Goal: Task Accomplishment & Management: Manage account settings

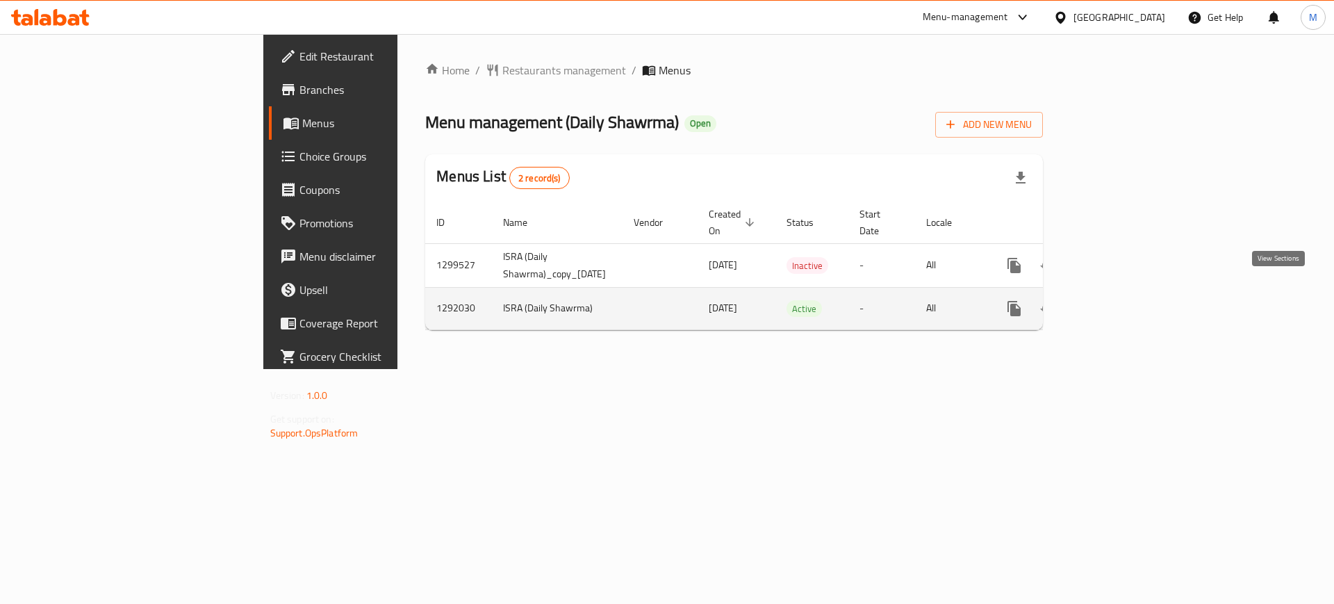
click at [1121, 302] on icon "enhanced table" at bounding box center [1115, 308] width 13 height 13
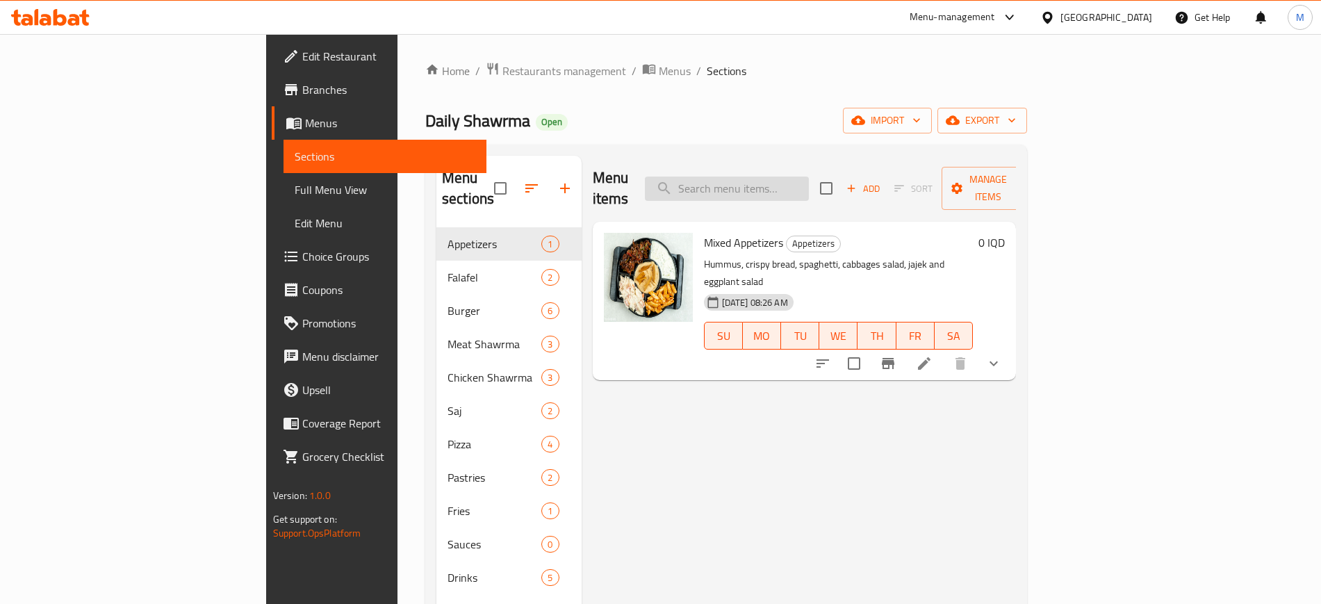
click at [809, 177] on input "search" at bounding box center [727, 189] width 164 height 24
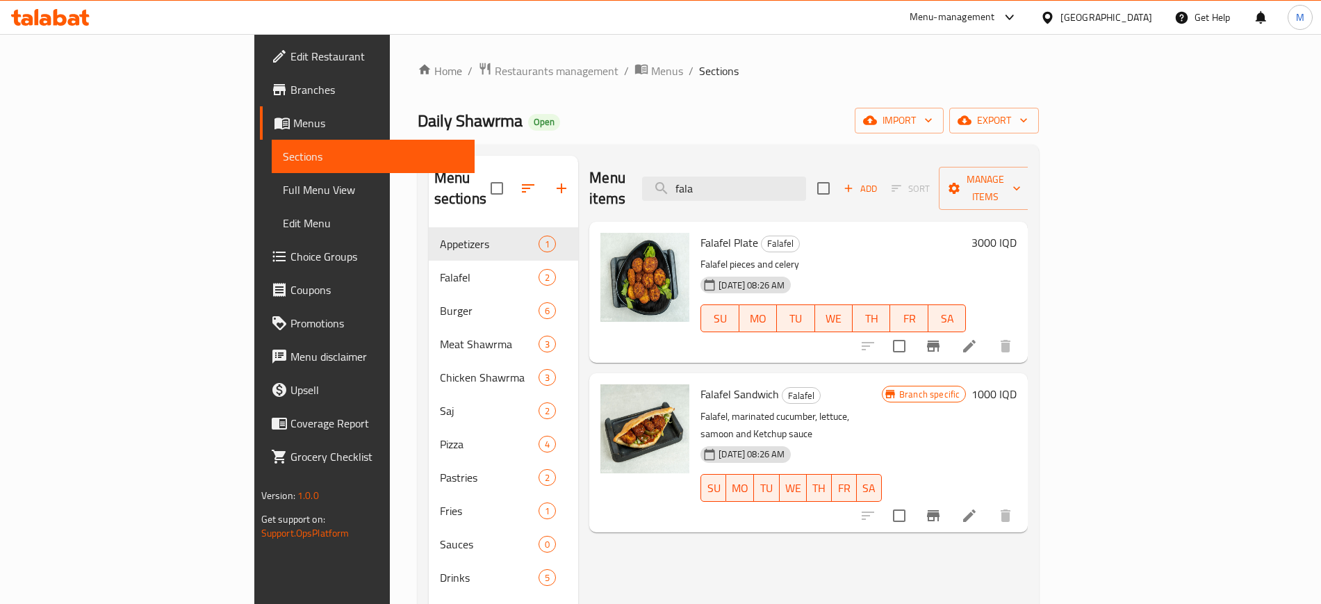
type input "fala"
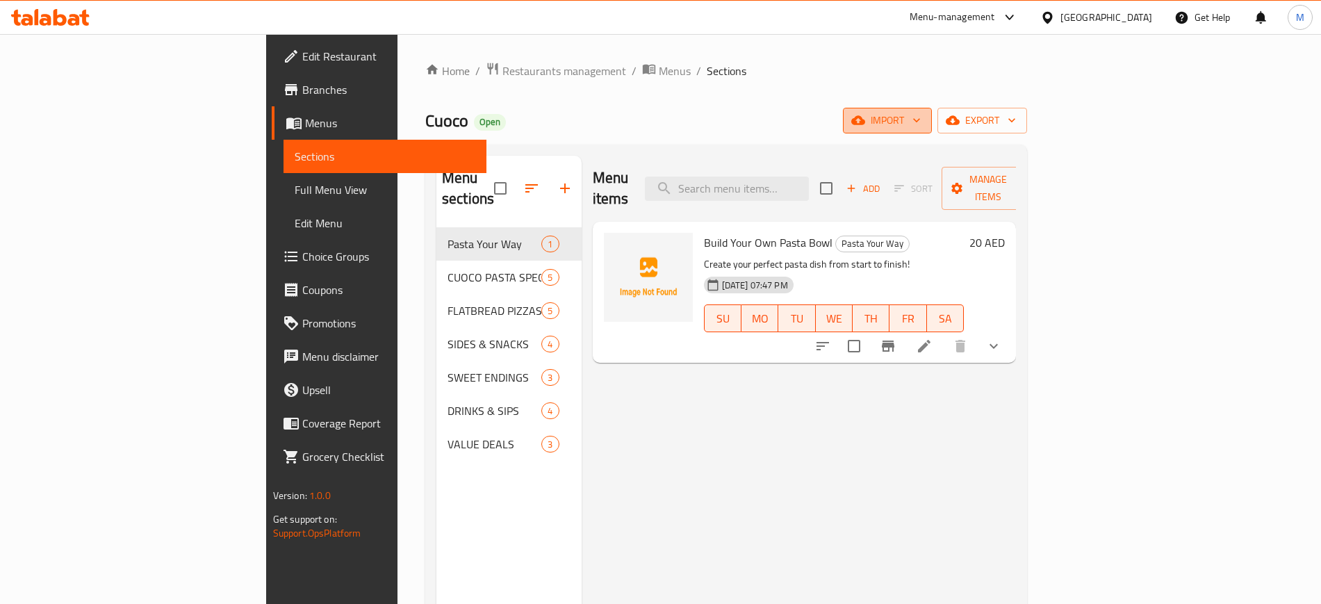
click at [921, 119] on span "import" at bounding box center [887, 120] width 67 height 17
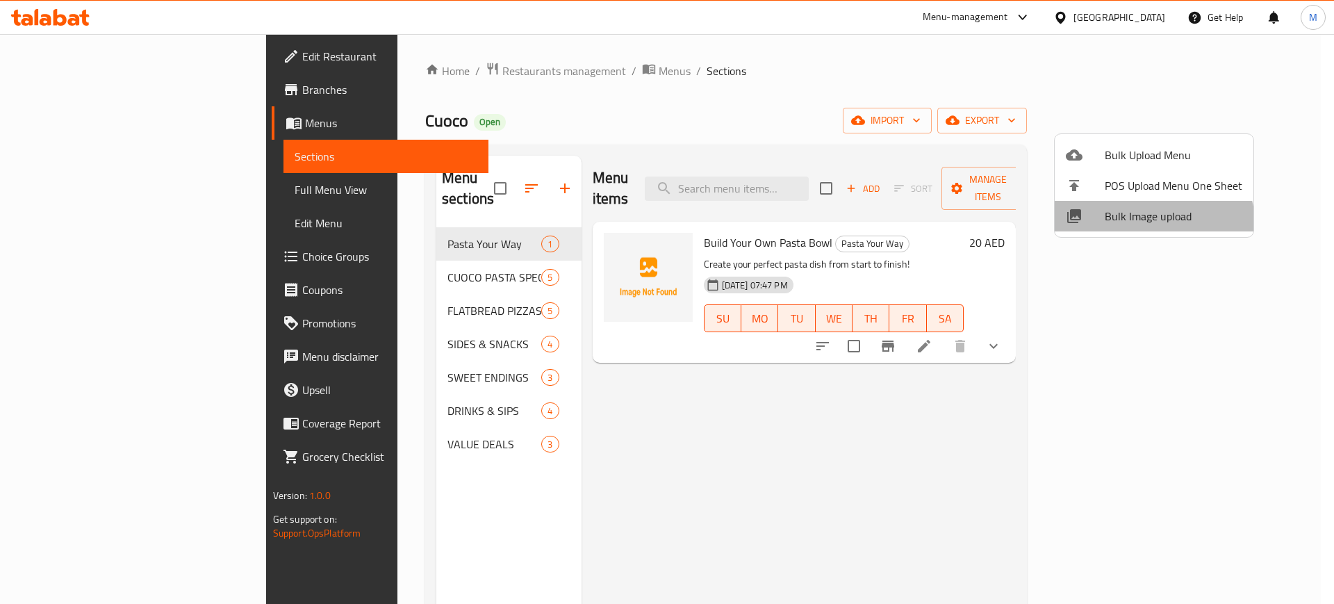
click at [1137, 229] on li "Bulk Image upload" at bounding box center [1154, 216] width 199 height 31
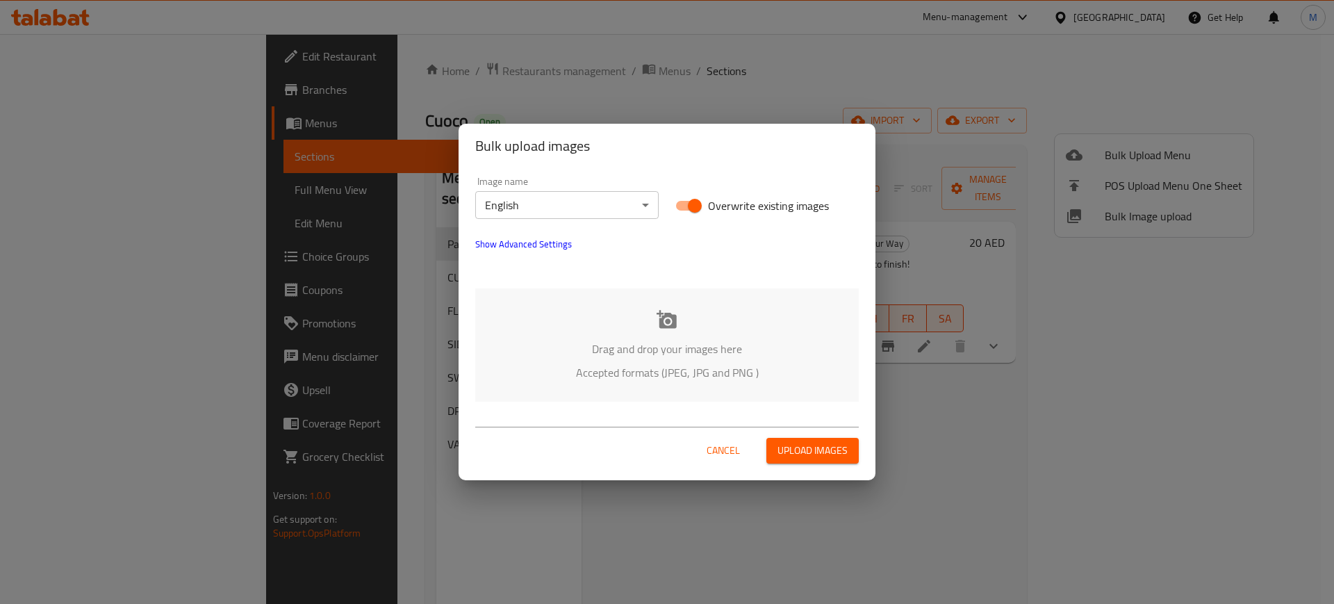
click at [757, 308] on div "Drag and drop your images here Accepted formats (JPEG, JPG and PNG )" at bounding box center [667, 344] width 384 height 113
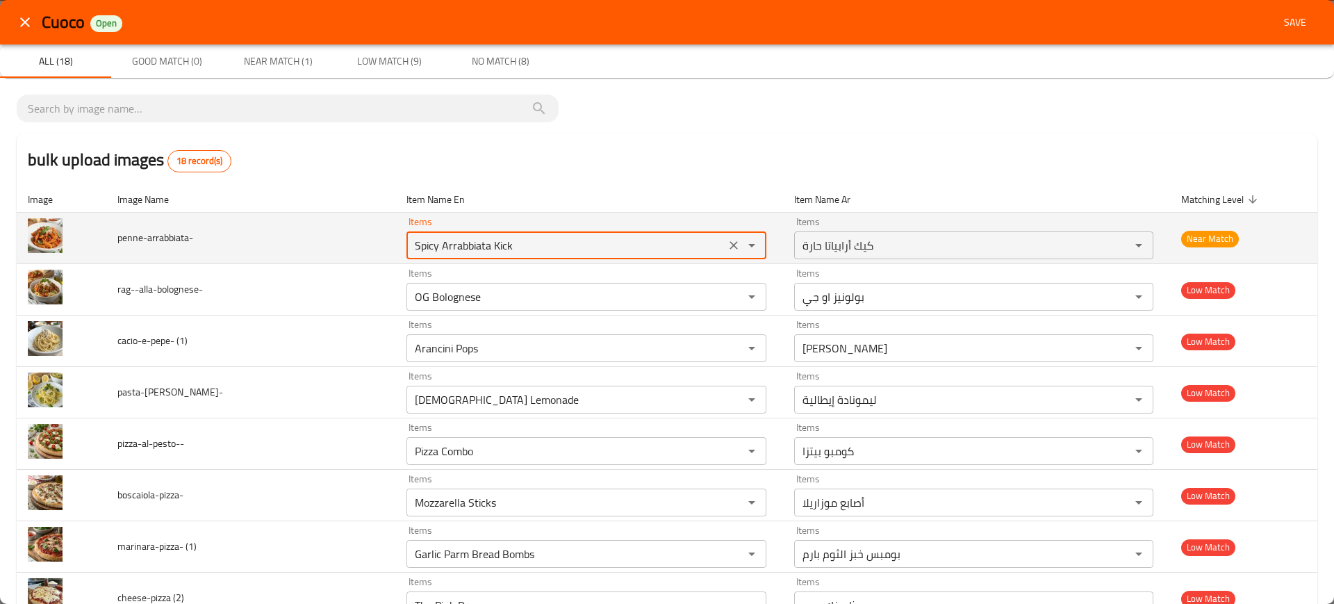
click at [456, 248] on input "Spicy Arrabbiata Kick" at bounding box center [566, 245] width 311 height 19
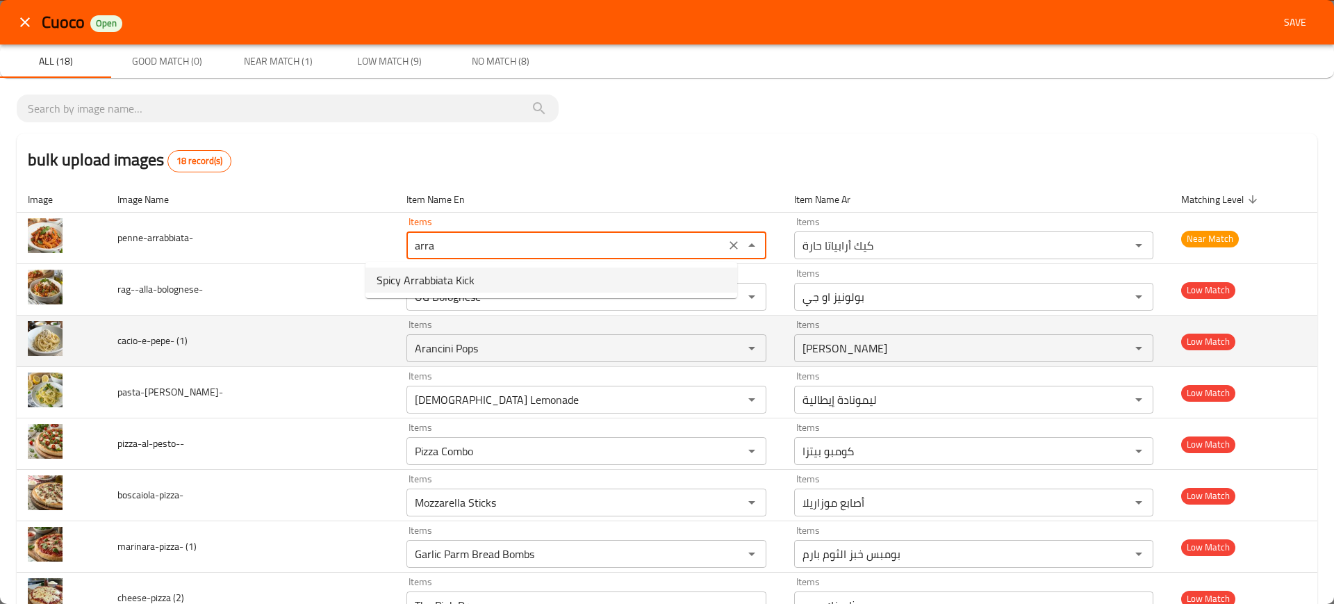
type input "Spicy Arrabbiata Kick"
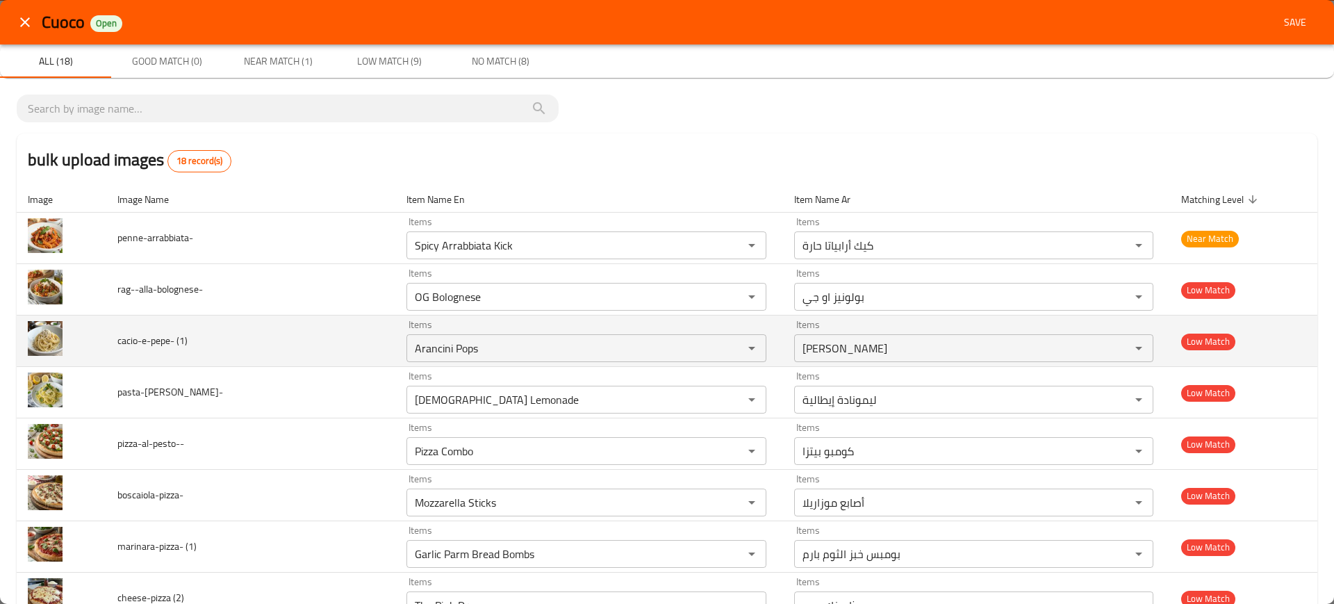
click at [268, 362] on td "cacio-e-pepe- (1)" at bounding box center [250, 341] width 289 height 51
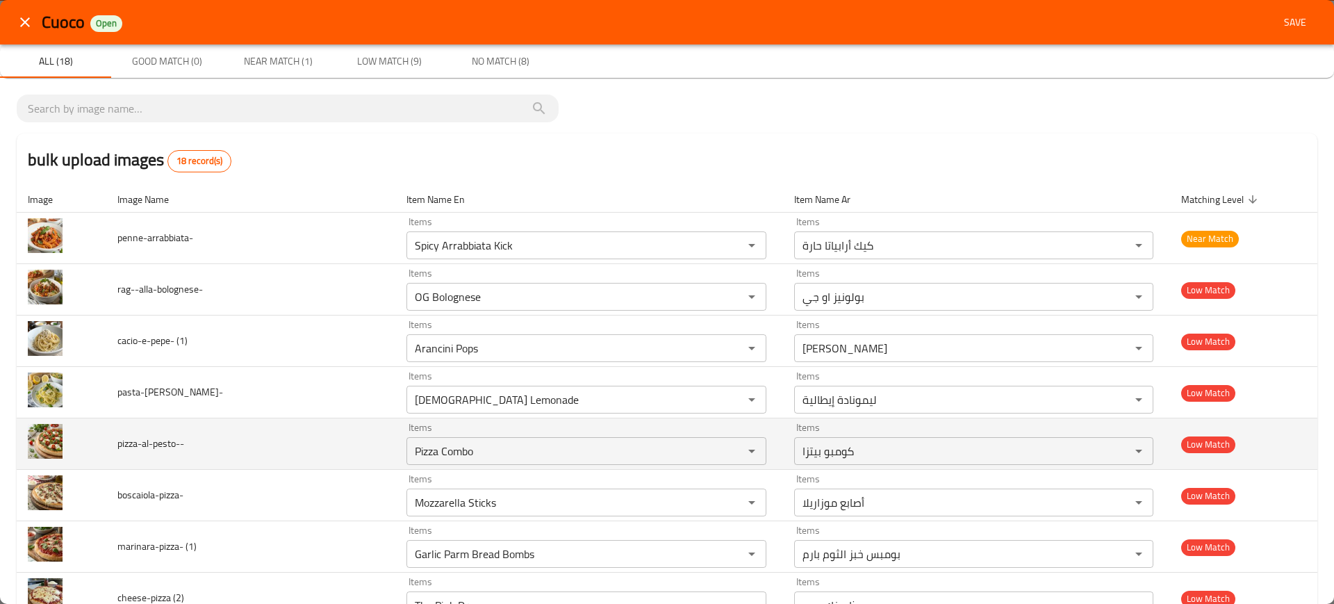
click at [236, 435] on td "pizza-al-pesto--" at bounding box center [250, 443] width 289 height 51
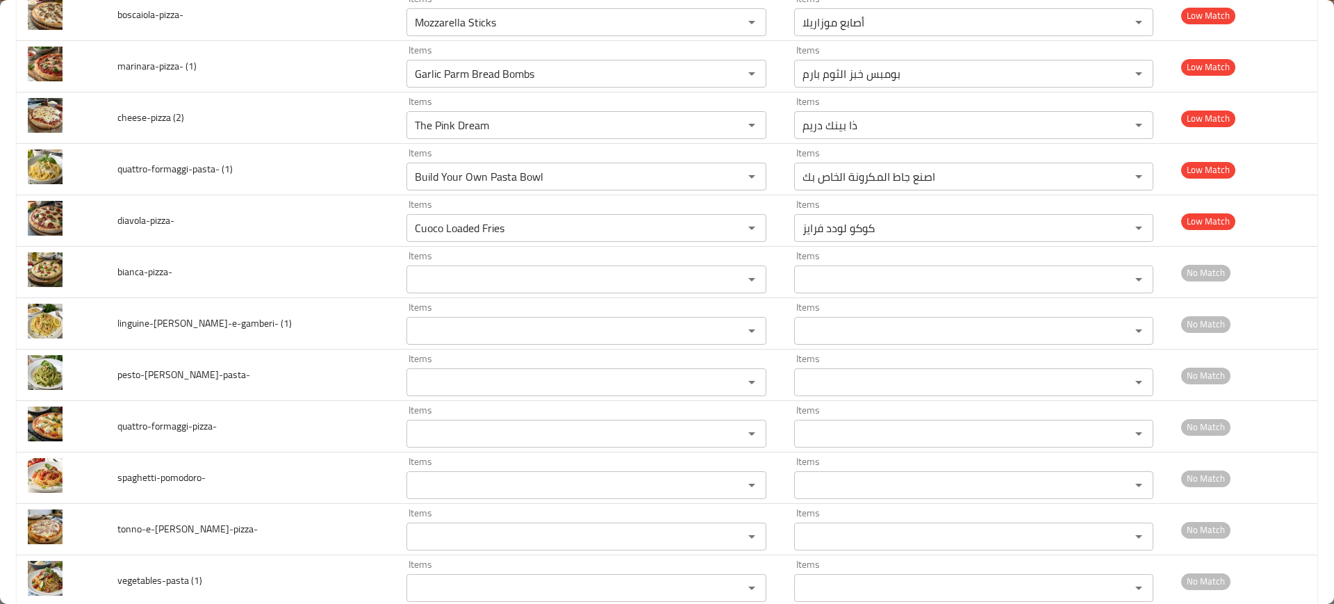
scroll to position [480, 0]
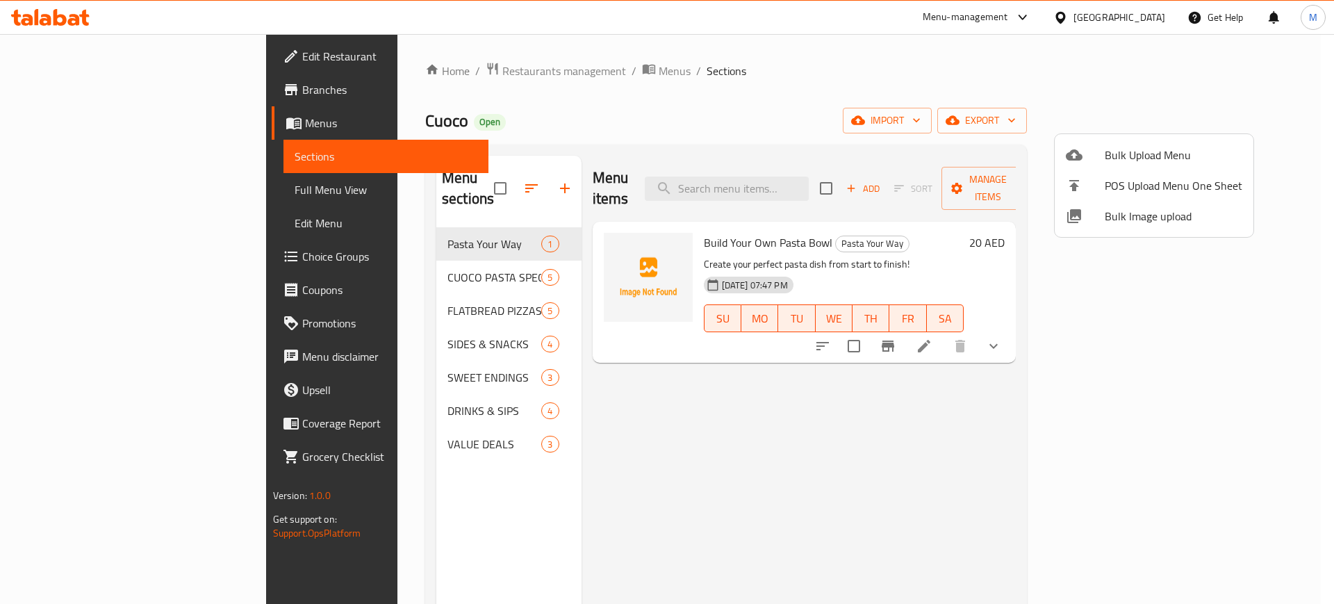
click at [482, 80] on div at bounding box center [667, 302] width 1334 height 604
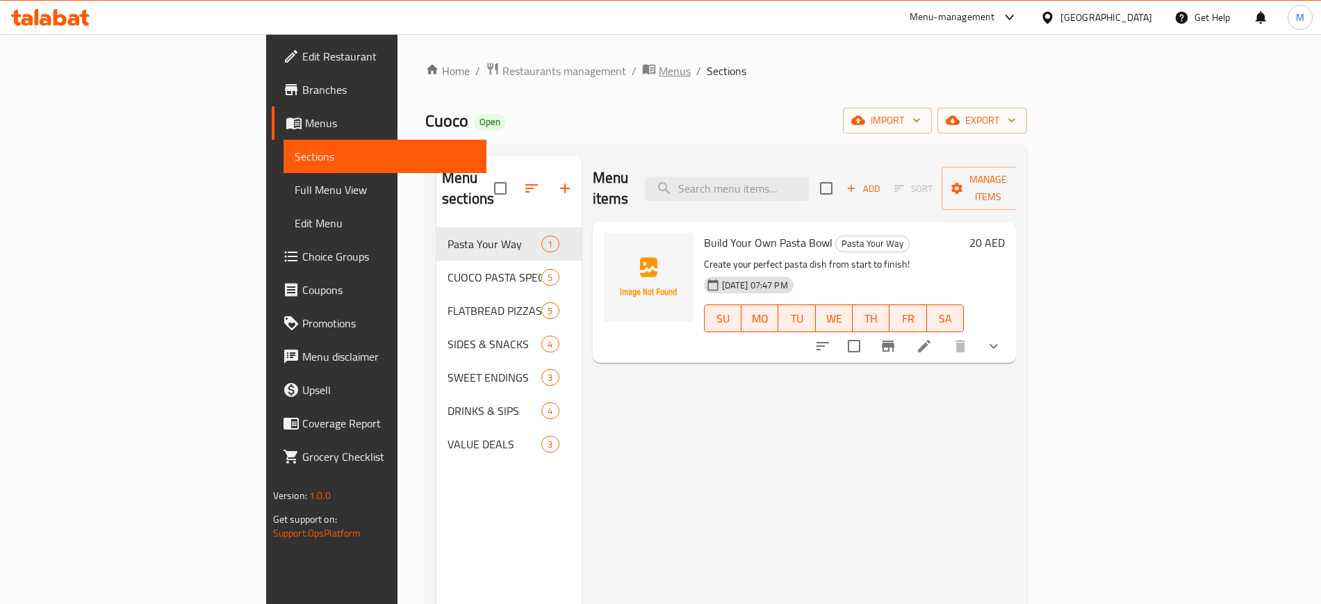
click at [659, 77] on span "Menus" at bounding box center [675, 71] width 32 height 17
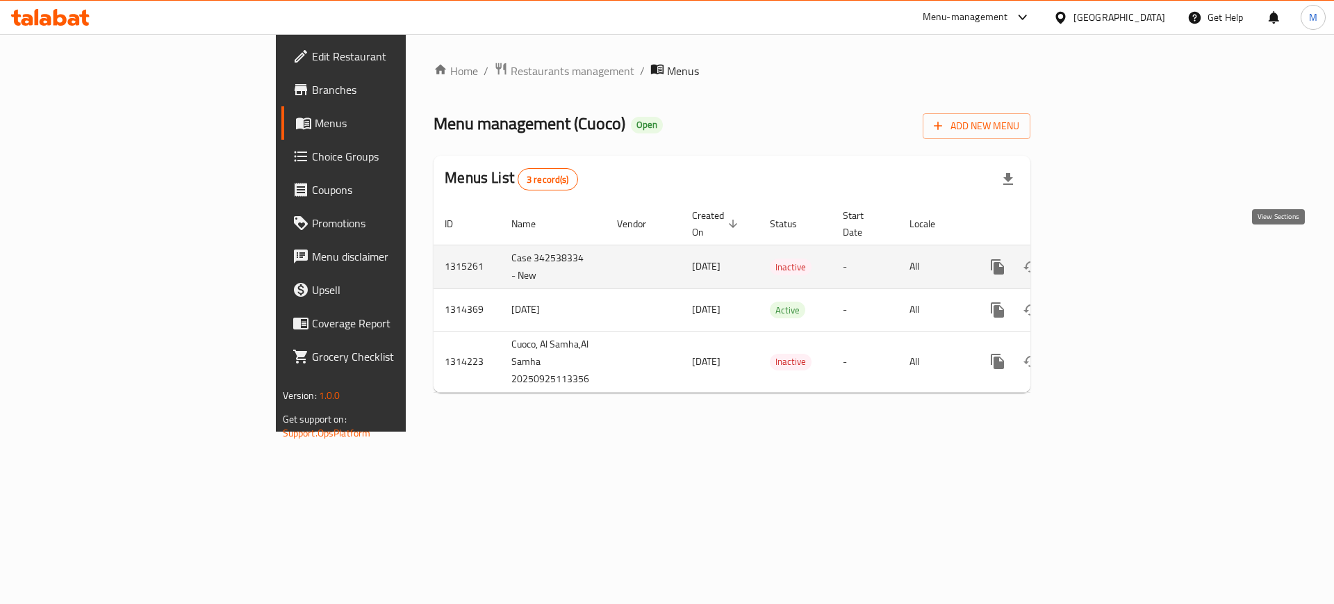
click at [1106, 259] on icon "enhanced table" at bounding box center [1098, 267] width 17 height 17
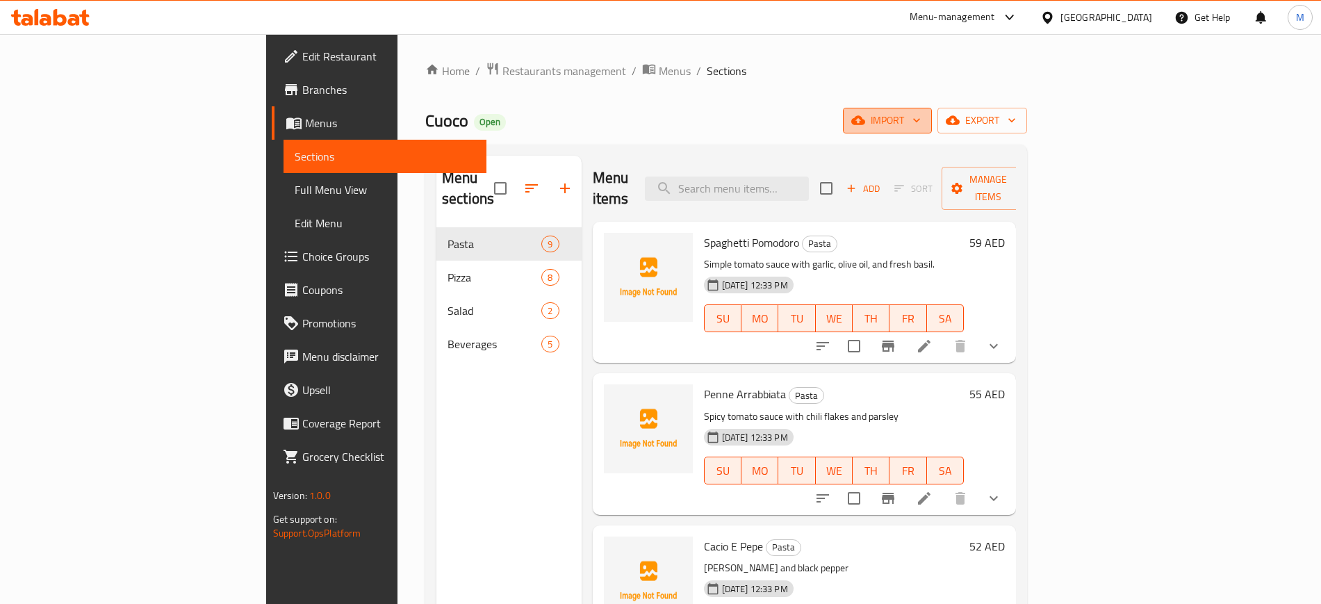
click at [921, 125] on span "import" at bounding box center [887, 120] width 67 height 17
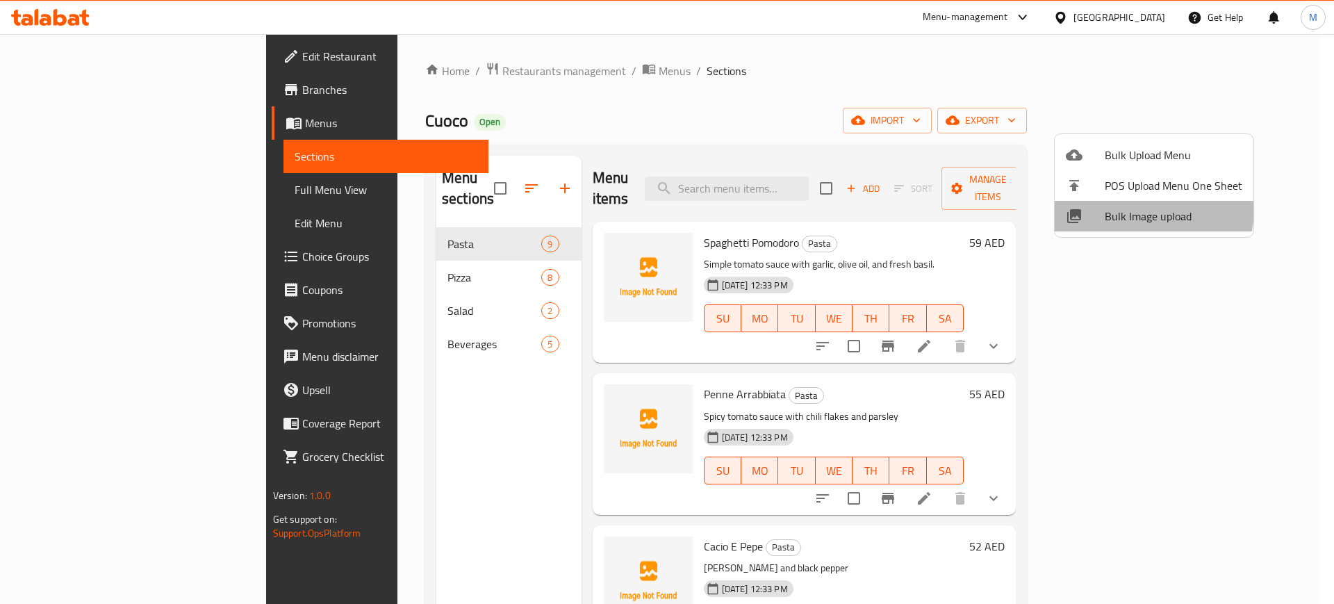
click at [1118, 208] on span "Bulk Image upload" at bounding box center [1174, 216] width 138 height 17
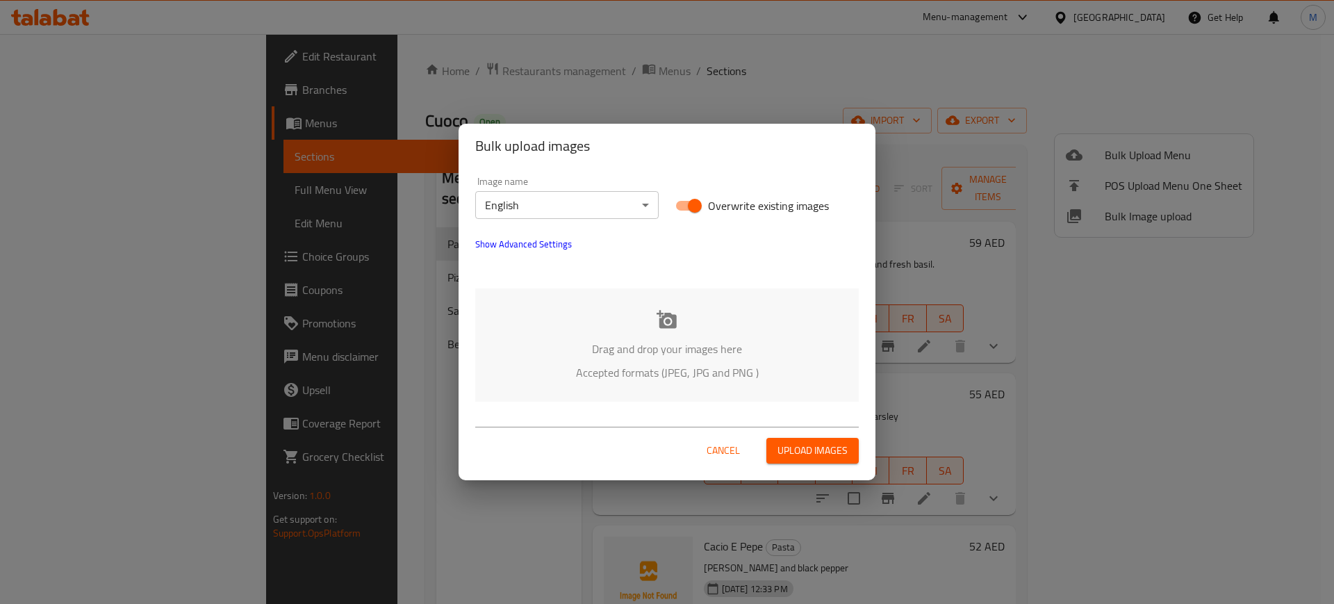
click at [570, 389] on div "Drag and drop your images here Accepted formats (JPEG, JPG and PNG )" at bounding box center [667, 344] width 384 height 113
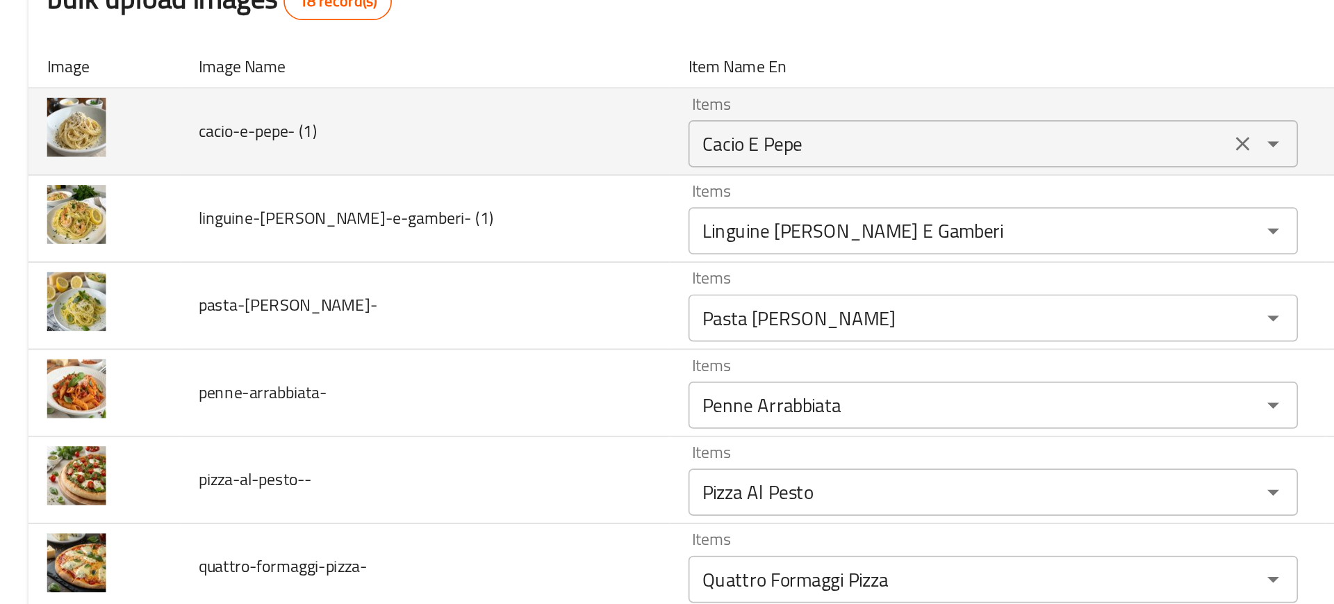
click at [416, 244] on \(1\) "Cacio E Pepe" at bounding box center [566, 245] width 311 height 19
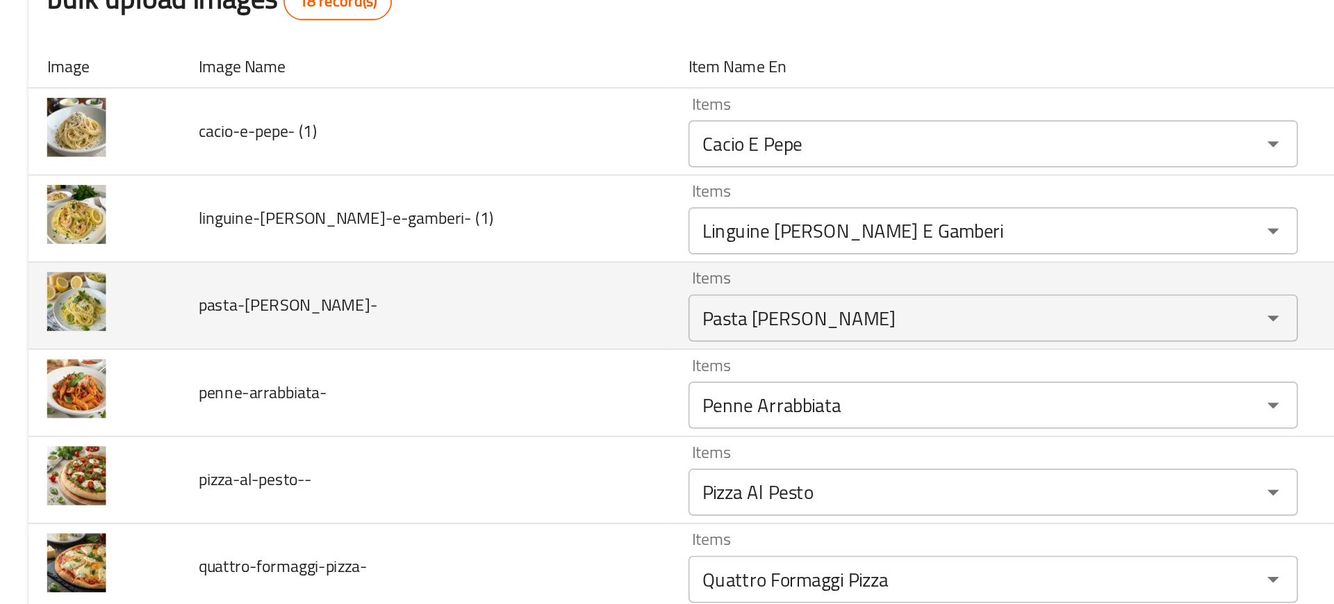
click at [260, 359] on td "pasta-al-limone-" at bounding box center [250, 341] width 289 height 51
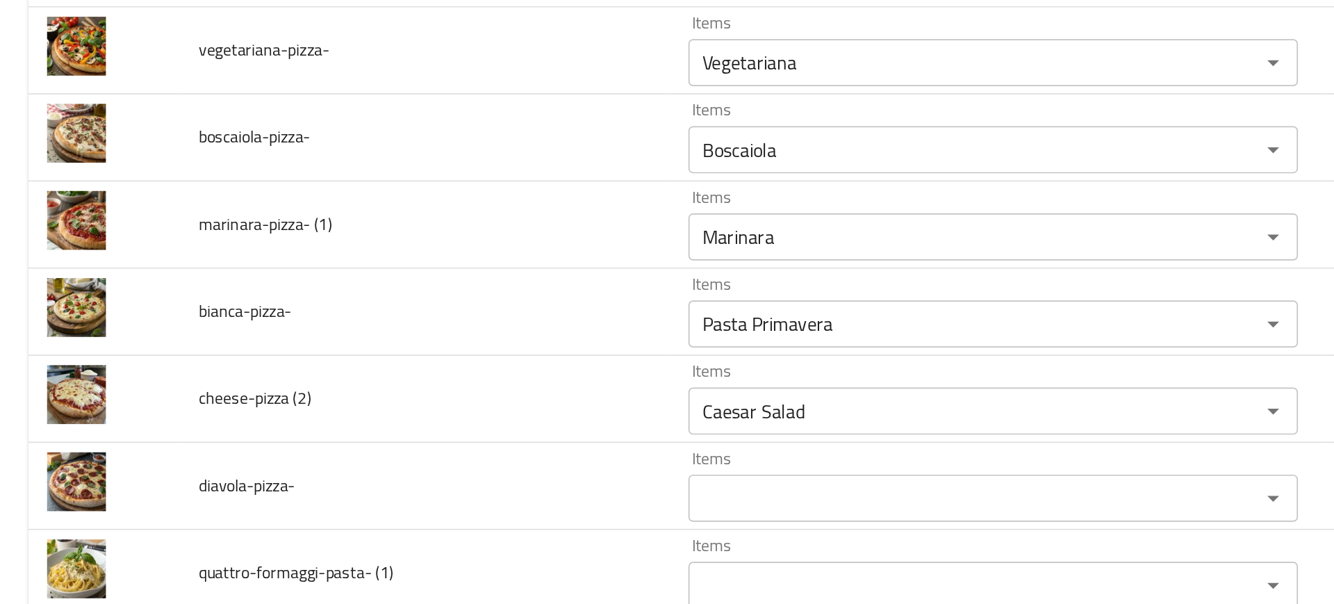
scroll to position [562, 0]
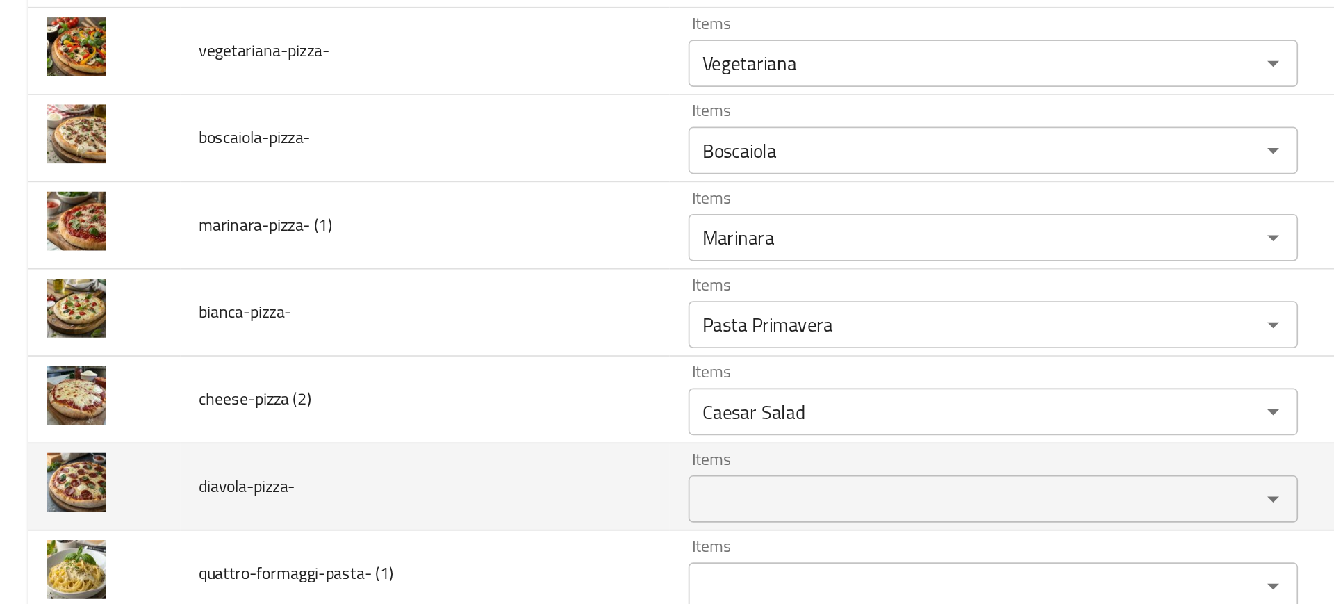
click at [409, 444] on div "Items" at bounding box center [587, 455] width 360 height 28
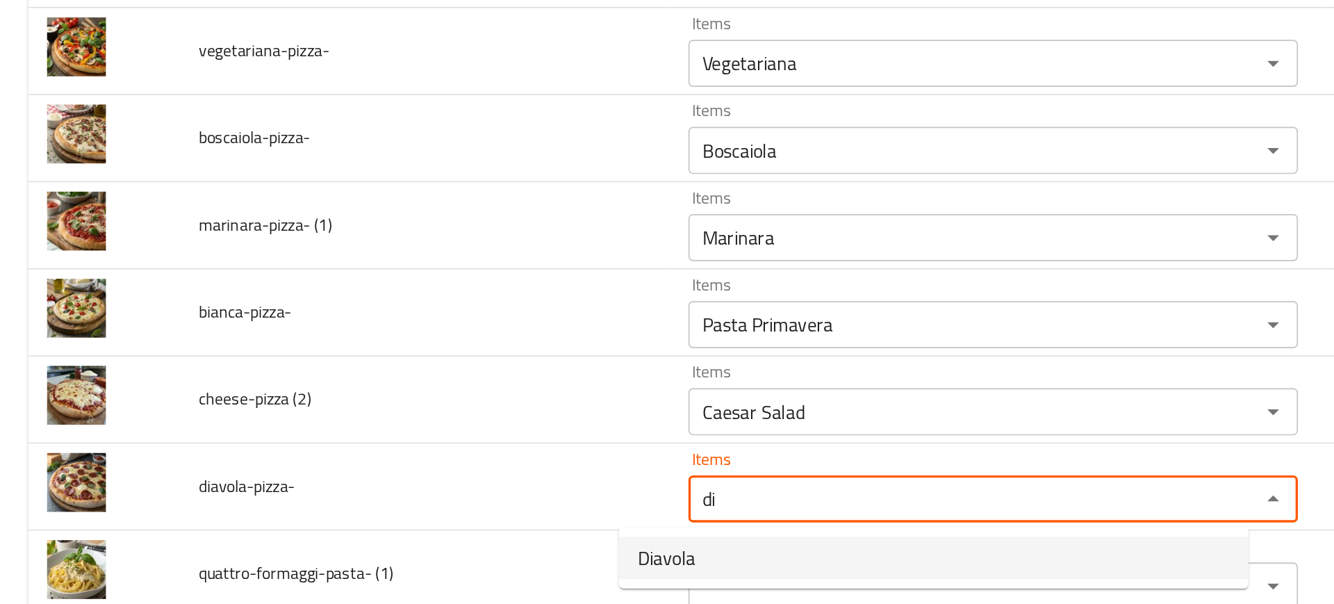
click at [402, 486] on span "Diavola" at bounding box center [394, 490] width 34 height 17
type input "Diavola"
type input "ديافولا"
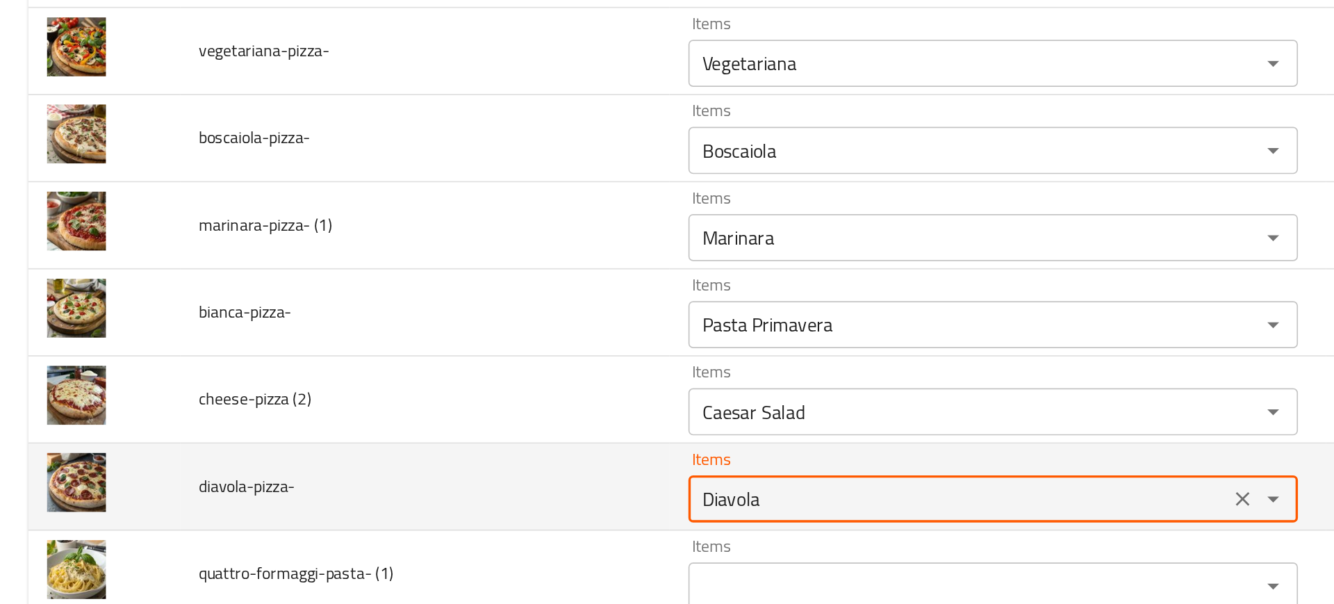
type input "Diavola"
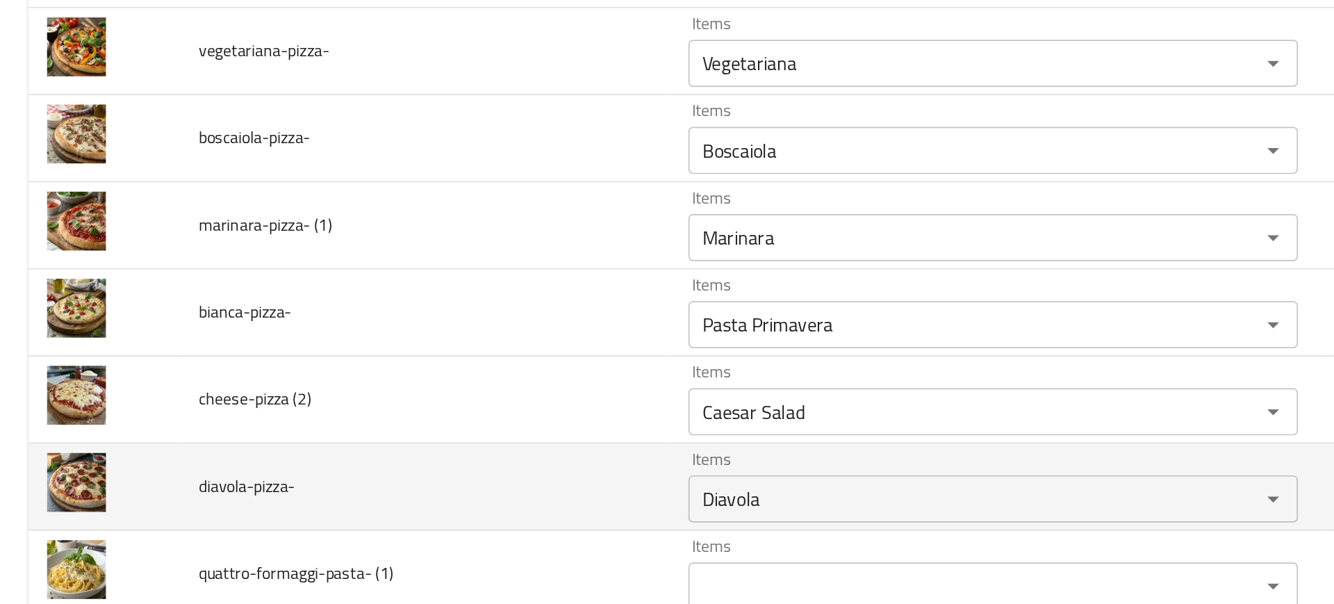
click at [280, 466] on td "diavola-pizza-" at bounding box center [250, 448] width 289 height 51
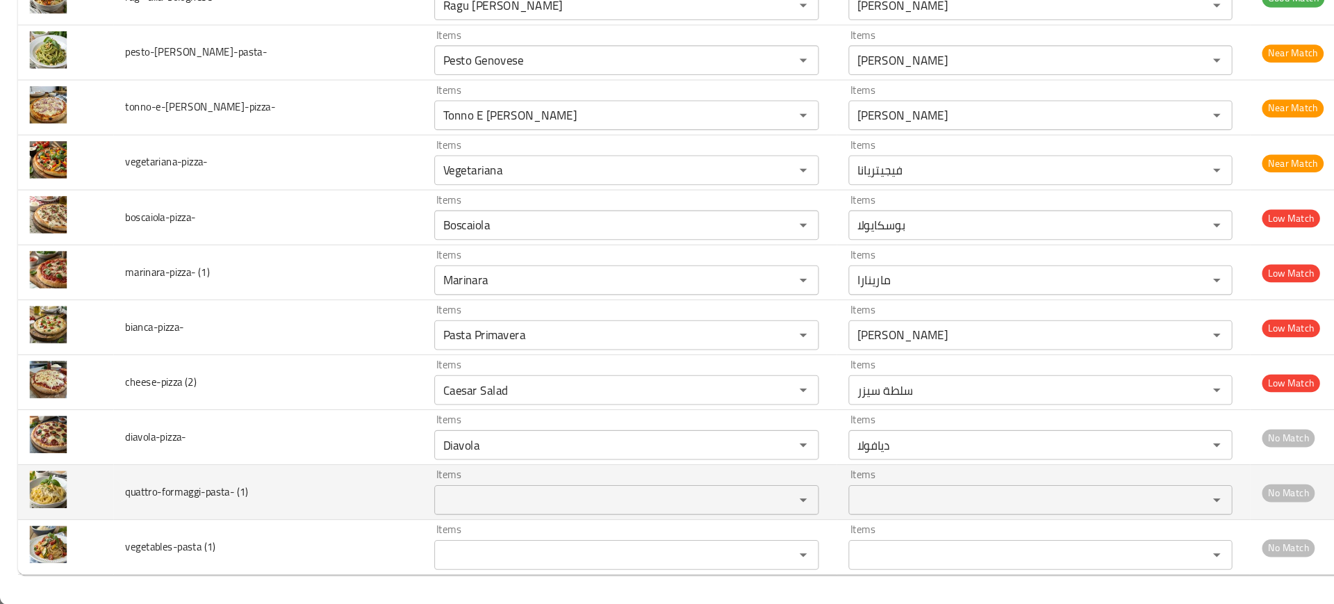
click at [407, 493] on div "Items" at bounding box center [587, 506] width 360 height 28
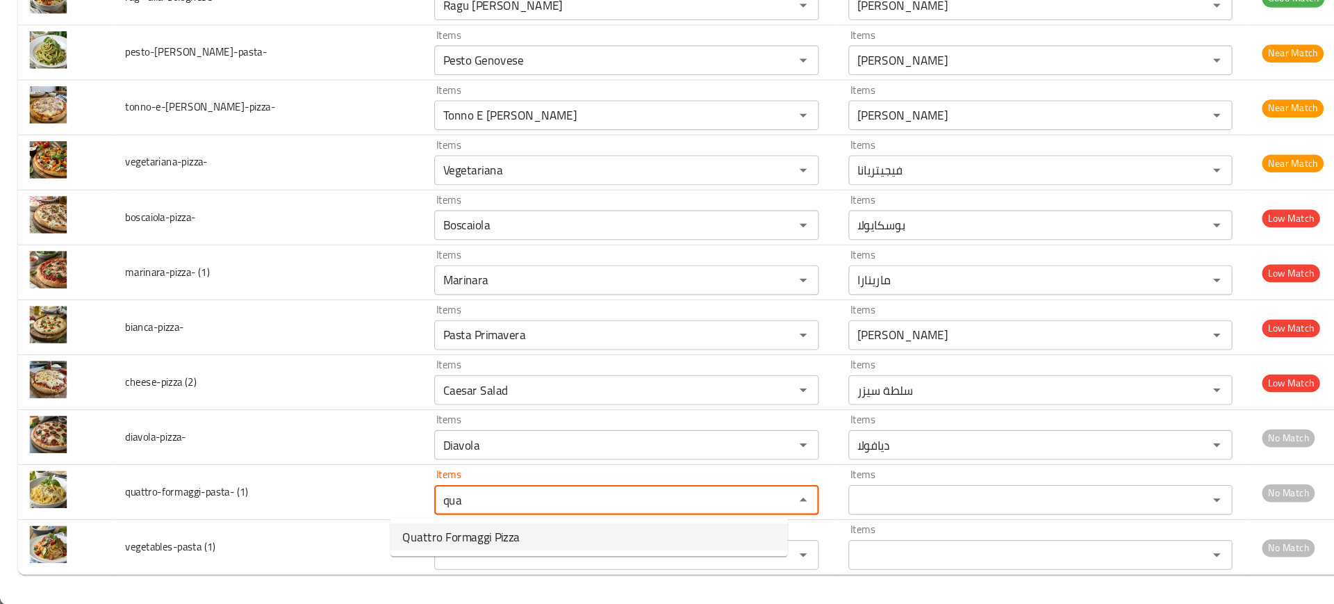
click at [418, 541] on span "Quattro Formaggi Pizza" at bounding box center [432, 540] width 110 height 17
type \(1\) "Quattro Formaggi Pizza"
type \(1\)-ar "بيتزا كواترو فورماجي"
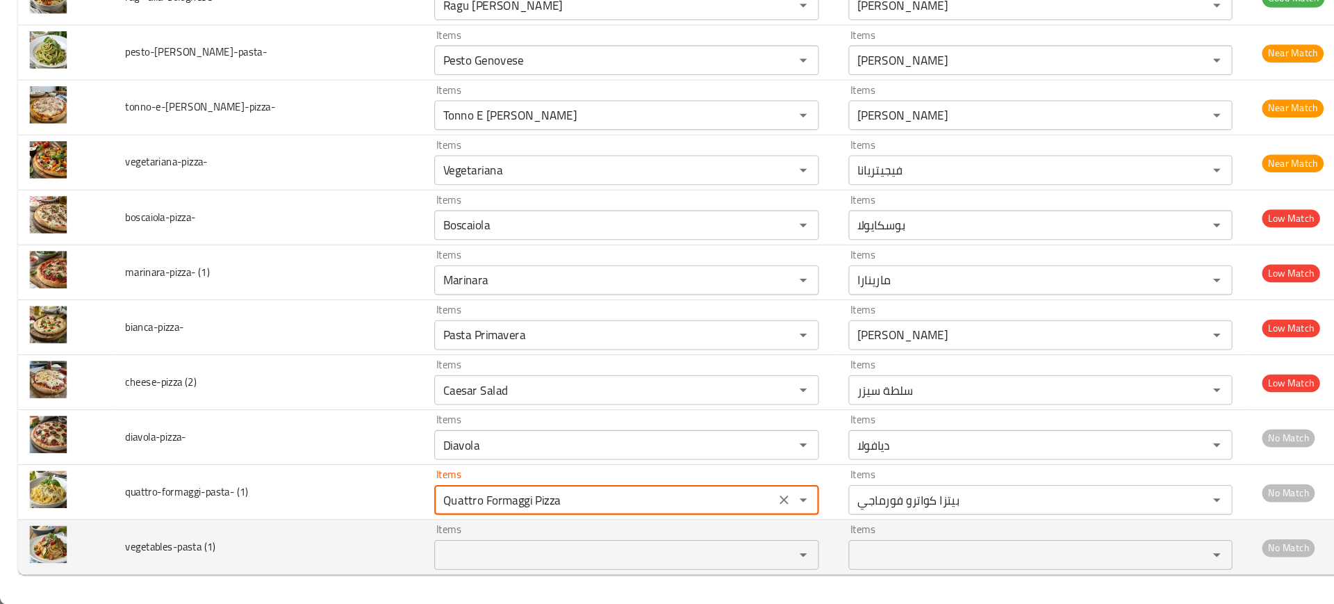
type \(1\) "Quattro Formaggi Pizza"
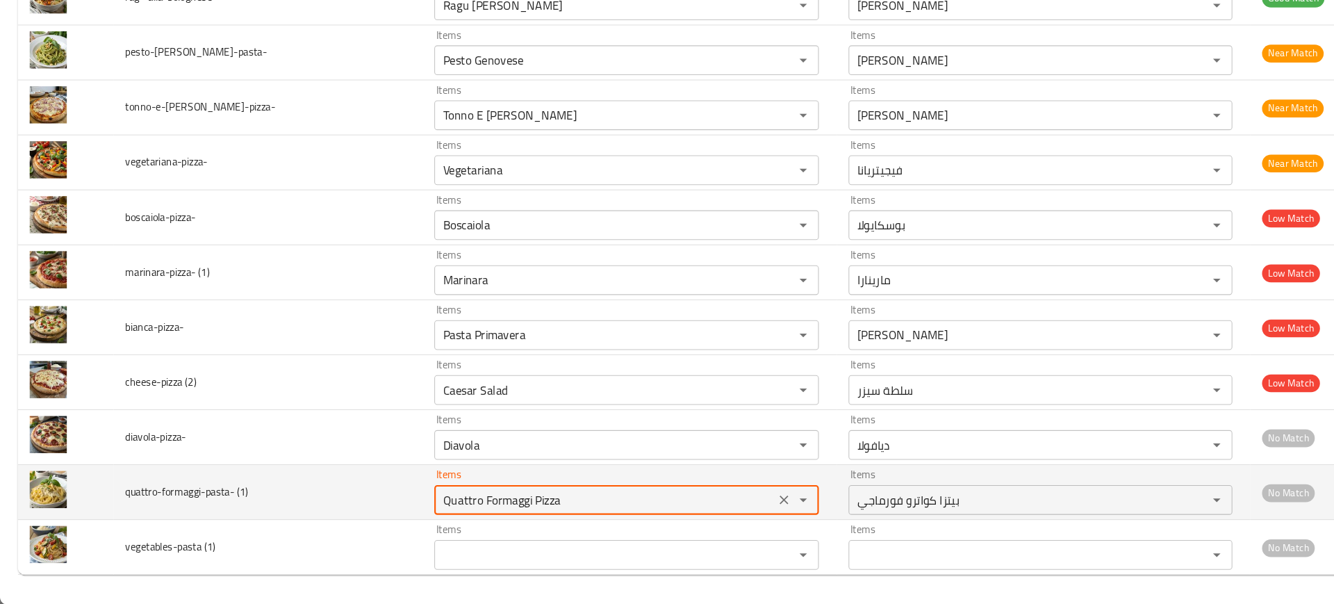
click at [530, 502] on \(1\) "Quattro Formaggi Pizza" at bounding box center [566, 505] width 311 height 19
type \(1\) "q"
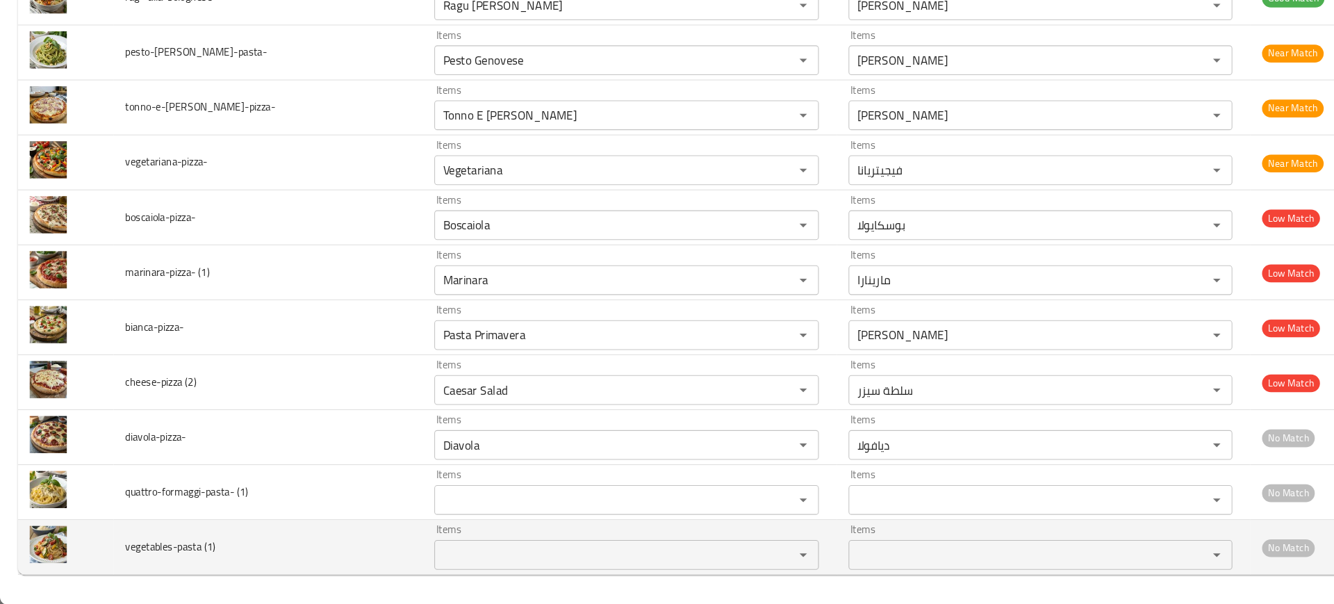
click at [278, 533] on td "vegetables-pasta (1)" at bounding box center [250, 550] width 289 height 51
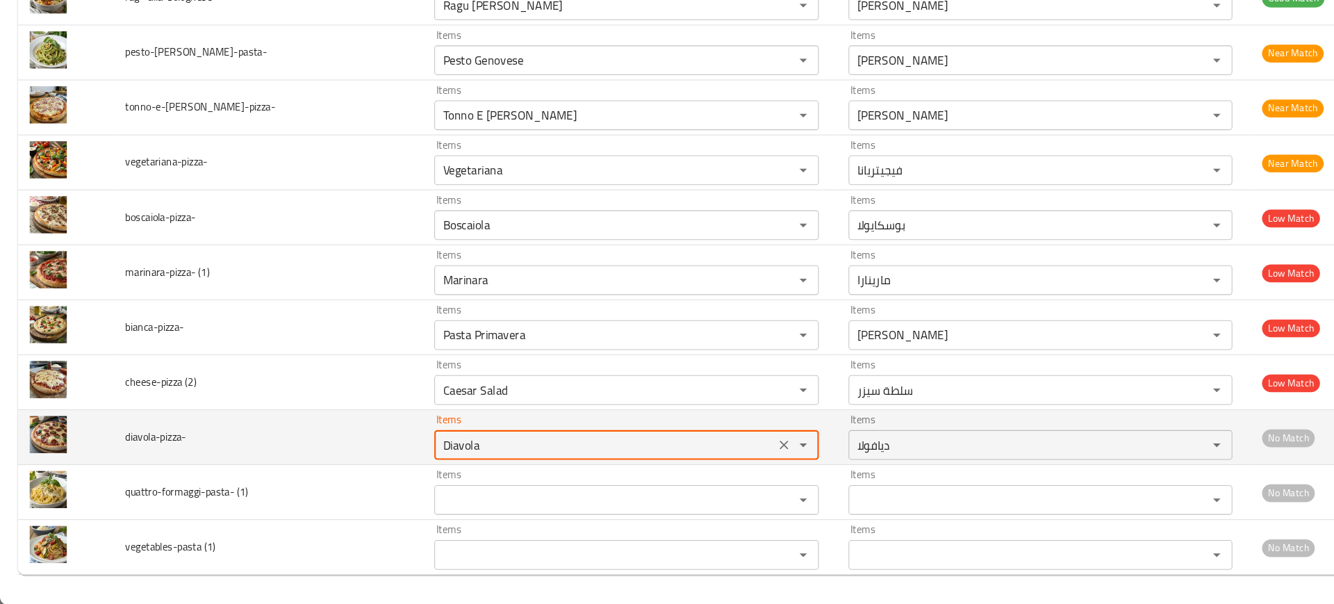
click at [411, 461] on input "Diavola" at bounding box center [566, 454] width 311 height 19
paste input "Diavola"
type input "Diavola"
type input "ديافولا"
type input "Diavola"
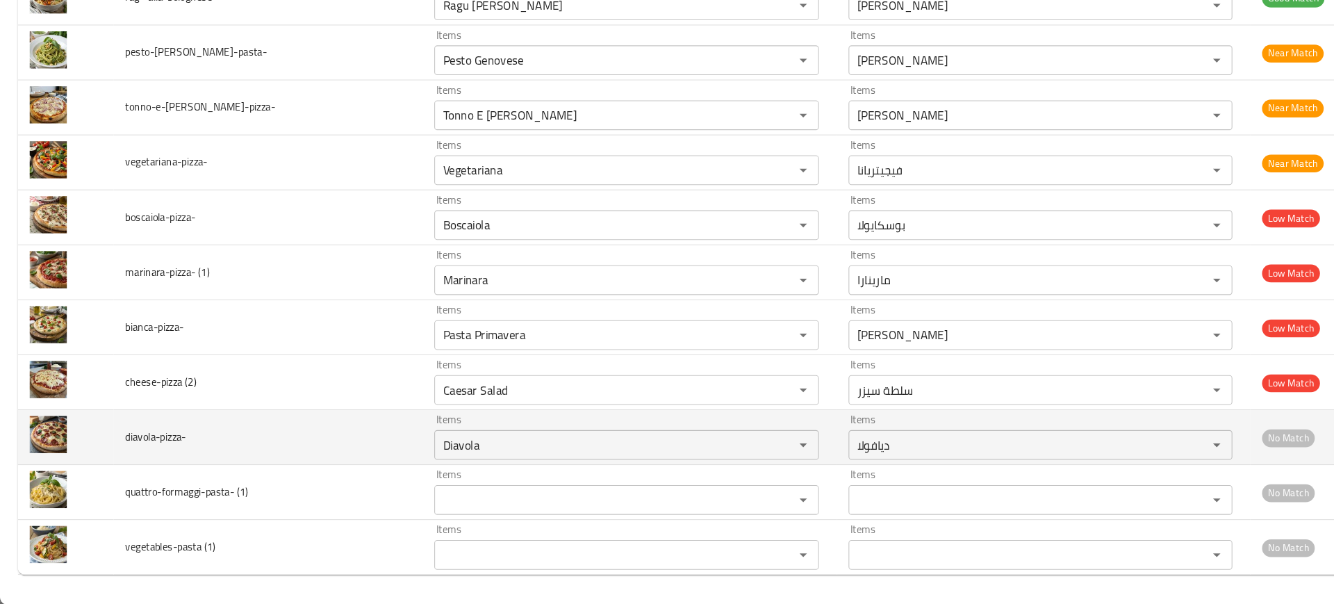
click at [395, 425] on td "Items Diavola Items" at bounding box center [589, 447] width 388 height 51
click at [347, 423] on td "diavola-pizza-" at bounding box center [250, 447] width 289 height 51
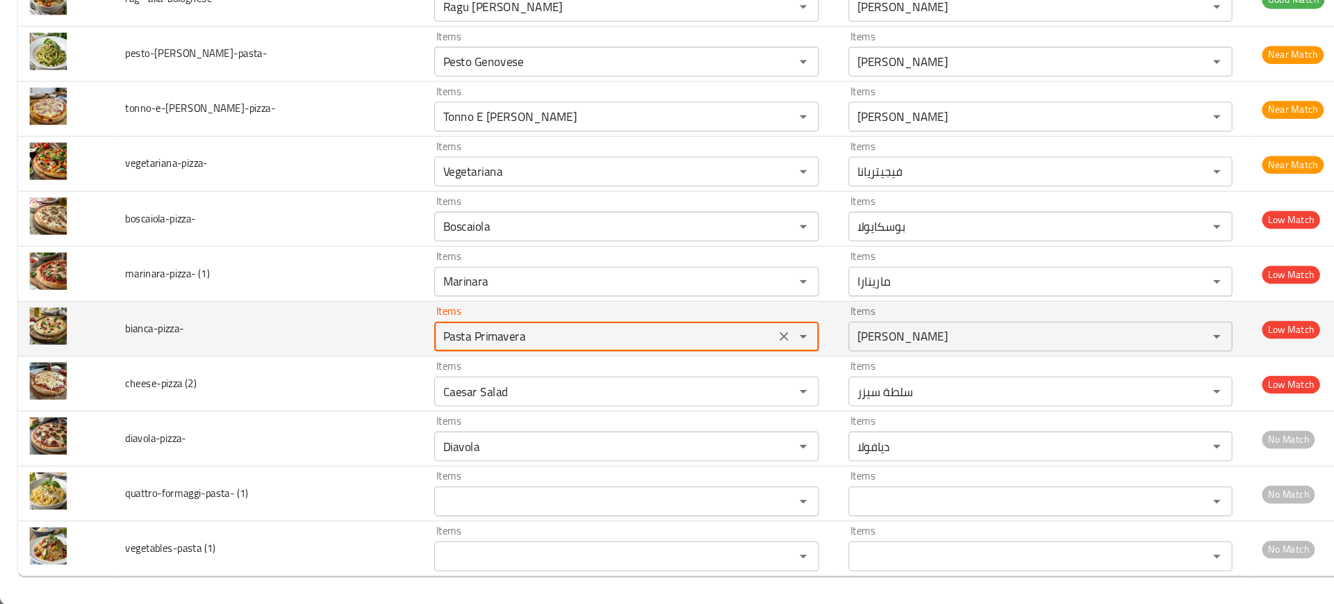
click at [423, 344] on input "Pasta Primavera" at bounding box center [566, 352] width 311 height 19
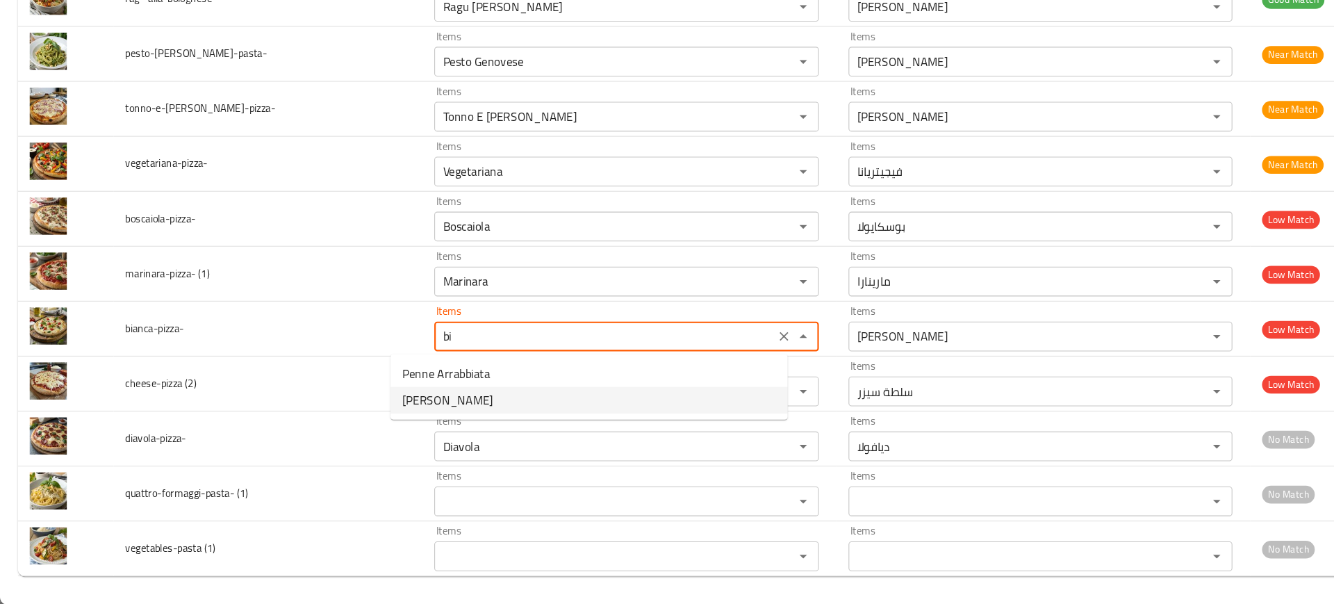
click at [412, 402] on li "Bianca" at bounding box center [552, 412] width 372 height 25
type input "Bianca"
type input "بيانكا"
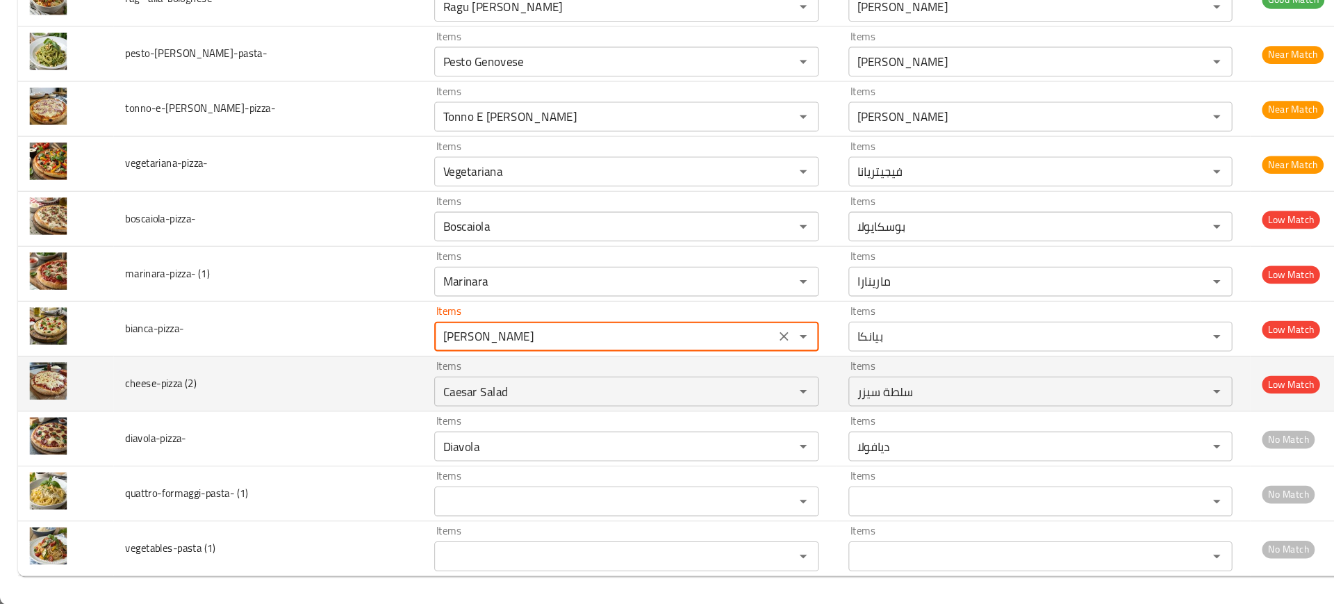
type input "Bianca"
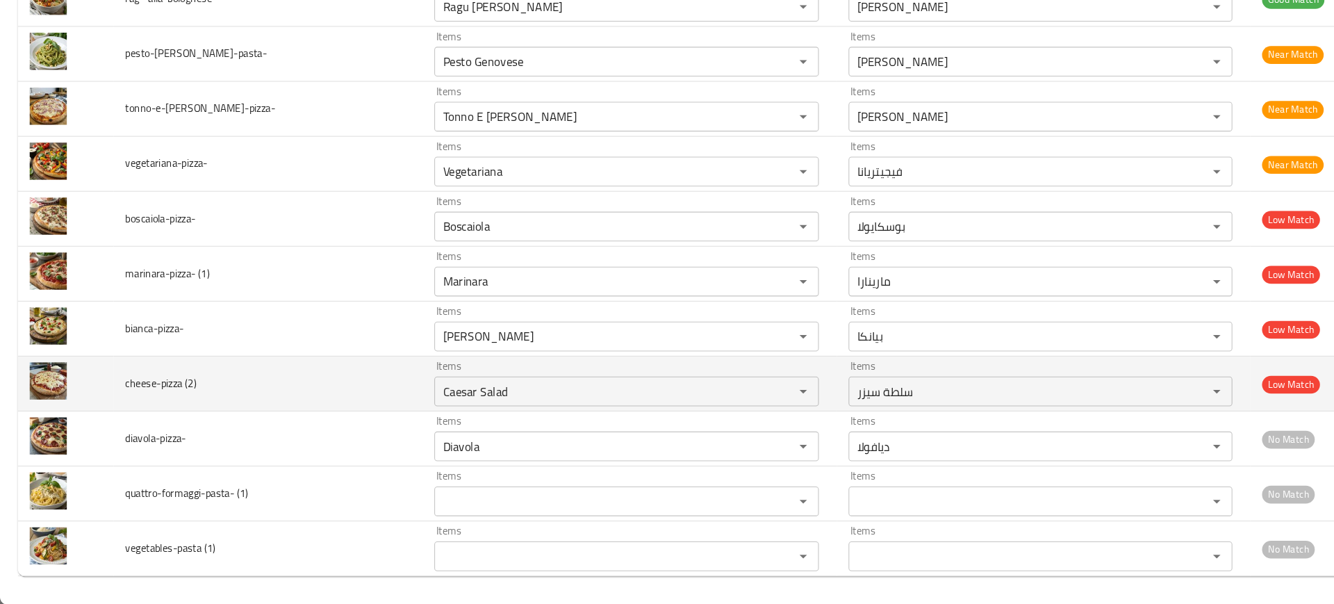
click at [272, 400] on td "cheese-pizza (2)" at bounding box center [250, 397] width 289 height 51
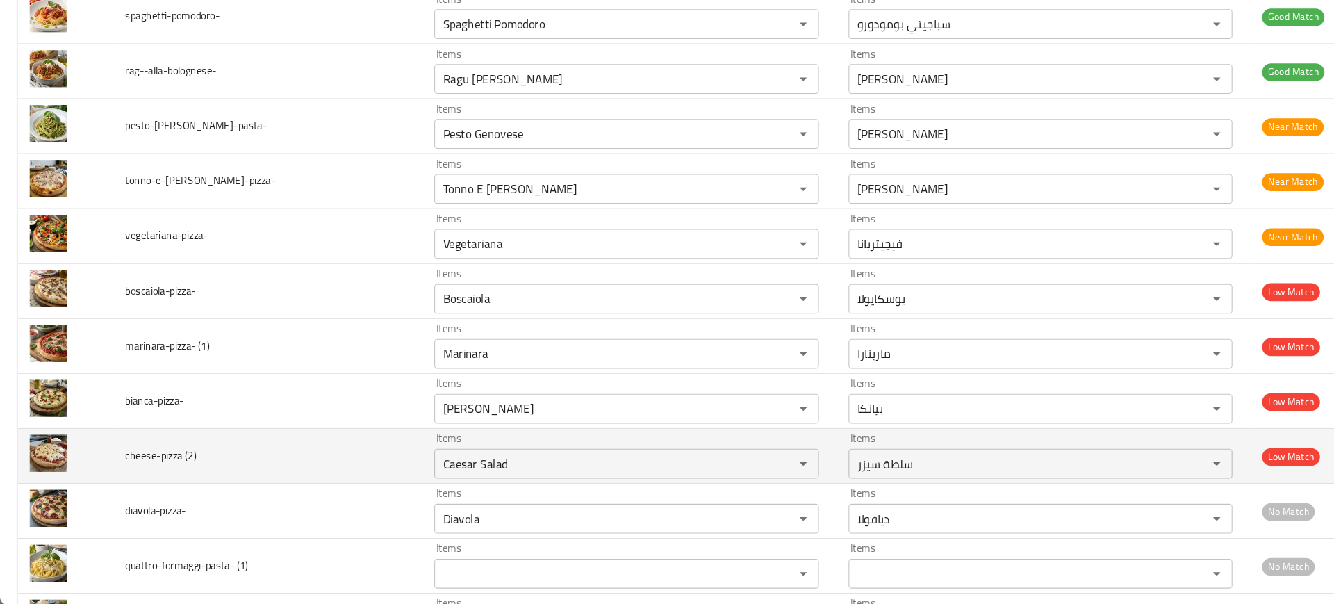
scroll to position [491, 0]
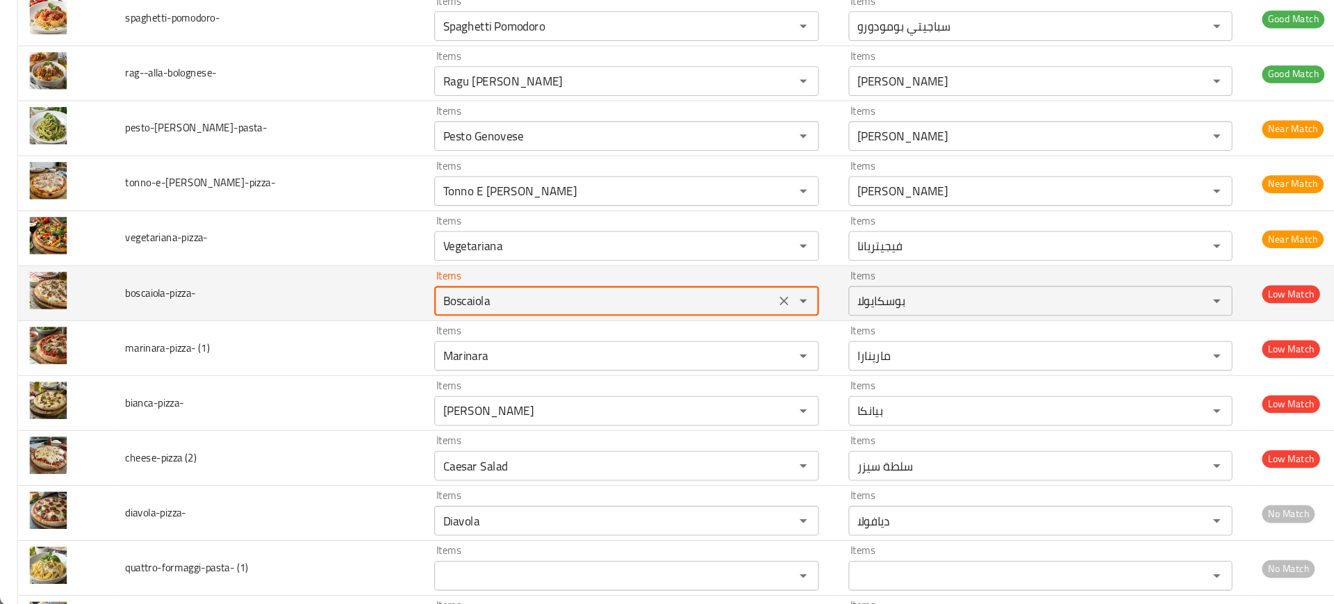
click at [436, 320] on input "Boscaiola" at bounding box center [566, 319] width 311 height 19
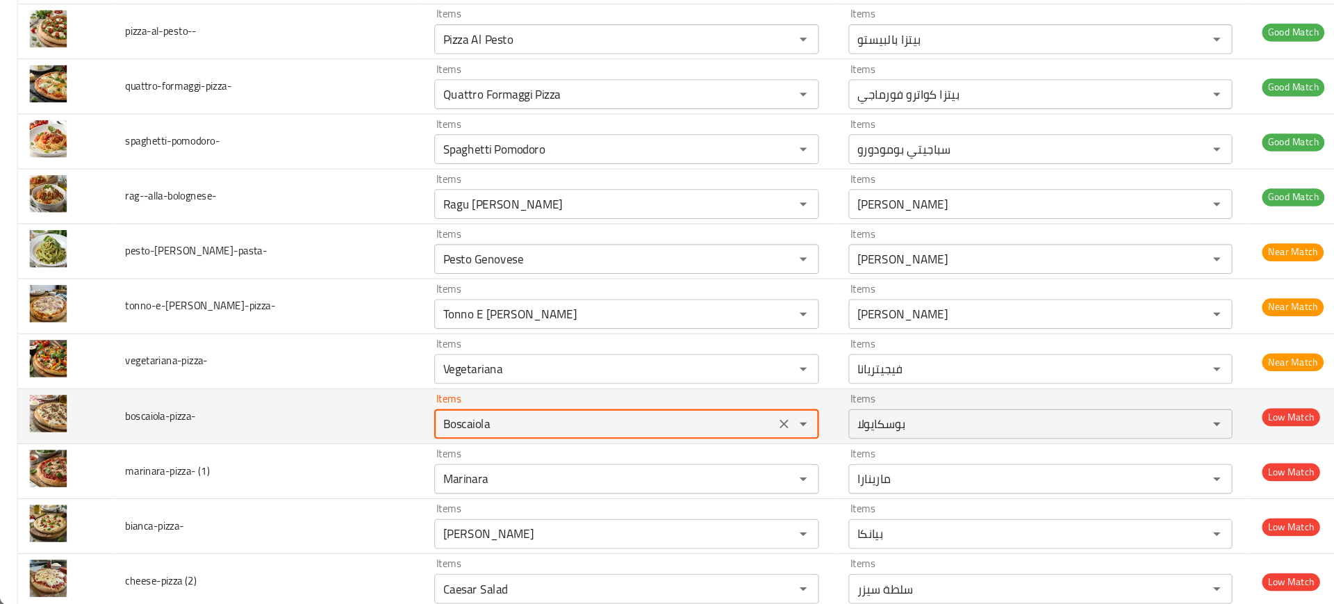
scroll to position [374, 0]
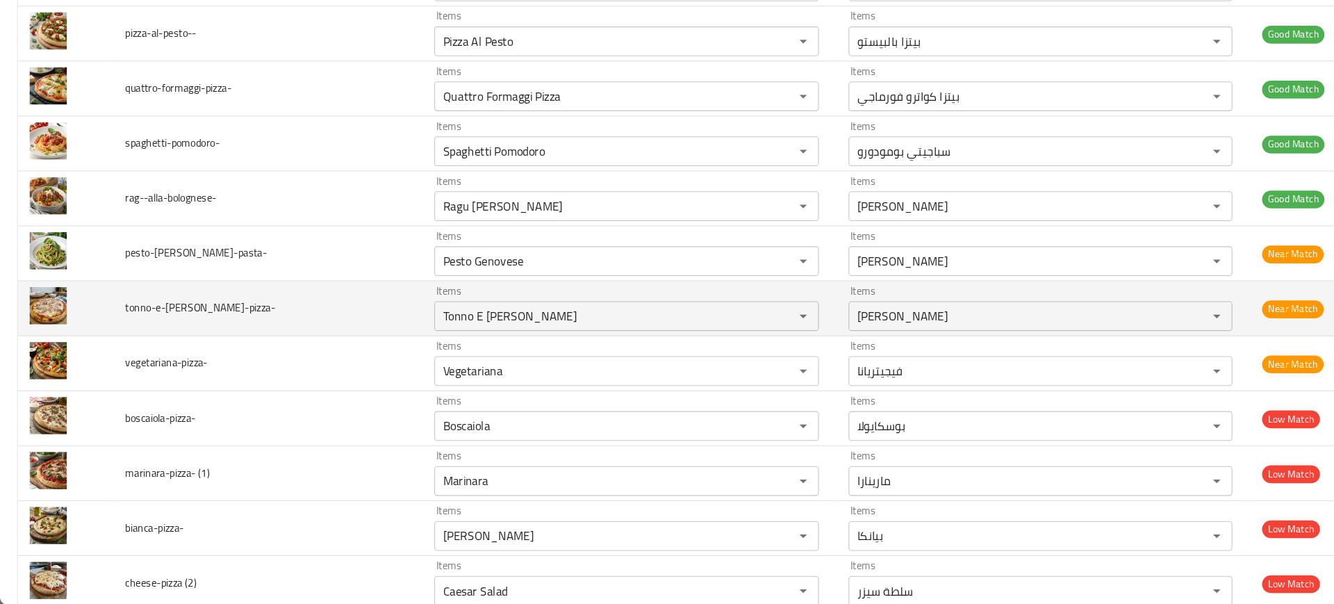
click at [234, 336] on td "tonno-e-cipolla-pizza-" at bounding box center [250, 327] width 289 height 51
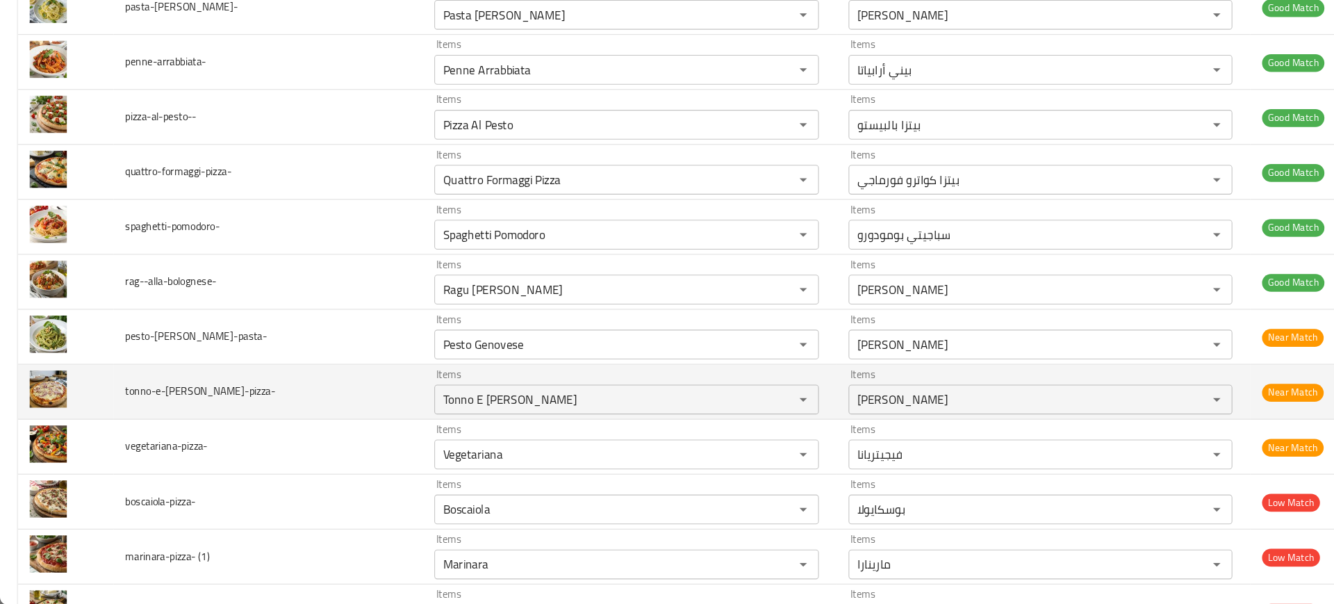
scroll to position [0, 0]
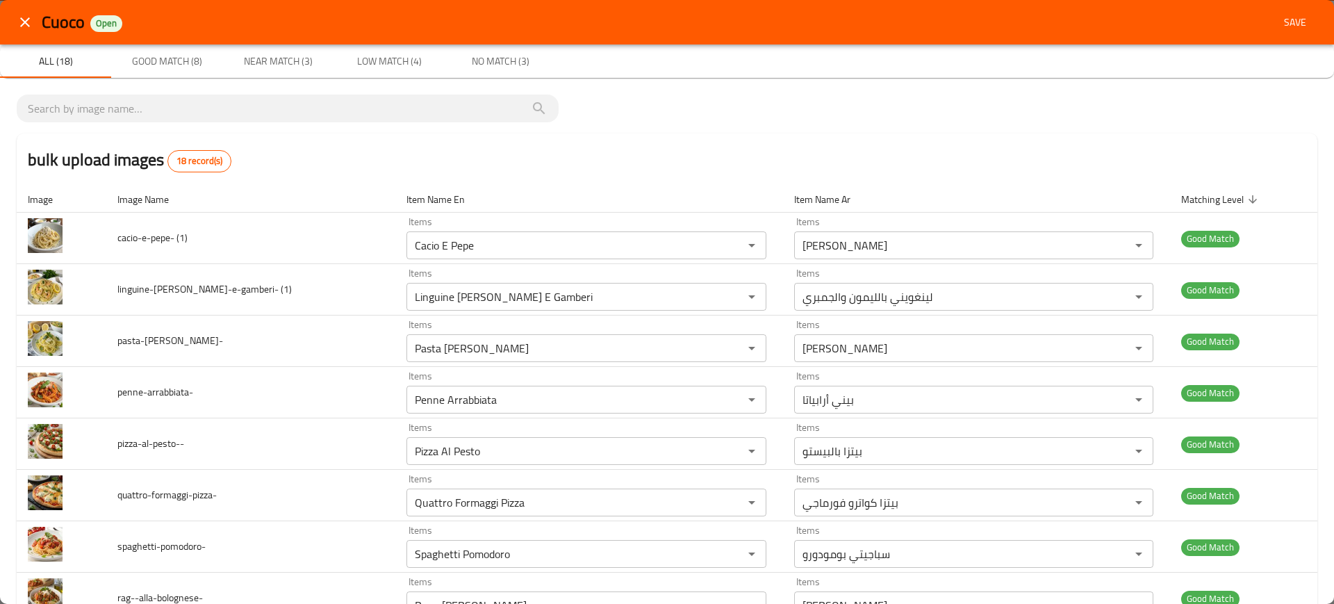
click at [1278, 5] on div "Cuoco Open Save" at bounding box center [667, 22] width 1334 height 44
click at [1279, 18] on span "Save" at bounding box center [1295, 22] width 33 height 17
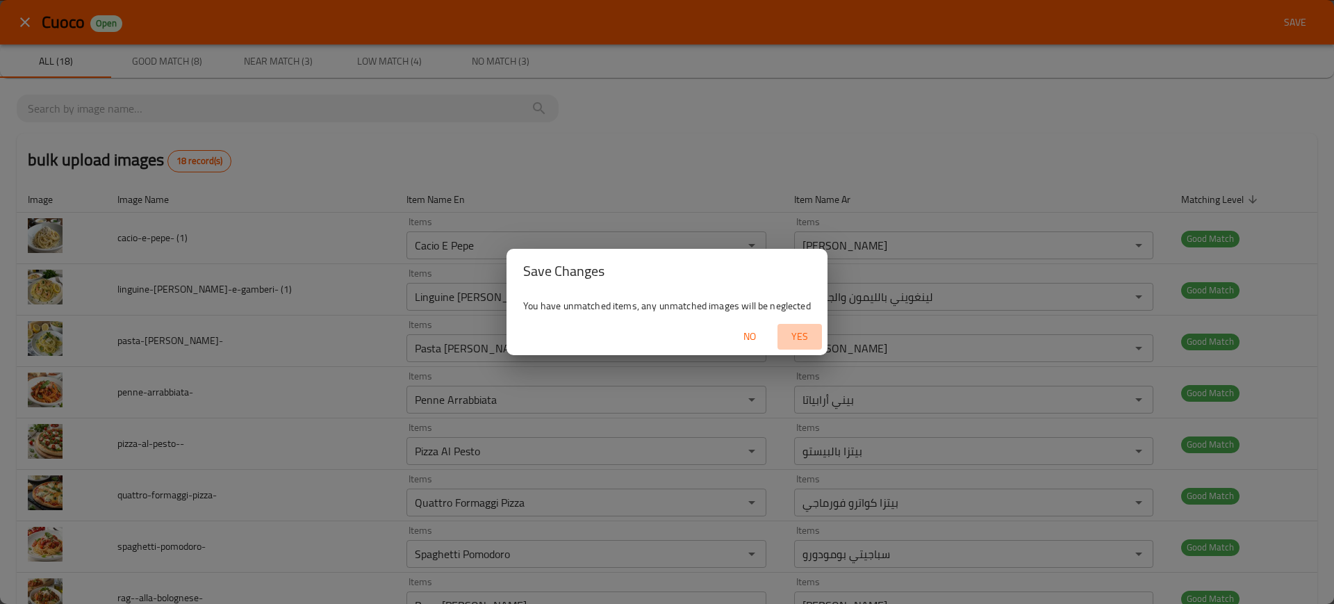
click at [796, 333] on span "Yes" at bounding box center [799, 336] width 33 height 17
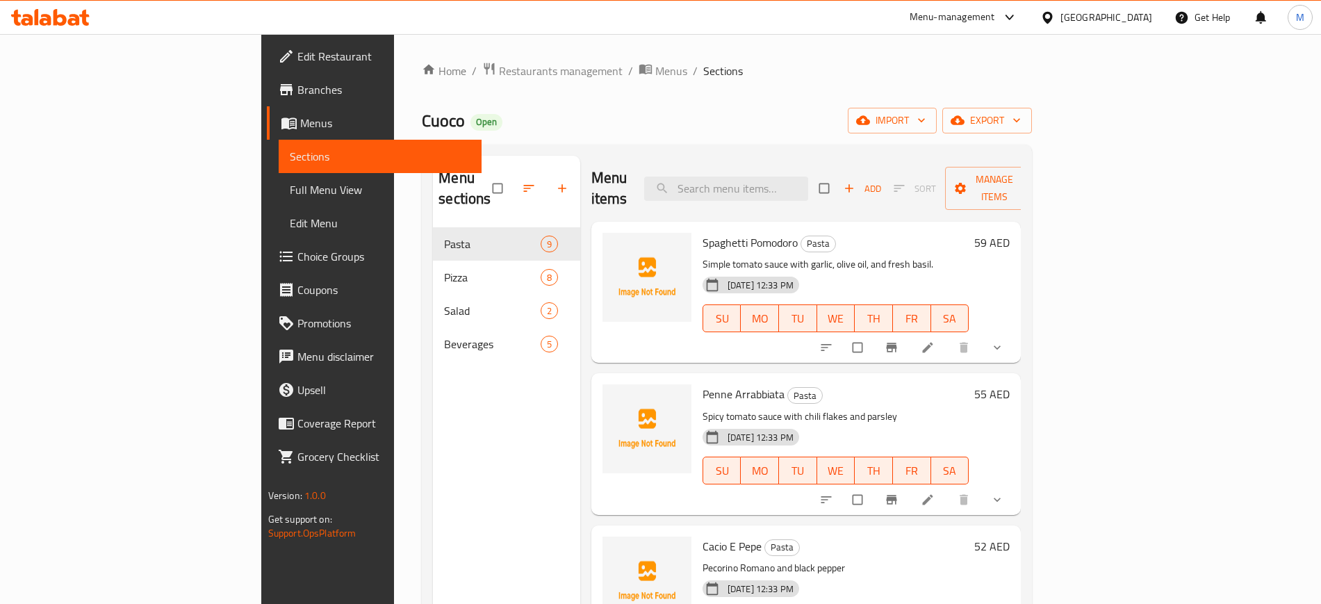
scroll to position [0, 95]
click at [815, 161] on div "Menu items Add Sort Manage items" at bounding box center [806, 189] width 430 height 66
click at [808, 177] on input "search" at bounding box center [726, 189] width 164 height 24
paste input "Diavola"
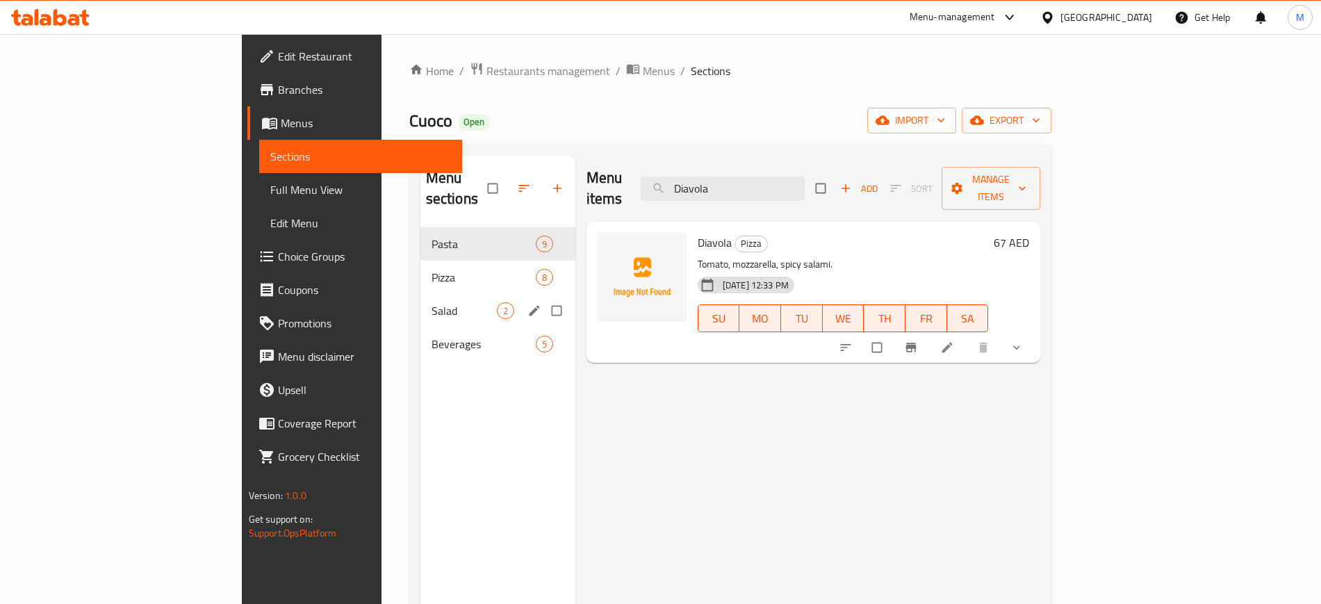
paste input "Boscai"
type input "Boscaiola"
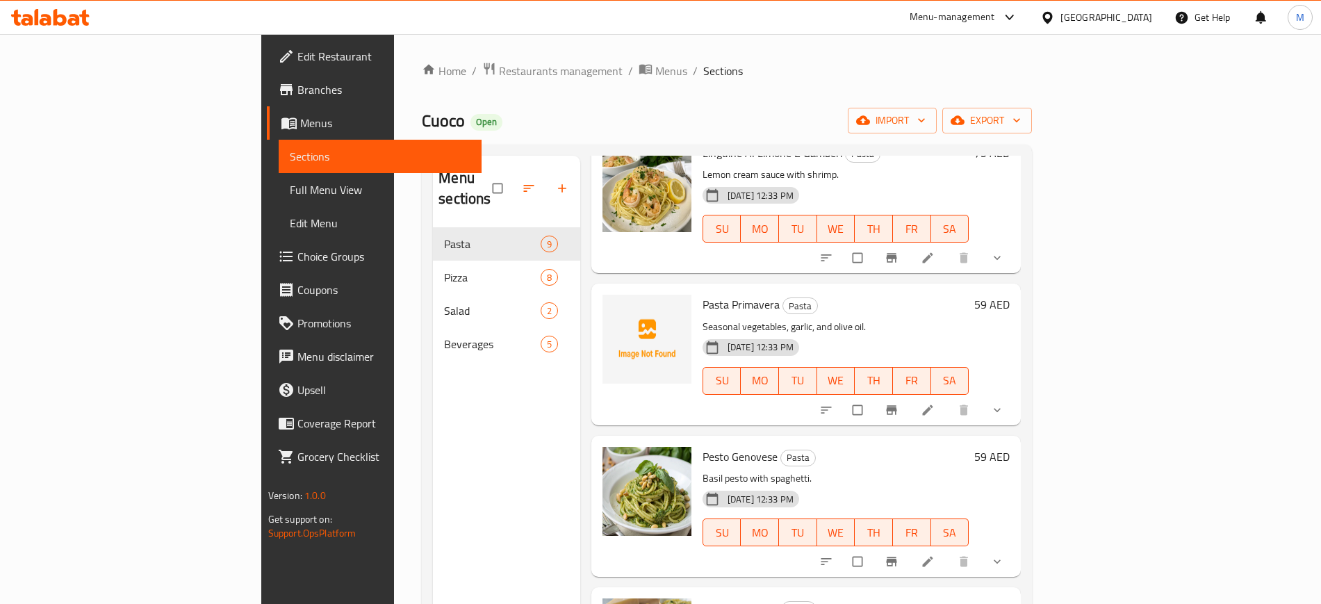
scroll to position [701, 0]
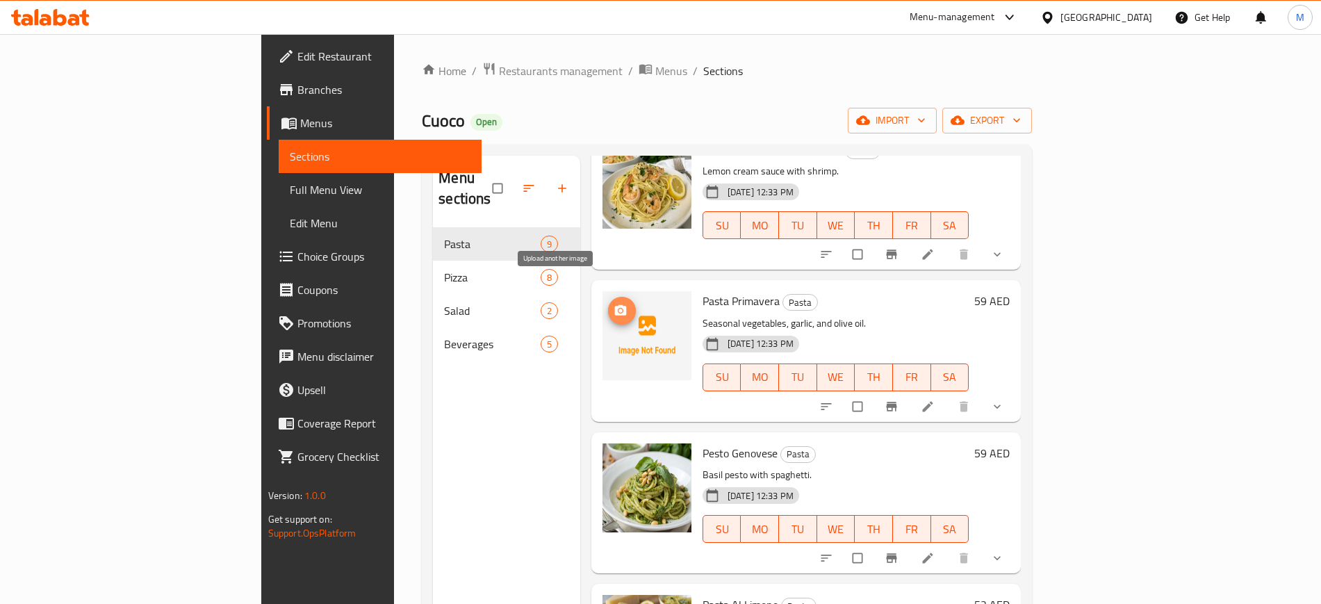
click at [614, 305] on icon "upload picture" at bounding box center [620, 310] width 12 height 10
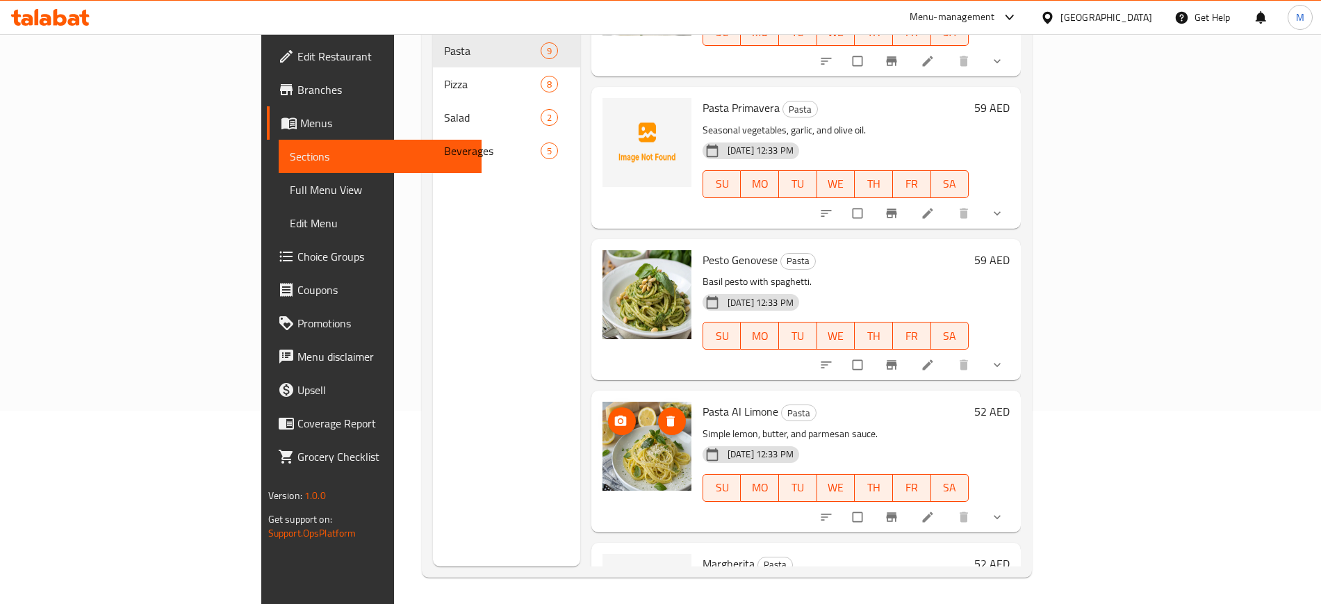
scroll to position [797, 0]
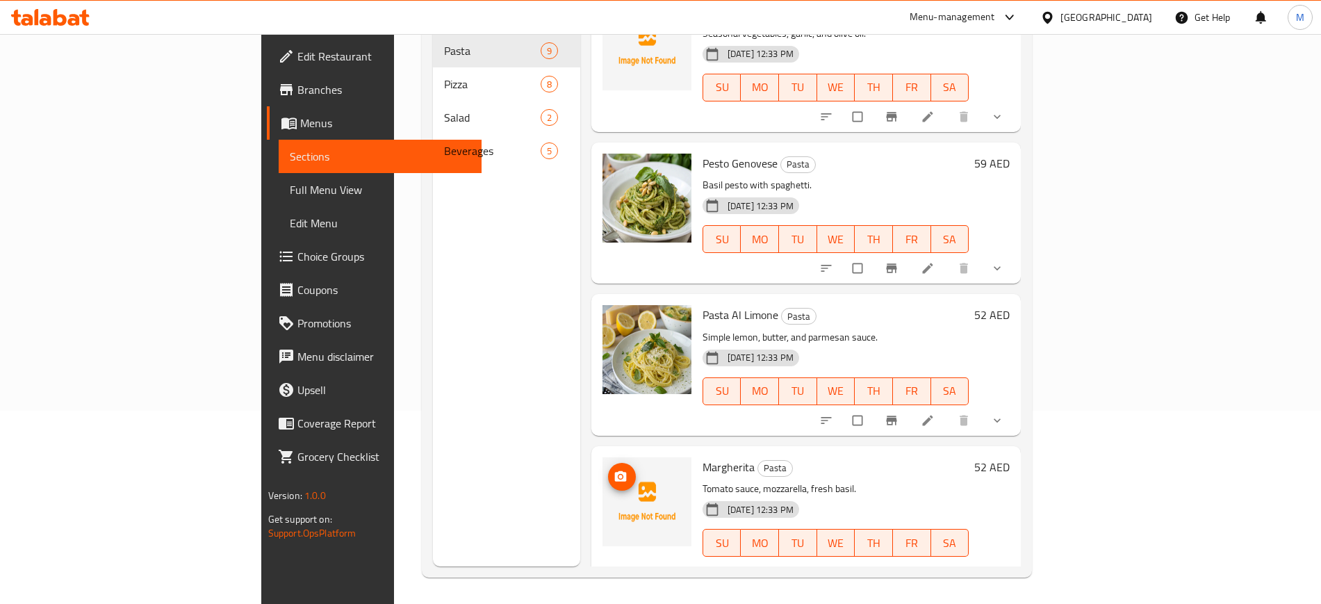
click at [603, 470] on img at bounding box center [647, 501] width 89 height 89
click at [619, 475] on circle "upload picture" at bounding box center [620, 476] width 3 height 3
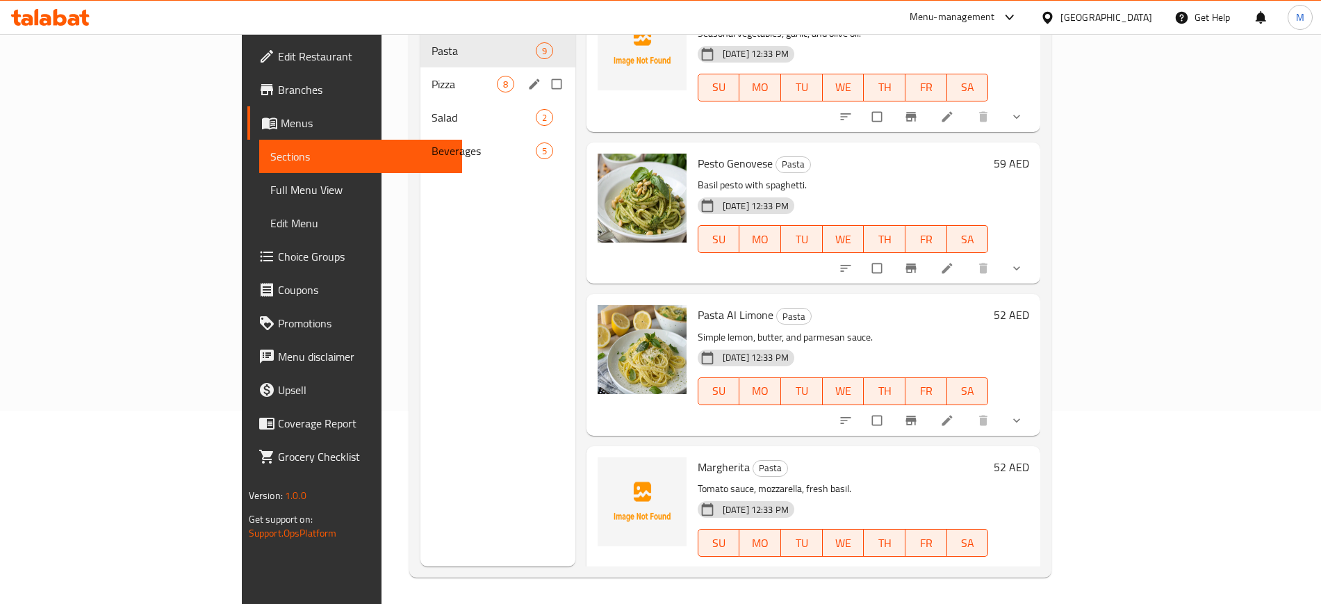
click at [420, 72] on div "Pizza 8" at bounding box center [497, 83] width 155 height 33
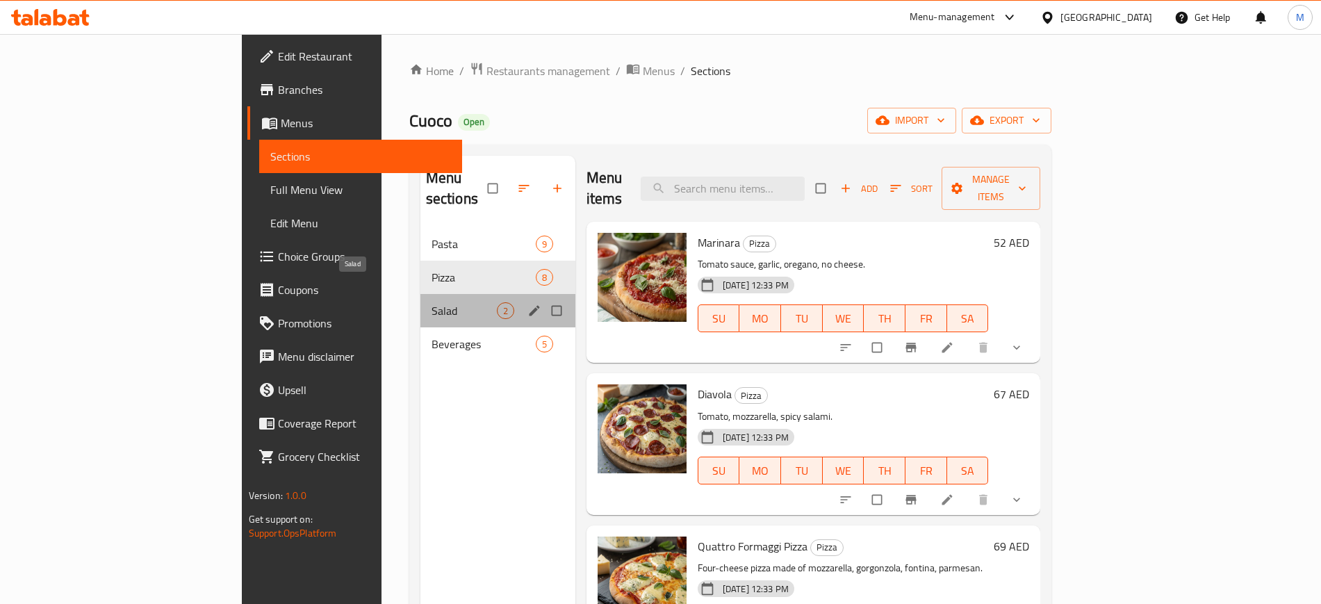
click at [432, 302] on span "Salad" at bounding box center [464, 310] width 65 height 17
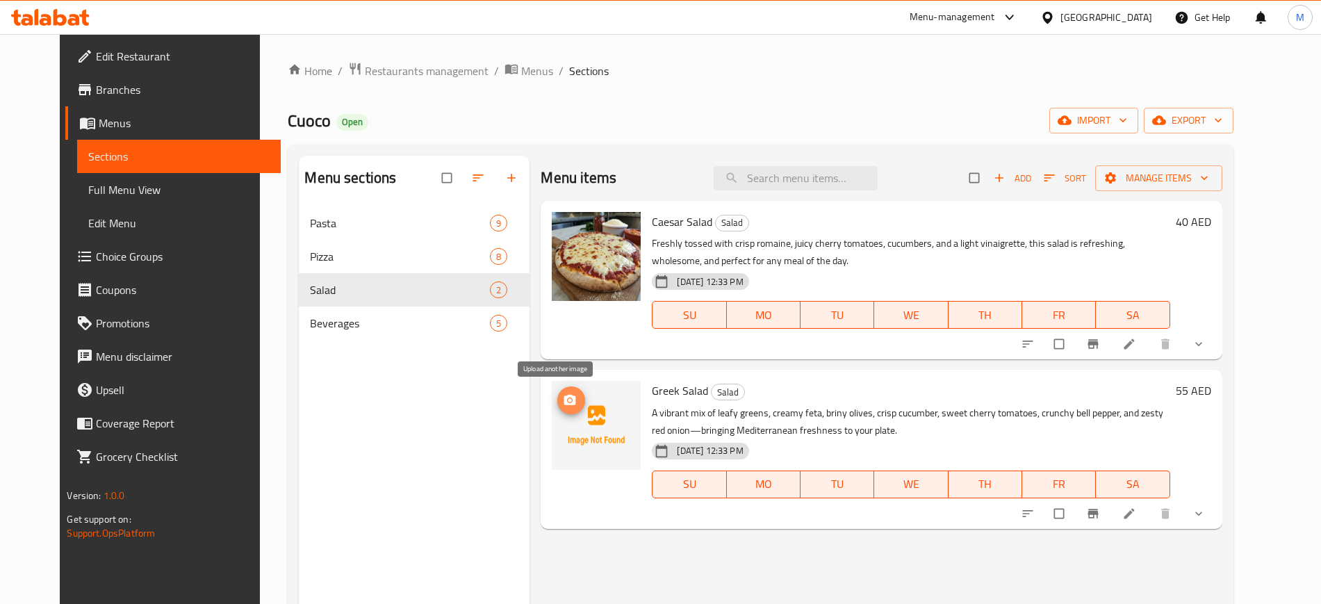
click at [563, 394] on icon "upload picture" at bounding box center [570, 400] width 14 height 14
click at [1127, 129] on span "import" at bounding box center [1094, 120] width 67 height 17
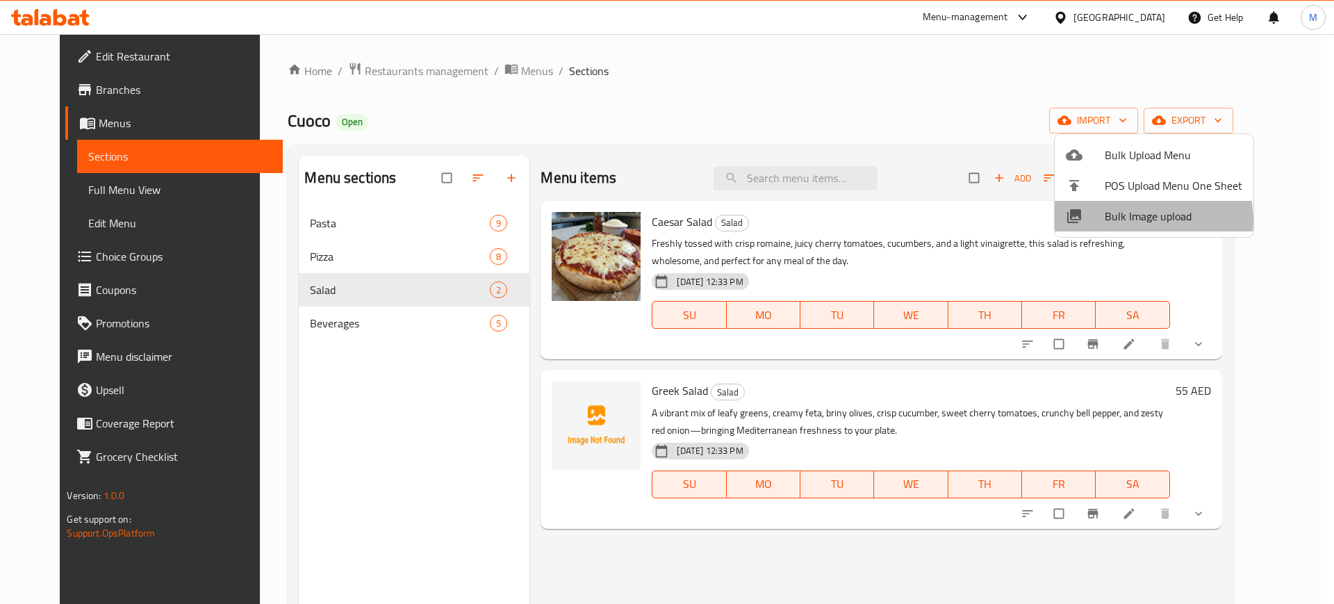
click at [1135, 220] on span "Bulk Image upload" at bounding box center [1174, 216] width 138 height 17
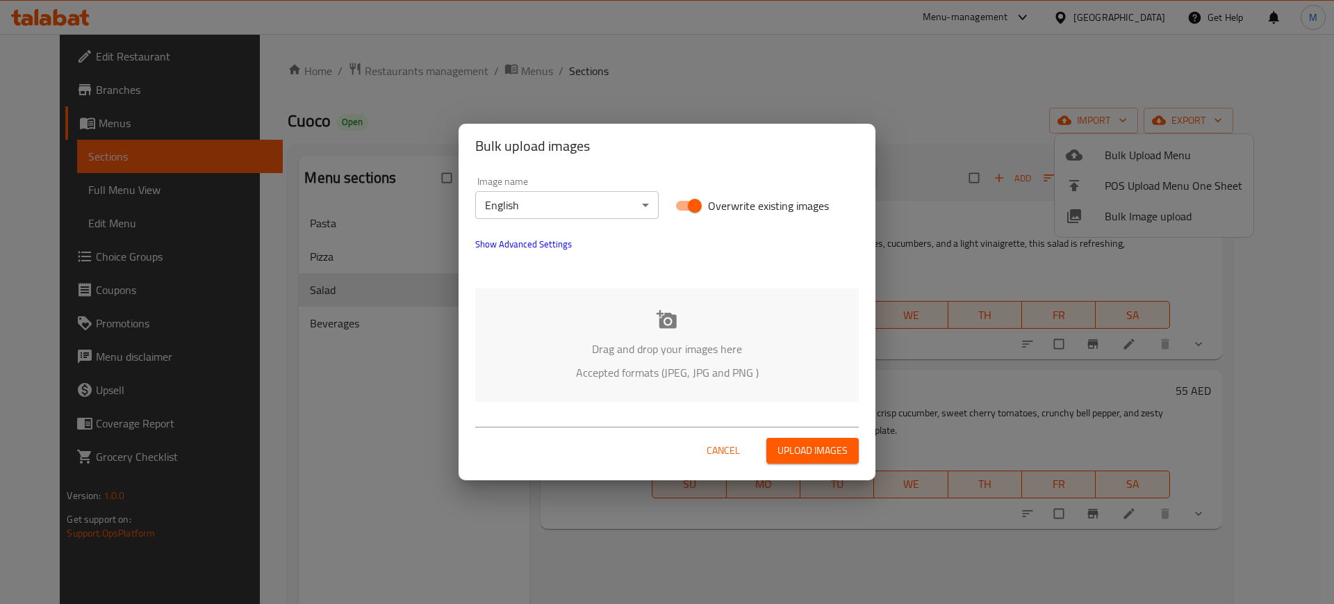
click at [512, 353] on p "Drag and drop your images here" at bounding box center [667, 349] width 342 height 17
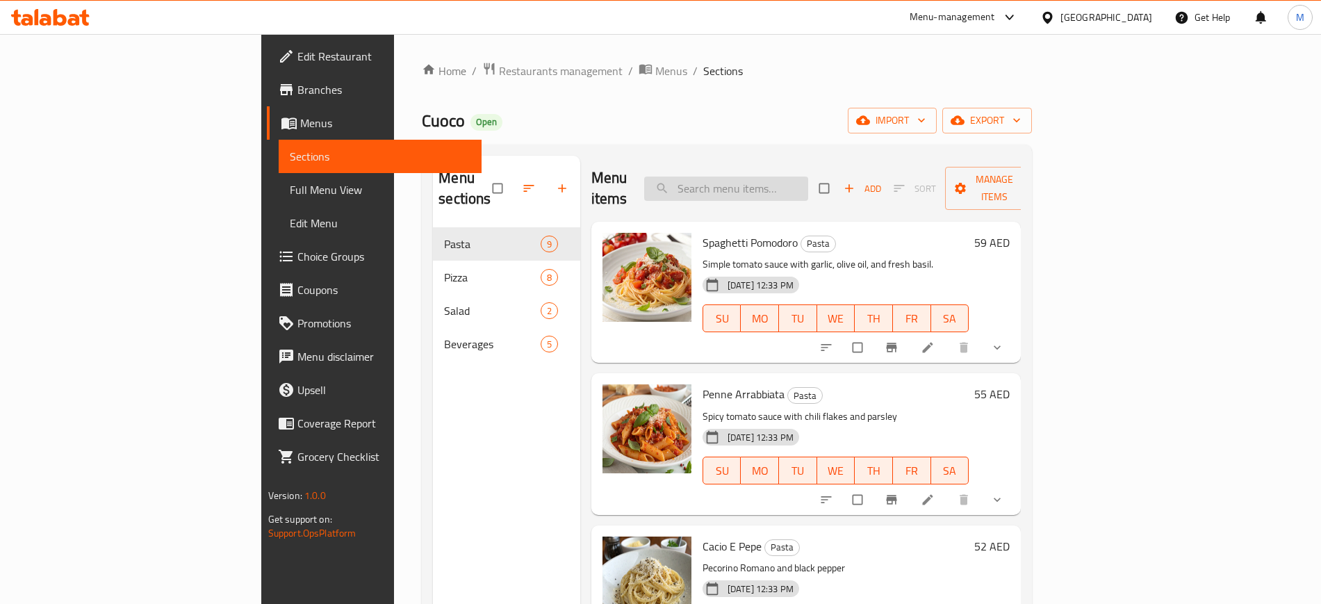
click at [769, 189] on input "search" at bounding box center [726, 189] width 164 height 24
paste input "Cacio E Pepe"
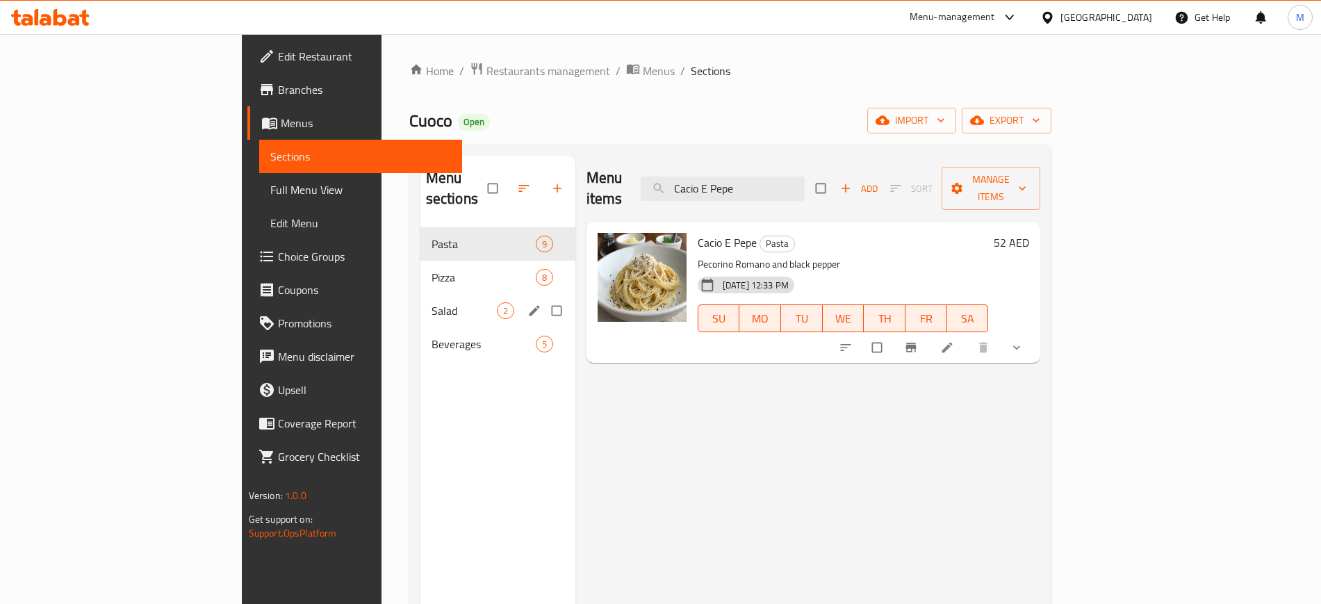
paste input "Linguine Al Limone E Gamberi"
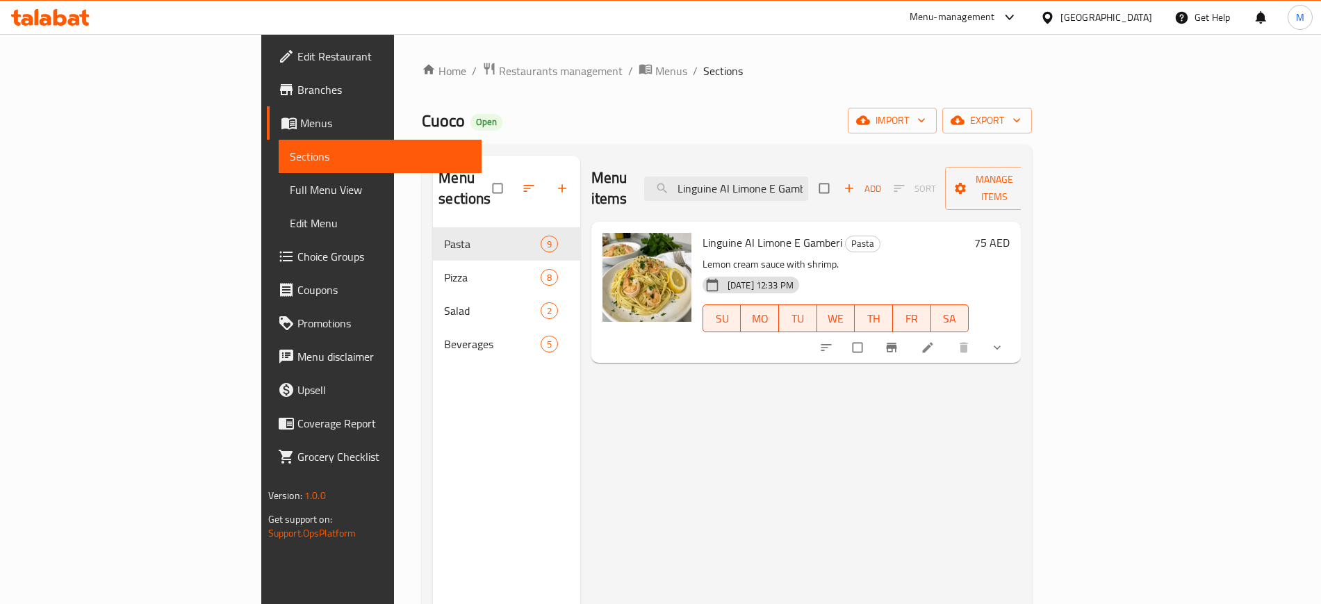
paste input "Pasta Al Limone"
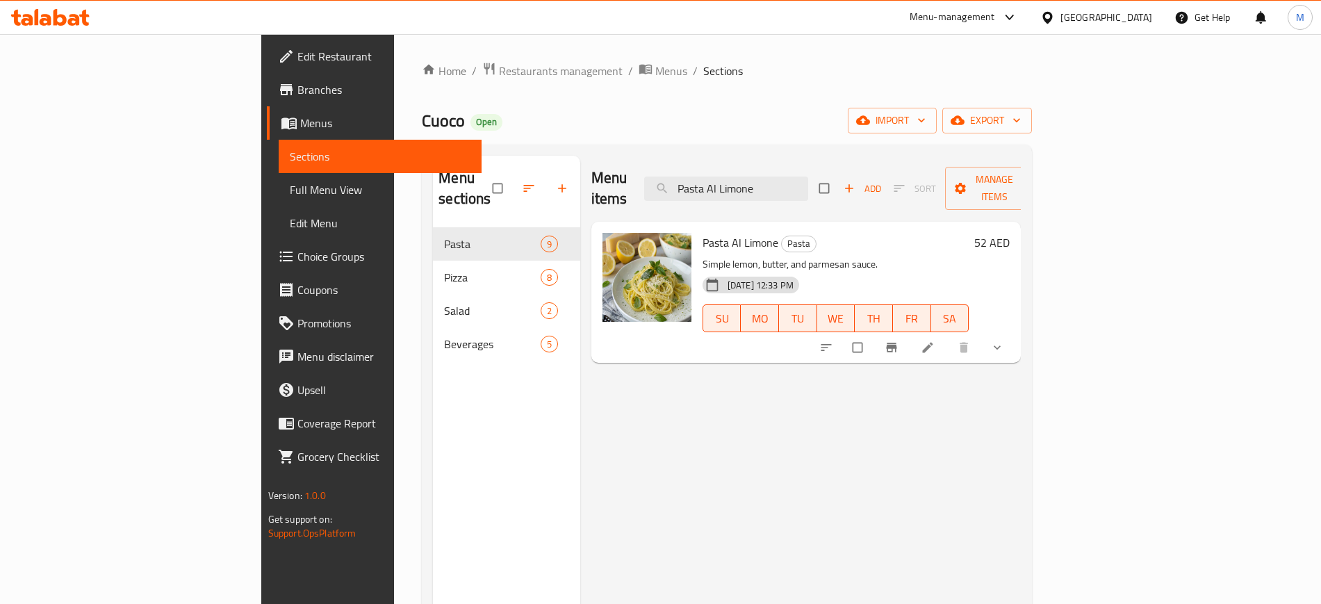
paste input "enne Arrabbiata"
paste input "izza Al Pesto"
paste input "Quattro Formaggi Pizza"
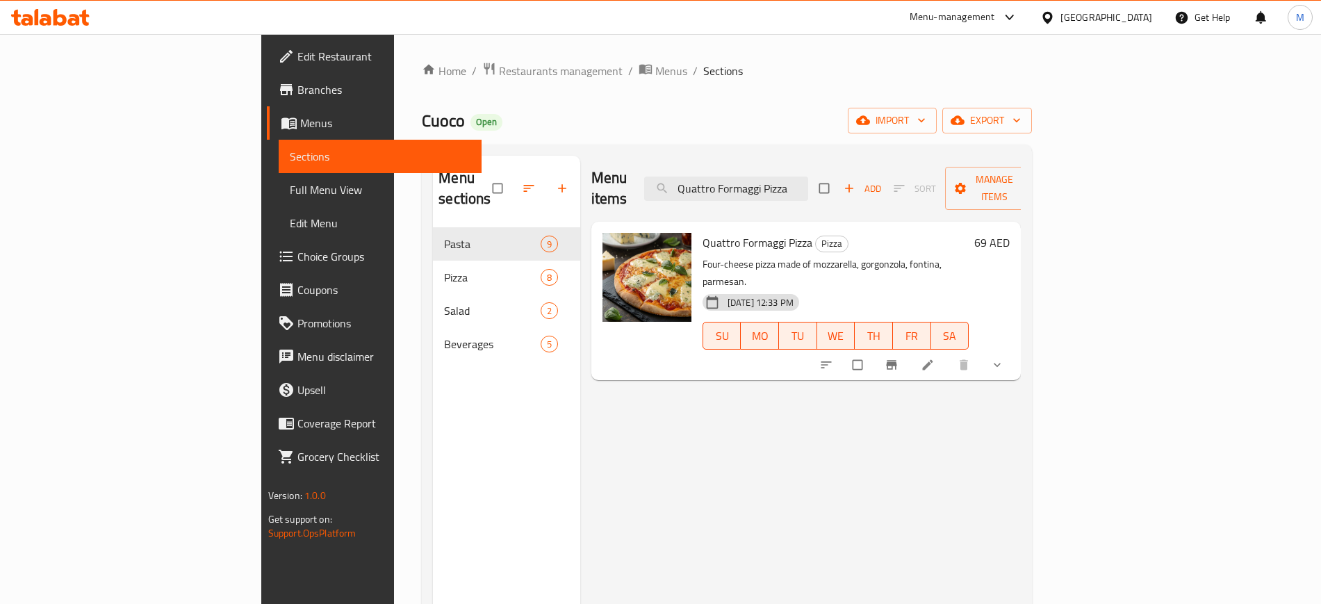
paste input "Spaghetti Pomodoro"
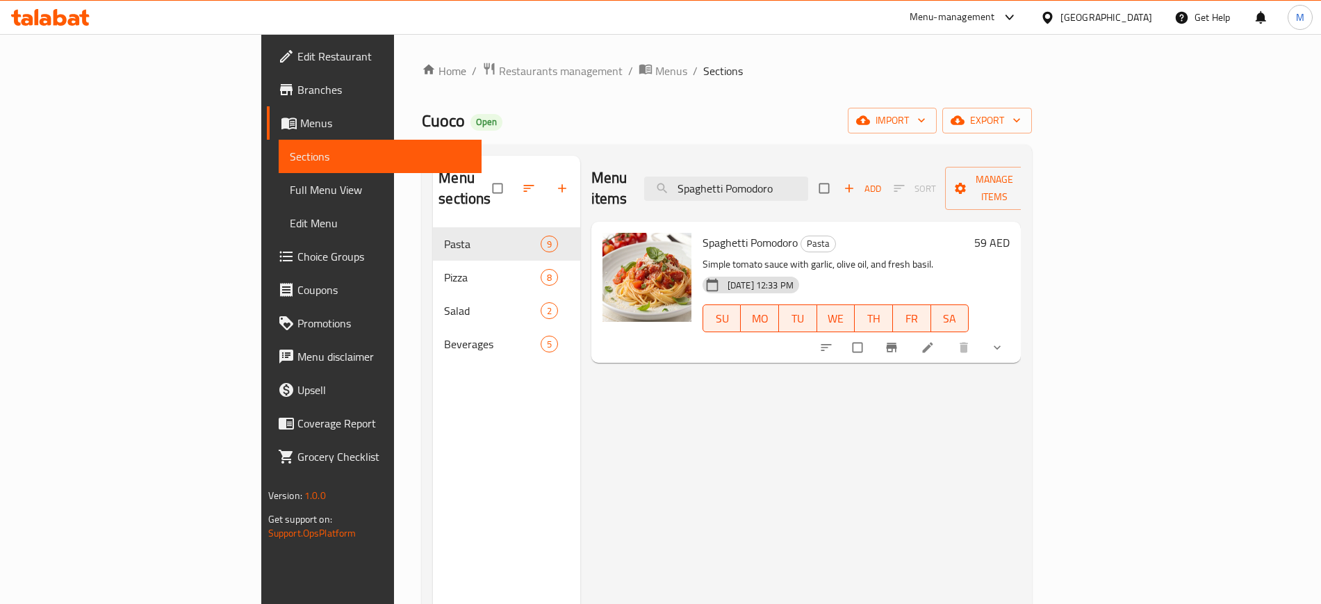
paste input "Ragu Alla Bolognese"
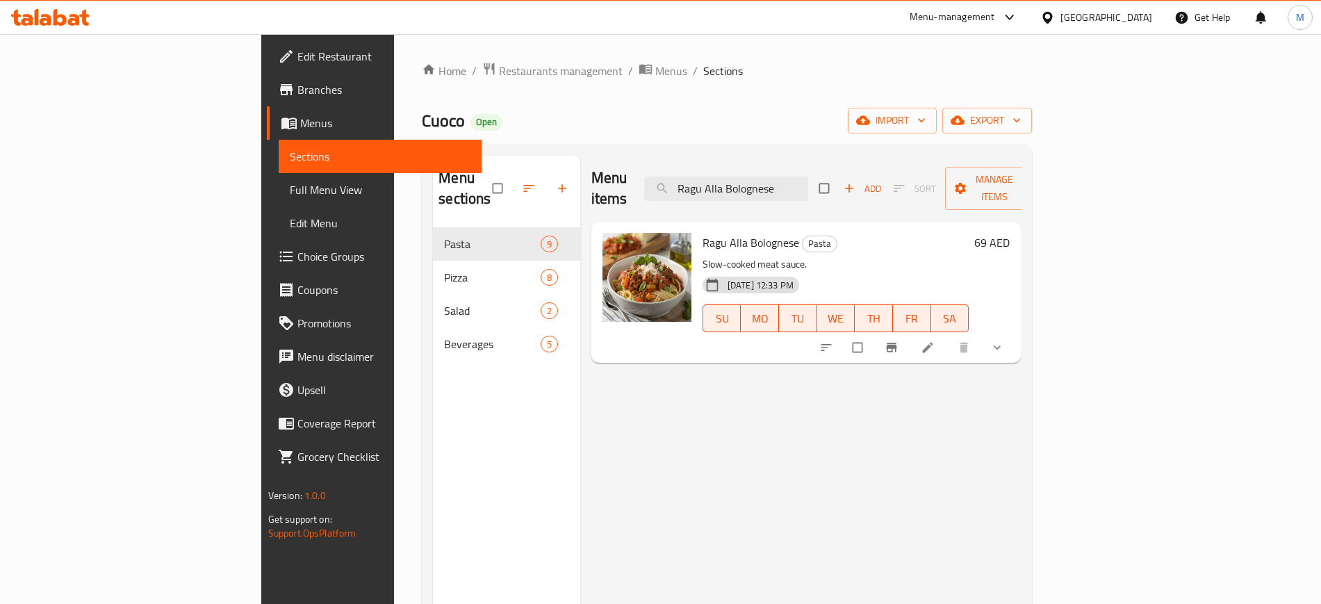
paste input "Pesto Genov"
paste input "Tonno E Cipolla"
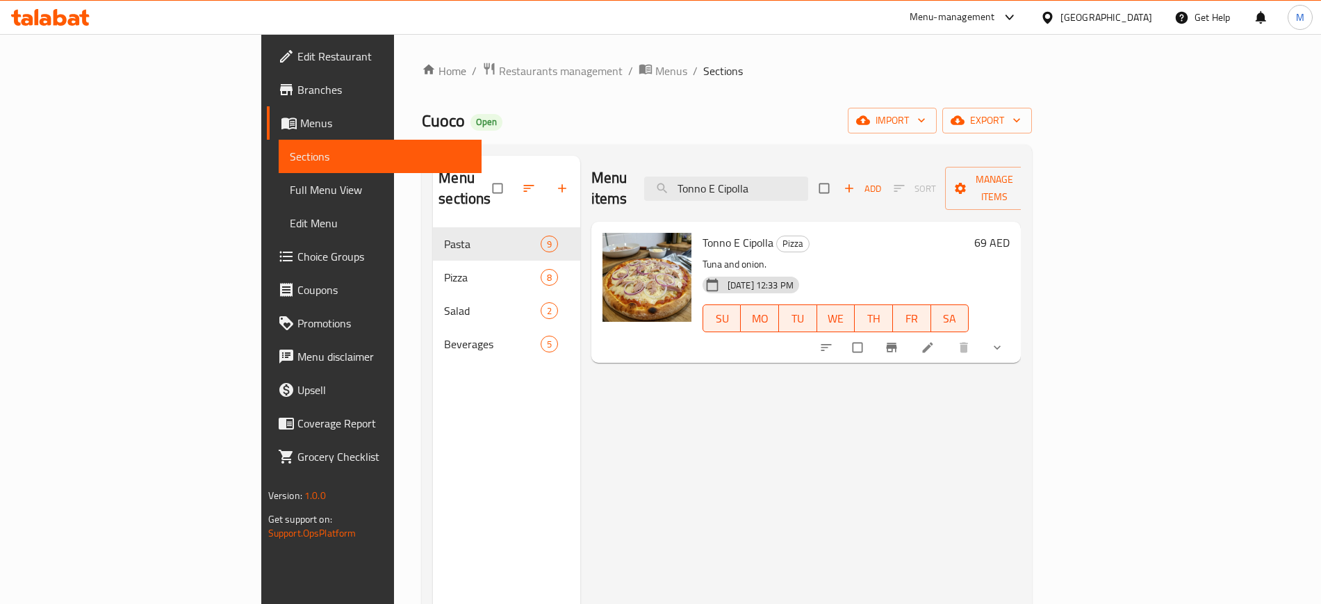
paste input "Vegetarian"
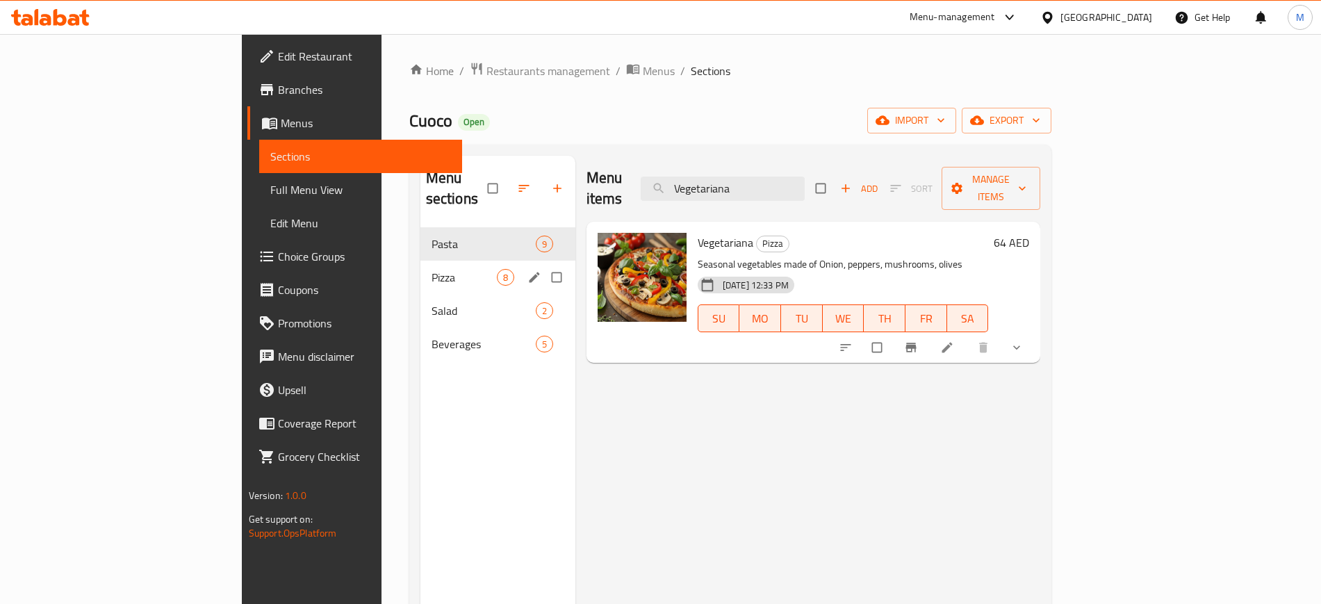
paste input "Boscaiol"
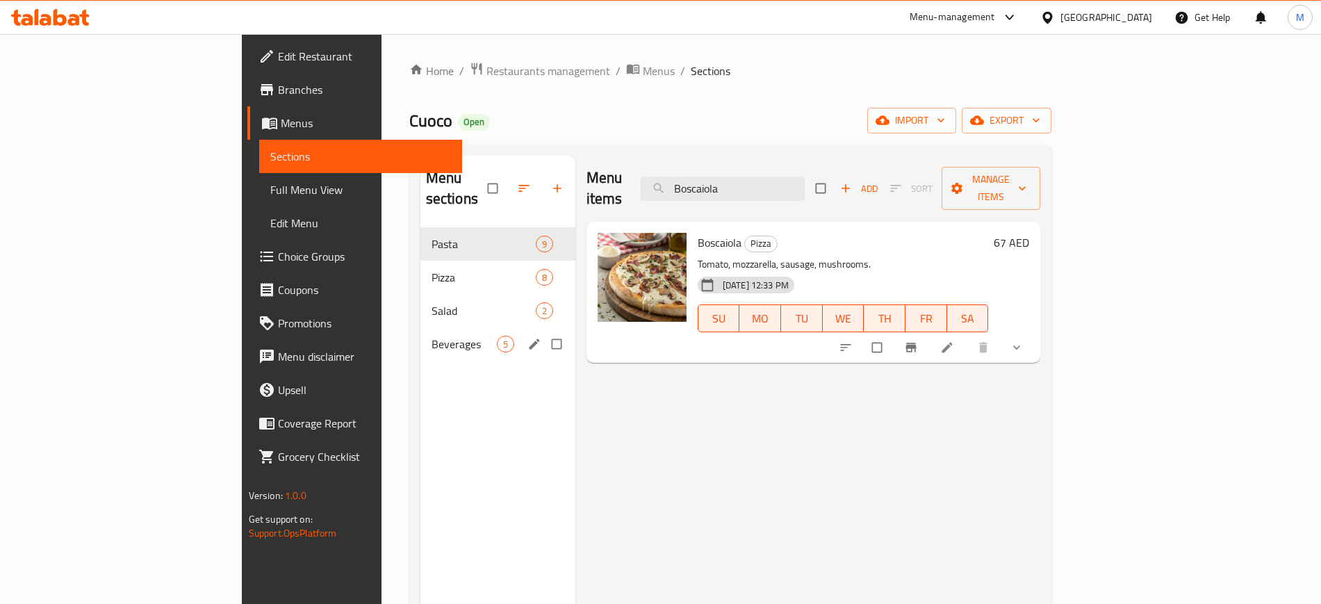
paste input "Marinar"
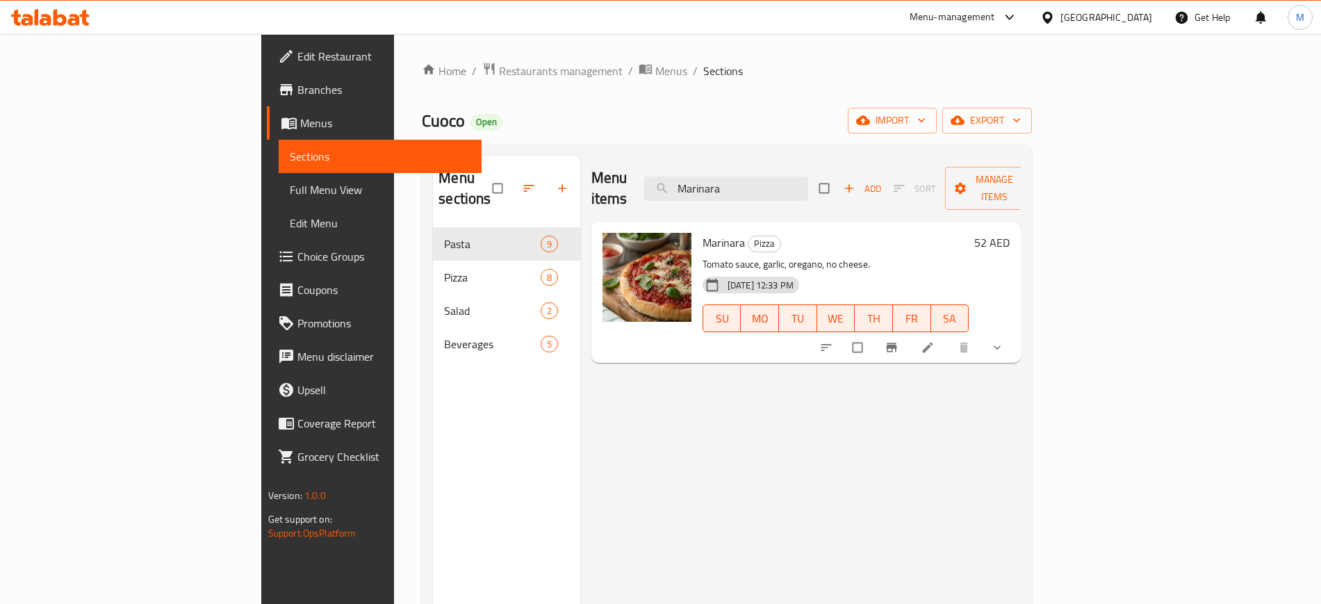
paste input "Bianc"
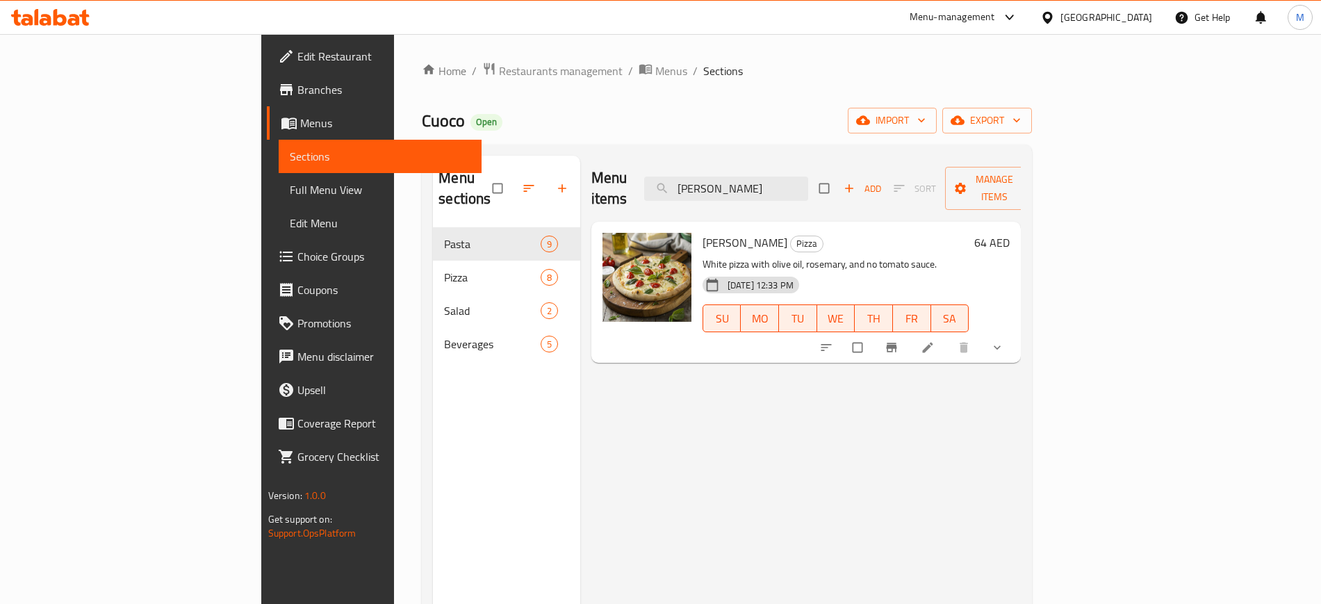
paste input "Caesar Salad"
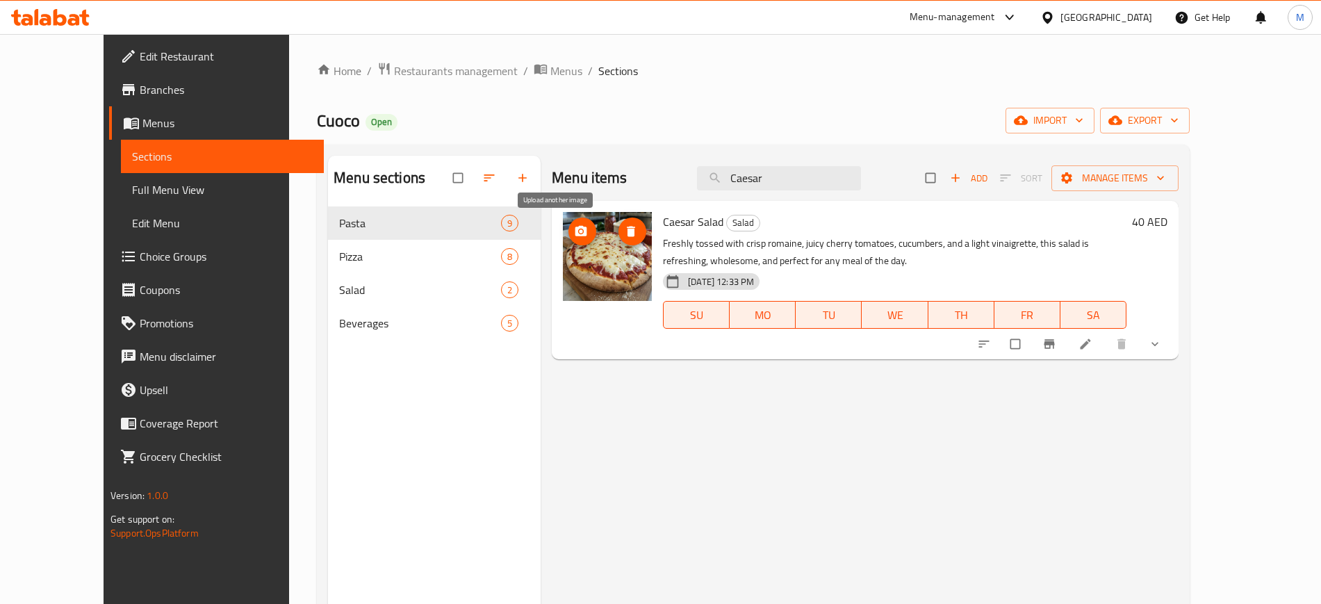
type input "Caesar"
click at [575, 231] on icon "upload picture" at bounding box center [581, 231] width 12 height 10
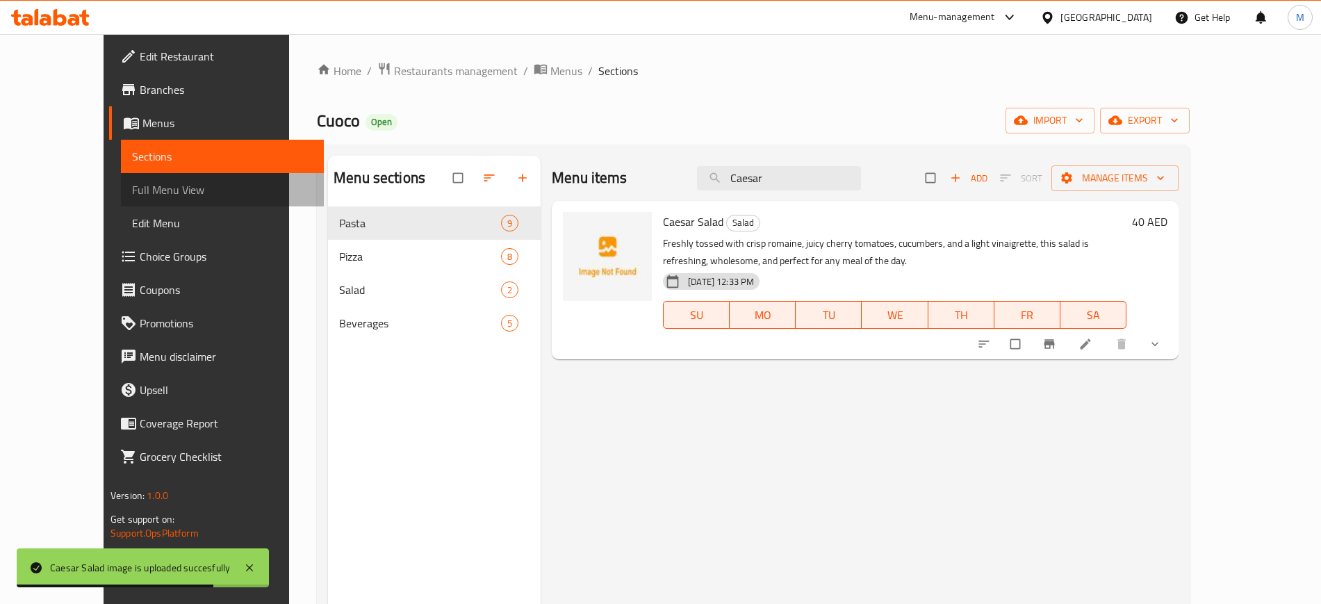
click at [132, 187] on span "Full Menu View" at bounding box center [222, 189] width 181 height 17
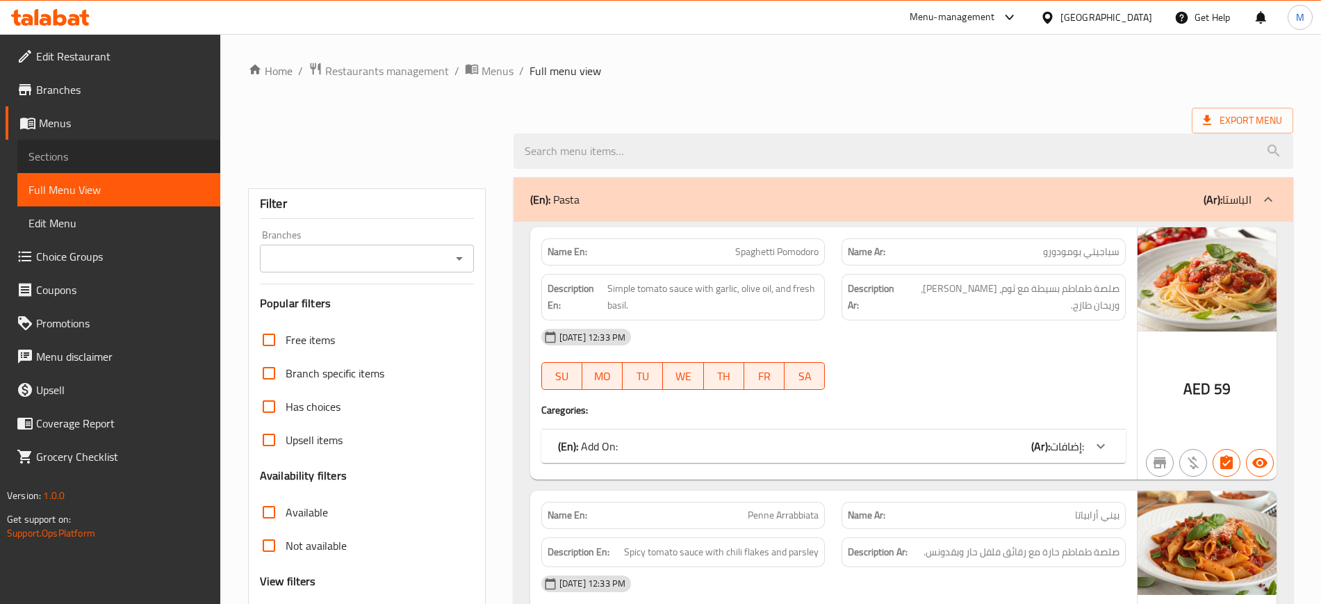
click at [79, 155] on span "Sections" at bounding box center [118, 156] width 181 height 17
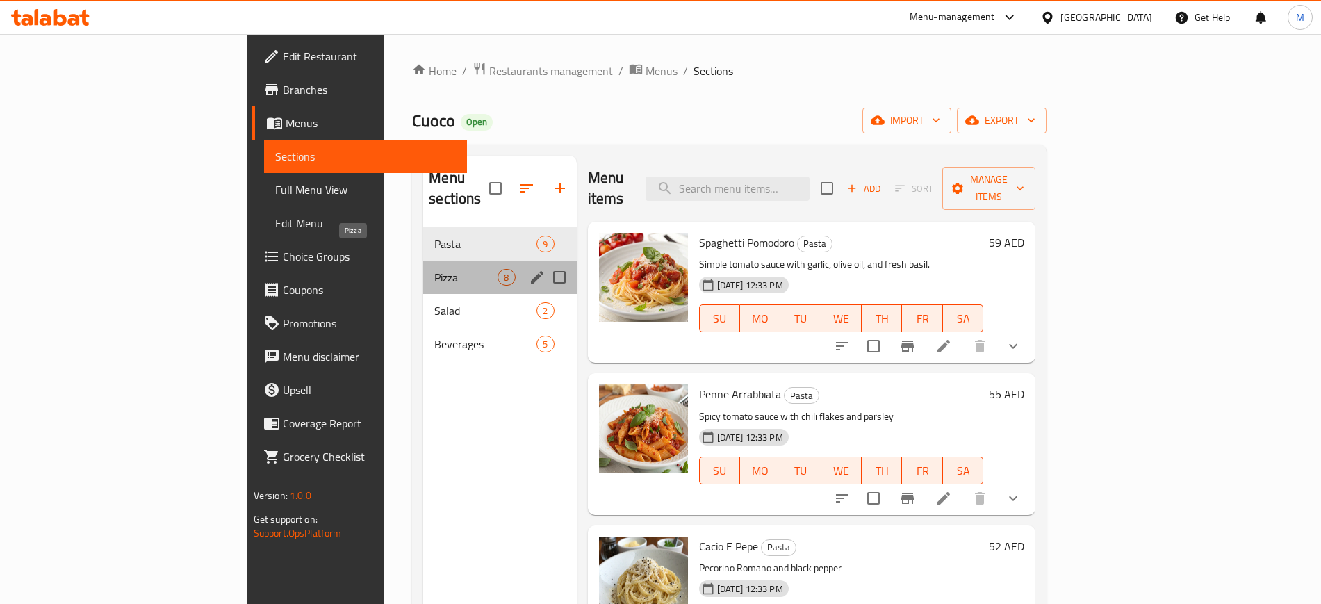
click at [434, 269] on span "Pizza" at bounding box center [465, 277] width 63 height 17
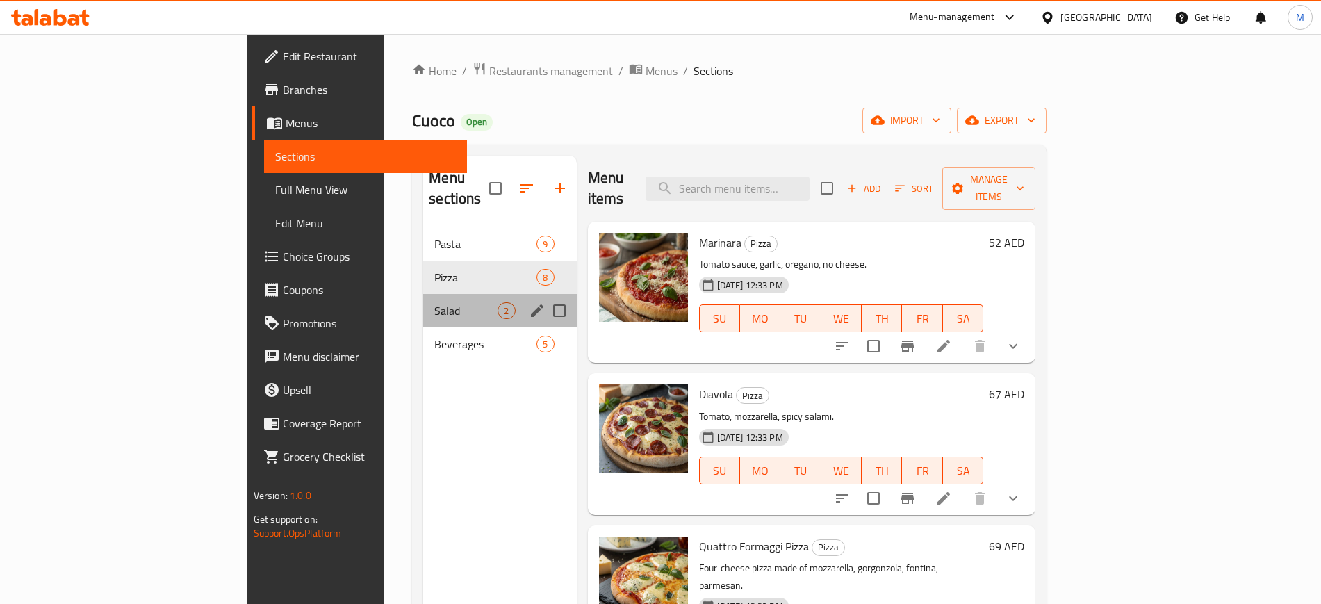
click at [423, 294] on div "Salad 2" at bounding box center [499, 310] width 153 height 33
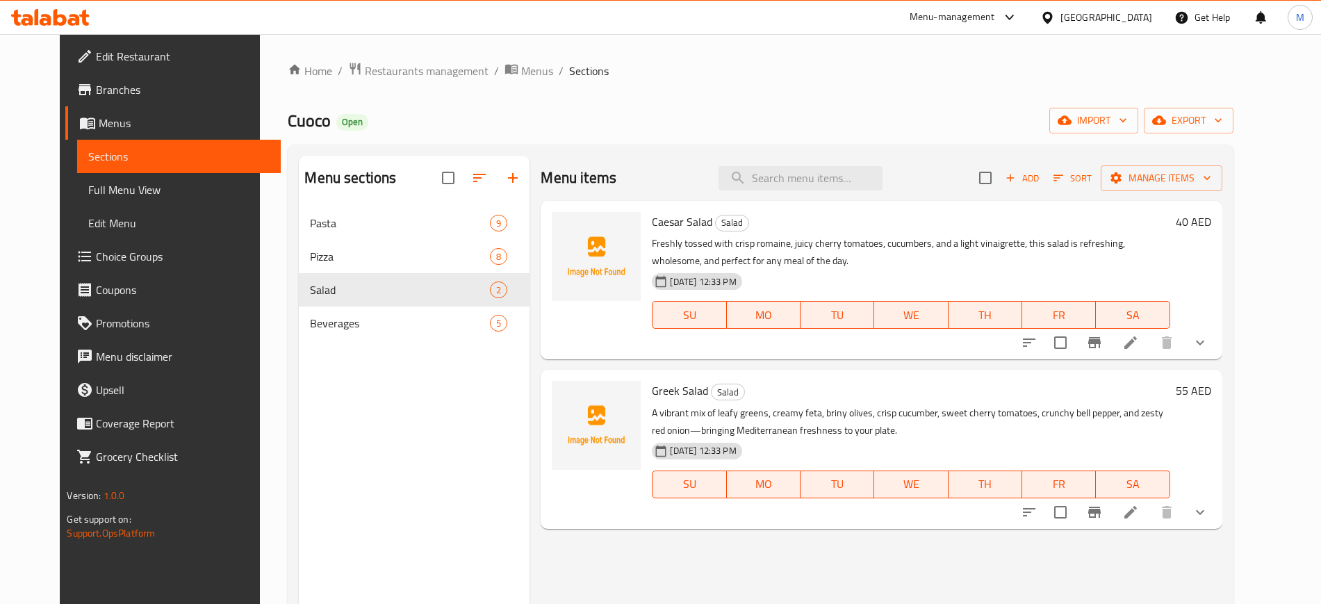
click at [353, 425] on div "Menu sections Pasta 9 Pizza 8 Salad 2 Beverages 5" at bounding box center [414, 458] width 231 height 604
click at [1222, 126] on span "export" at bounding box center [1188, 120] width 67 height 17
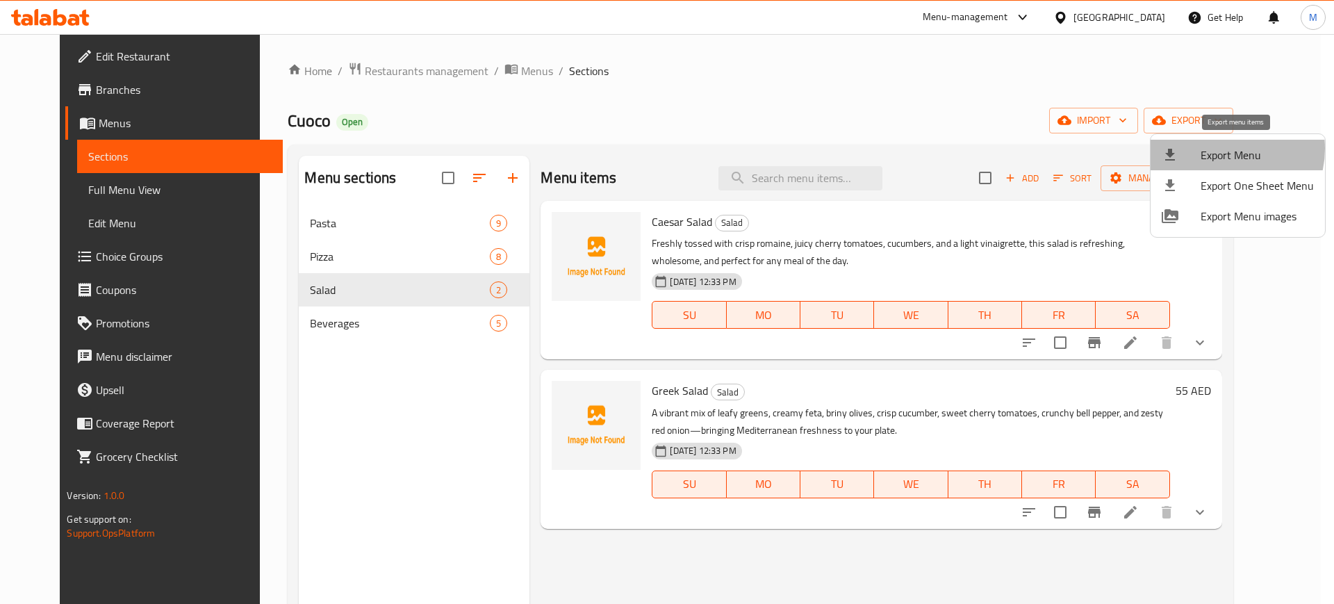
click at [1222, 149] on span "Export Menu" at bounding box center [1257, 155] width 113 height 17
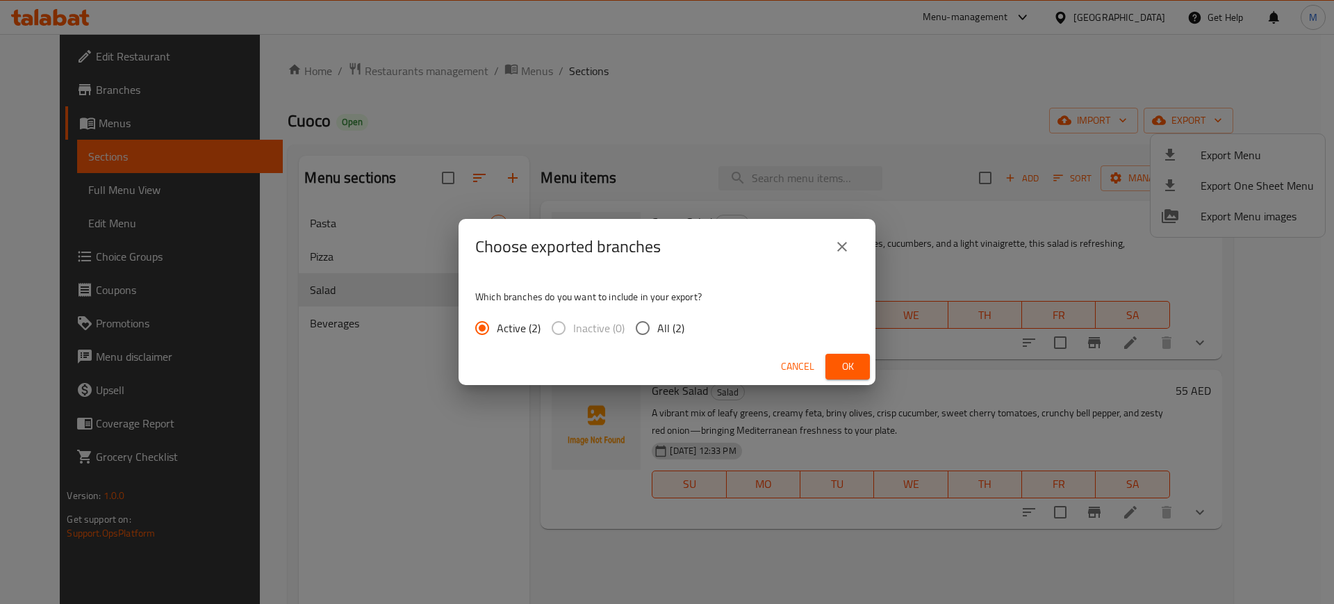
click at [681, 327] on span "All (2)" at bounding box center [670, 328] width 27 height 17
click at [657, 327] on input "All (2)" at bounding box center [642, 327] width 29 height 29
radio input "true"
click at [839, 363] on span "Ok" at bounding box center [848, 366] width 22 height 17
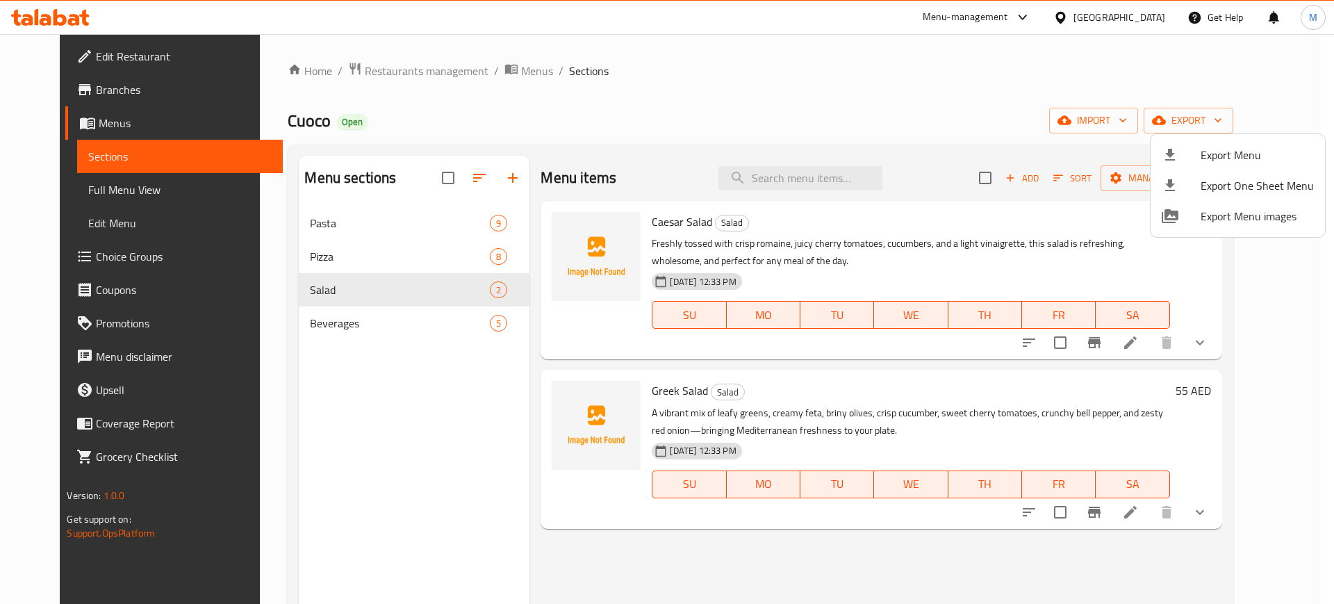
click at [546, 231] on div at bounding box center [667, 302] width 1334 height 604
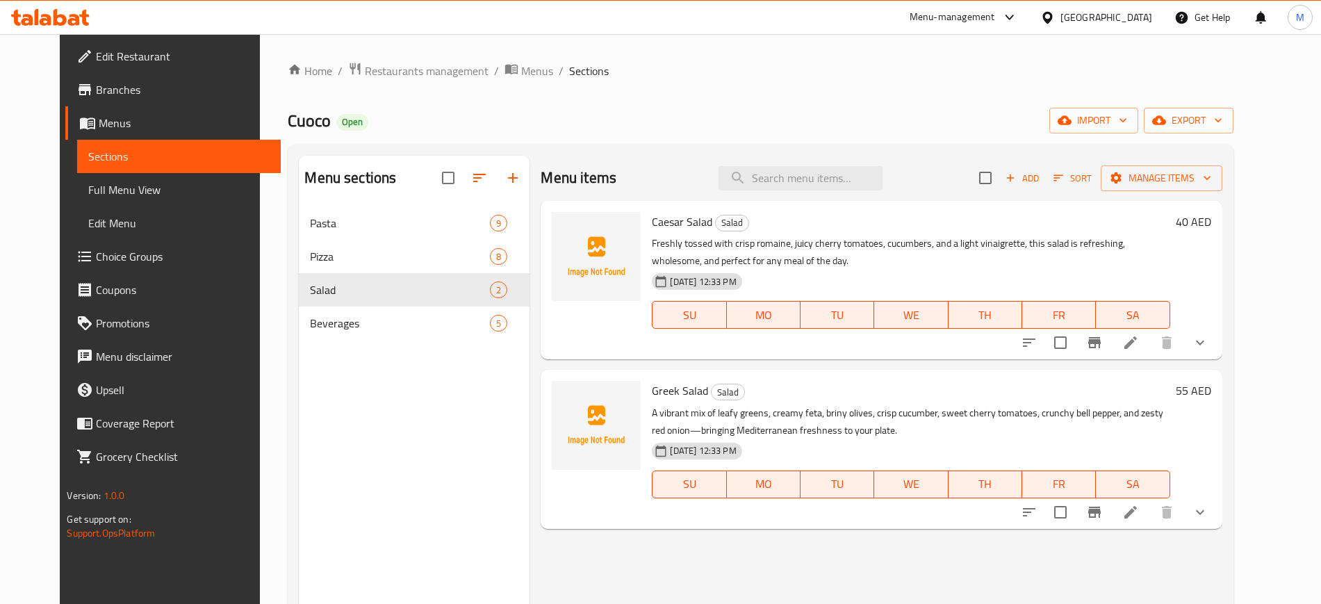
click at [553, 290] on img at bounding box center [596, 256] width 89 height 89
click at [563, 238] on icon "upload picture" at bounding box center [571, 231] width 17 height 17
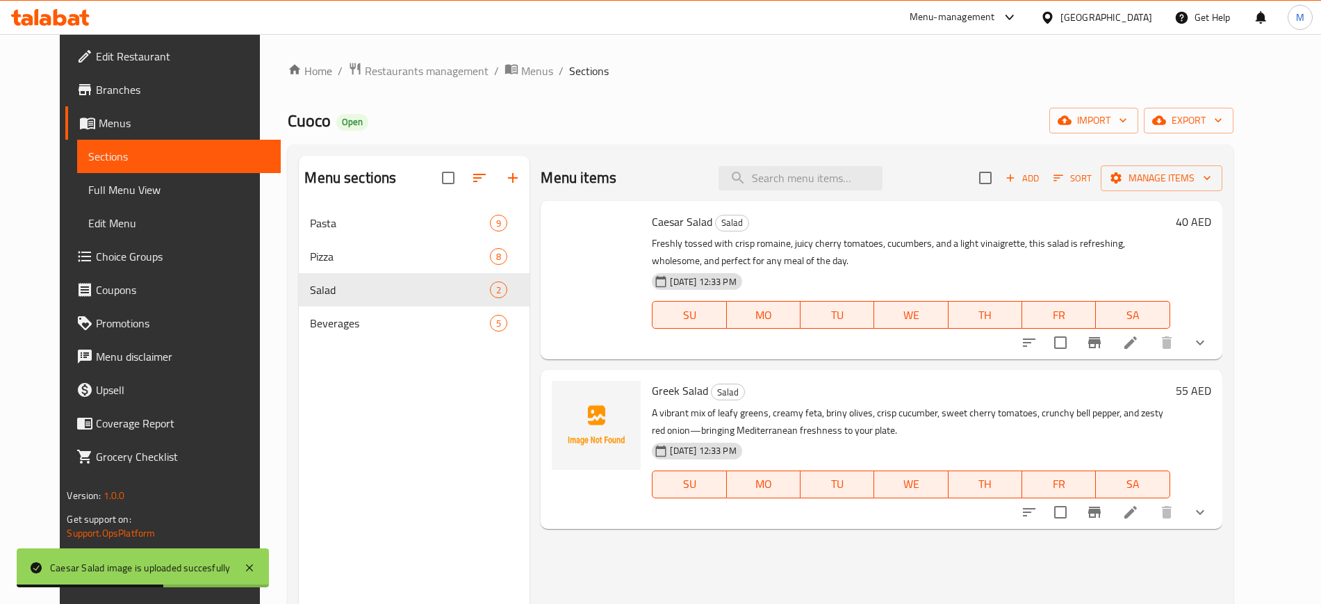
click at [356, 425] on div "Menu sections Pasta 9 Pizza 8 Salad 2 Beverages 5" at bounding box center [414, 458] width 231 height 604
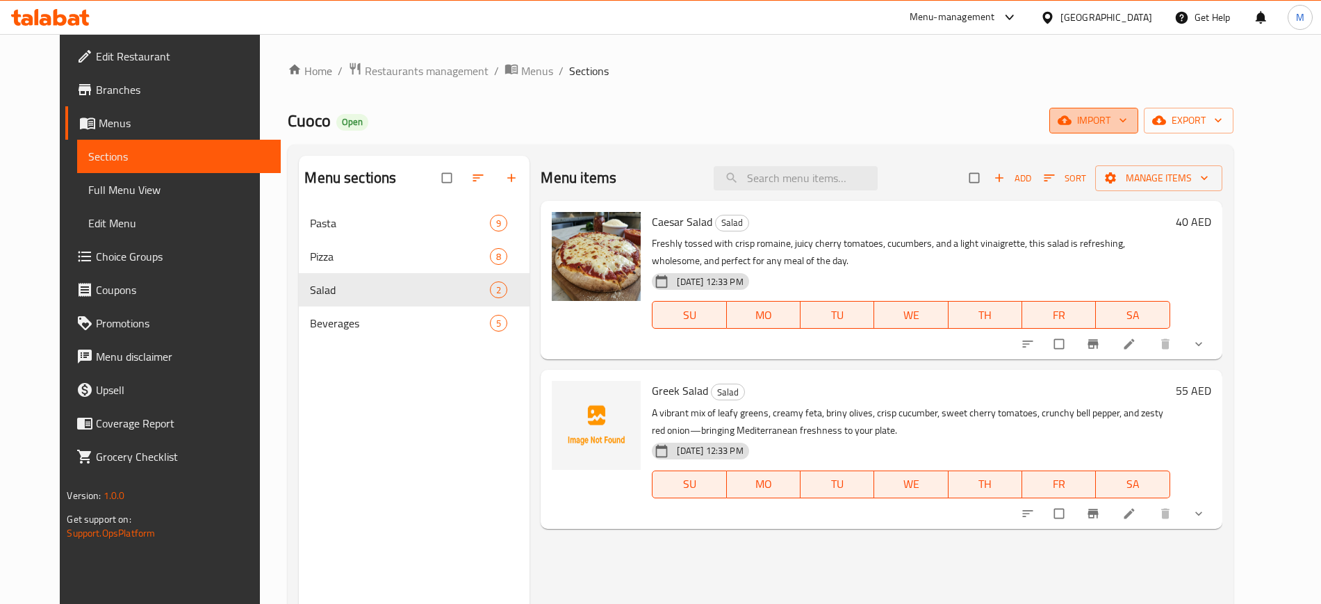
click at [1127, 122] on span "import" at bounding box center [1094, 120] width 67 height 17
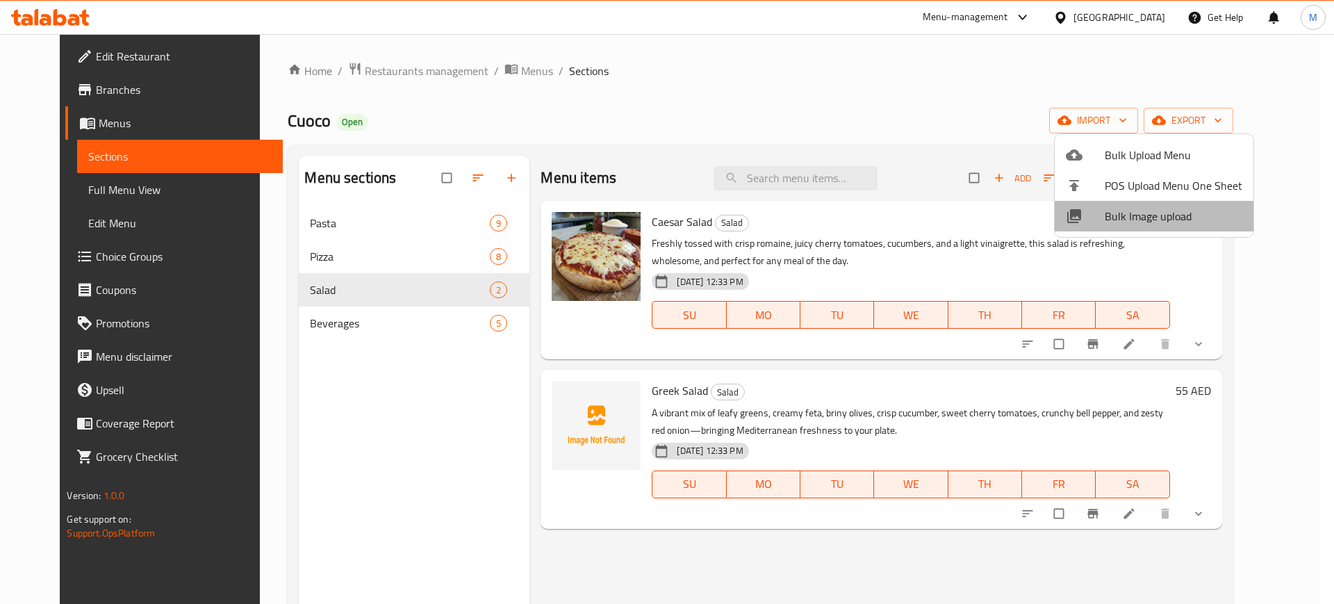
click at [1170, 219] on span "Bulk Image upload" at bounding box center [1174, 216] width 138 height 17
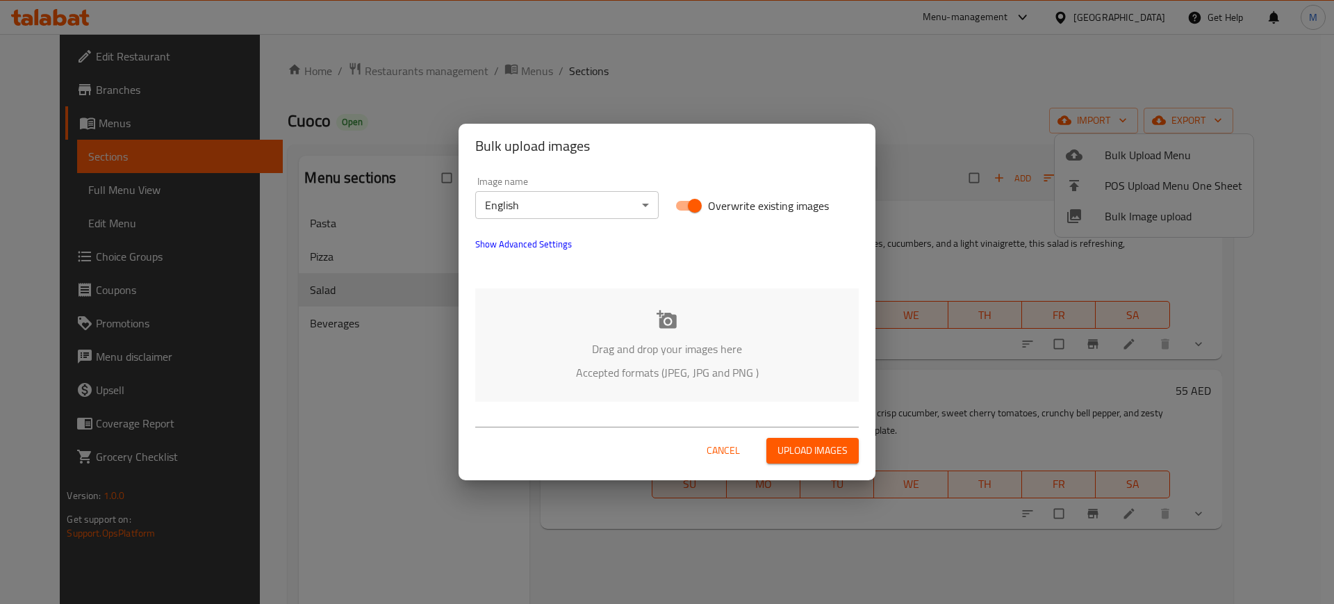
click at [555, 306] on div "Drag and drop your images here Accepted formats (JPEG, JPG and PNG )" at bounding box center [667, 344] width 384 height 113
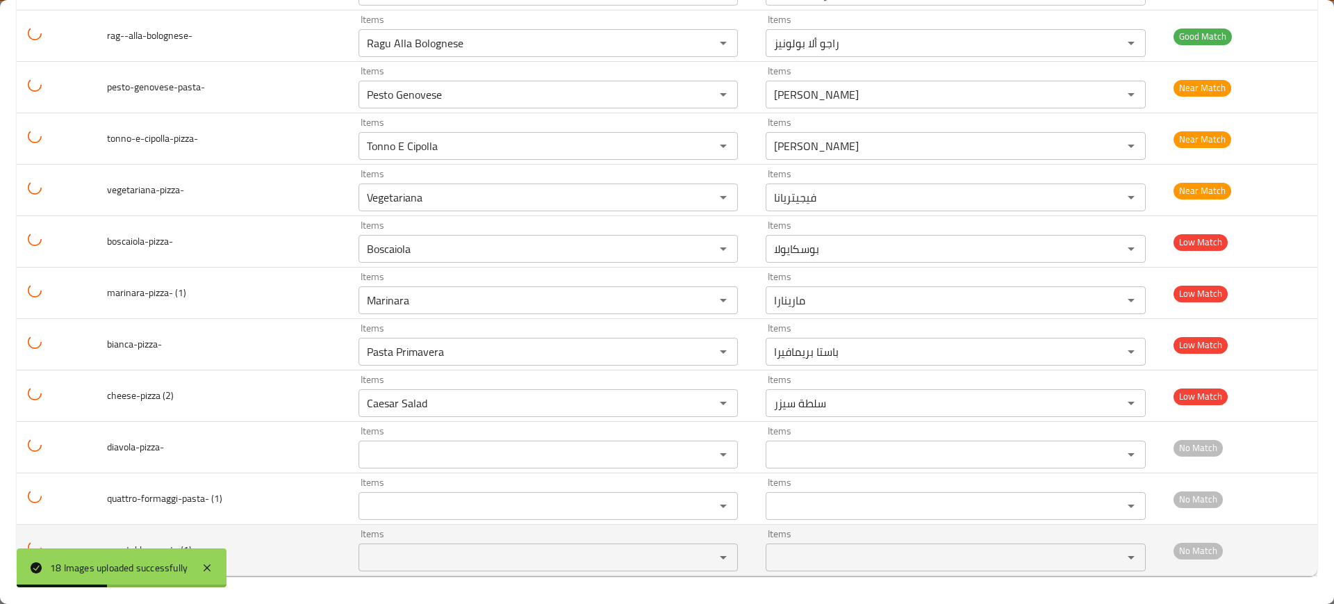
scroll to position [562, 0]
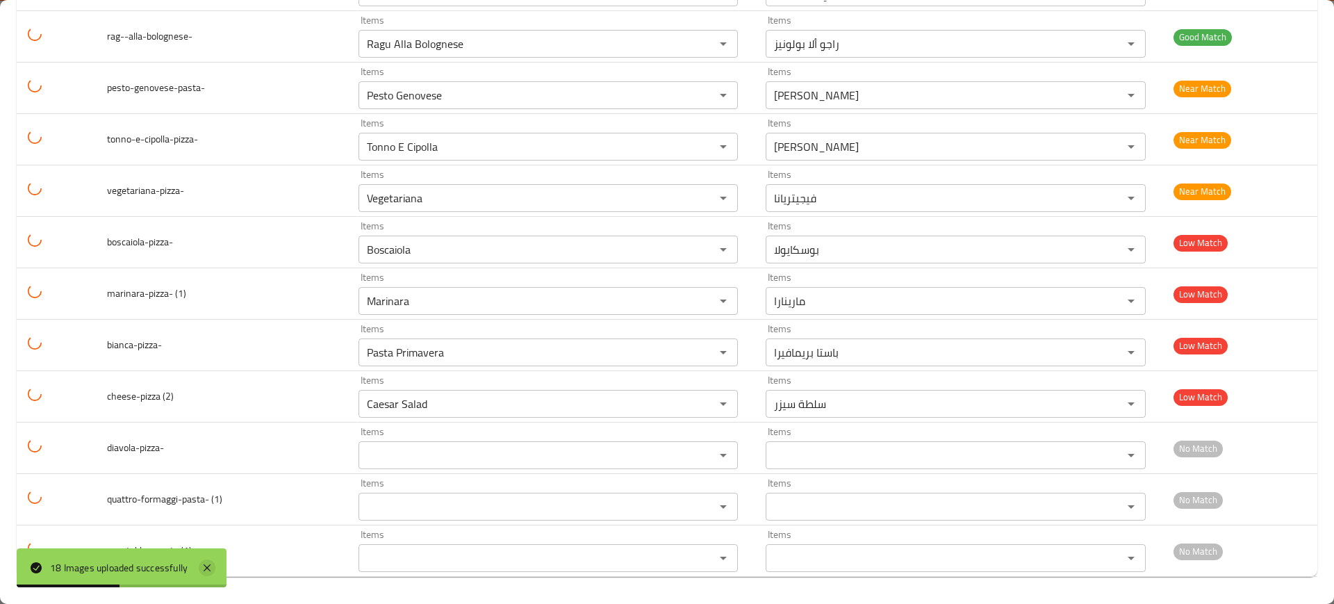
click at [215, 559] on icon at bounding box center [207, 567] width 17 height 17
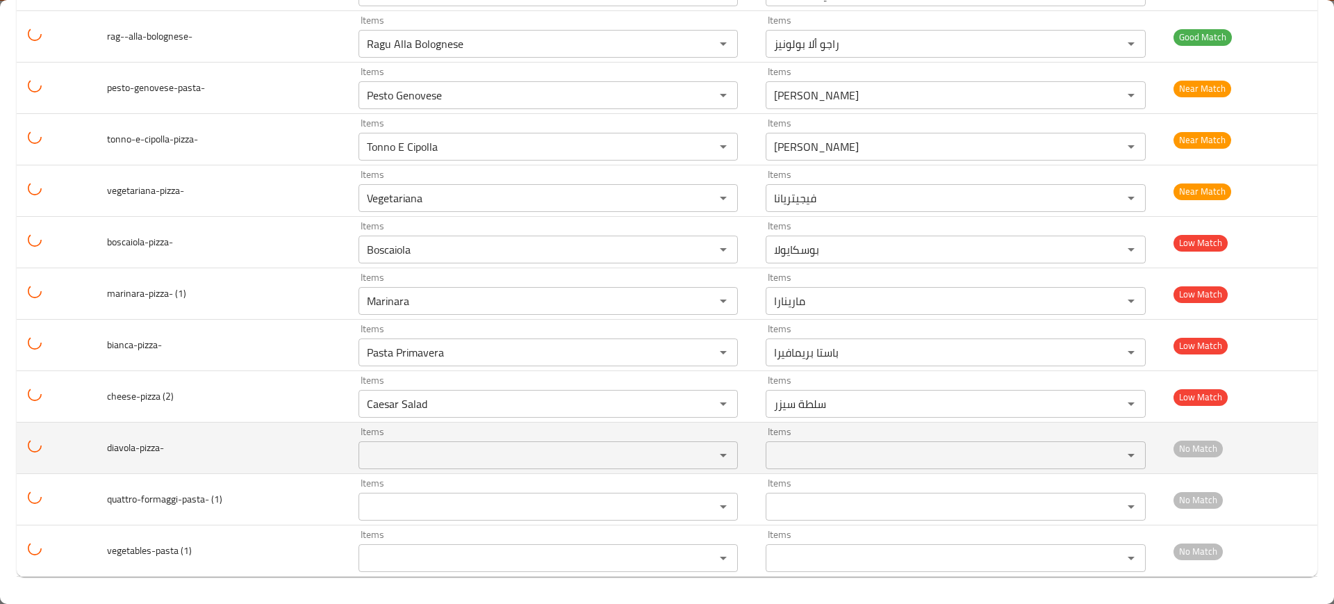
click at [484, 441] on div "Items" at bounding box center [549, 455] width 380 height 28
paste input "Diavola"
type input "Diavola"
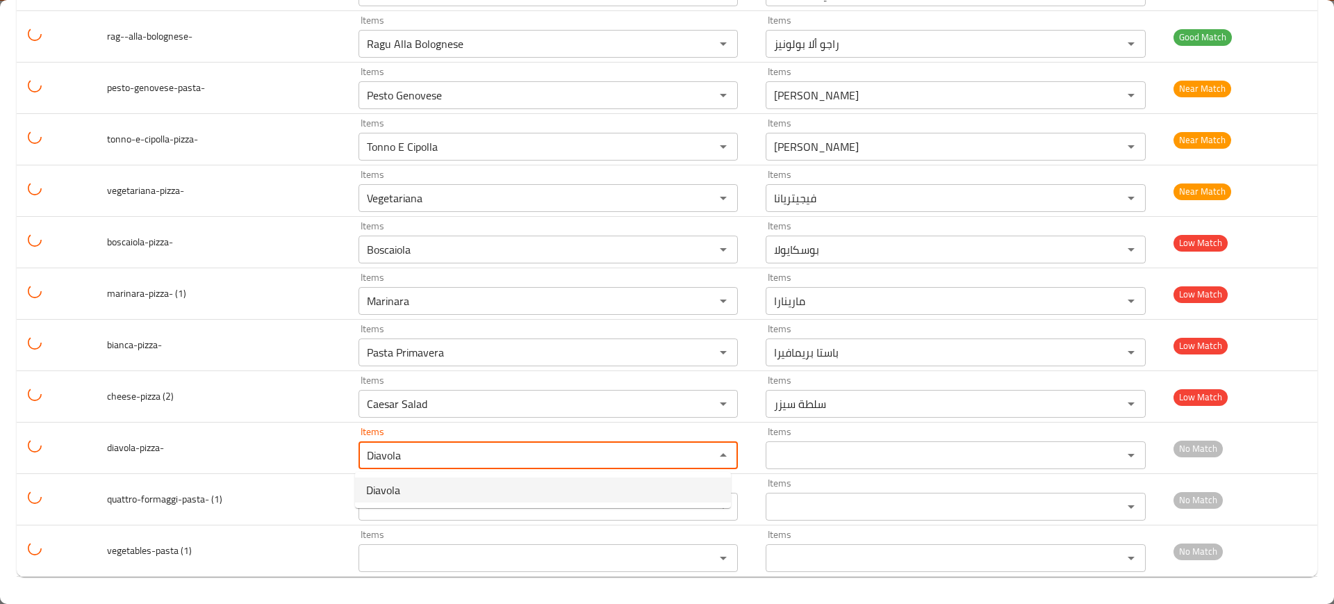
click at [420, 498] on li "Diavola" at bounding box center [543, 489] width 376 height 25
type input "ديافولا"
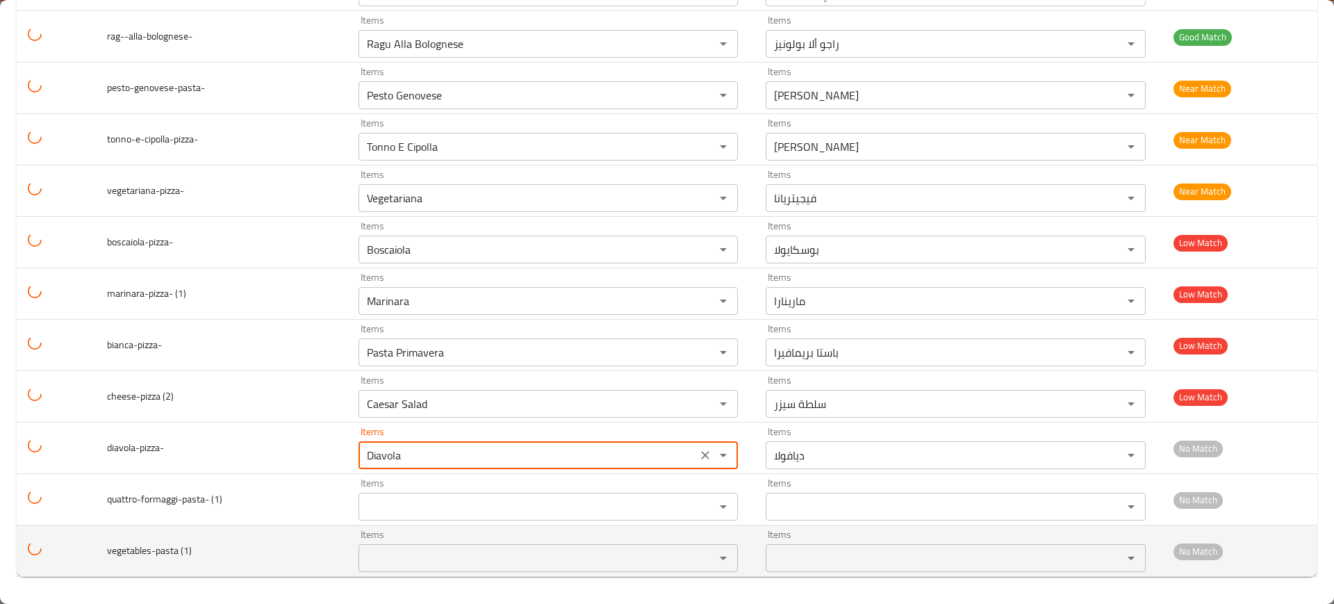
type input "Diavola"
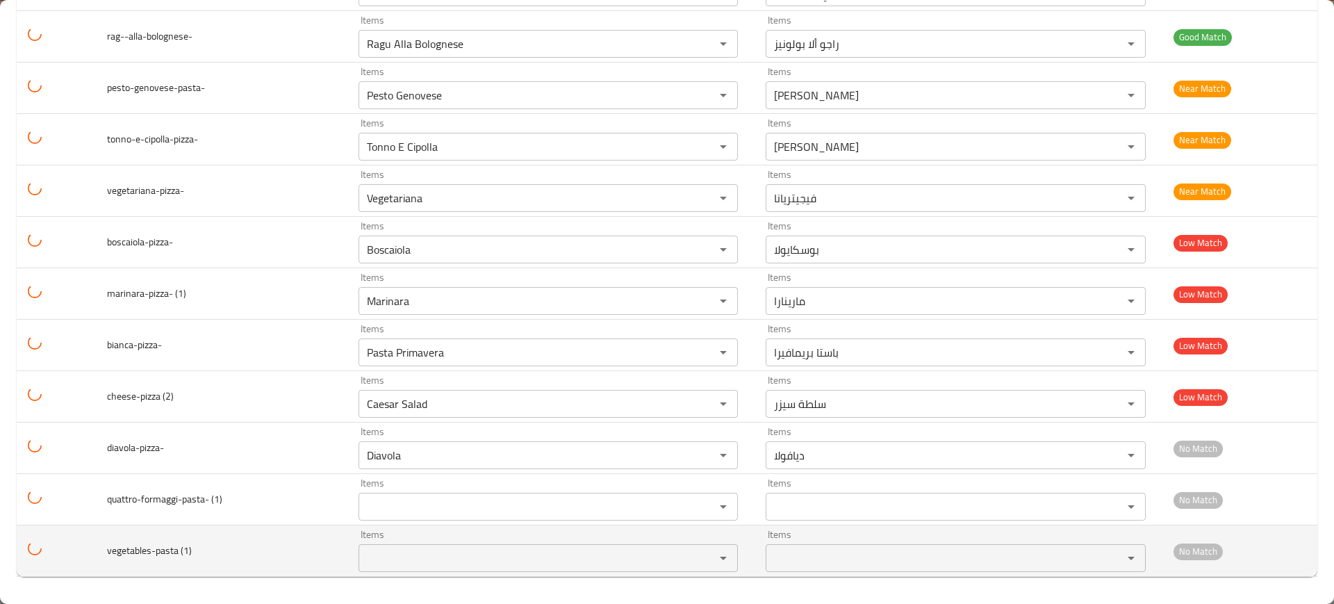
click at [139, 554] on span "vegetables-pasta (1)" at bounding box center [149, 550] width 85 height 18
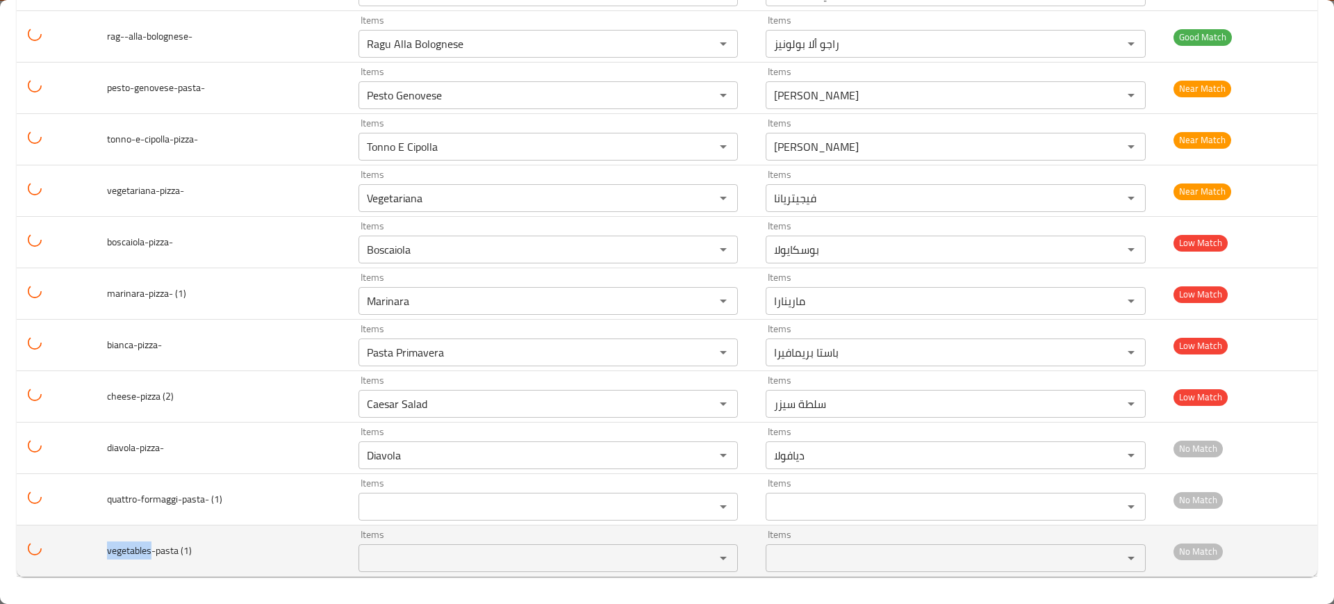
click at [139, 554] on span "vegetables-pasta (1)" at bounding box center [149, 550] width 85 height 18
copy span "vegetables-pasta (1)"
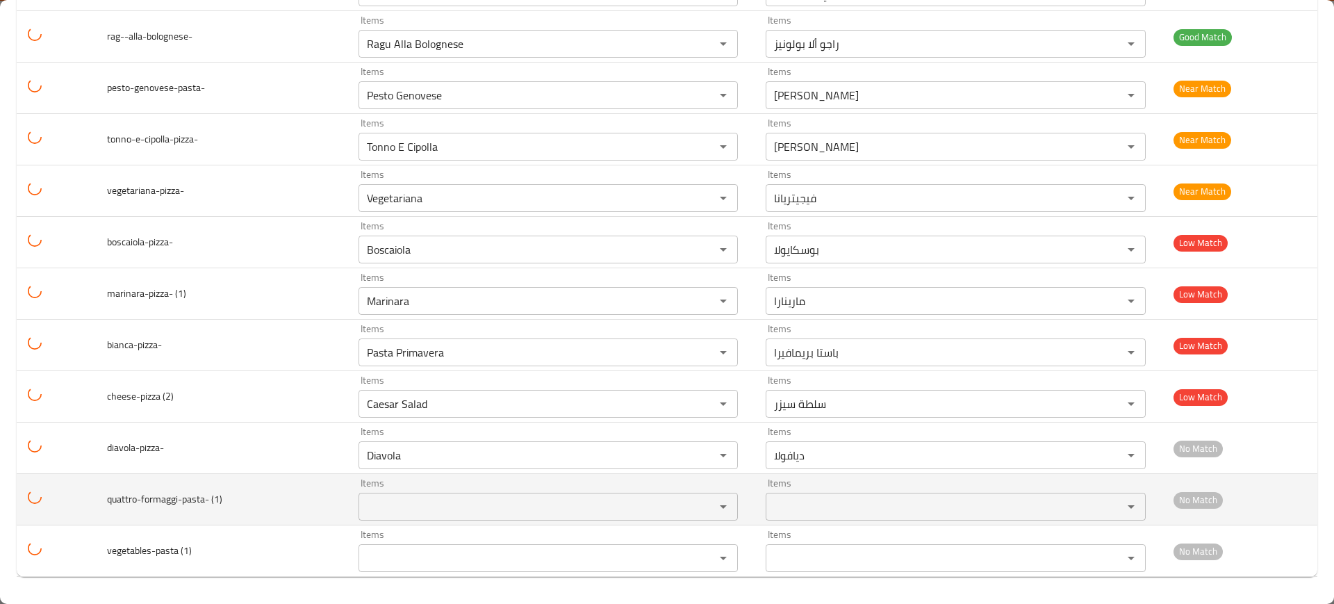
click at [138, 506] on span "quattro-formaggi-pasta- (1)" at bounding box center [164, 499] width 115 height 18
copy span "quattro-formaggi-pasta- (1)"
click at [231, 498] on td "quattro-formaggi-pasta- (1)" at bounding box center [221, 499] width 251 height 51
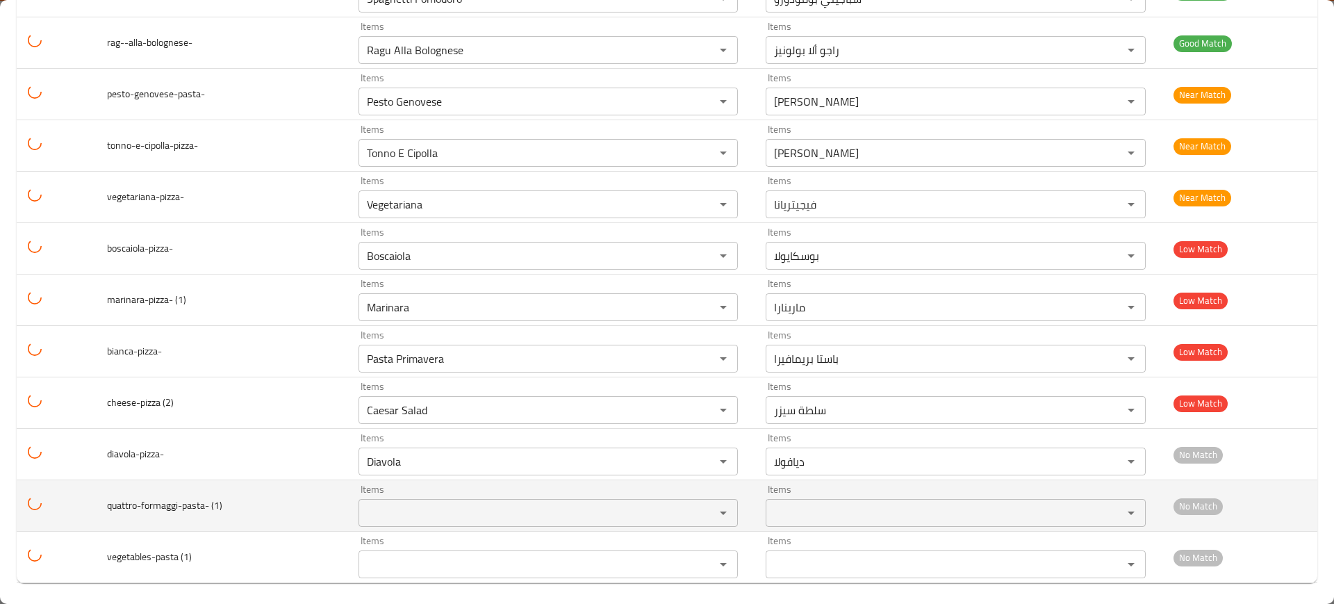
scroll to position [0, 0]
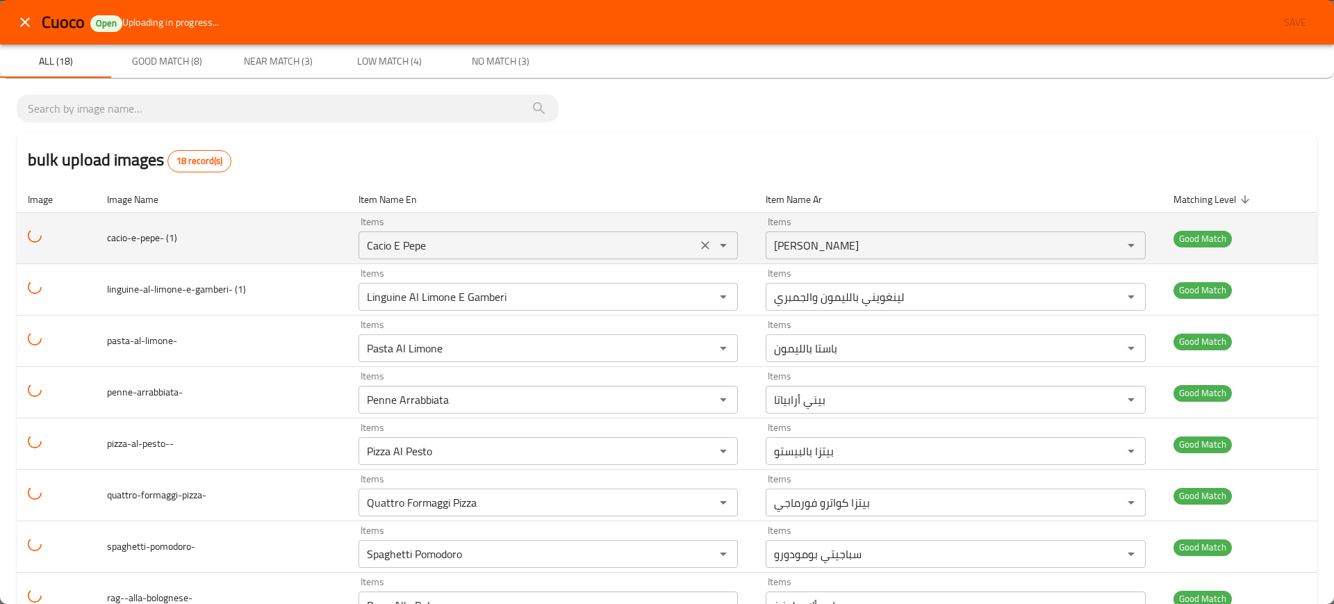
click at [386, 233] on div "Cacio E Pepe Items" at bounding box center [549, 245] width 380 height 28
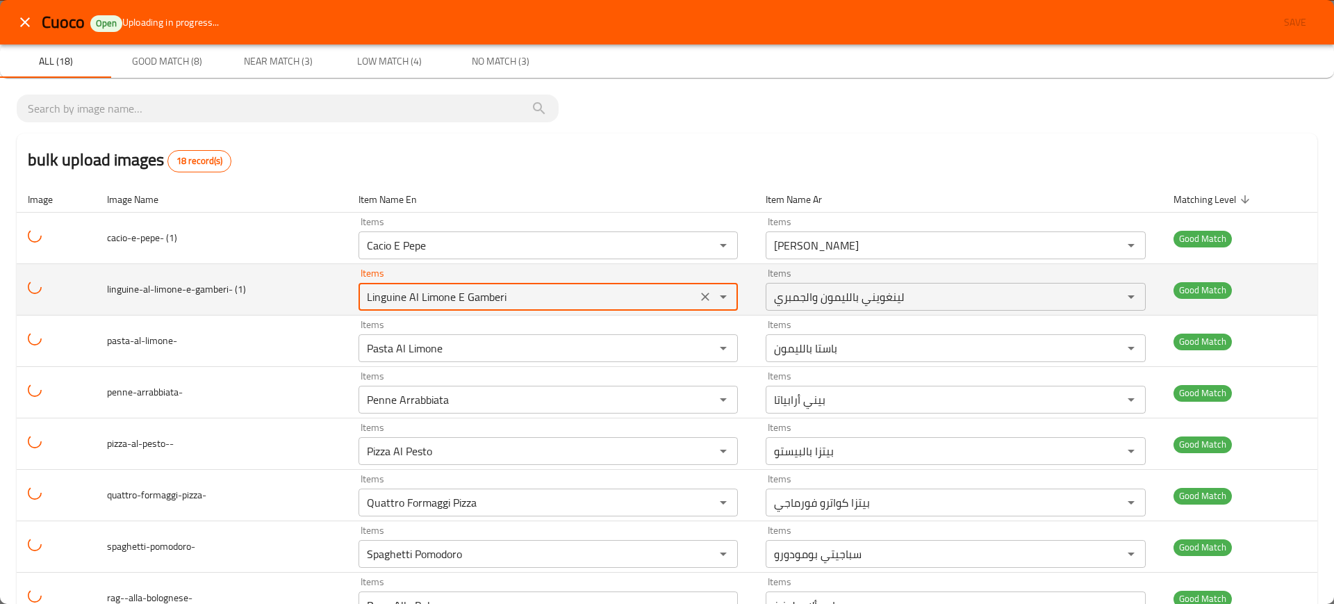
click at [455, 294] on \(1\) "Linguine Al Limone E Gamberi" at bounding box center [528, 296] width 331 height 19
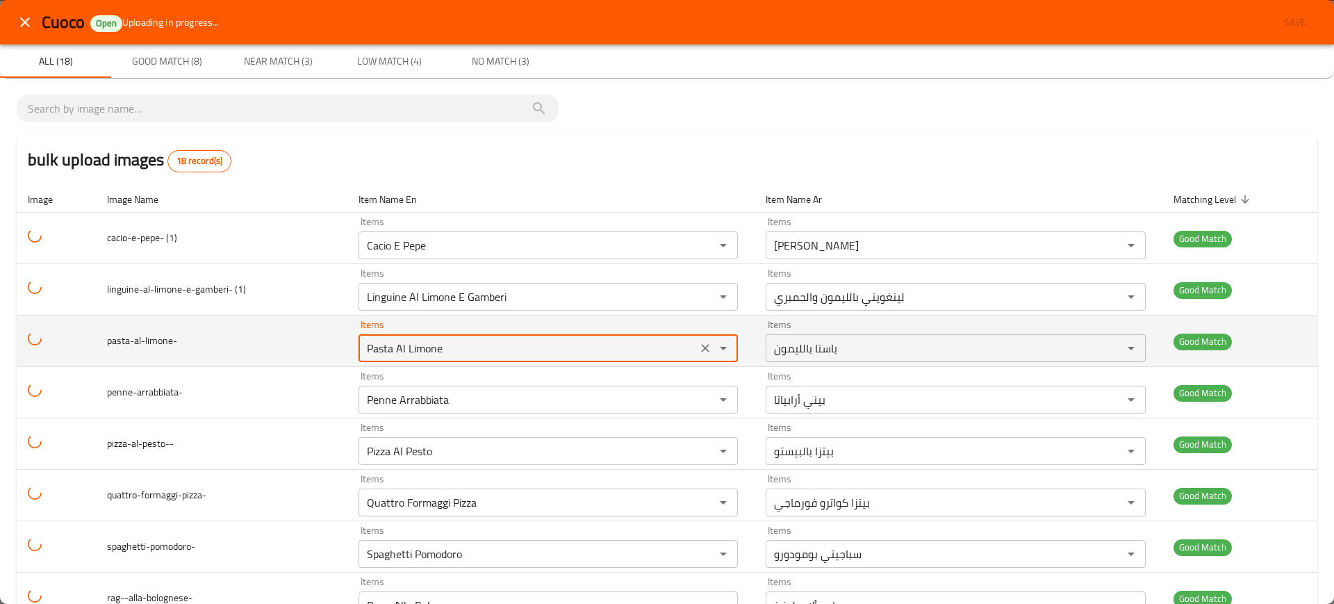
click at [421, 341] on input "Pasta Al Limone" at bounding box center [528, 347] width 331 height 19
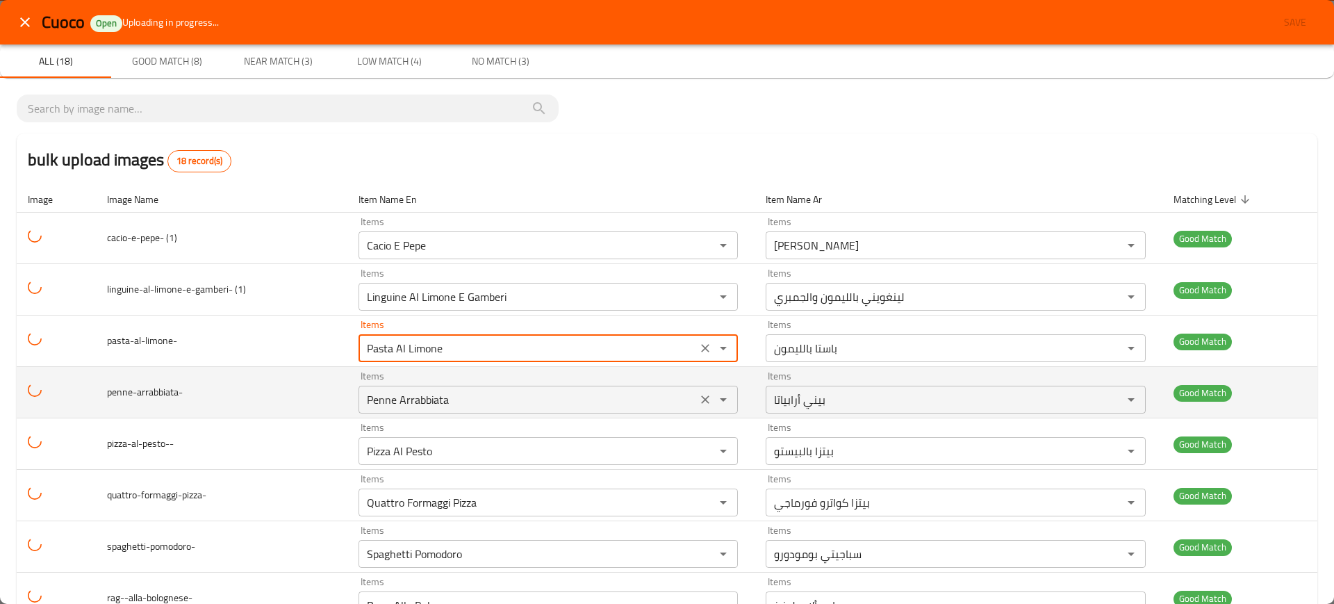
click at [420, 402] on input "Penne Arrabbiata" at bounding box center [528, 399] width 331 height 19
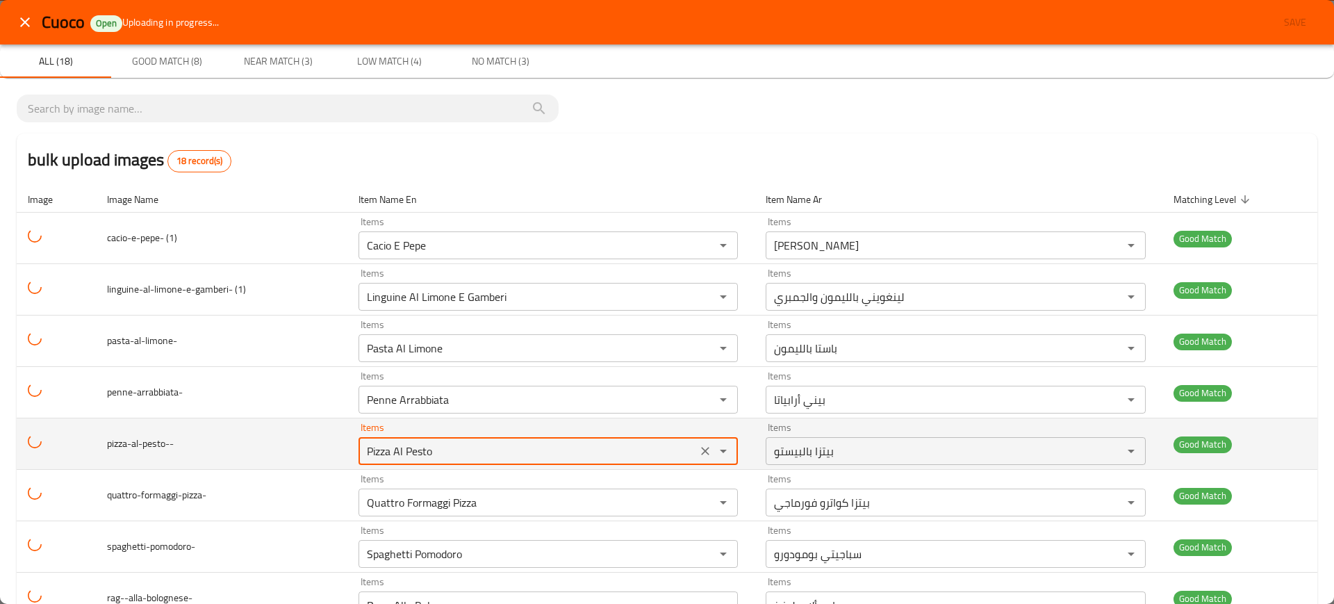
click at [401, 442] on input "Pizza Al Pesto" at bounding box center [528, 450] width 331 height 19
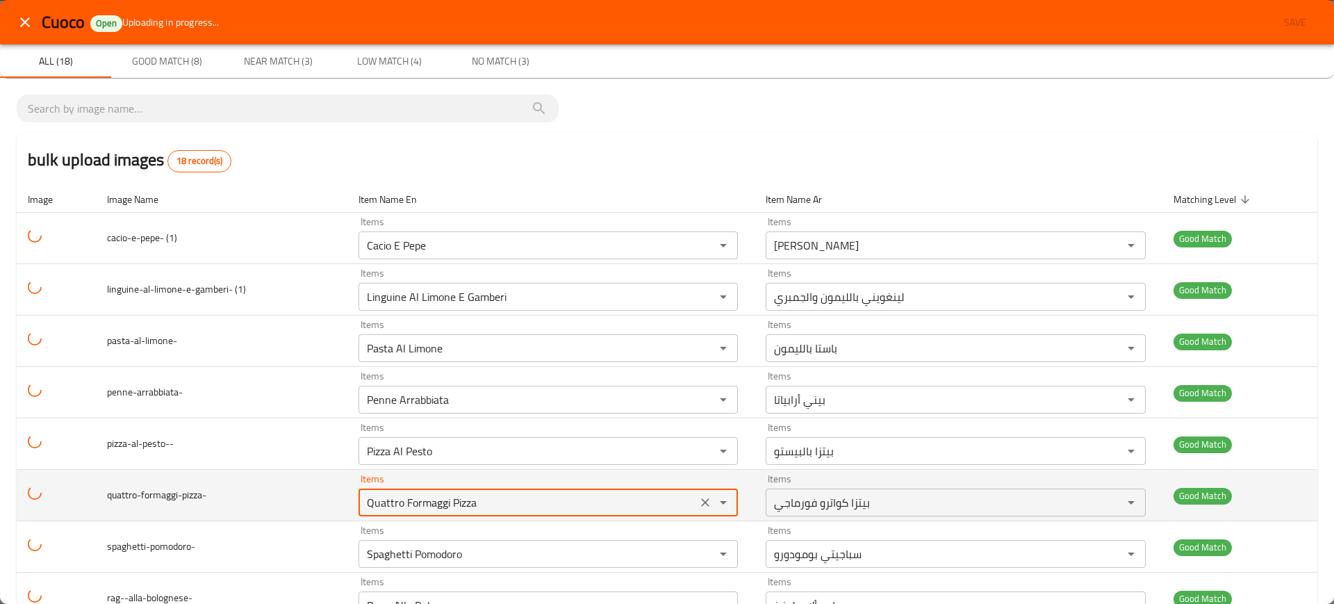
click at [409, 501] on input "Quattro Formaggi Pizza" at bounding box center [528, 502] width 331 height 19
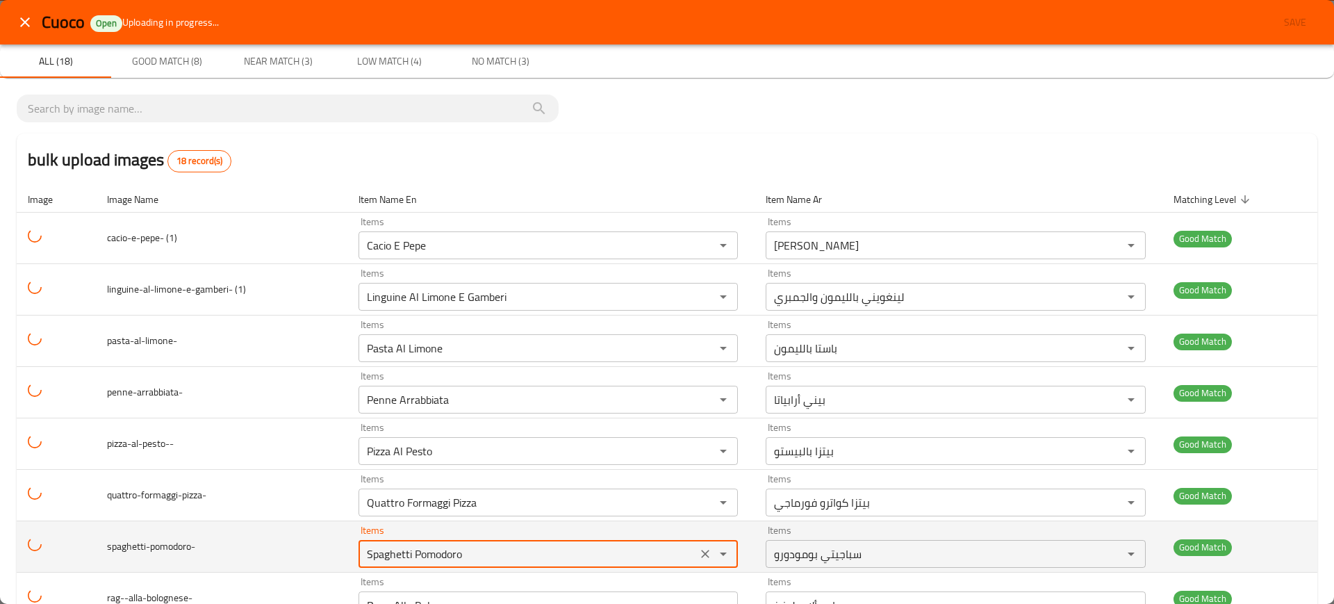
click at [404, 548] on input "Spaghetti Pomodoro" at bounding box center [528, 553] width 331 height 19
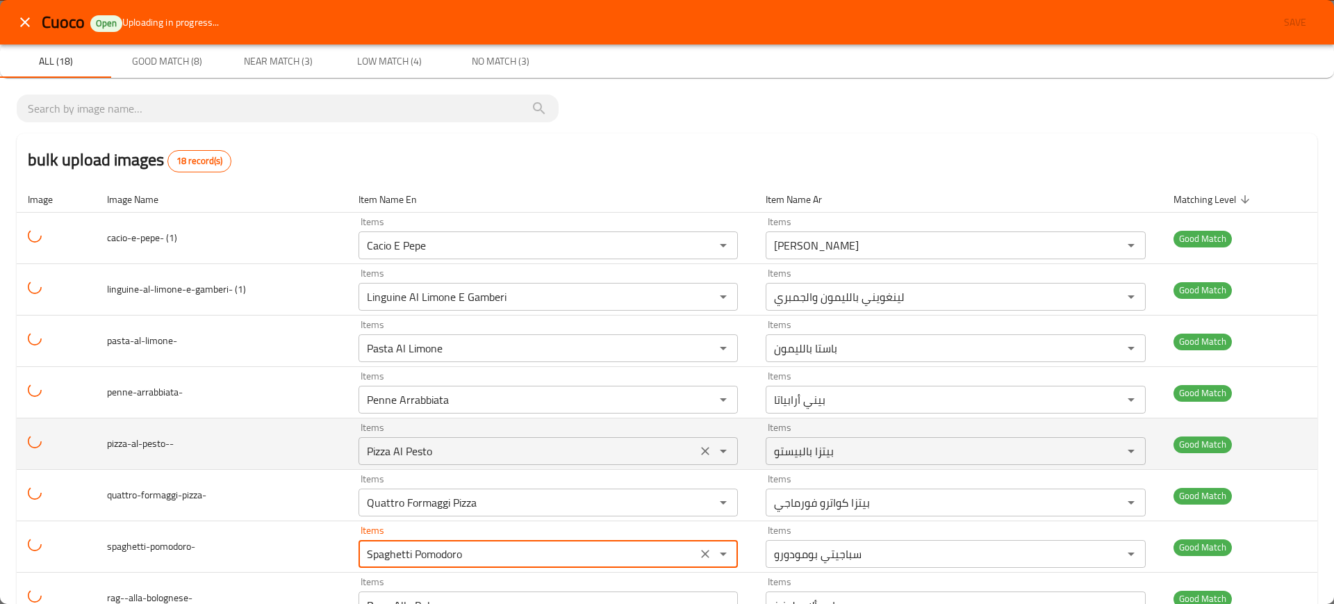
scroll to position [243, 0]
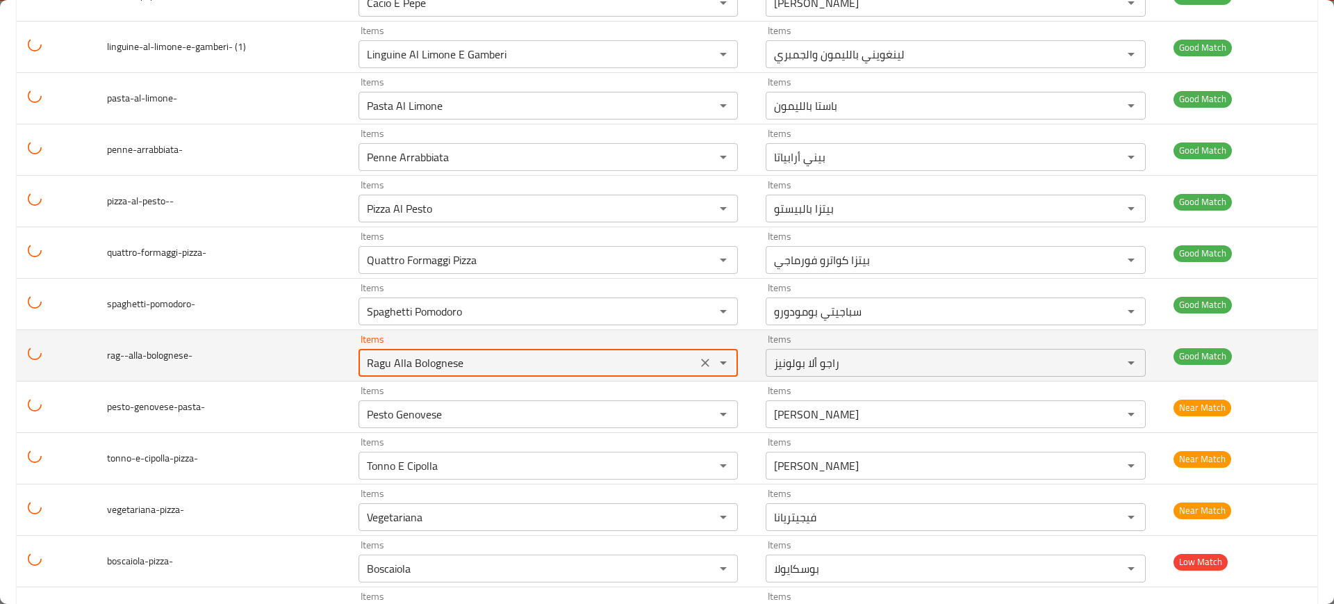
click at [395, 363] on input "Ragu Alla Bolognese" at bounding box center [528, 362] width 331 height 19
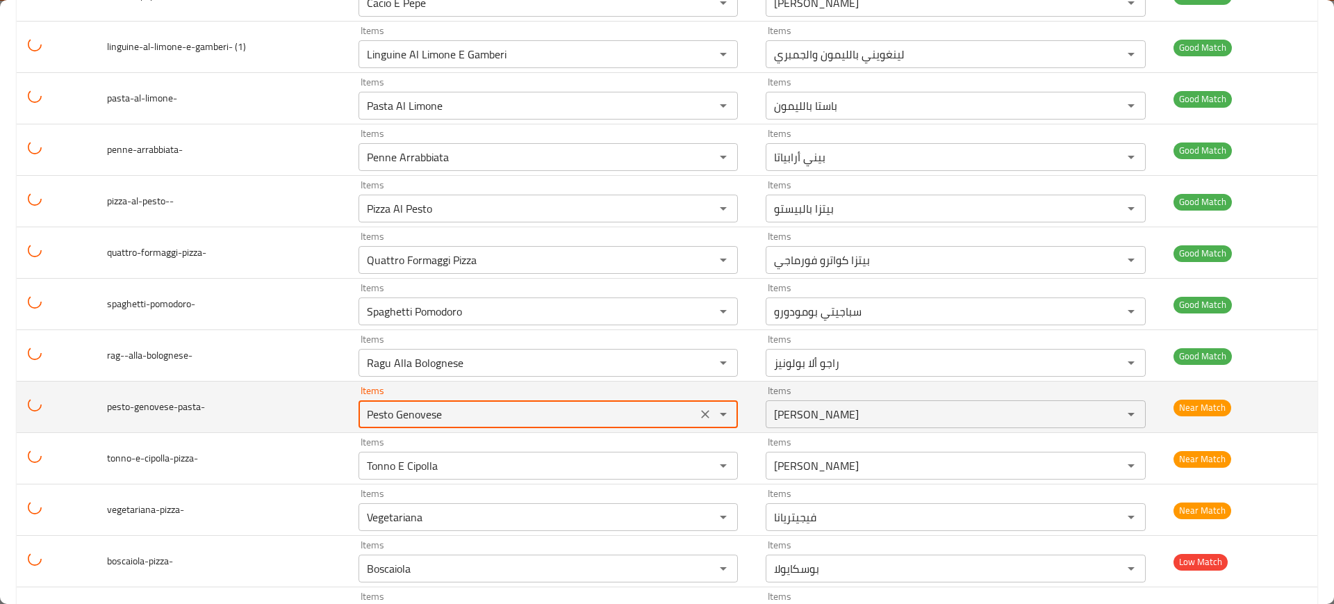
click at [400, 423] on input "Pesto Genovese" at bounding box center [528, 413] width 331 height 19
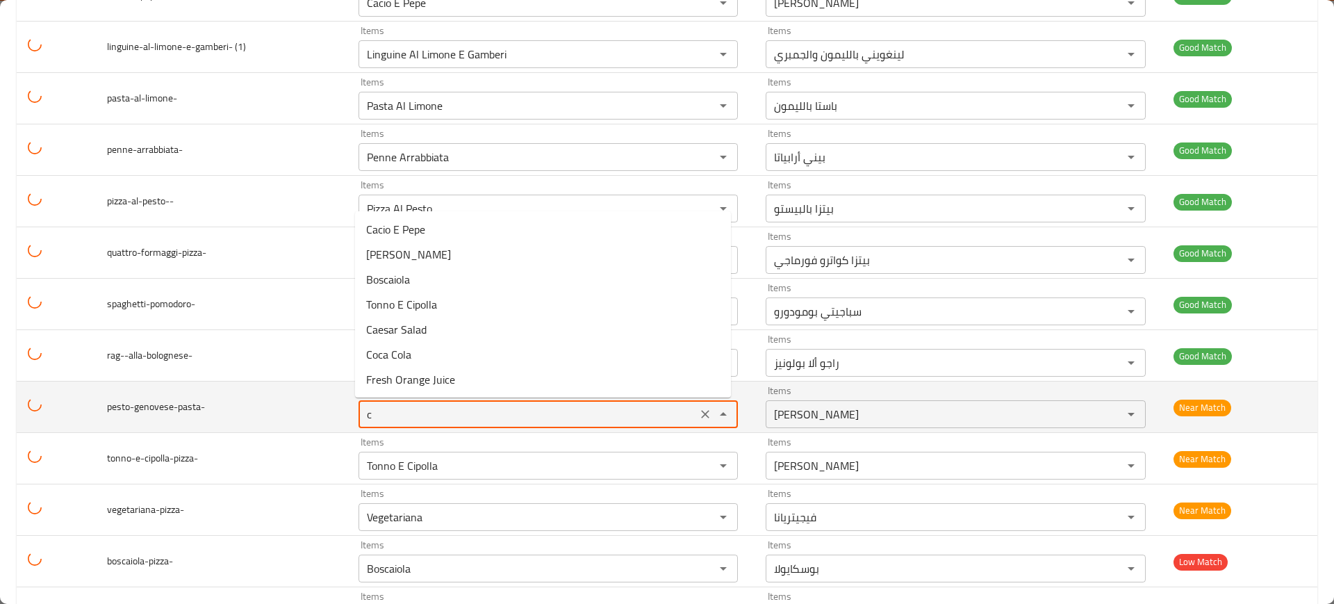
type input "Pesto Genovese"
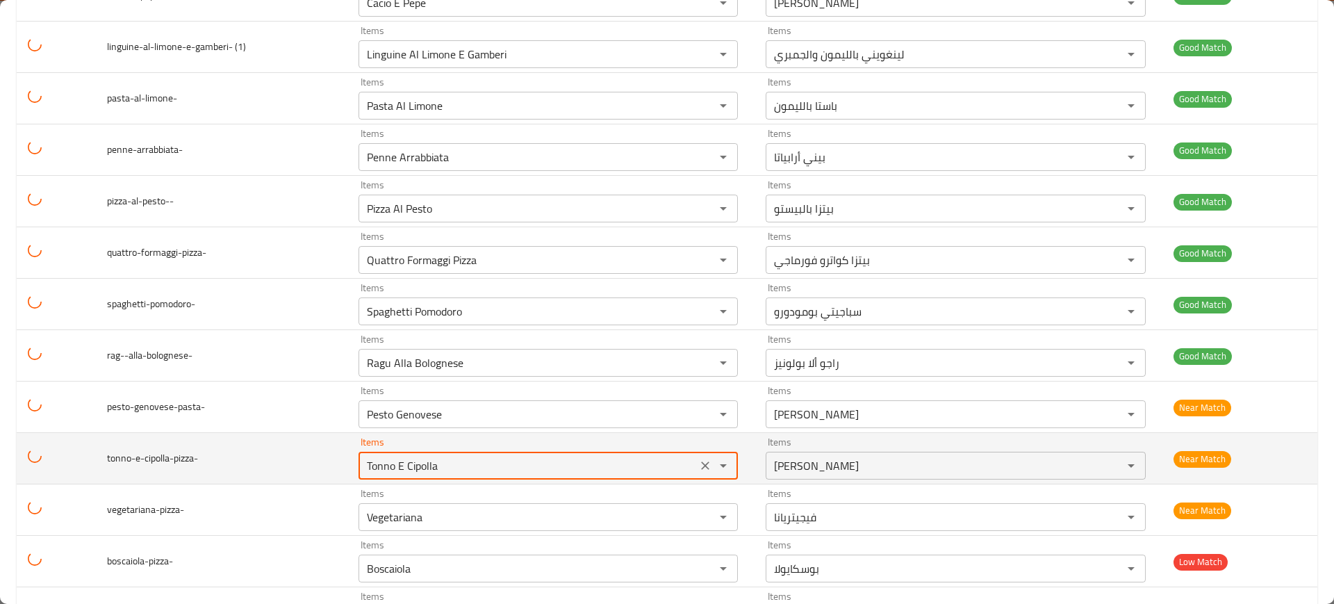
click at [409, 459] on input "Tonno E Cipolla" at bounding box center [528, 465] width 331 height 19
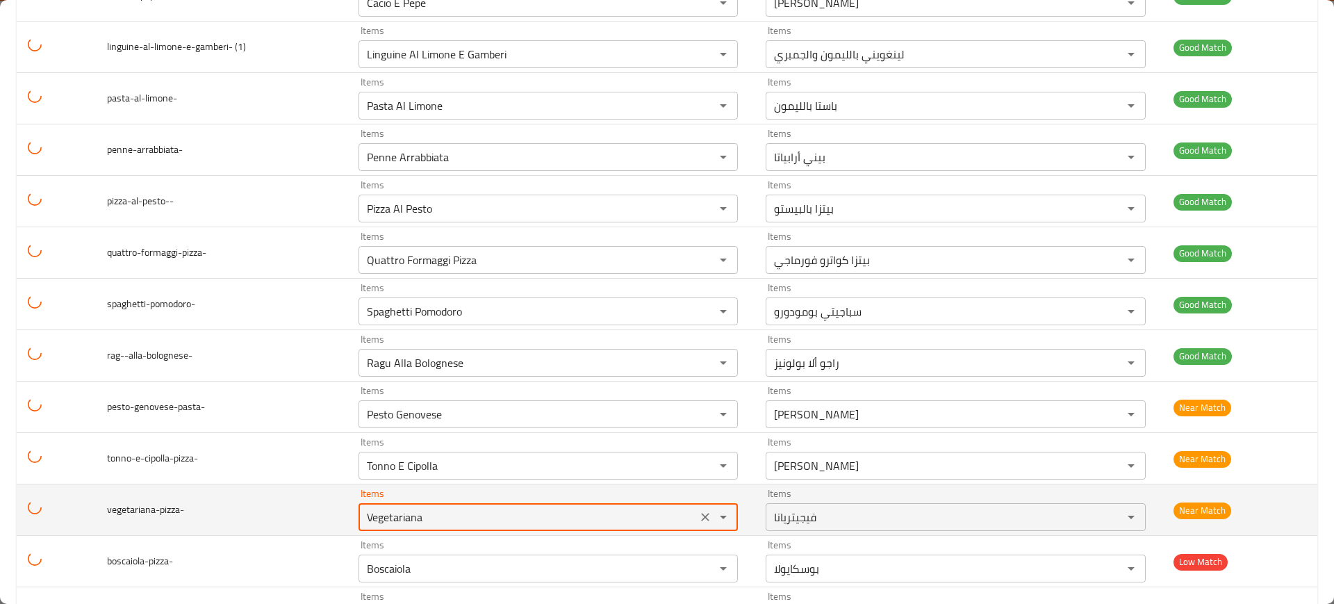
click at [418, 510] on input "Vegetariana" at bounding box center [528, 516] width 331 height 19
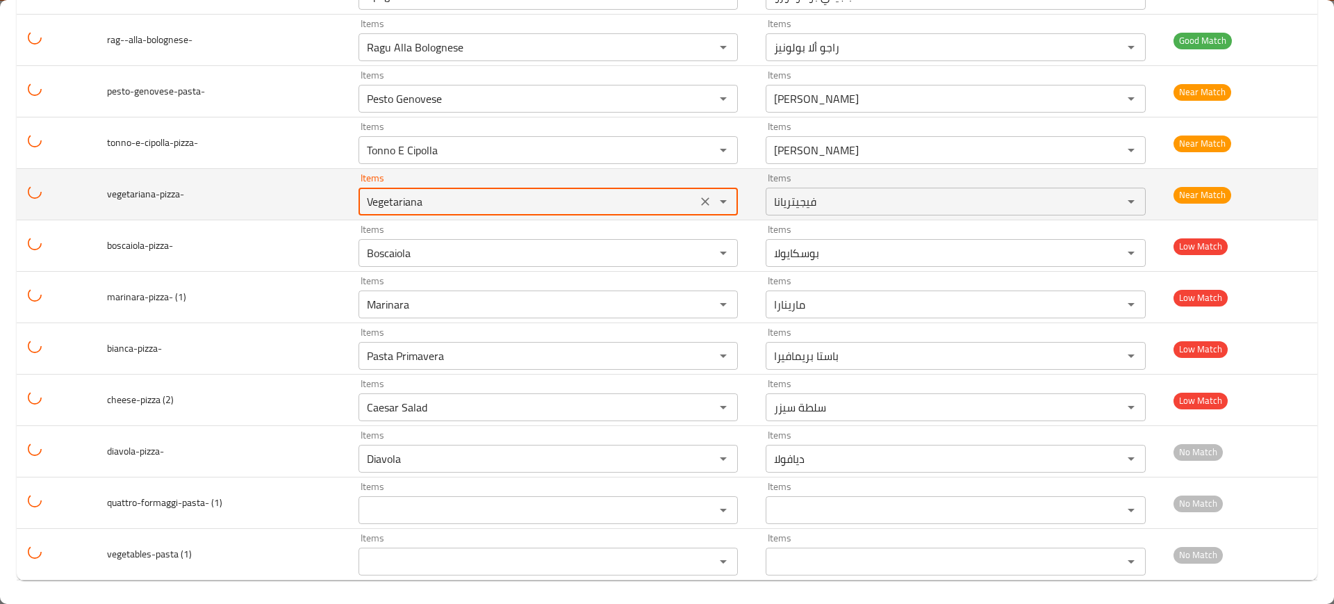
scroll to position [560, 0]
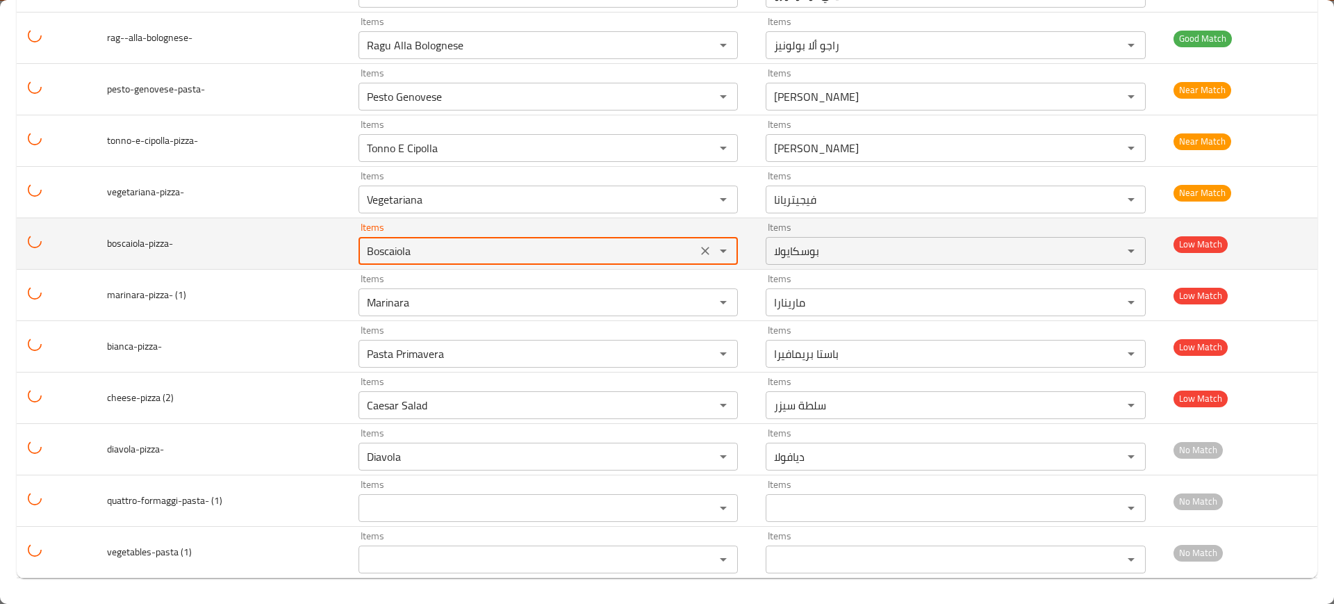
click at [418, 243] on input "Boscaiola" at bounding box center [528, 250] width 331 height 19
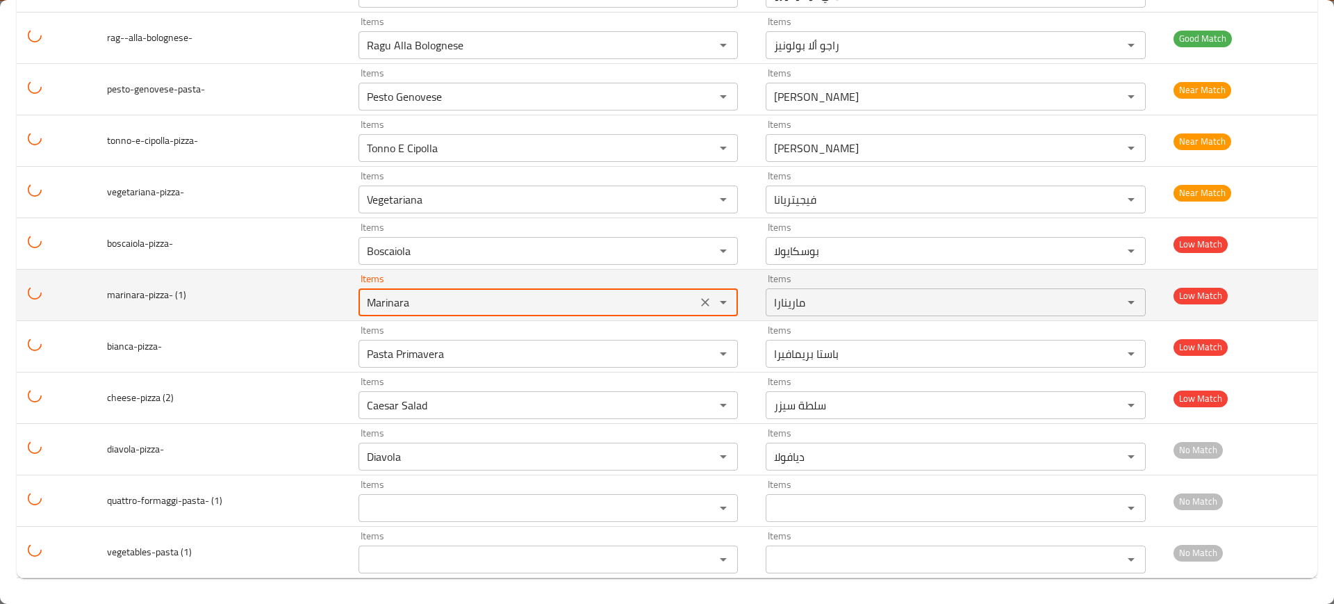
click at [414, 309] on \(1\) "Marinara" at bounding box center [528, 302] width 331 height 19
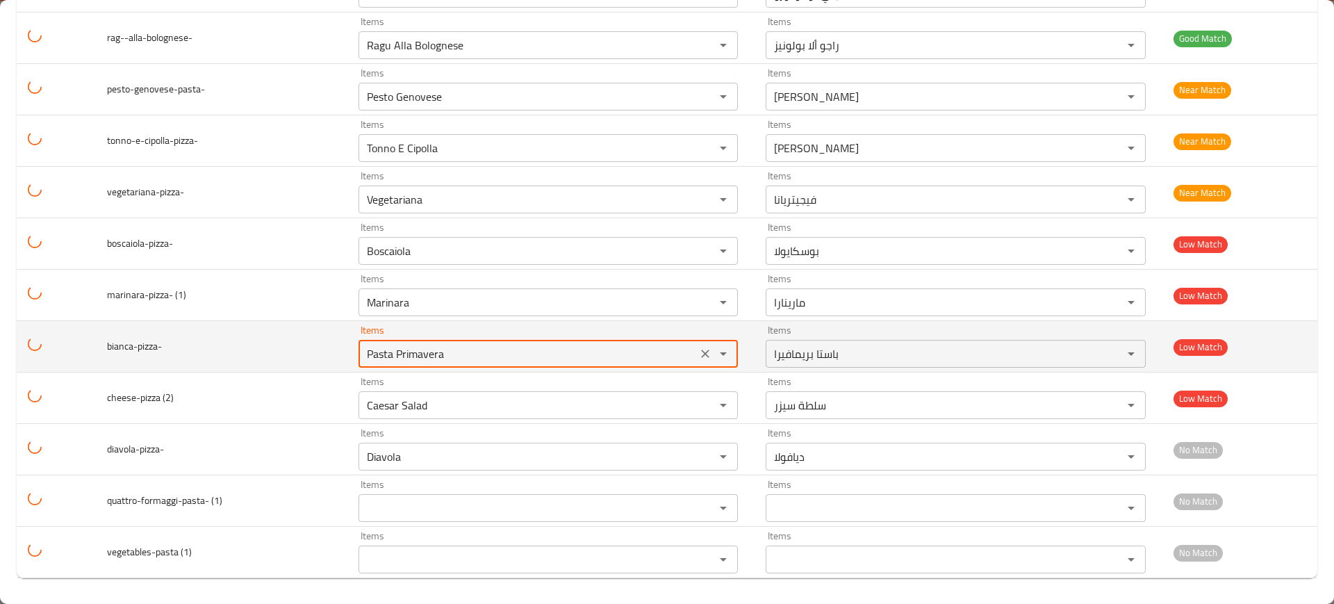
click at [395, 351] on input "Pasta Primavera" at bounding box center [528, 353] width 331 height 19
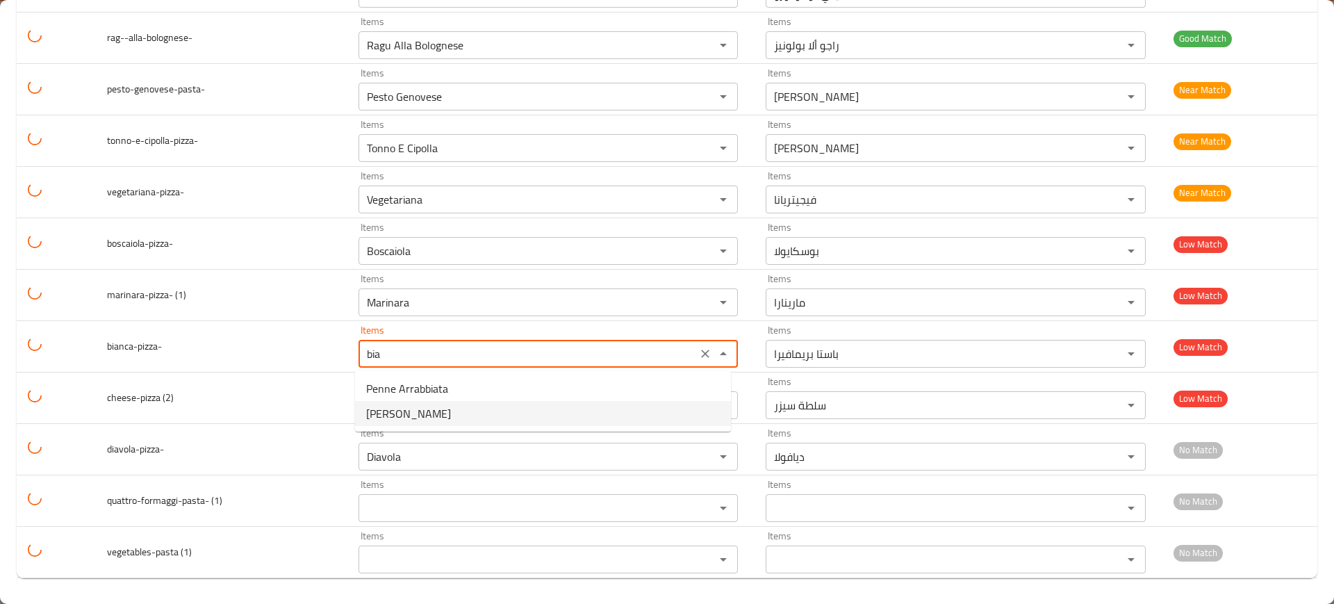
click at [385, 422] on span "[PERSON_NAME]" at bounding box center [408, 413] width 85 height 17
type input "[PERSON_NAME]"
type input "بيانكا"
type input "[PERSON_NAME]"
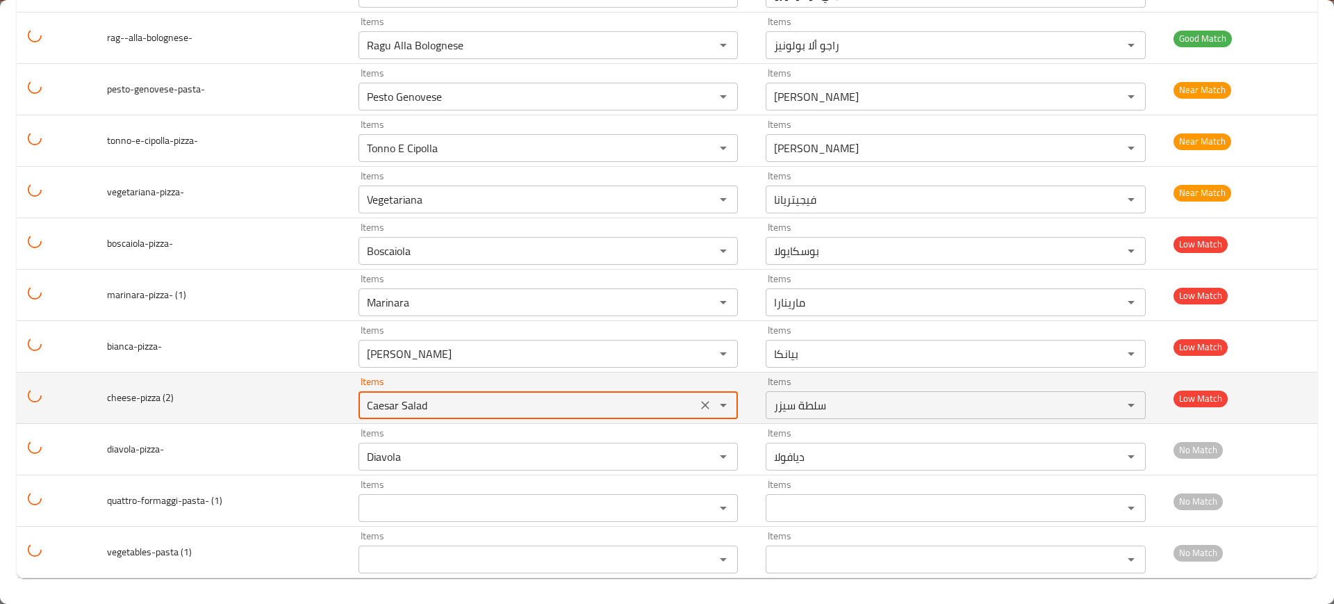
click at [448, 409] on \(2\) "Caesar Salad" at bounding box center [528, 404] width 331 height 19
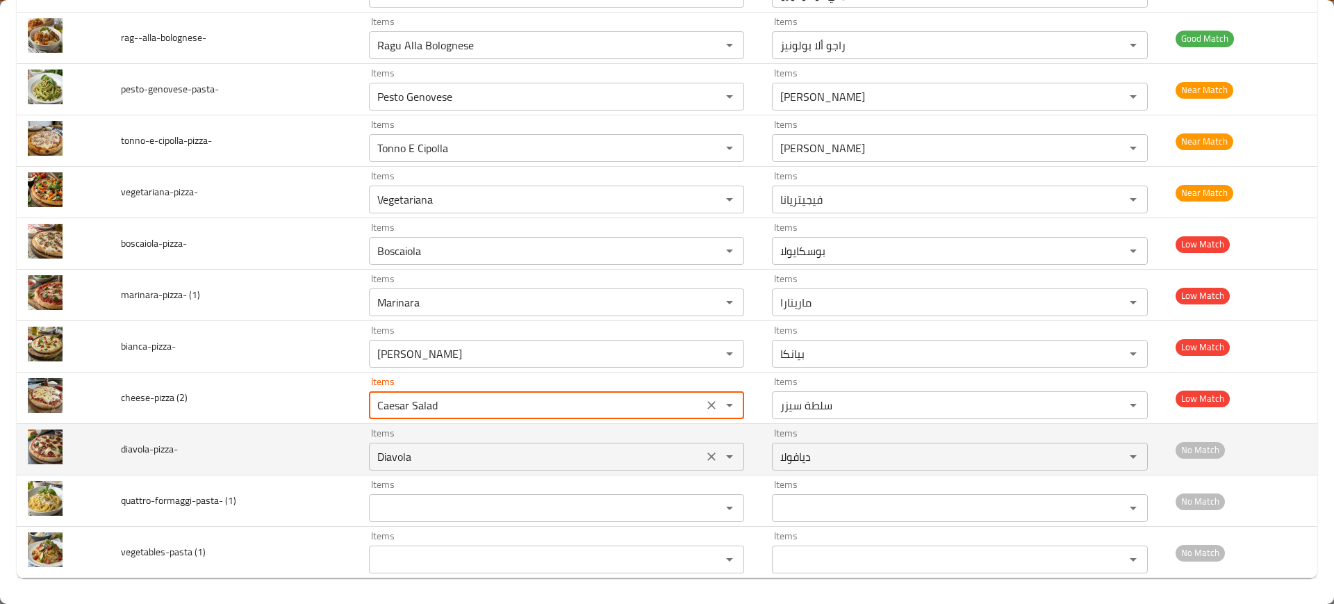
click at [396, 451] on input "Diavola" at bounding box center [536, 456] width 326 height 19
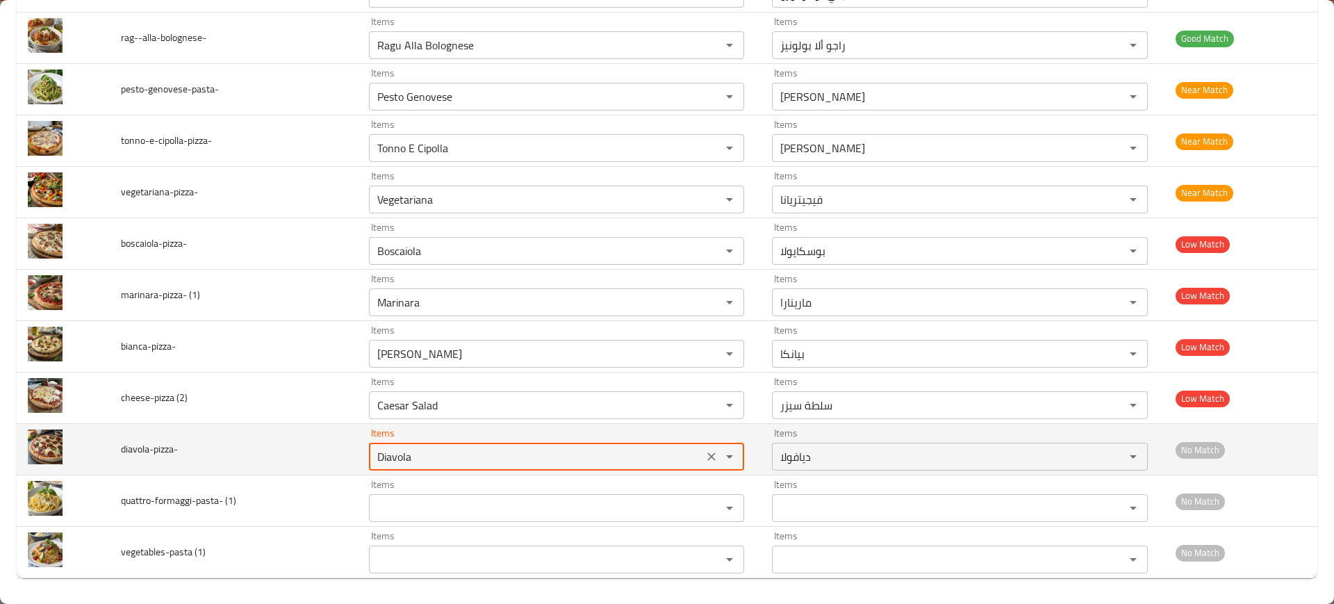
click at [396, 451] on input "Diavola" at bounding box center [536, 456] width 326 height 19
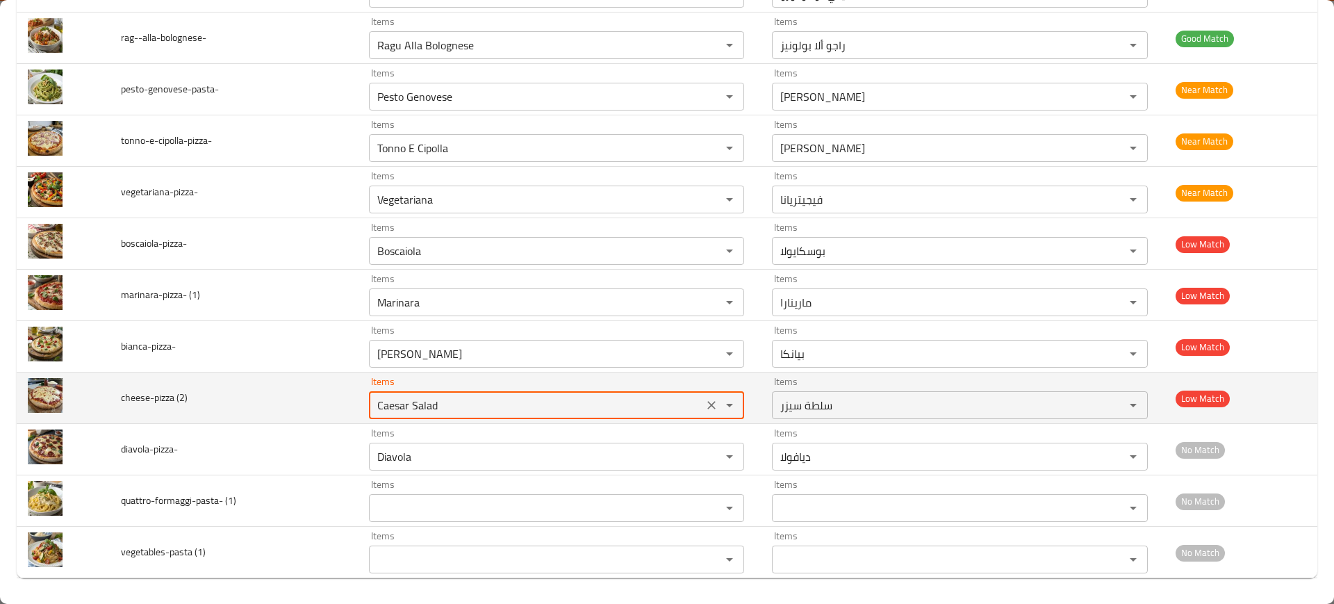
click at [382, 395] on \(2\) "Caesar Salad" at bounding box center [536, 404] width 326 height 19
type \(2\) "="
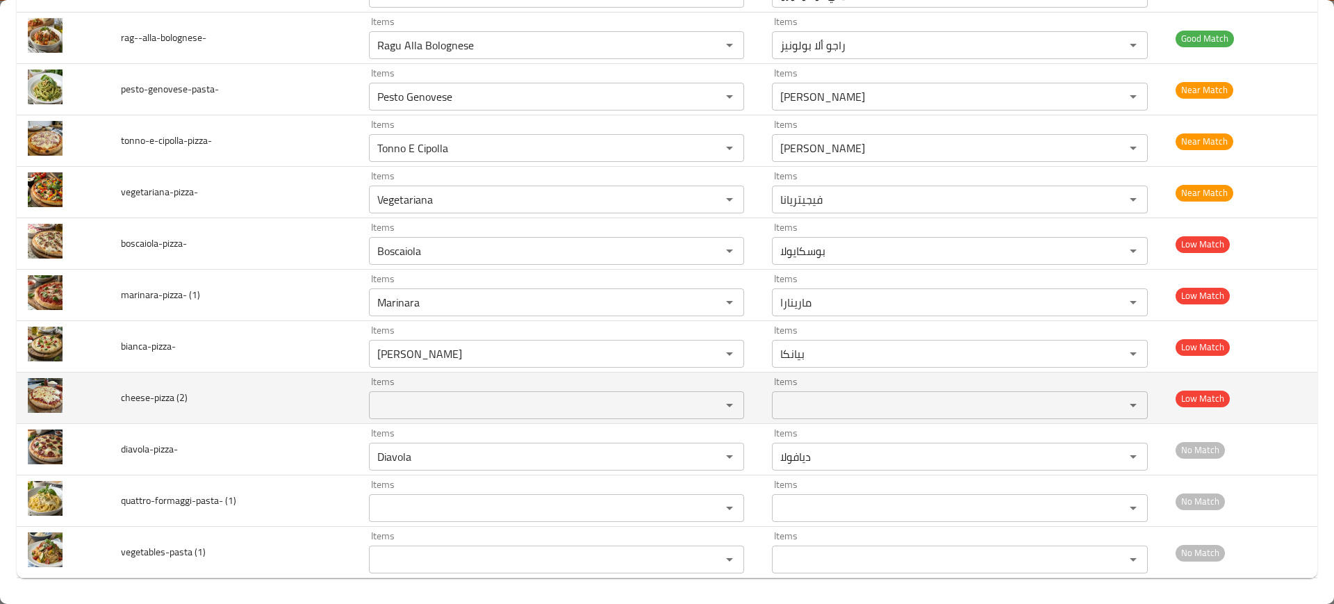
click at [156, 404] on span "cheese-pizza (2)" at bounding box center [154, 398] width 67 height 18
copy span "cheese-pizza (2)"
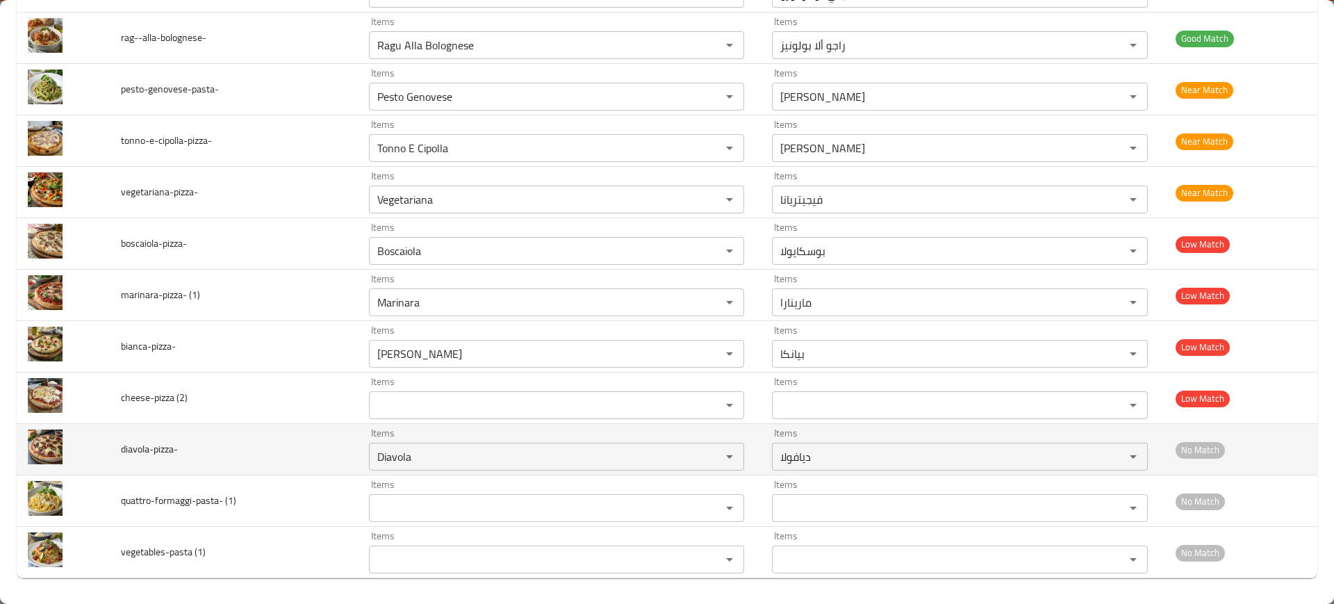
click at [265, 466] on td "diavola-pizza-" at bounding box center [234, 449] width 248 height 51
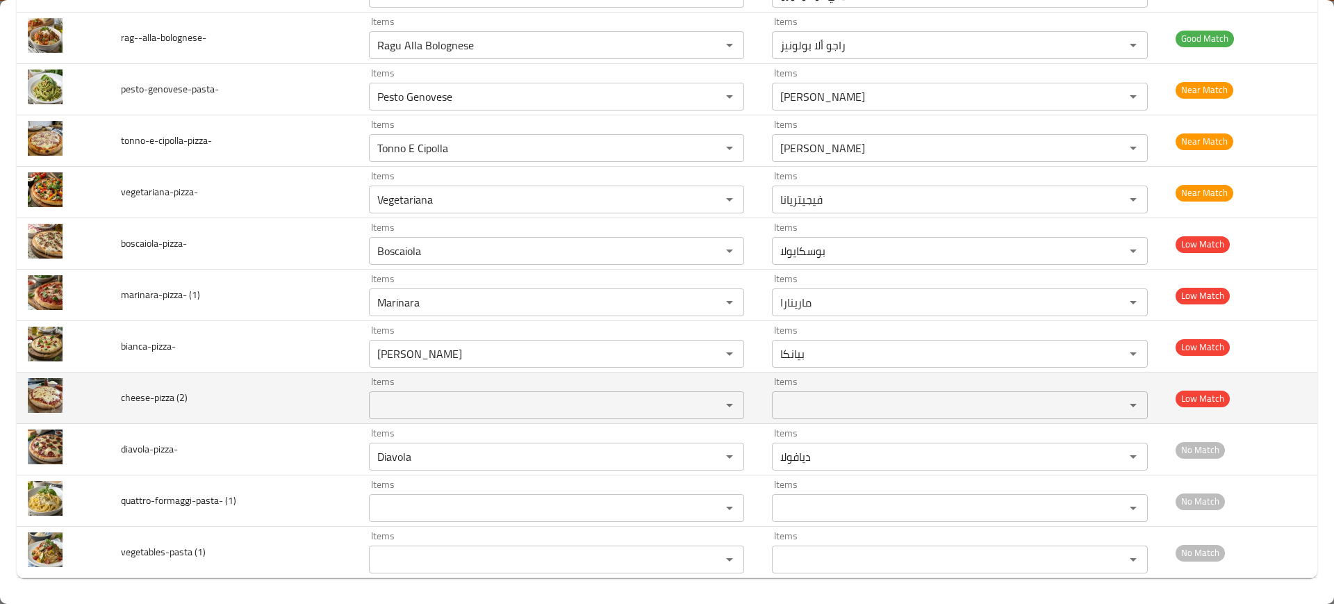
click at [151, 398] on span "cheese-pizza (2)" at bounding box center [154, 398] width 67 height 18
copy span "cheese-pizza (2)"
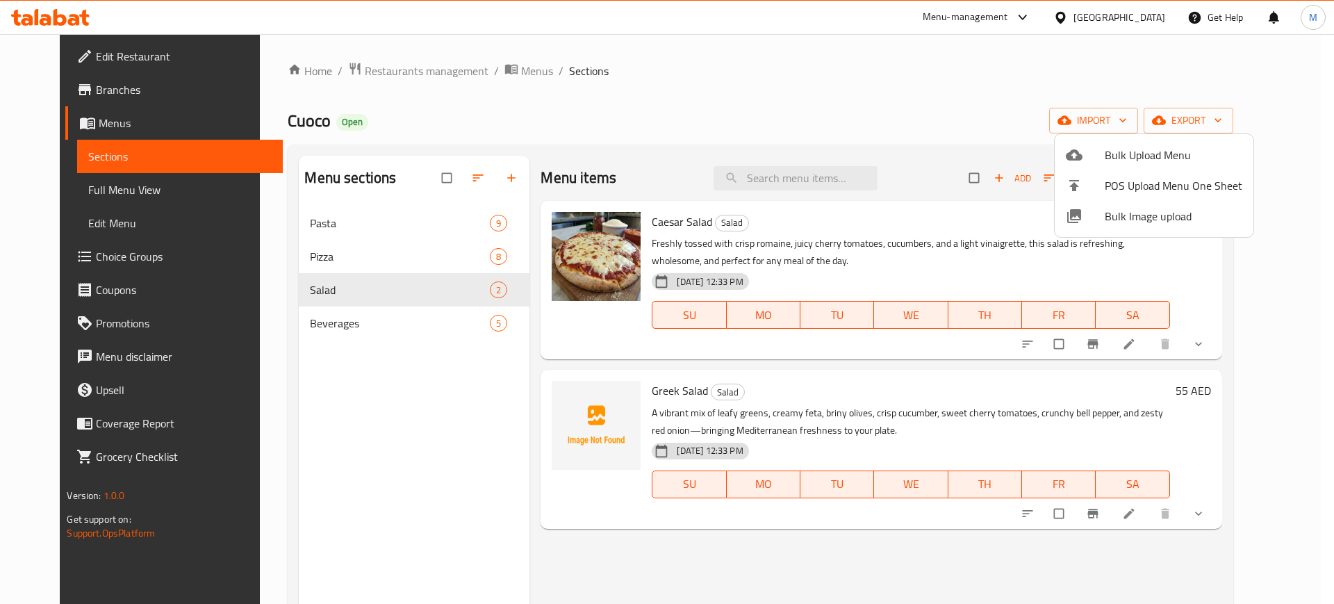
click at [492, 69] on div at bounding box center [667, 302] width 1334 height 604
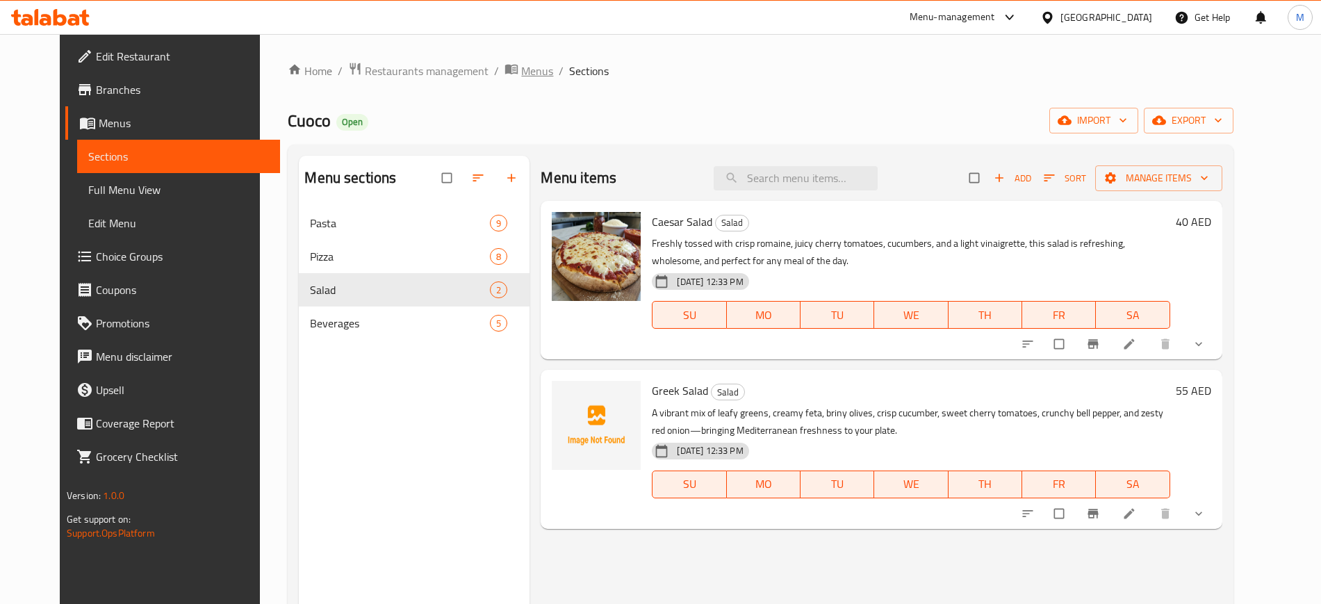
click at [521, 69] on span "Menus" at bounding box center [537, 71] width 32 height 17
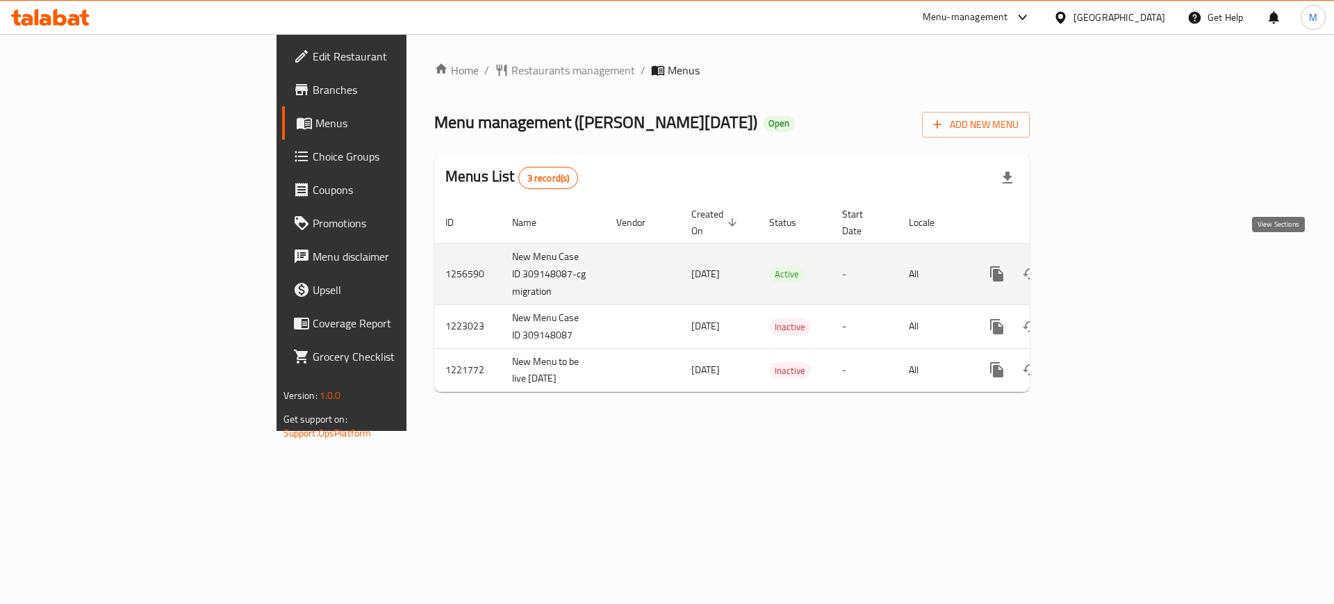
click at [1106, 265] on icon "enhanced table" at bounding box center [1097, 273] width 17 height 17
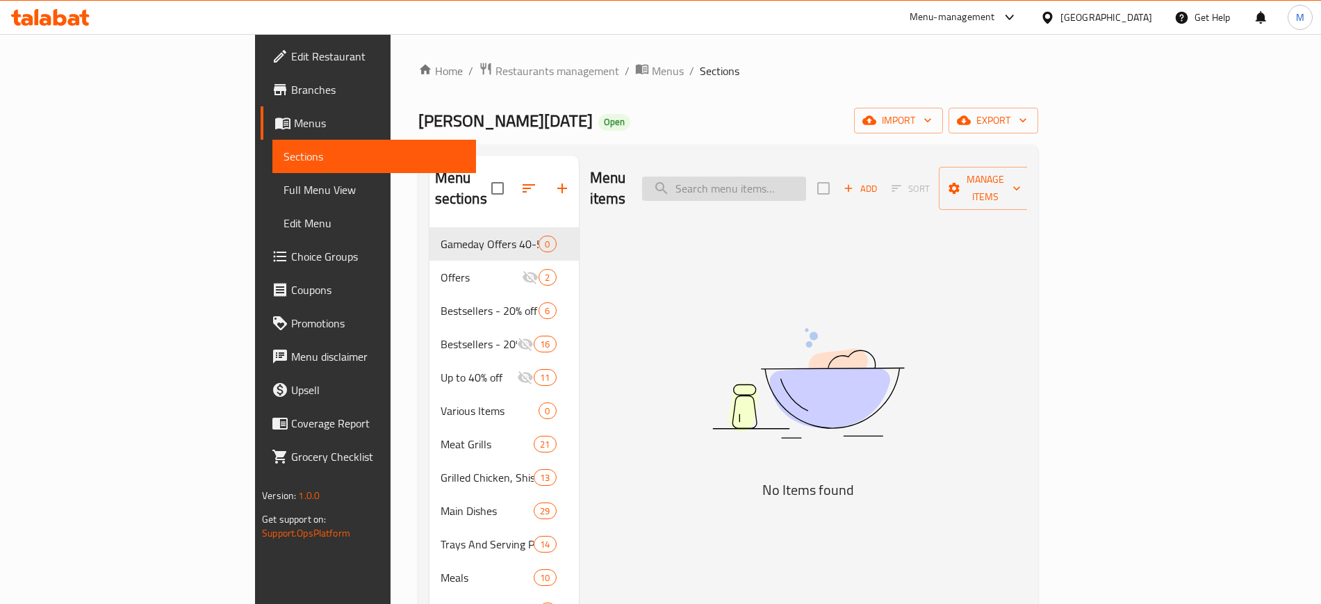
click at [806, 186] on input "search" at bounding box center [724, 189] width 164 height 24
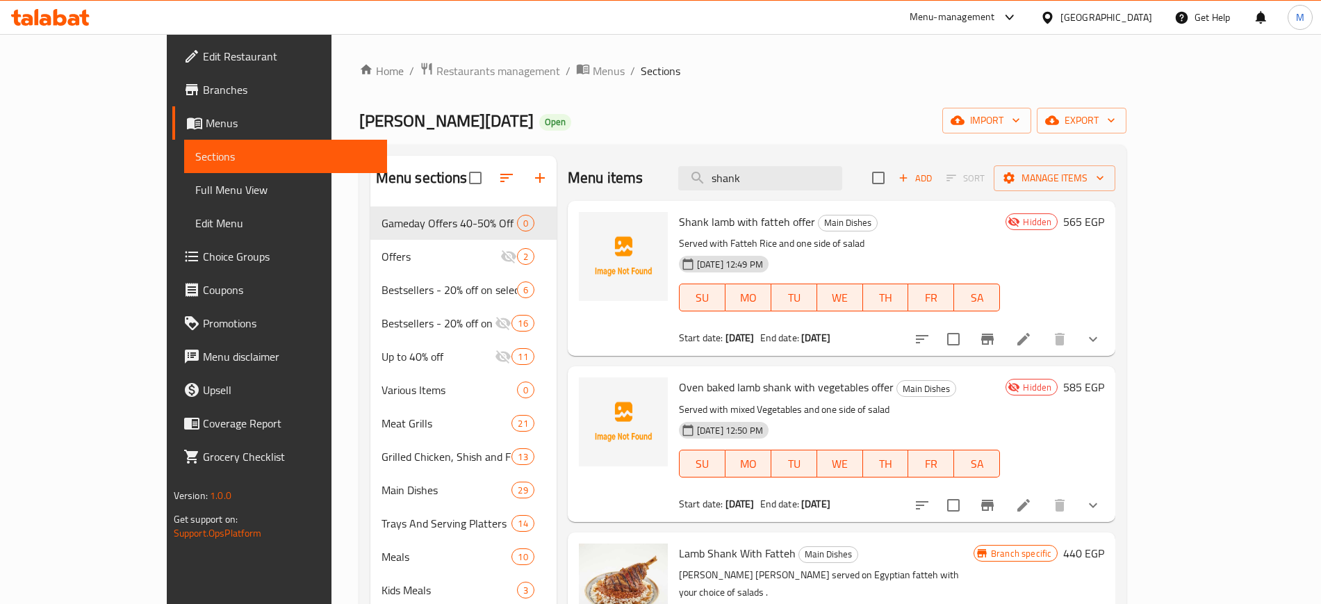
type input "shank"
click at [584, 229] on span "upload picture" at bounding box center [598, 231] width 28 height 17
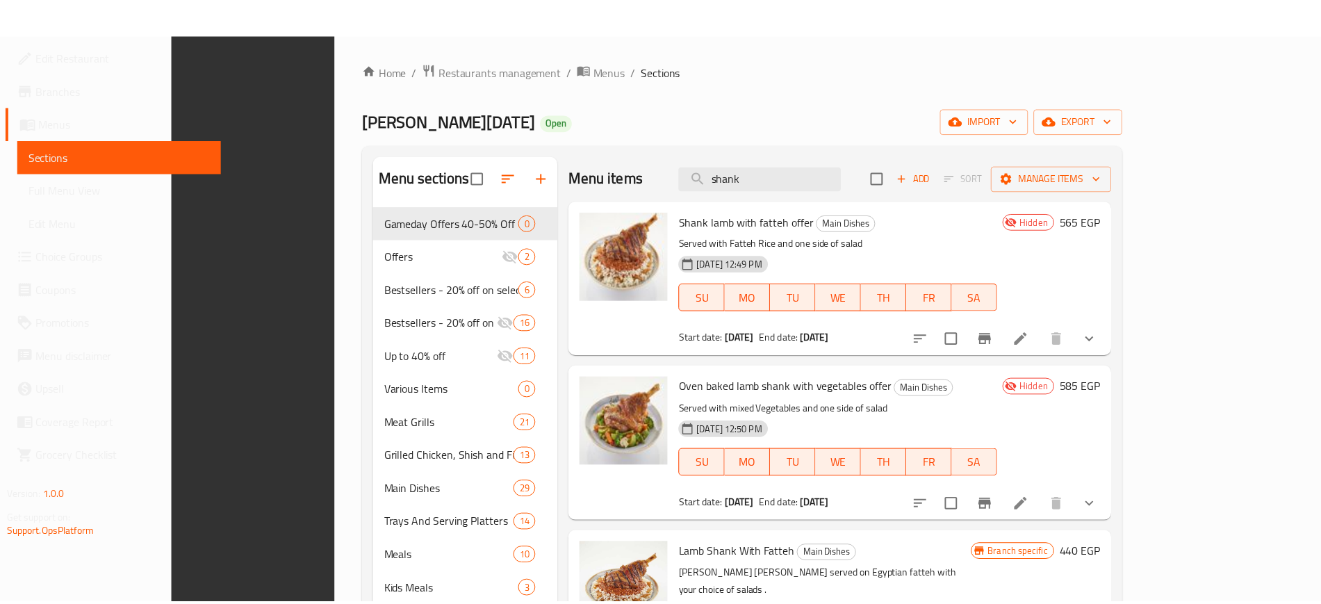
scroll to position [414, 0]
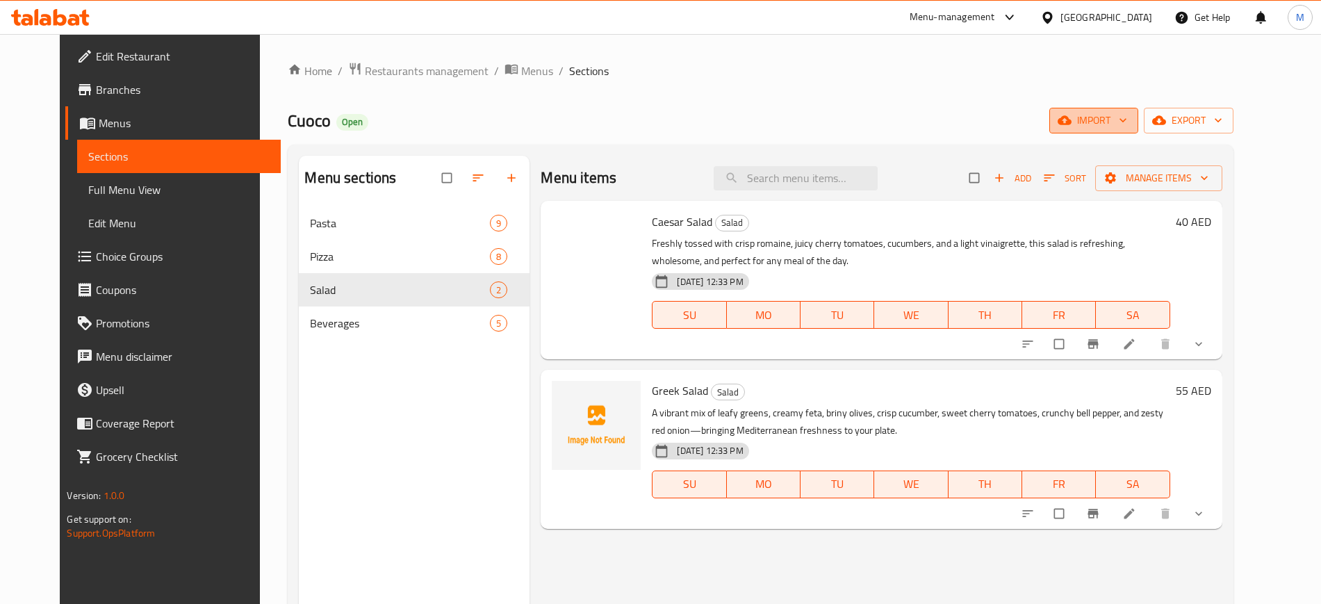
click at [1138, 129] on button "import" at bounding box center [1093, 121] width 89 height 26
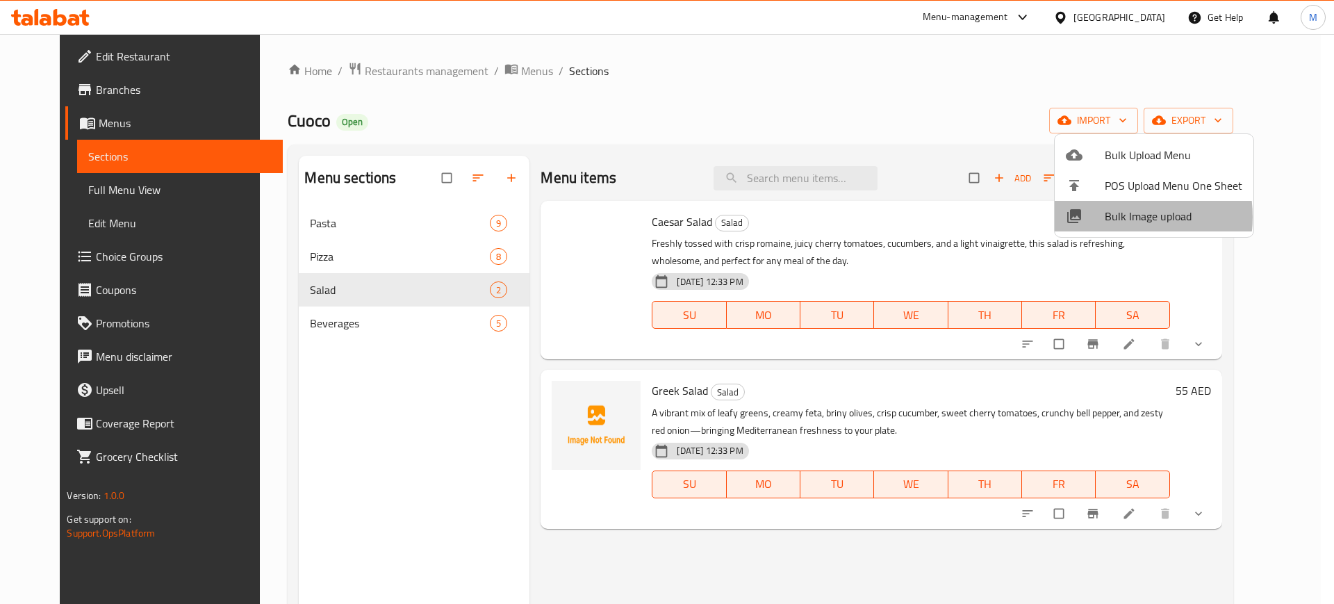
click at [1112, 217] on span "Bulk Image upload" at bounding box center [1174, 216] width 138 height 17
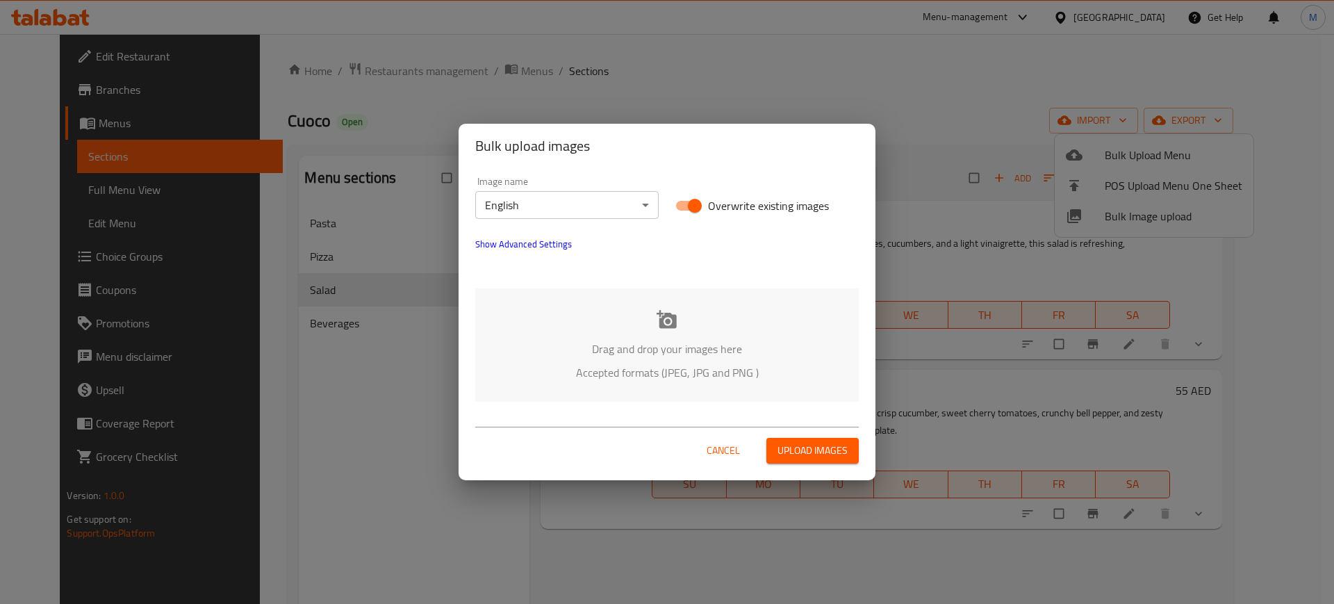
click at [646, 334] on div "Drag and drop your images here Accepted formats (JPEG, JPG and PNG )" at bounding box center [667, 344] width 384 height 113
click at [707, 342] on p "Drag and drop your images here" at bounding box center [667, 349] width 342 height 17
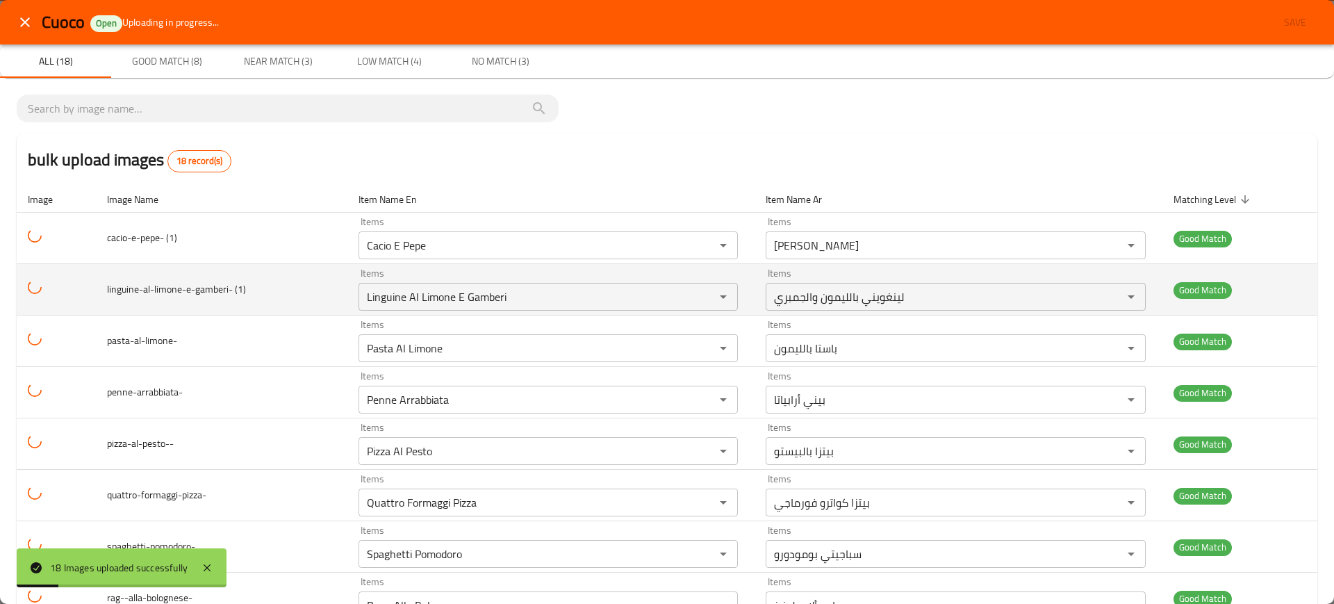
scroll to position [562, 0]
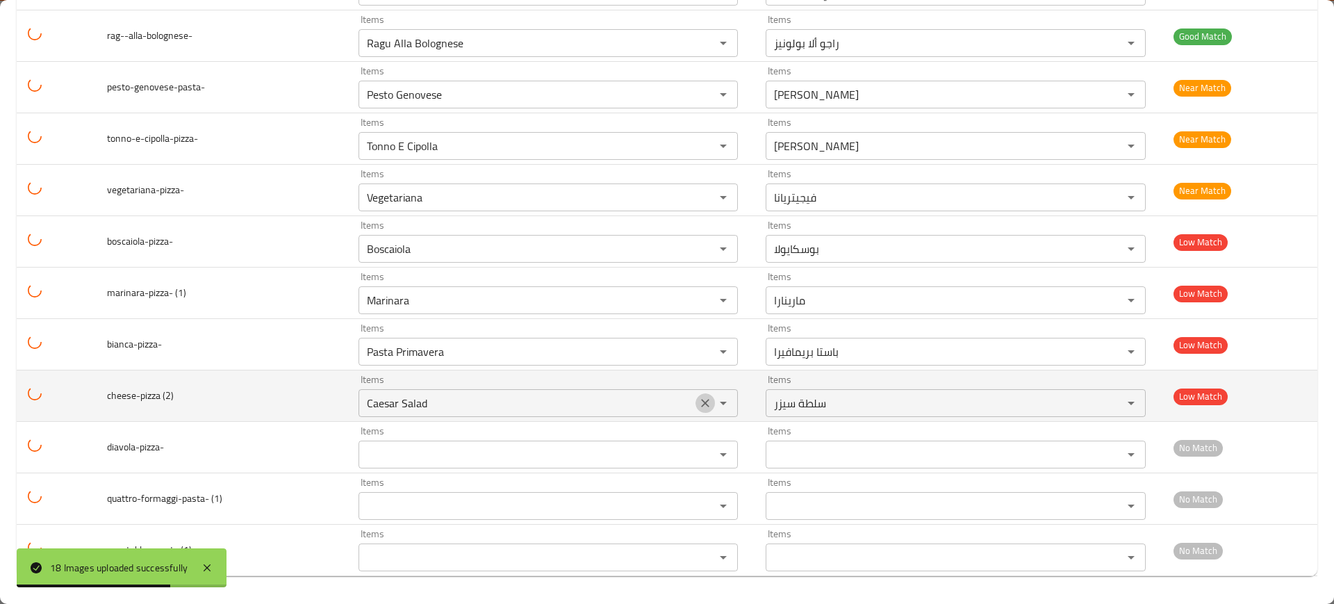
click at [698, 399] on icon "Clear" at bounding box center [705, 403] width 14 height 14
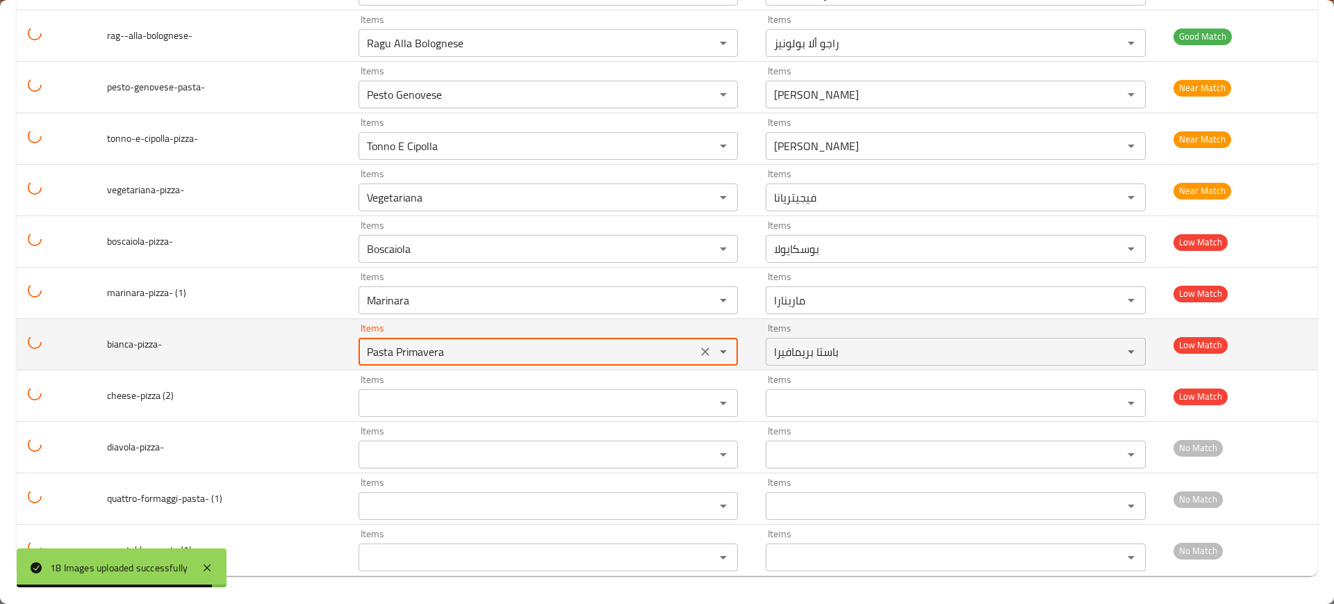
click at [578, 361] on input "Pasta Primavera" at bounding box center [528, 351] width 331 height 19
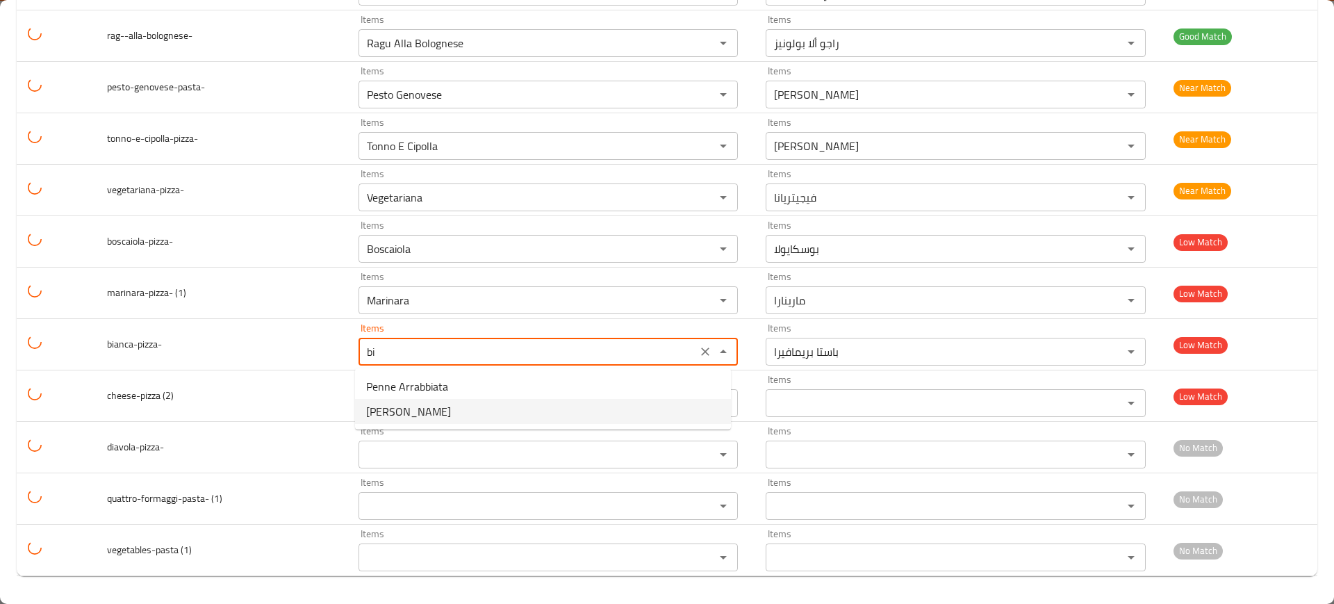
click at [537, 406] on li "Bianca" at bounding box center [543, 411] width 376 height 25
type input "Bianca"
type input "بيانكا"
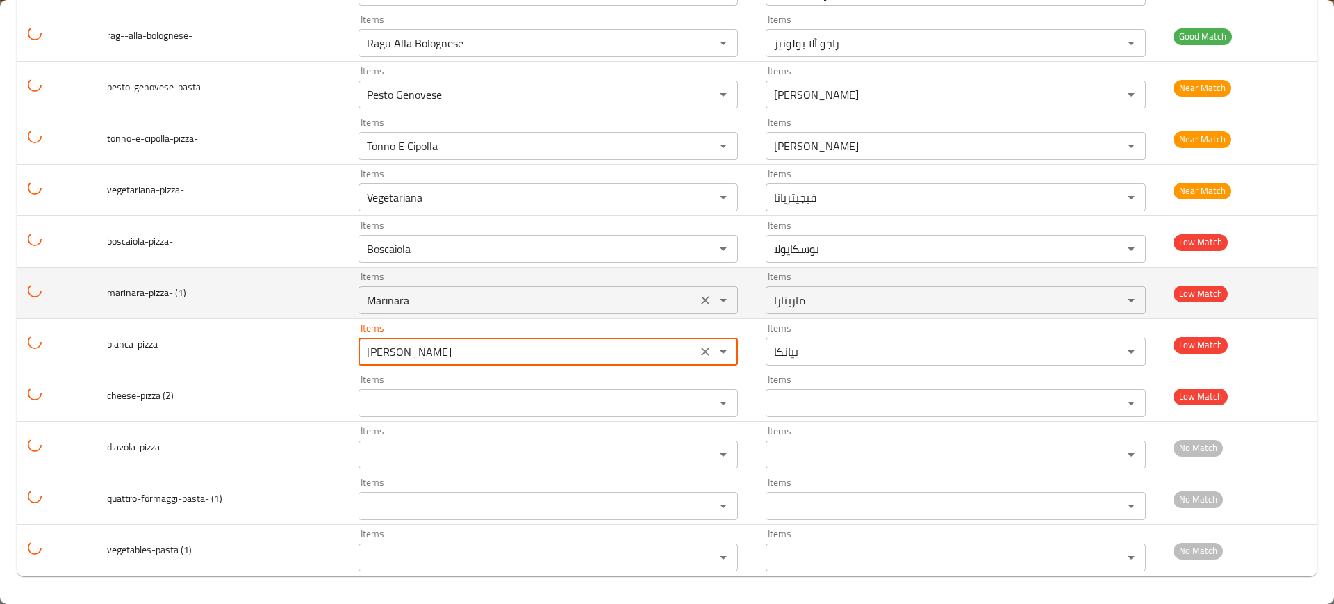
click at [466, 313] on div "Marinara Items" at bounding box center [549, 300] width 380 height 28
type input "Bianca"
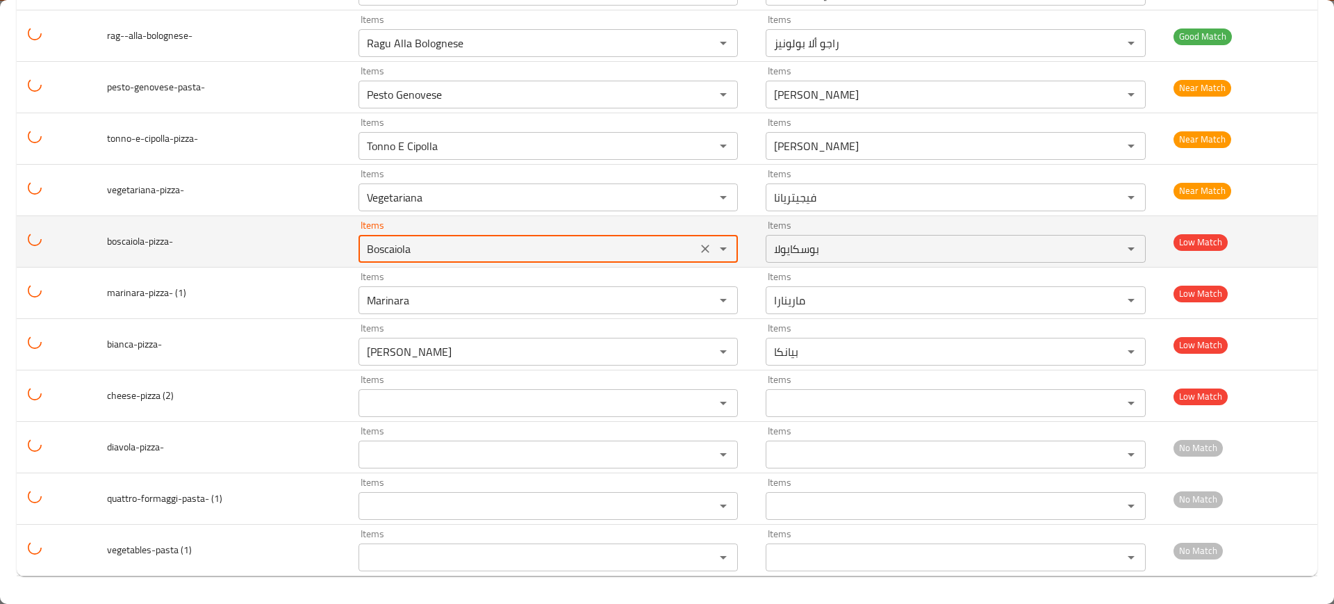
click at [419, 247] on input "Boscaiola" at bounding box center [528, 248] width 331 height 19
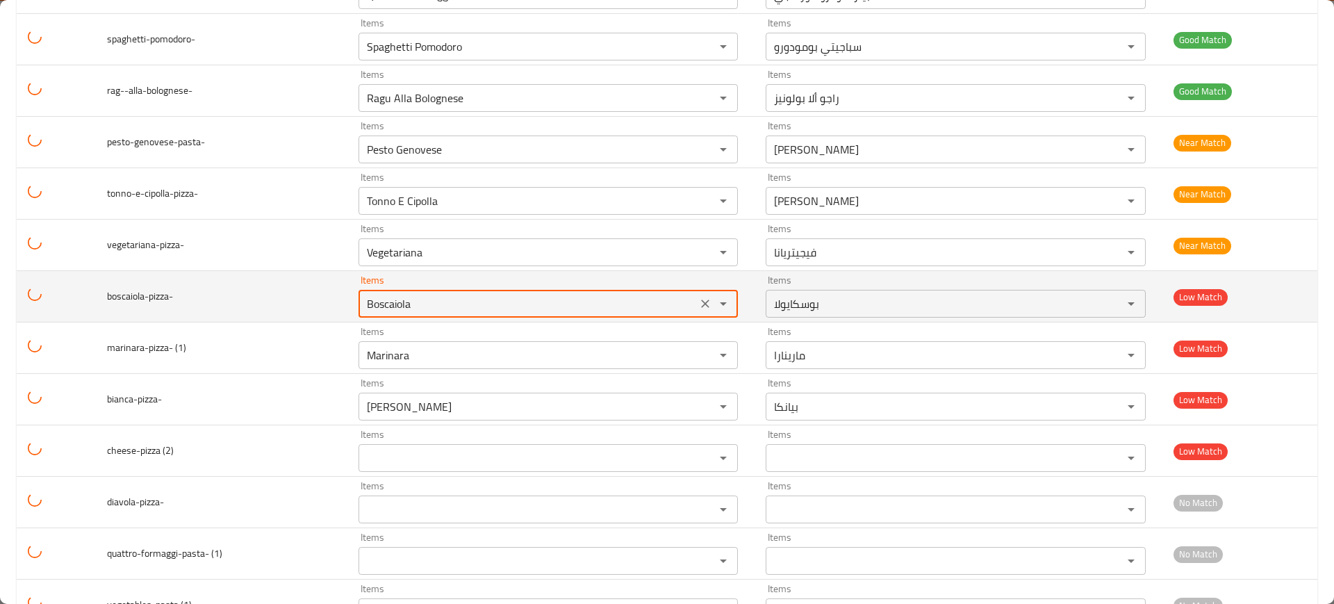
scroll to position [507, 0]
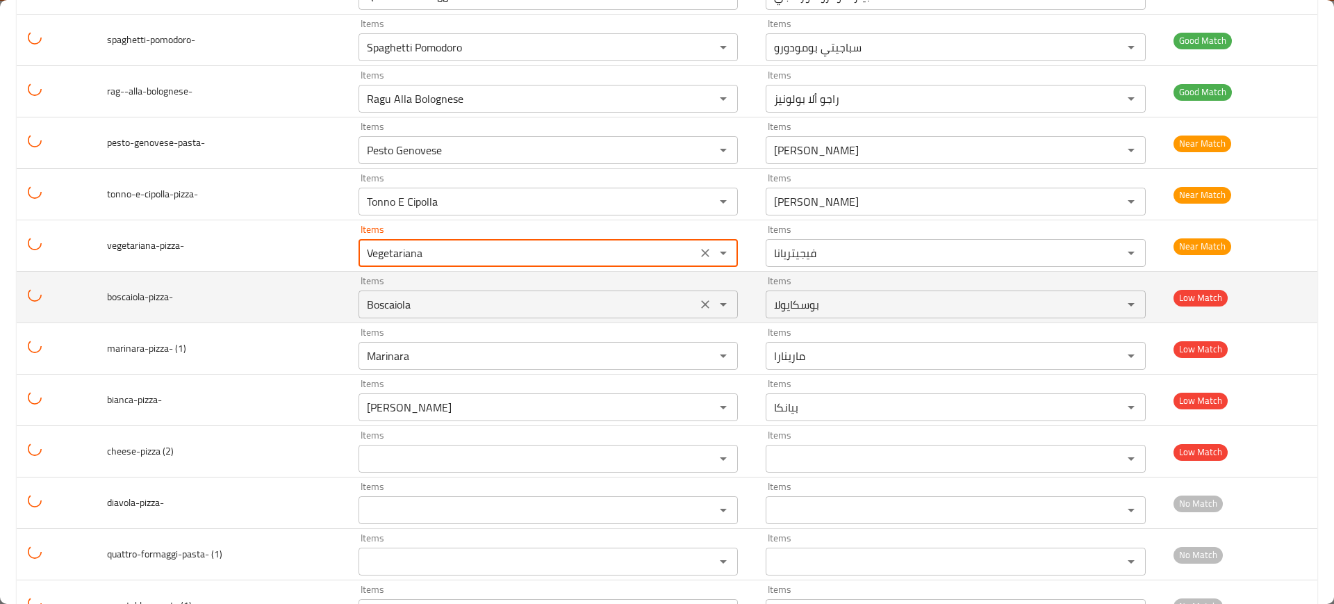
click at [419, 247] on input "Vegetariana" at bounding box center [528, 252] width 331 height 19
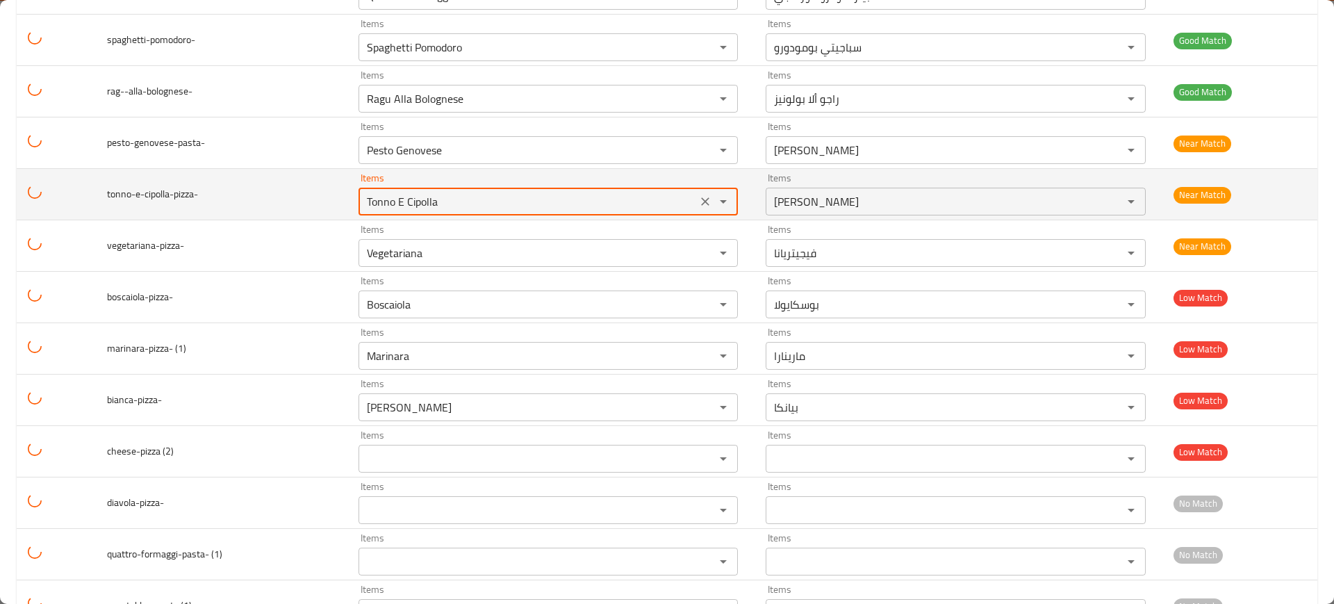
click at [450, 205] on input "Tonno E Cipolla" at bounding box center [528, 201] width 331 height 19
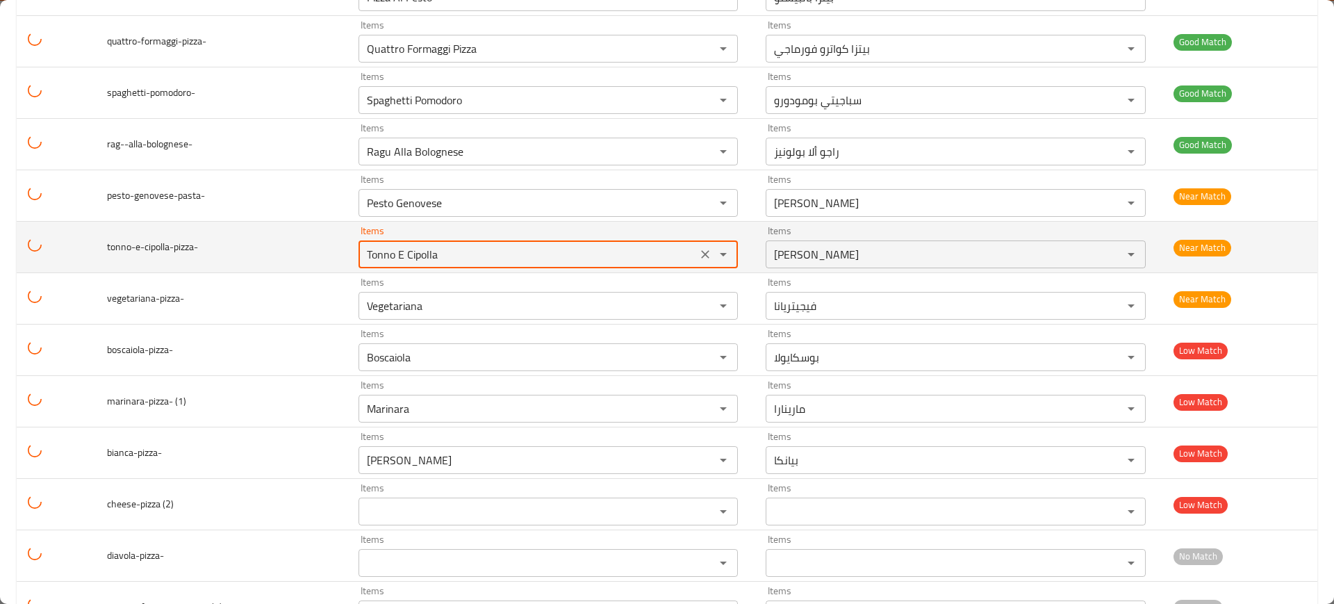
scroll to position [455, 0]
click at [450, 205] on input "Pesto Genovese" at bounding box center [528, 202] width 331 height 19
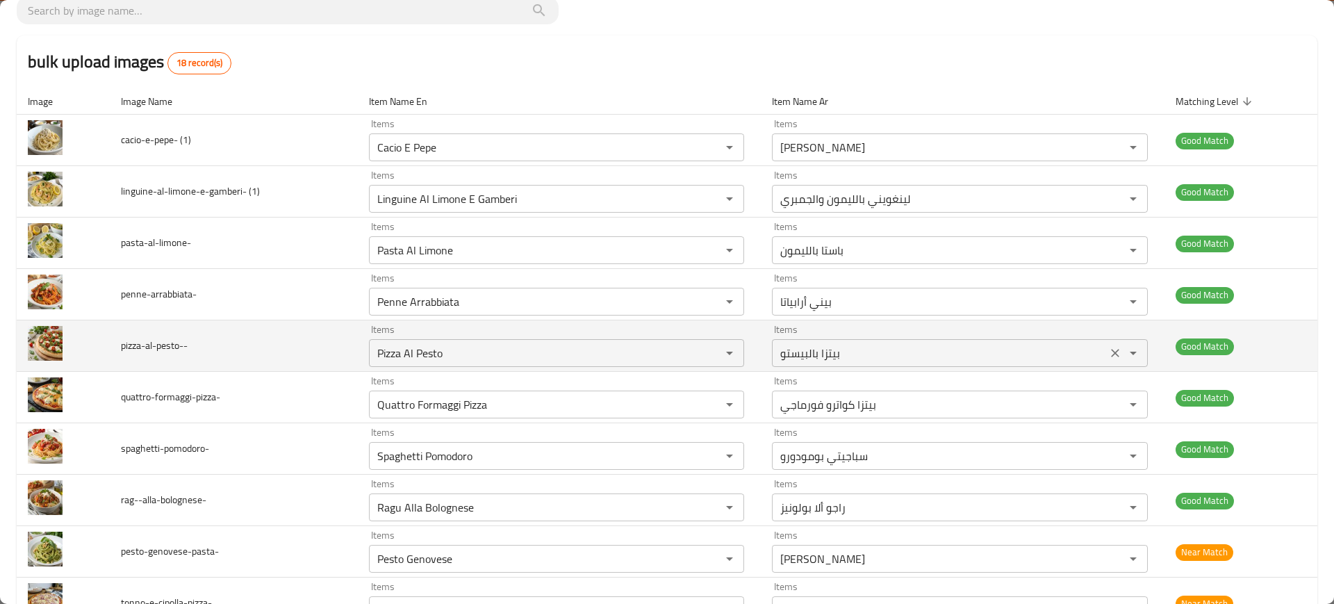
scroll to position [553, 0]
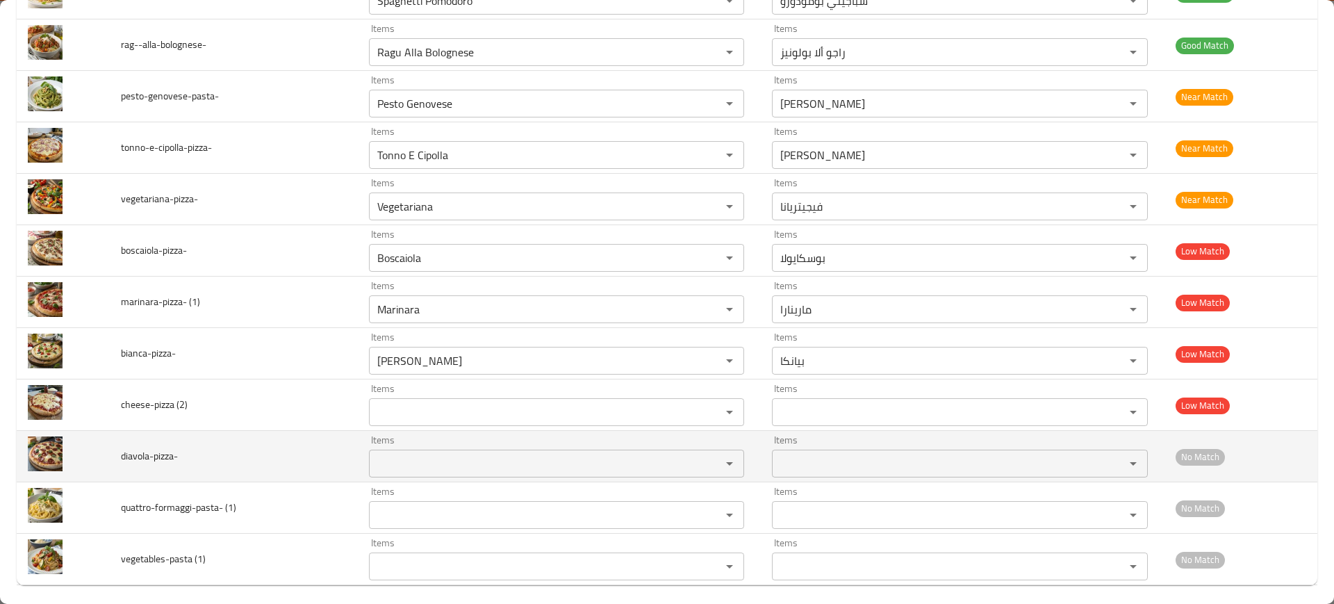
click at [531, 458] on input "Items" at bounding box center [536, 463] width 326 height 19
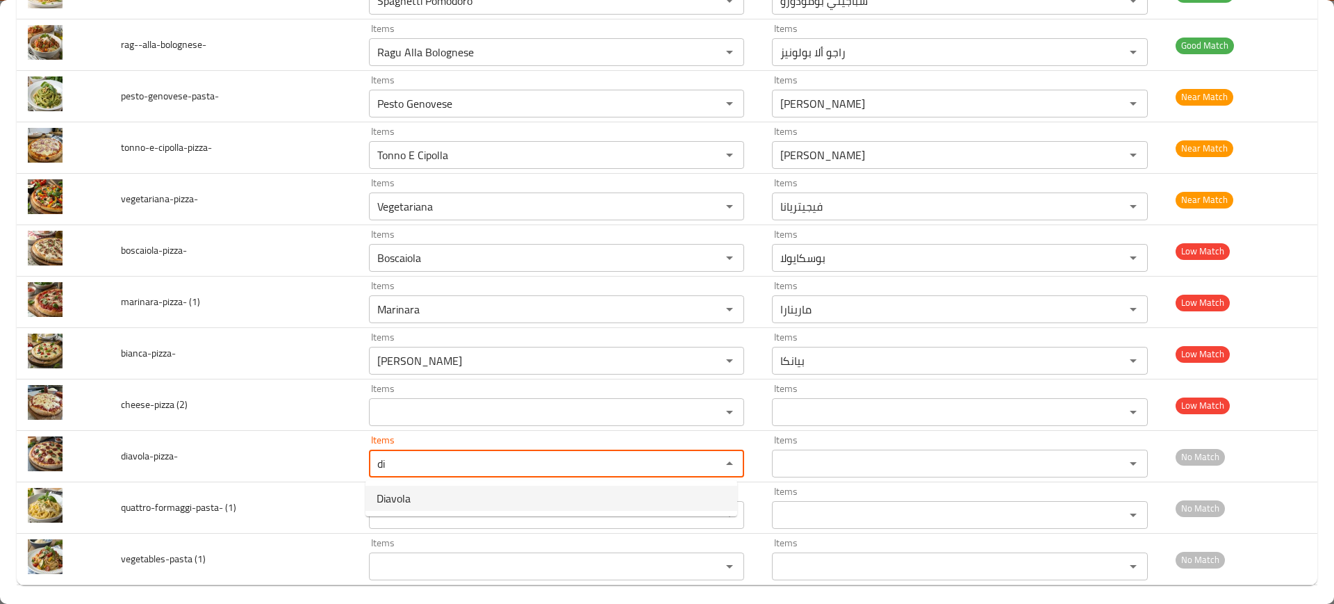
click at [462, 501] on li "Diavola" at bounding box center [552, 498] width 372 height 25
type input "Diavola"
type input "ديافولا"
type input "Diavola"
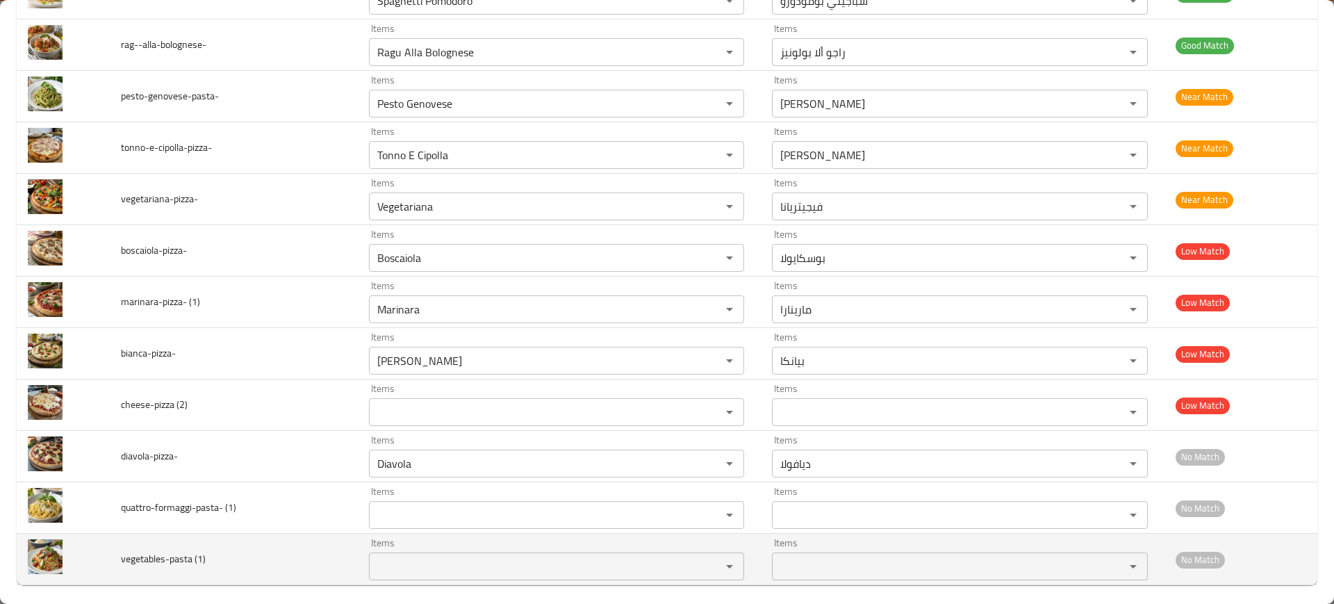
click at [249, 534] on td "vegetables-pasta (1)" at bounding box center [234, 559] width 248 height 51
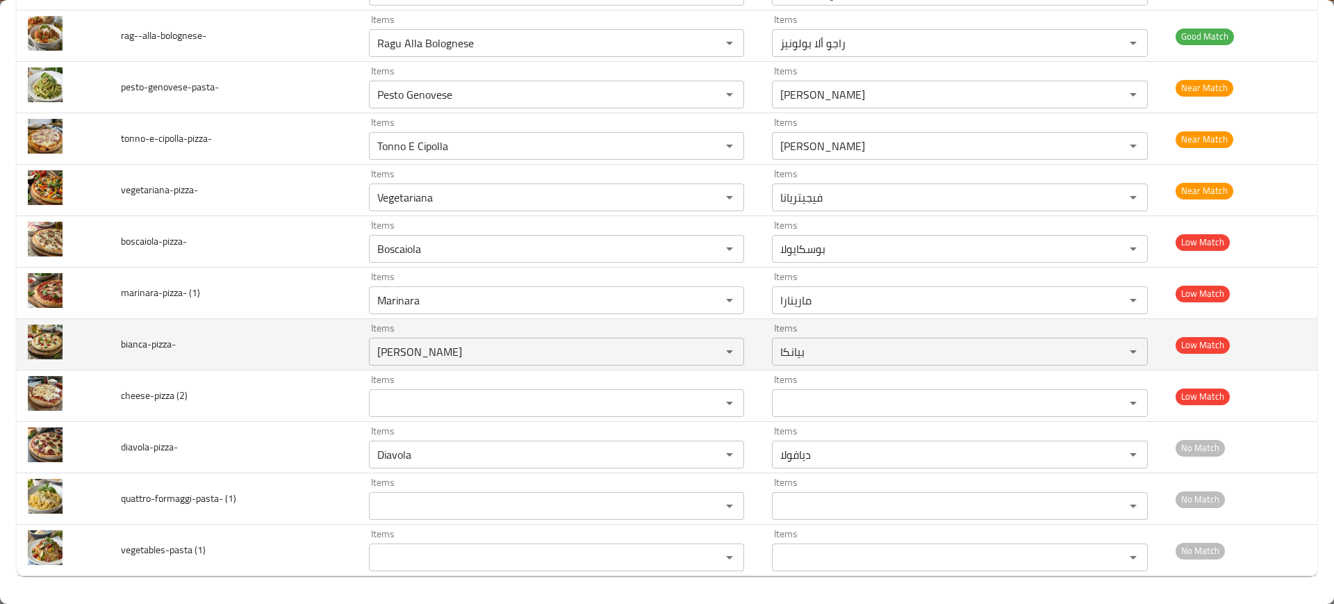
click at [276, 366] on td "bianca-pizza-" at bounding box center [234, 344] width 248 height 51
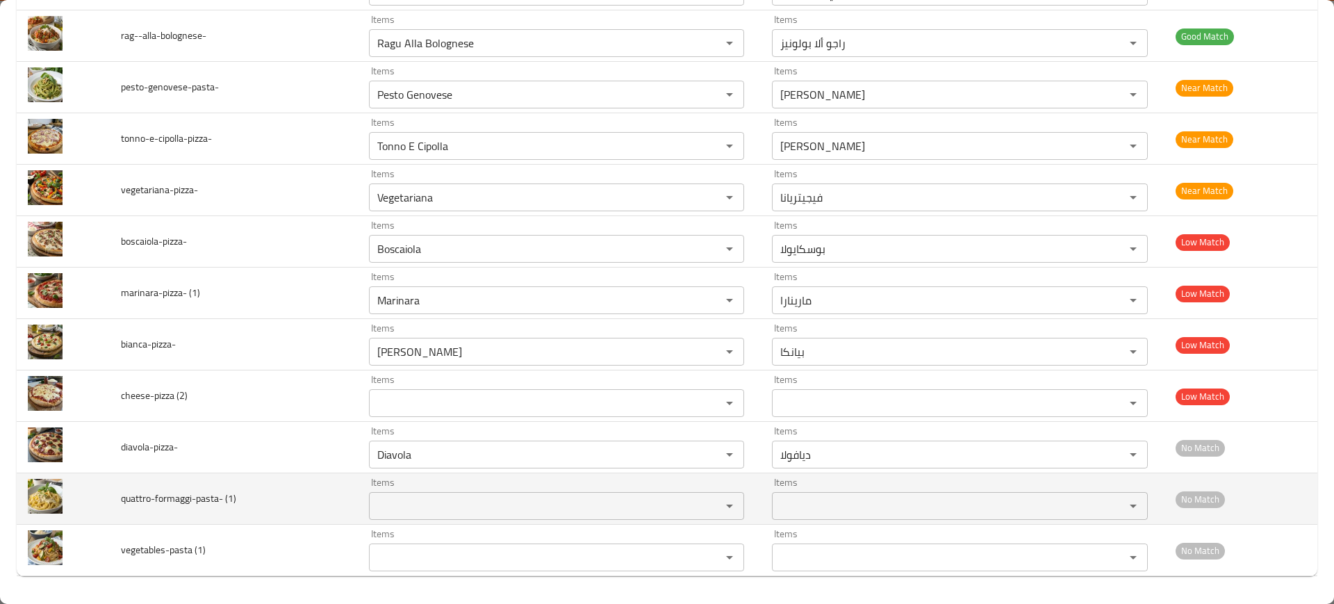
click at [291, 491] on td "quattro-formaggi-pasta- (1)" at bounding box center [234, 498] width 248 height 51
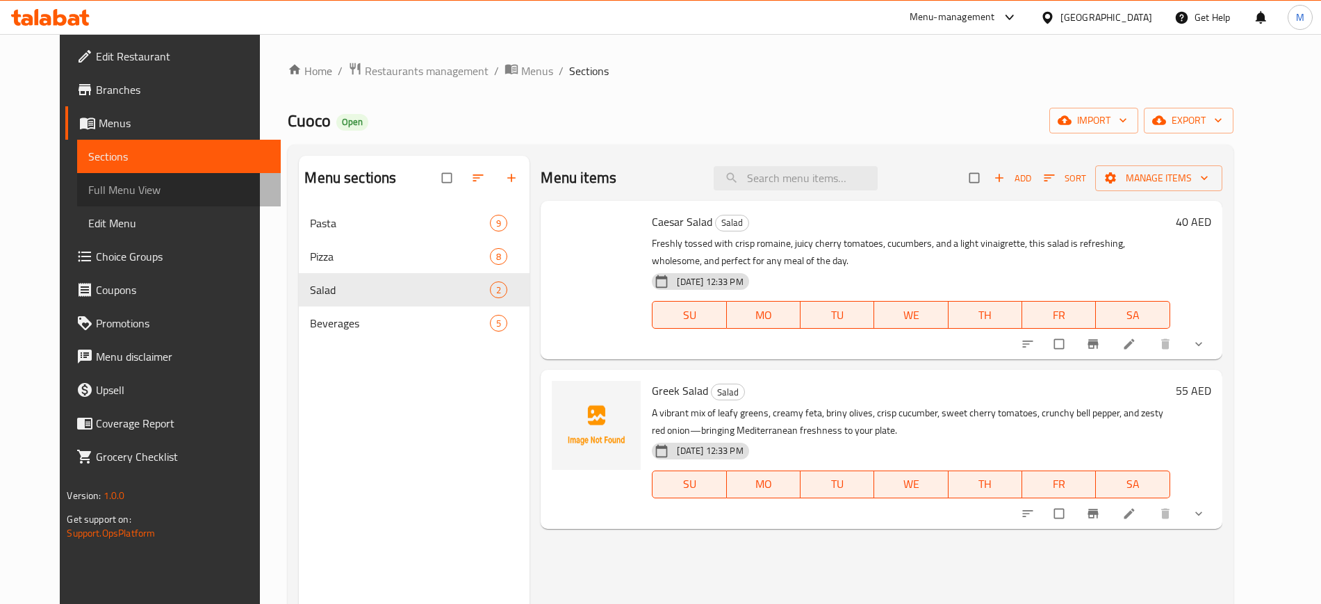
click at [150, 173] on link "Full Menu View" at bounding box center [178, 189] width 203 height 33
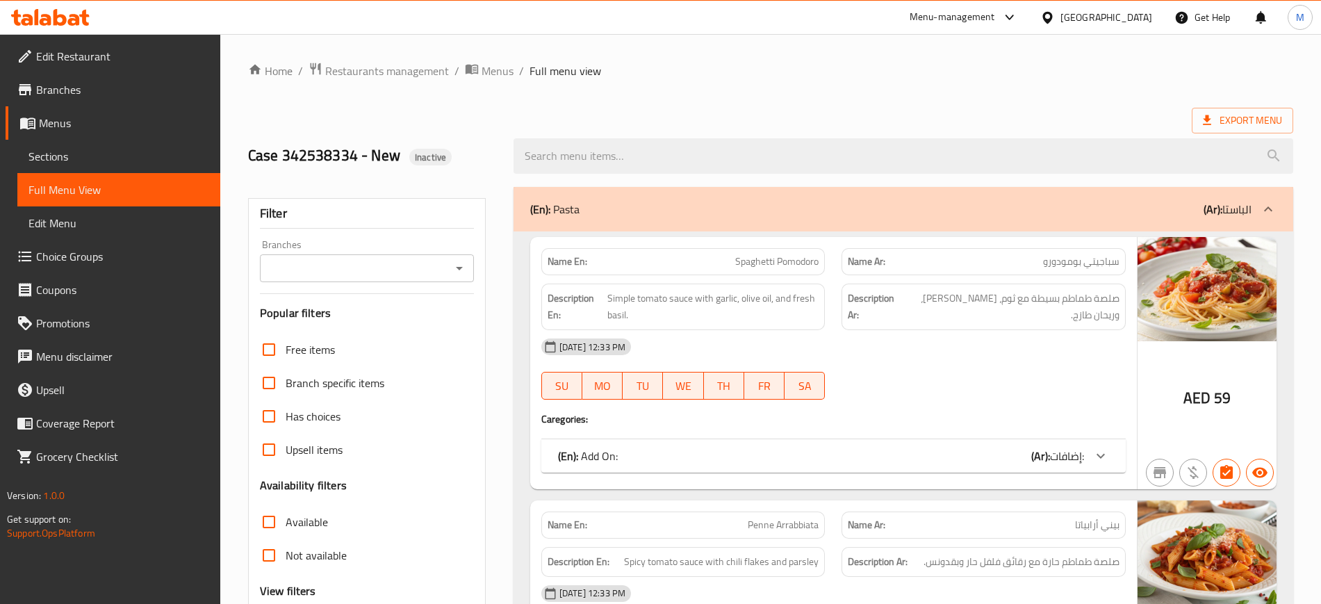
click at [778, 259] on span "Spaghetti Pomodoro" at bounding box center [776, 261] width 83 height 15
copy span "Spaghetti Pomodoro"
click at [778, 259] on span "Spaghetti Pomodoro" at bounding box center [776, 261] width 83 height 15
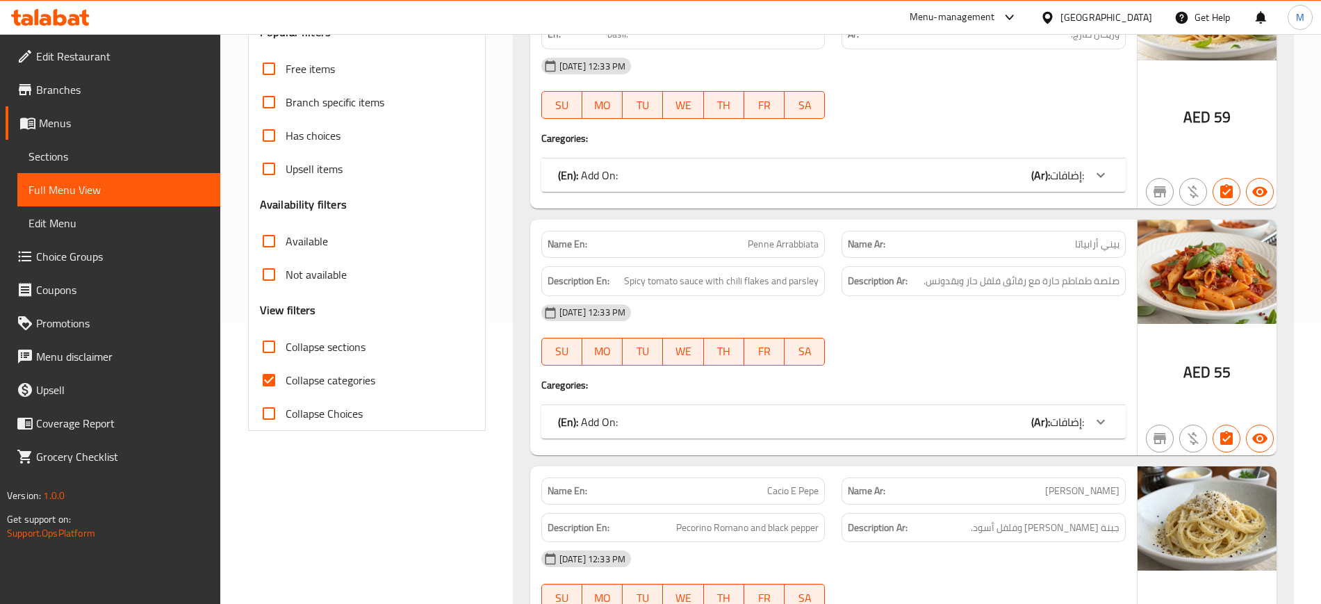
click at [782, 242] on span "Penne Arrabbiata" at bounding box center [783, 244] width 71 height 15
copy span "Penne Arrabbiata"
click at [782, 242] on span "Penne Arrabbiata" at bounding box center [783, 244] width 71 height 15
click at [793, 493] on span "Cacio E Pepe" at bounding box center [792, 491] width 51 height 15
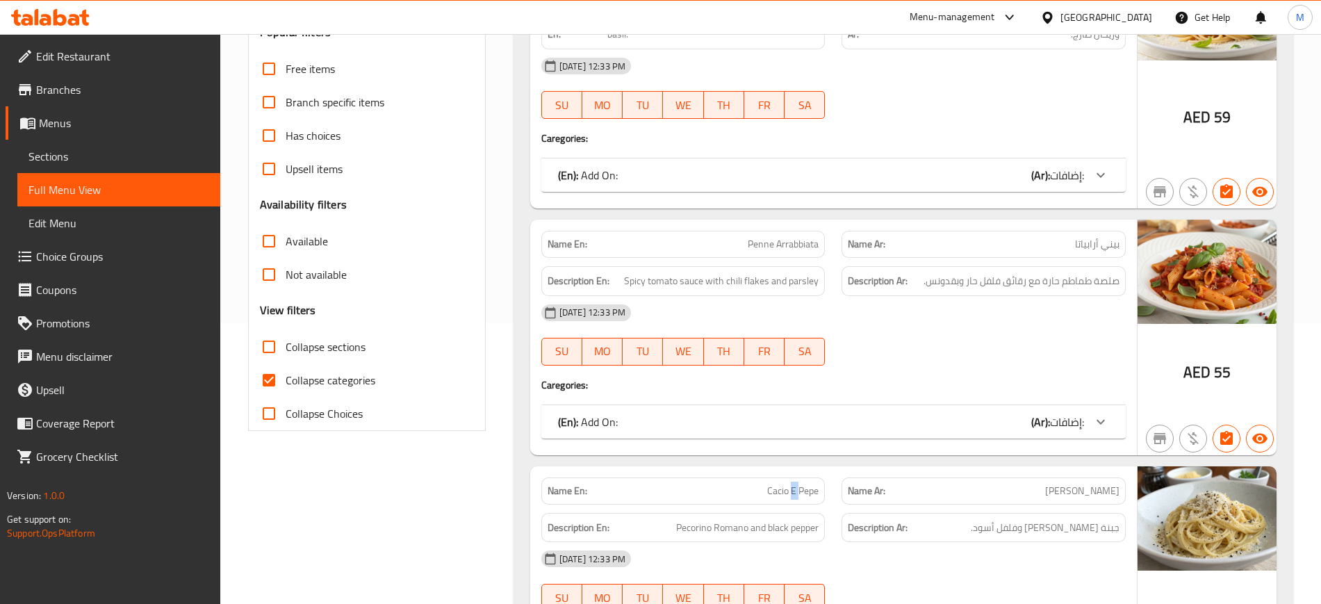
click at [793, 493] on span "Cacio E Pepe" at bounding box center [792, 491] width 51 height 15
copy span "Cacio E Pepe"
click at [793, 493] on span "Cacio E Pepe" at bounding box center [792, 491] width 51 height 15
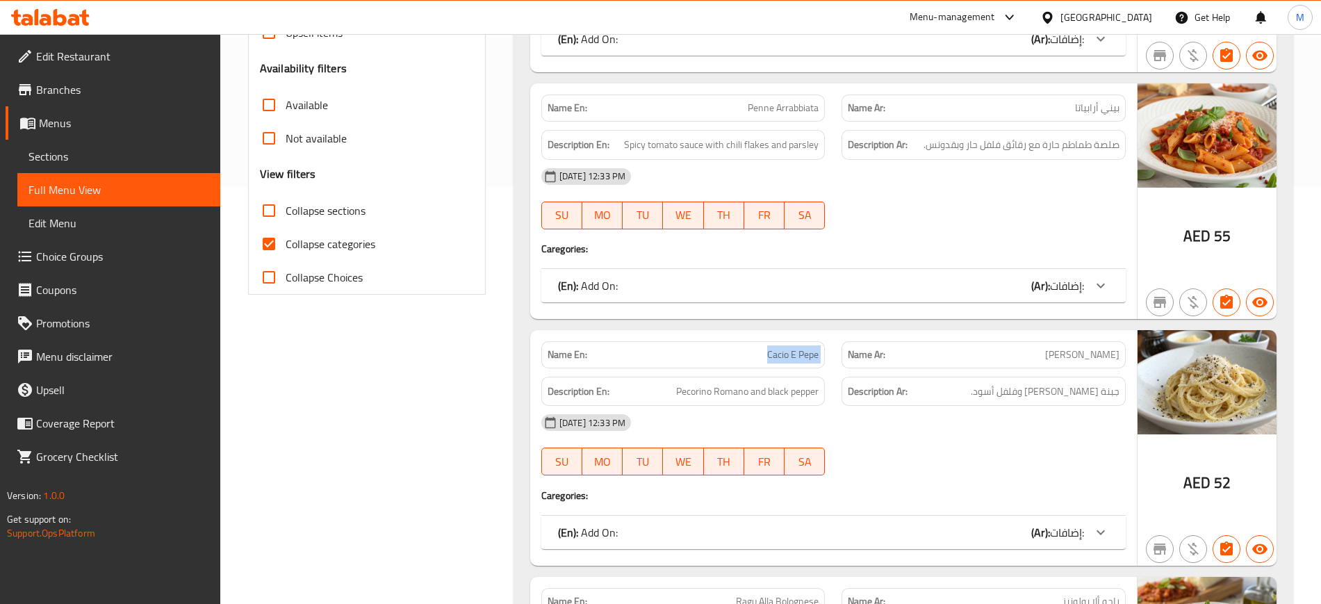
scroll to position [418, 0]
click at [785, 358] on span "Cacio E Pepe" at bounding box center [792, 354] width 51 height 15
copy span "Cacio E Pepe"
click at [785, 358] on span "Cacio E Pepe" at bounding box center [792, 354] width 51 height 15
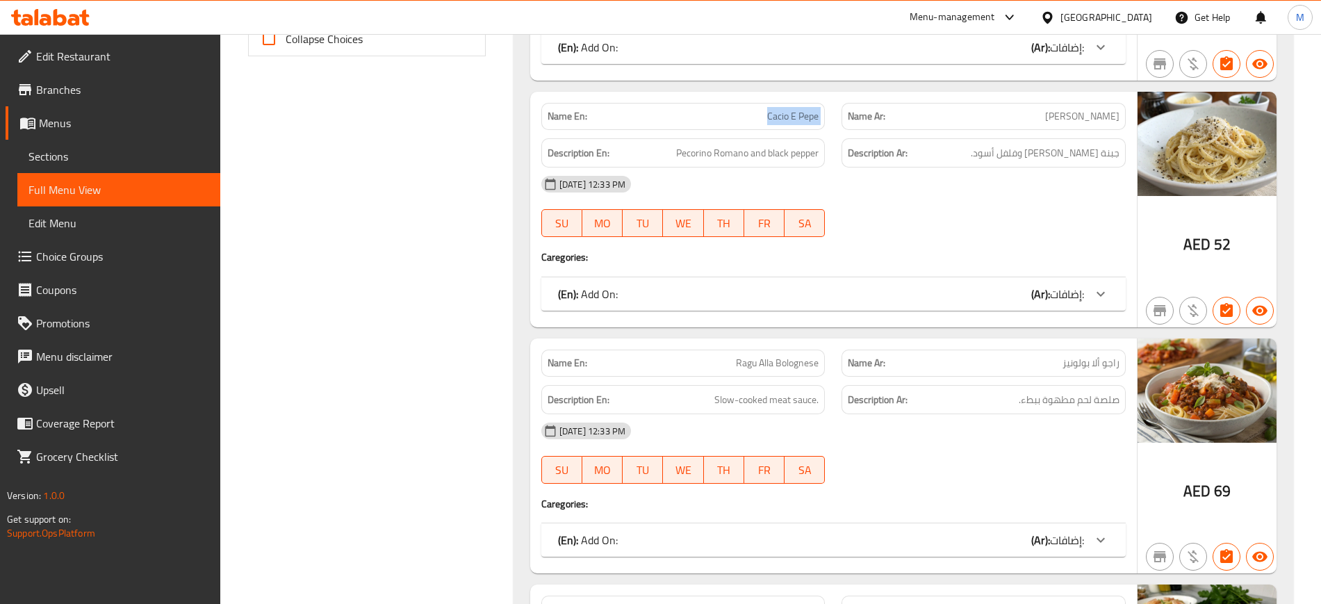
scroll to position [660, 0]
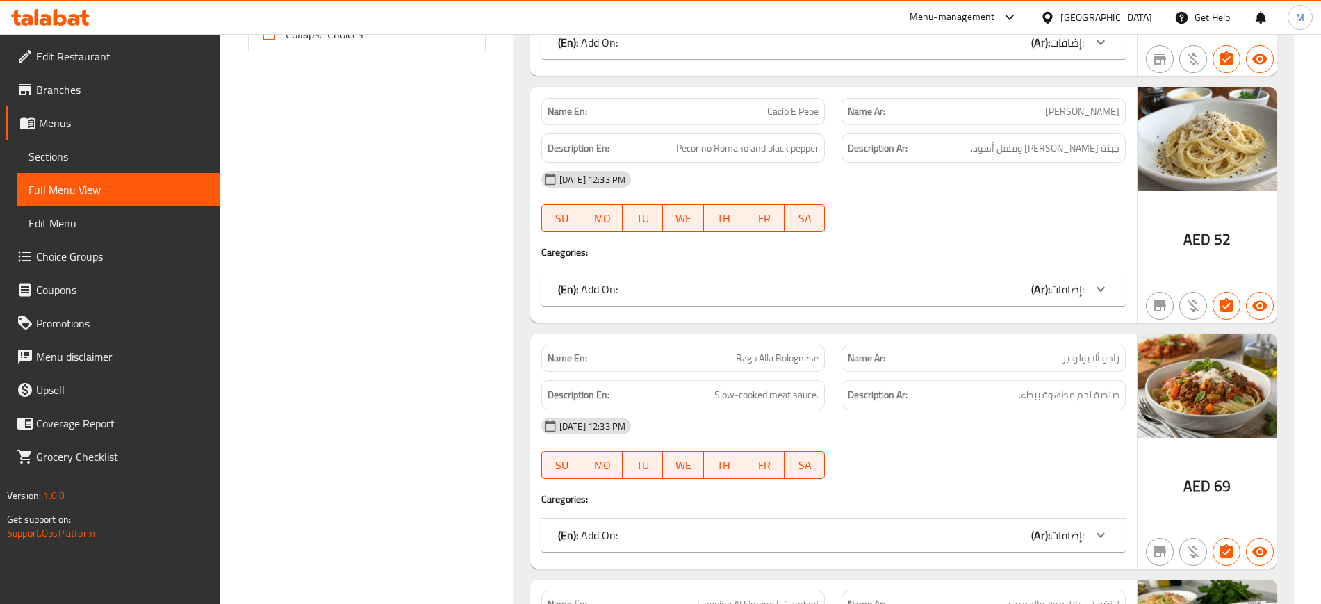
click at [779, 368] on div "Name En: [PERSON_NAME]" at bounding box center [683, 358] width 284 height 27
click at [770, 368] on div at bounding box center [770, 368] width 0 height 0
click at [768, 363] on span "Ragu Alla Bolognese" at bounding box center [777, 358] width 83 height 15
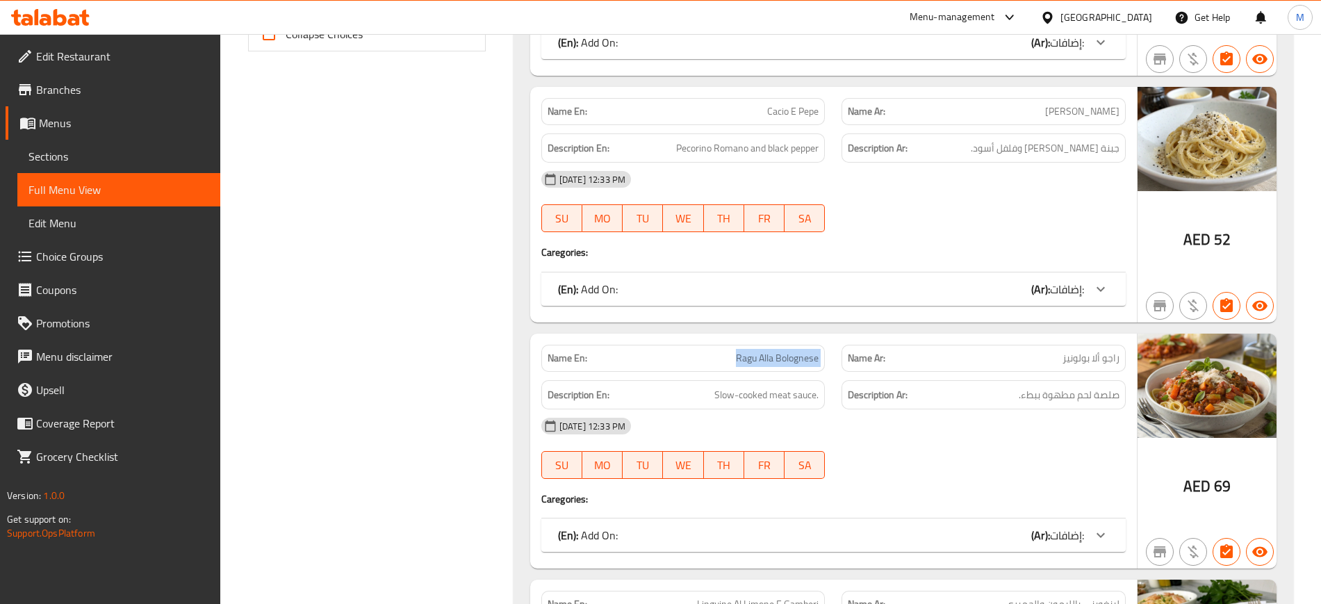
click at [768, 363] on span "Ragu Alla Bolognese" at bounding box center [777, 358] width 83 height 15
copy span "Ragu Alla Bolognese"
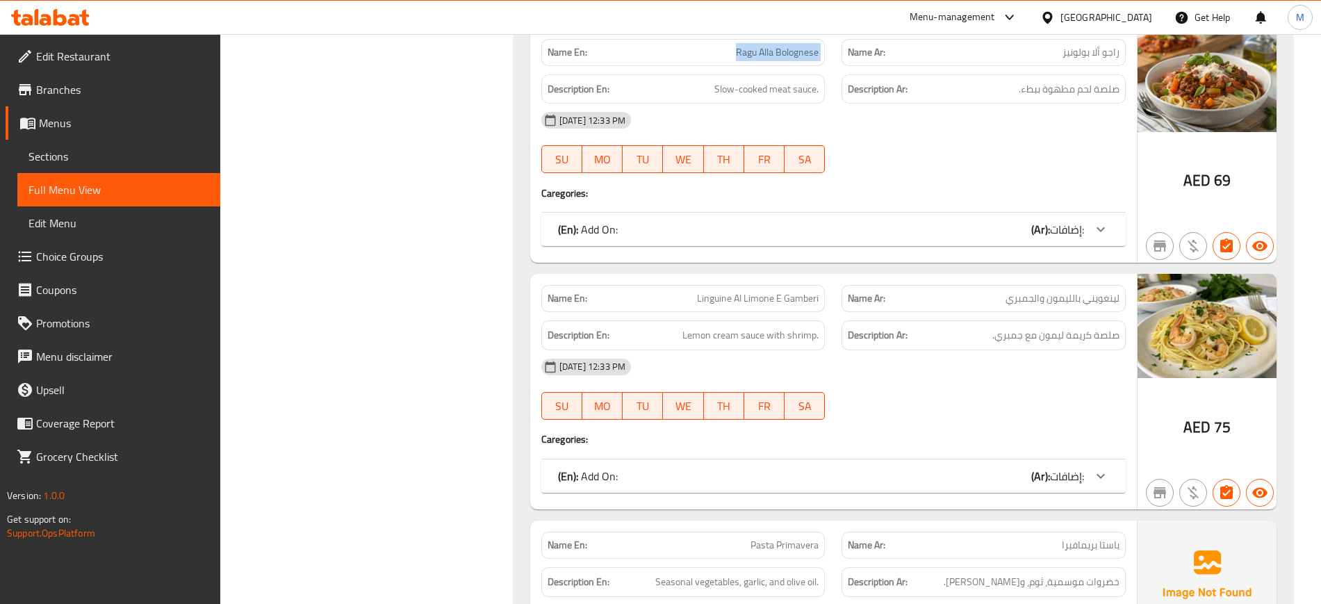
scroll to position [986, 0]
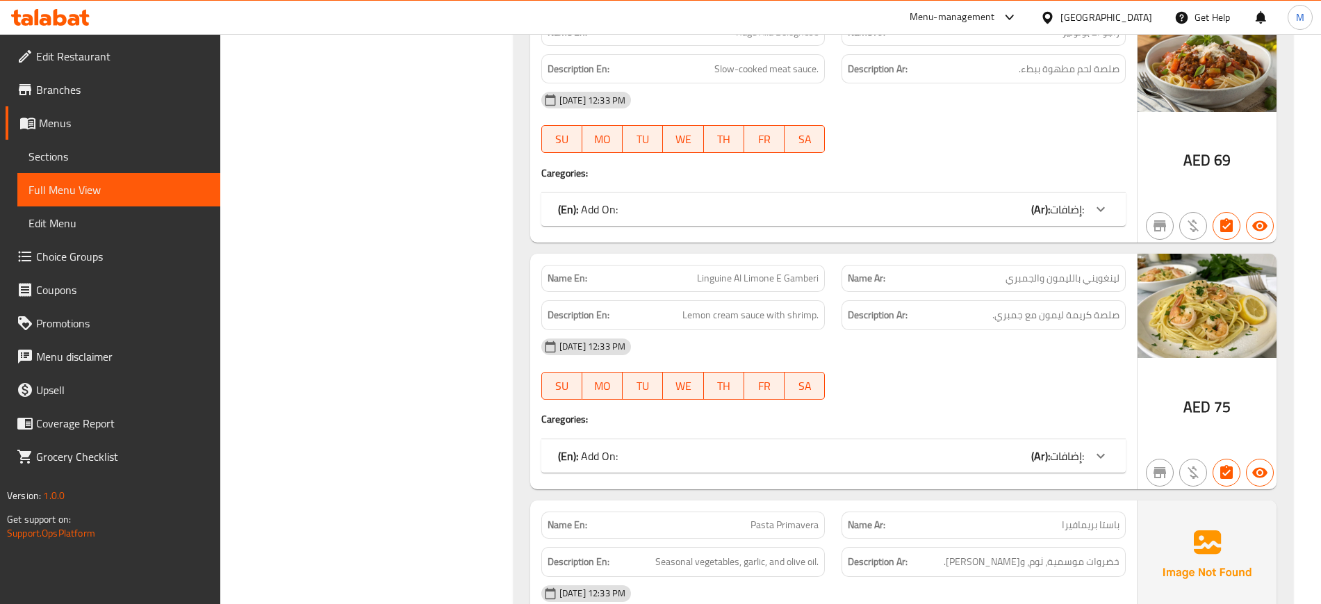
click at [776, 276] on span "Linguine Al Limone E Gamberi" at bounding box center [758, 278] width 122 height 15
copy span "Linguine Al Limone E Gamberi"
click at [682, 286] on div "Name En: Linguine [PERSON_NAME] E Gamberi" at bounding box center [683, 278] width 284 height 27
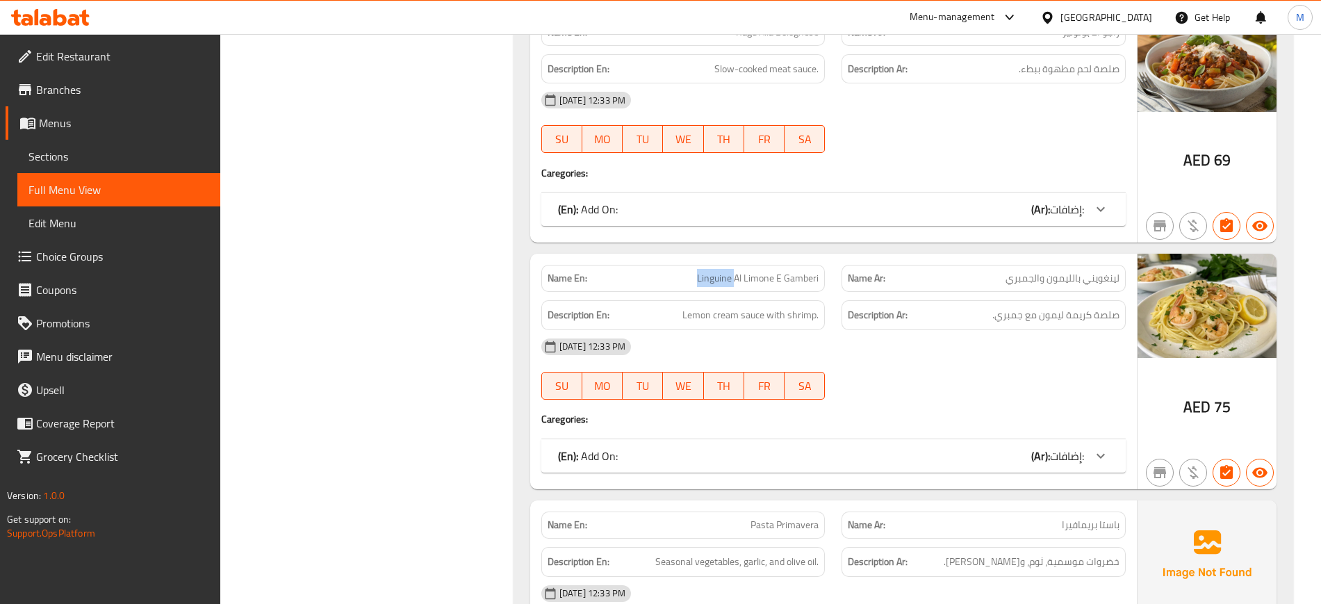
click at [682, 286] on div "Name En: Linguine [PERSON_NAME] E Gamberi" at bounding box center [683, 278] width 284 height 27
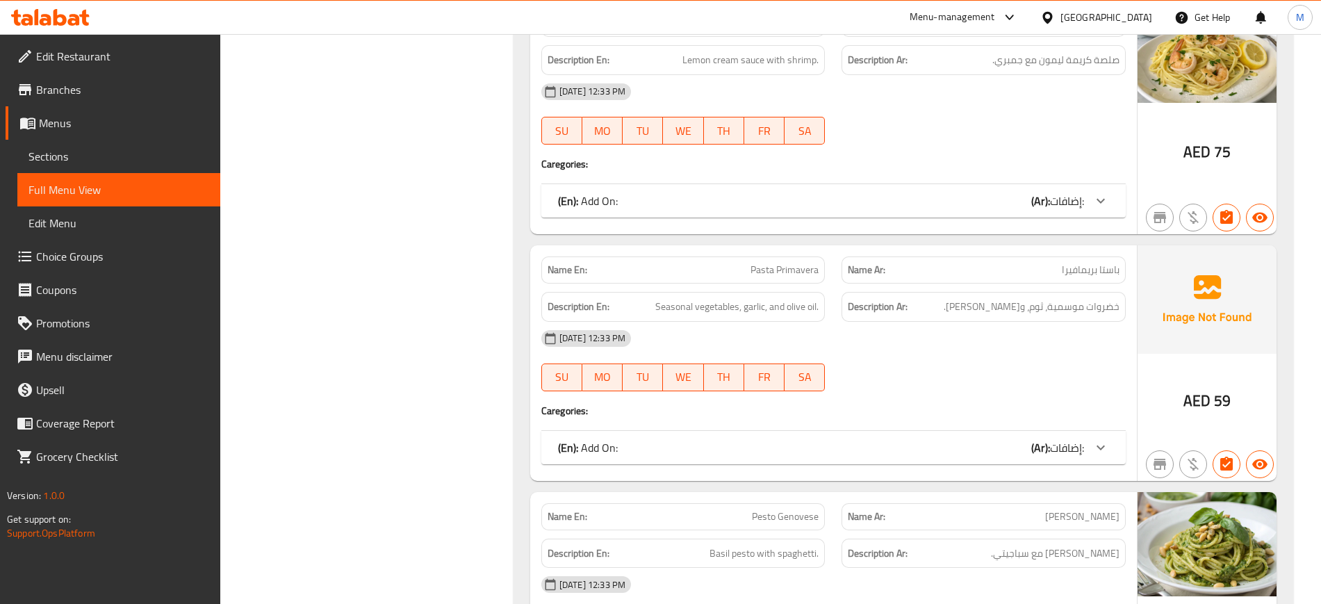
scroll to position [1243, 0]
click at [803, 270] on span "Pasta Primavera" at bounding box center [785, 268] width 68 height 15
copy span "Pasta Primavera"
click at [803, 270] on span "Pasta Primavera" at bounding box center [785, 268] width 68 height 15
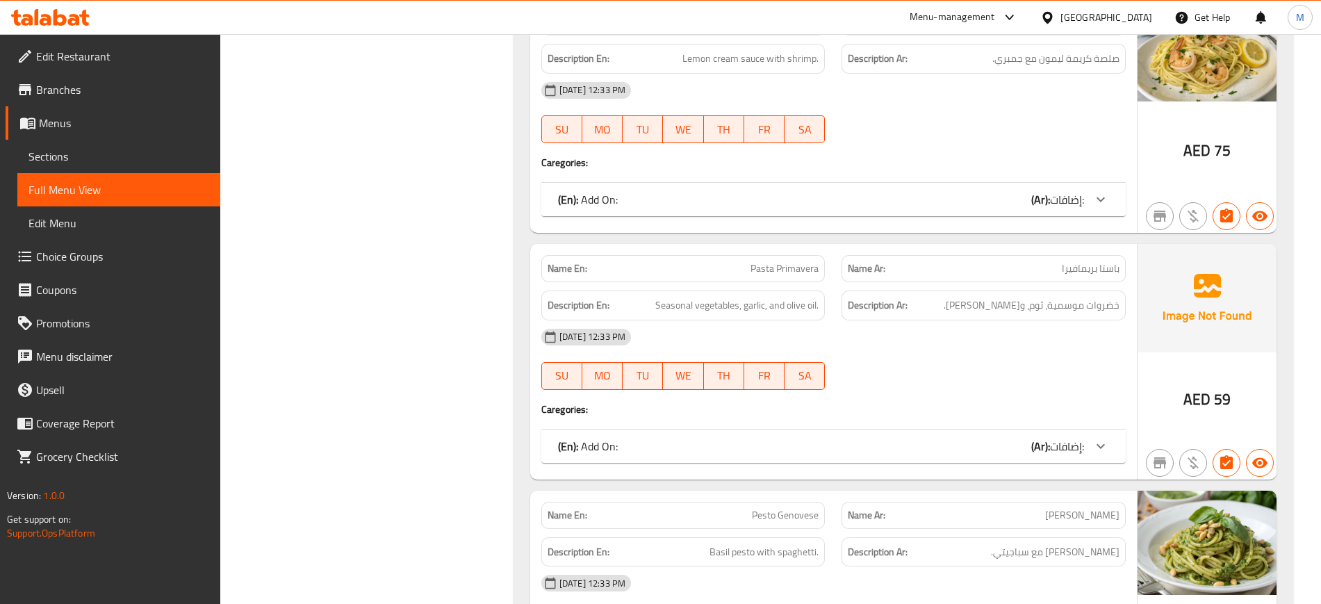
click at [777, 508] on span "Pesto Genovese" at bounding box center [785, 515] width 67 height 15
copy span "Pesto Genovese"
click at [777, 508] on span "Pesto Genovese" at bounding box center [785, 515] width 67 height 15
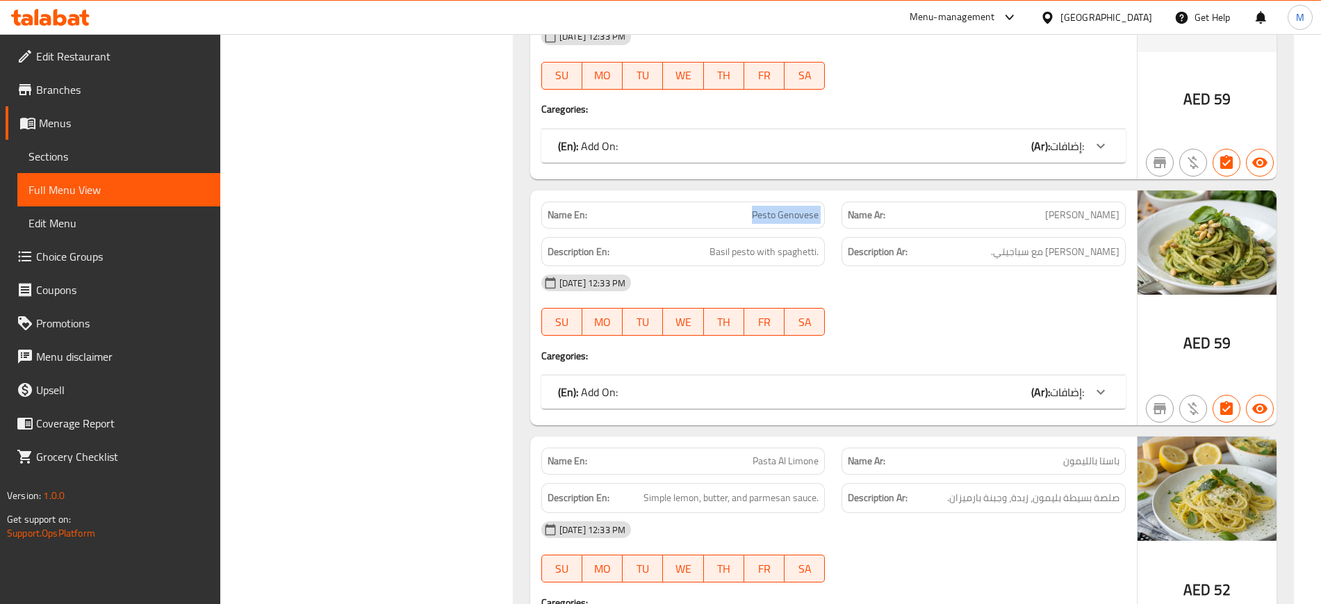
scroll to position [1722, 0]
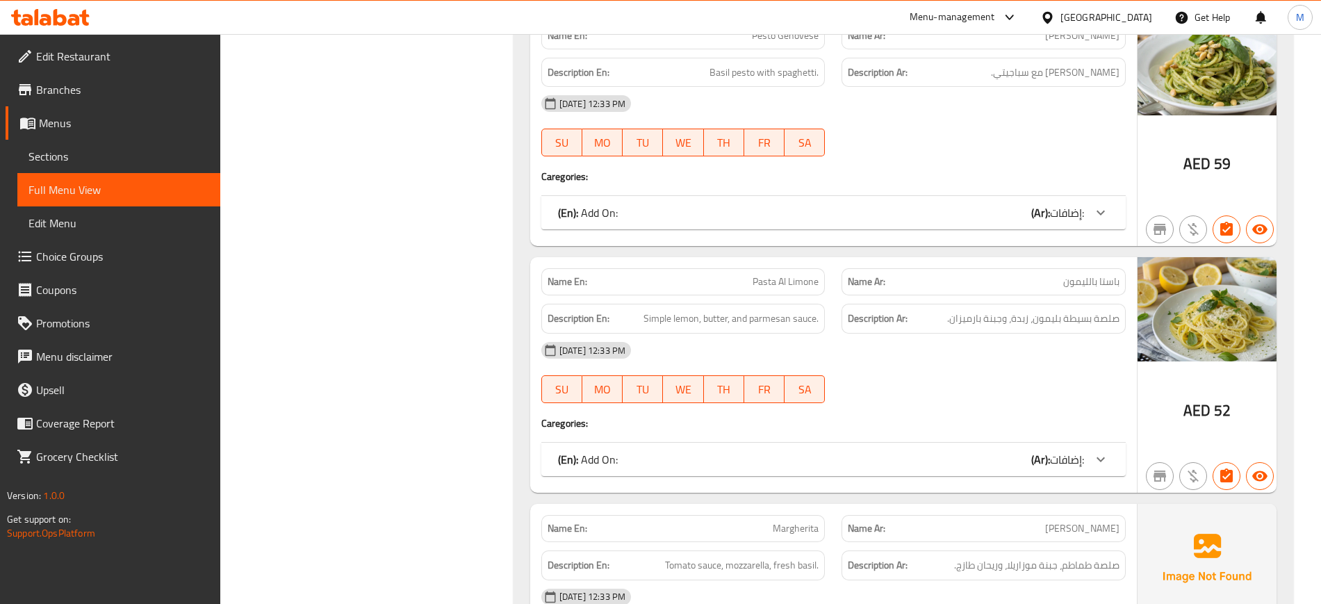
click at [766, 281] on span "Pasta Al Limone" at bounding box center [786, 282] width 66 height 15
copy span "Pasta Al Limone"
click at [766, 281] on span "Pasta Al Limone" at bounding box center [786, 282] width 66 height 15
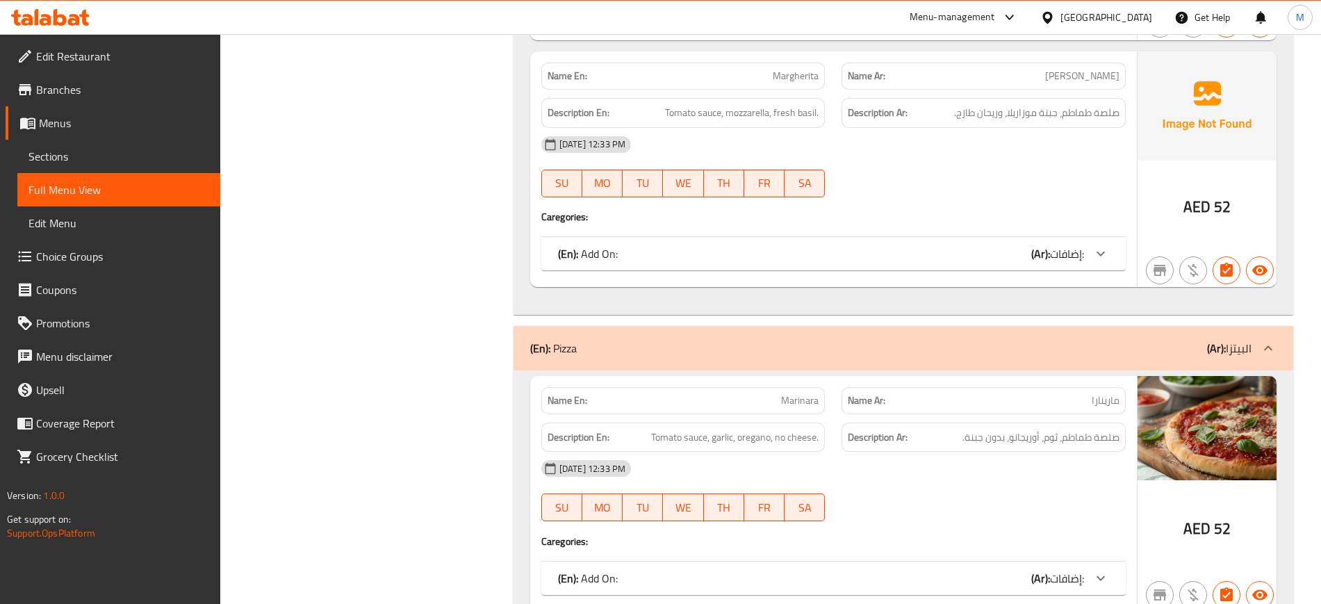
scroll to position [2225, 0]
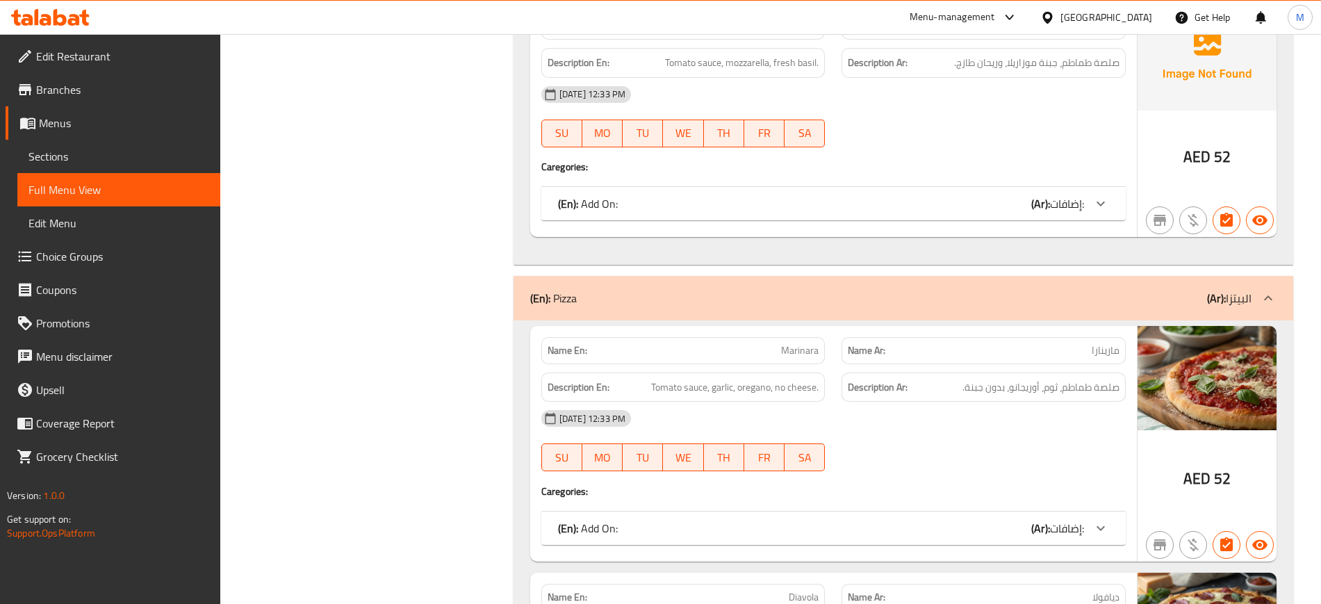
click at [810, 350] on span "Marinara" at bounding box center [800, 350] width 38 height 15
copy span "Marinara"
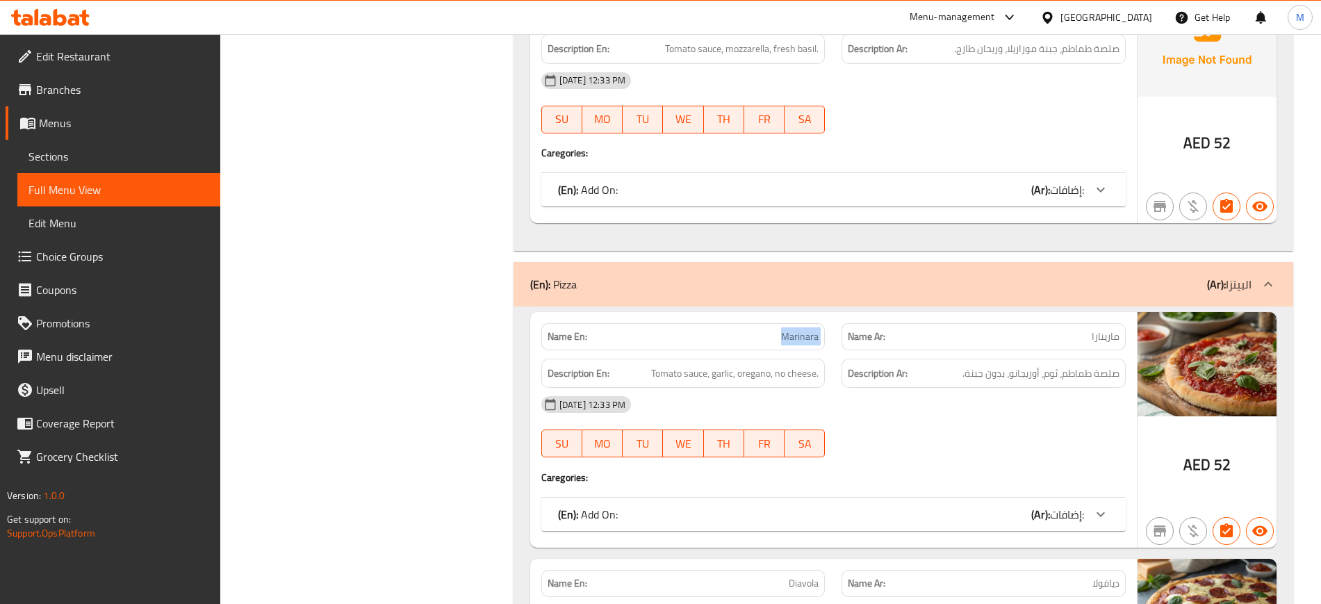
scroll to position [2464, 0]
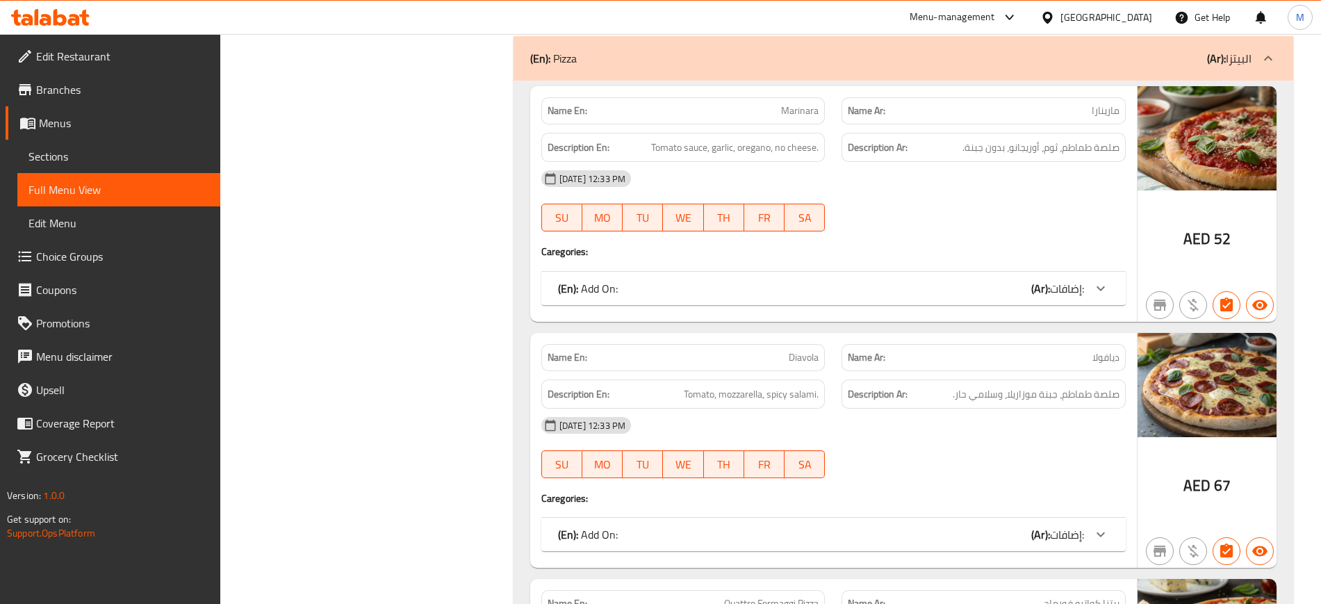
click at [802, 357] on span "Diavola" at bounding box center [804, 357] width 30 height 15
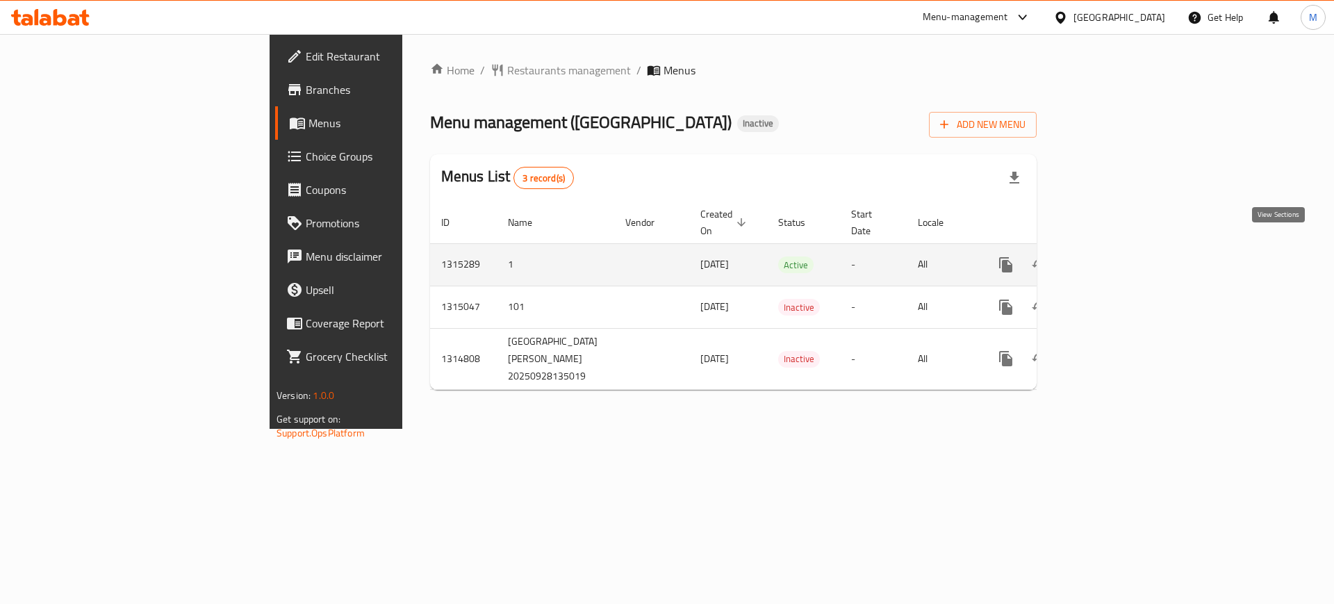
click at [1123, 248] on link "enhanced table" at bounding box center [1106, 264] width 33 height 33
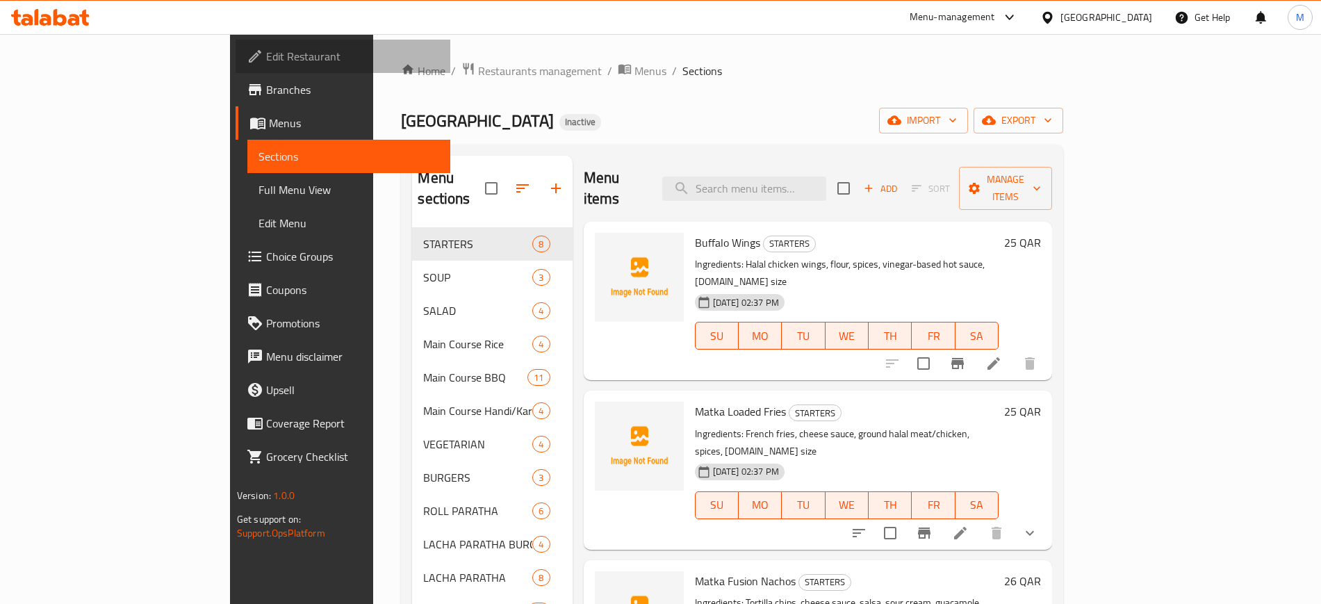
click at [266, 56] on span "Edit Restaurant" at bounding box center [352, 56] width 173 height 17
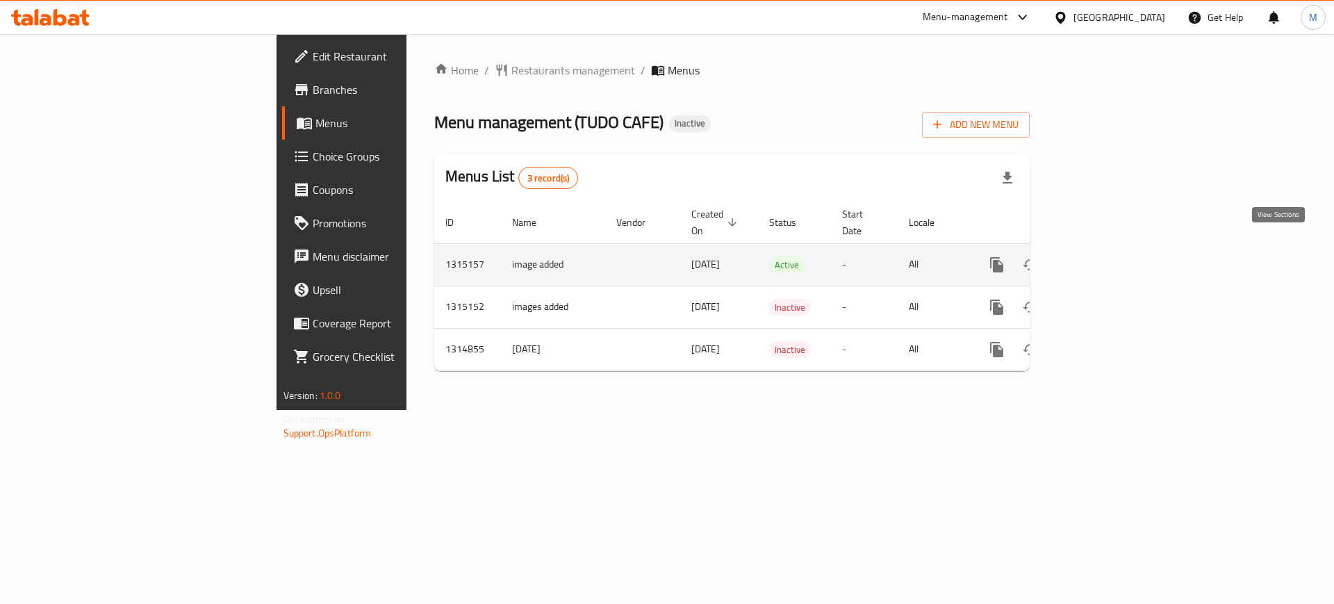
click at [1114, 248] on link "enhanced table" at bounding box center [1097, 264] width 33 height 33
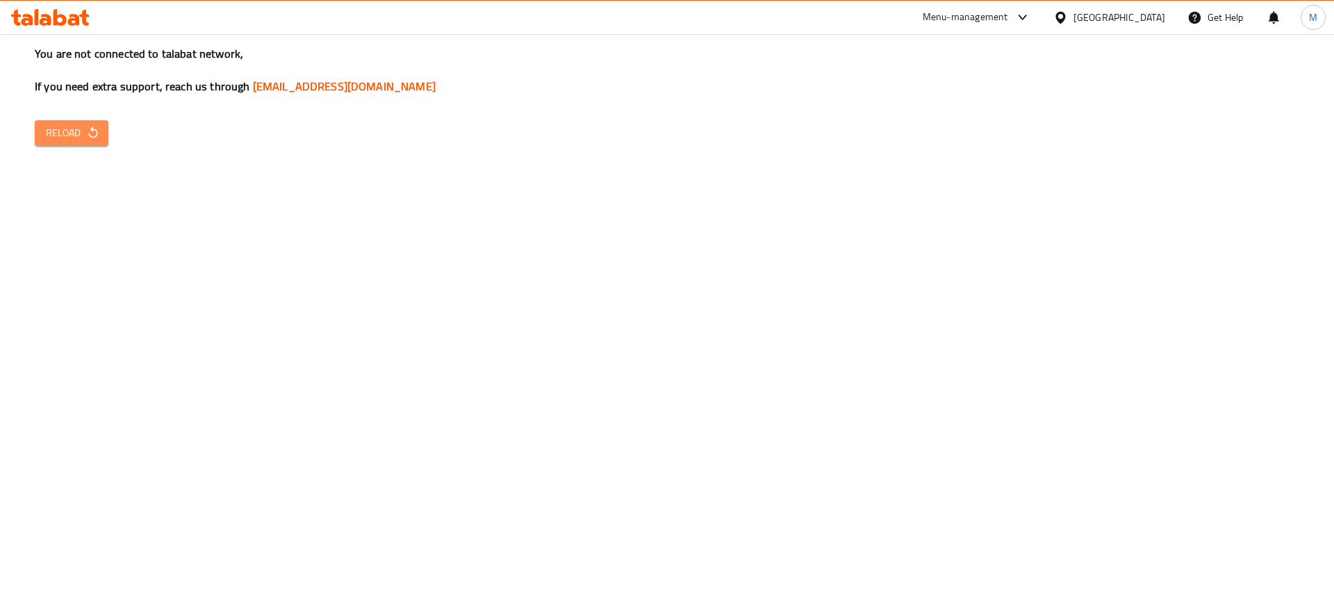
click at [99, 132] on icon "button" at bounding box center [93, 133] width 14 height 14
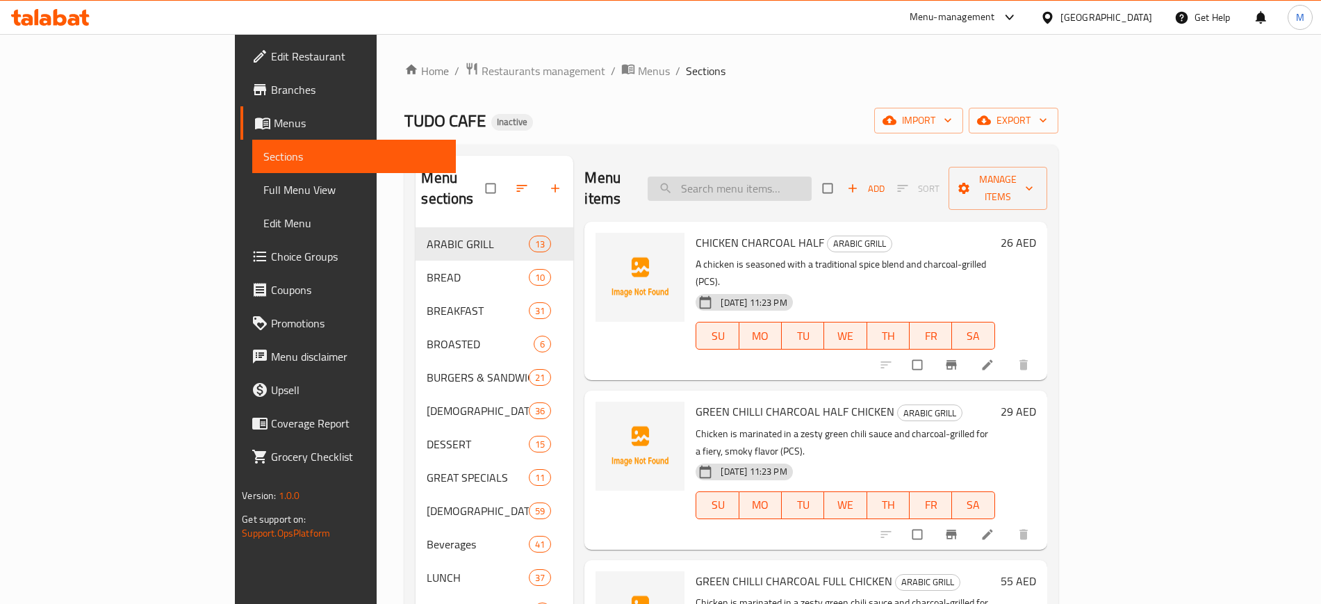
click at [810, 177] on input "search" at bounding box center [730, 189] width 164 height 24
type input "v"
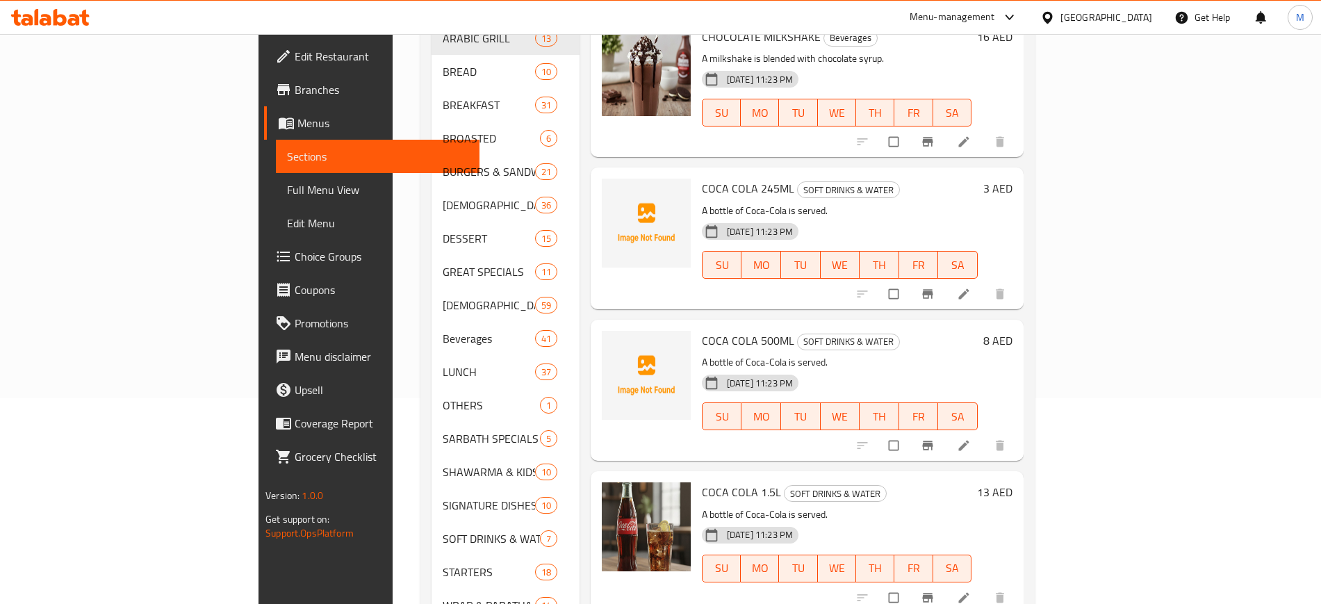
scroll to position [205, 0]
type input "cola"
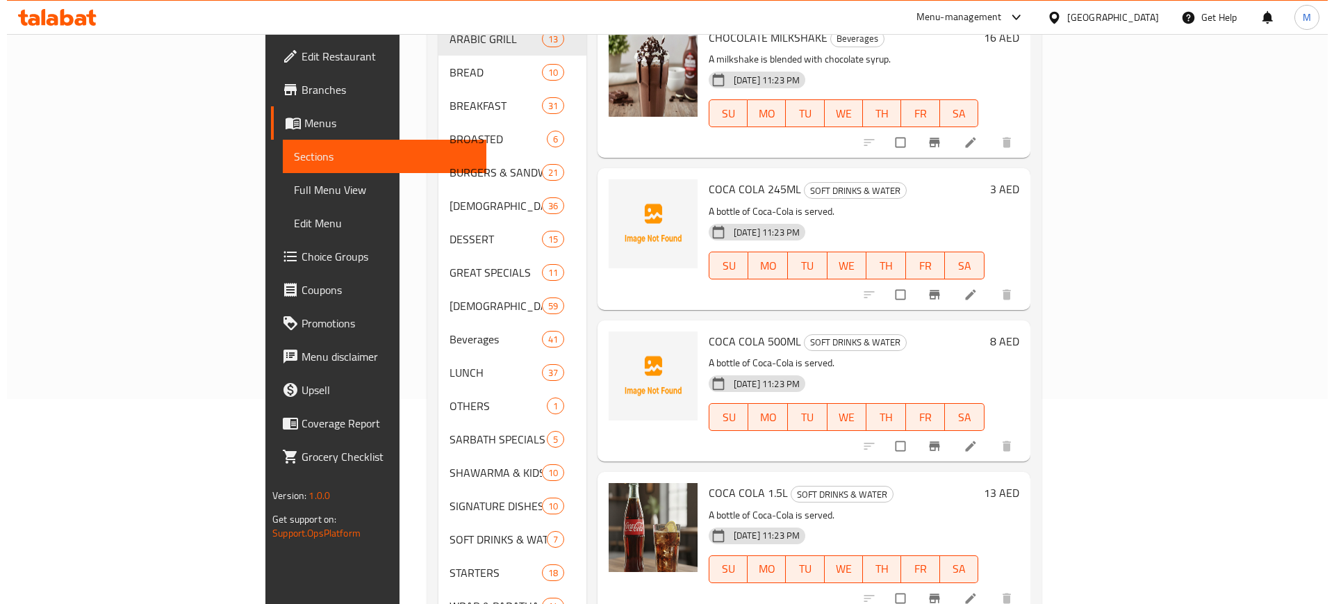
scroll to position [0, 0]
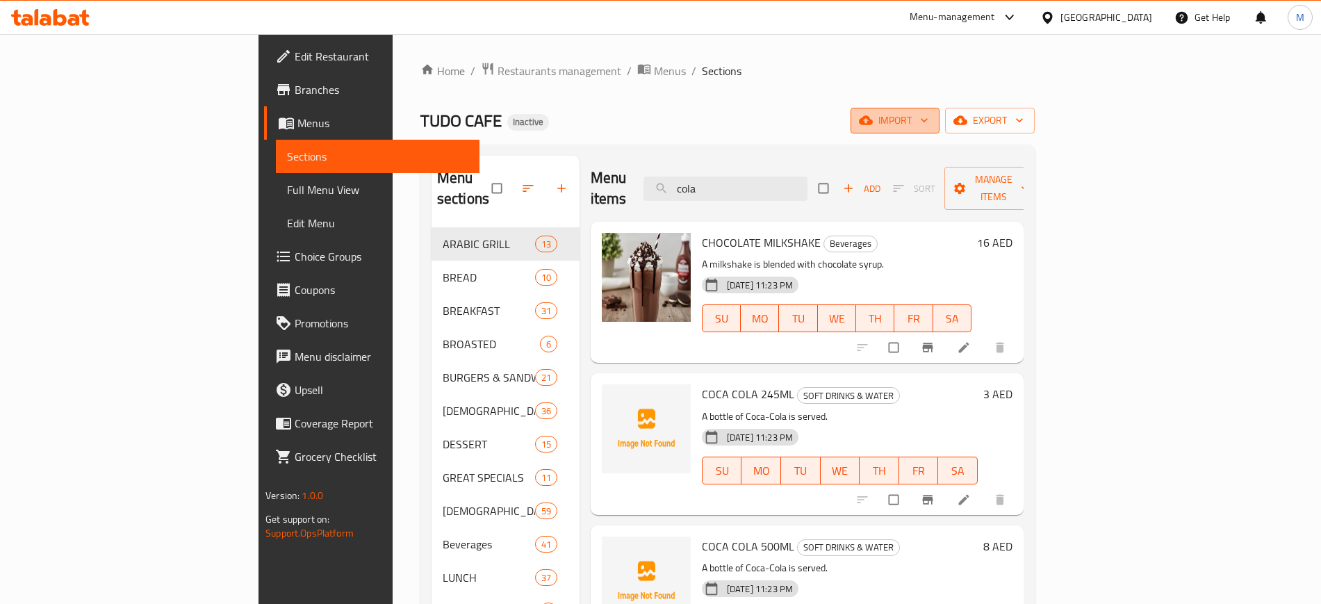
click at [929, 112] on span "import" at bounding box center [895, 120] width 67 height 17
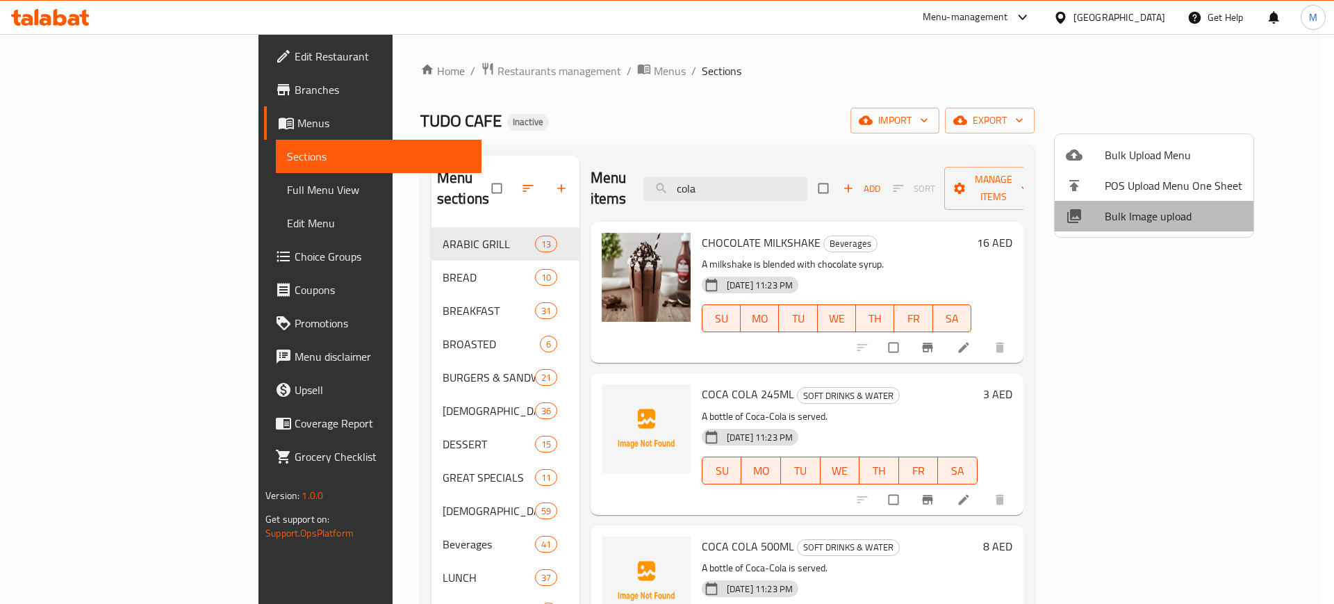
click at [1165, 217] on span "Bulk Image upload" at bounding box center [1174, 216] width 138 height 17
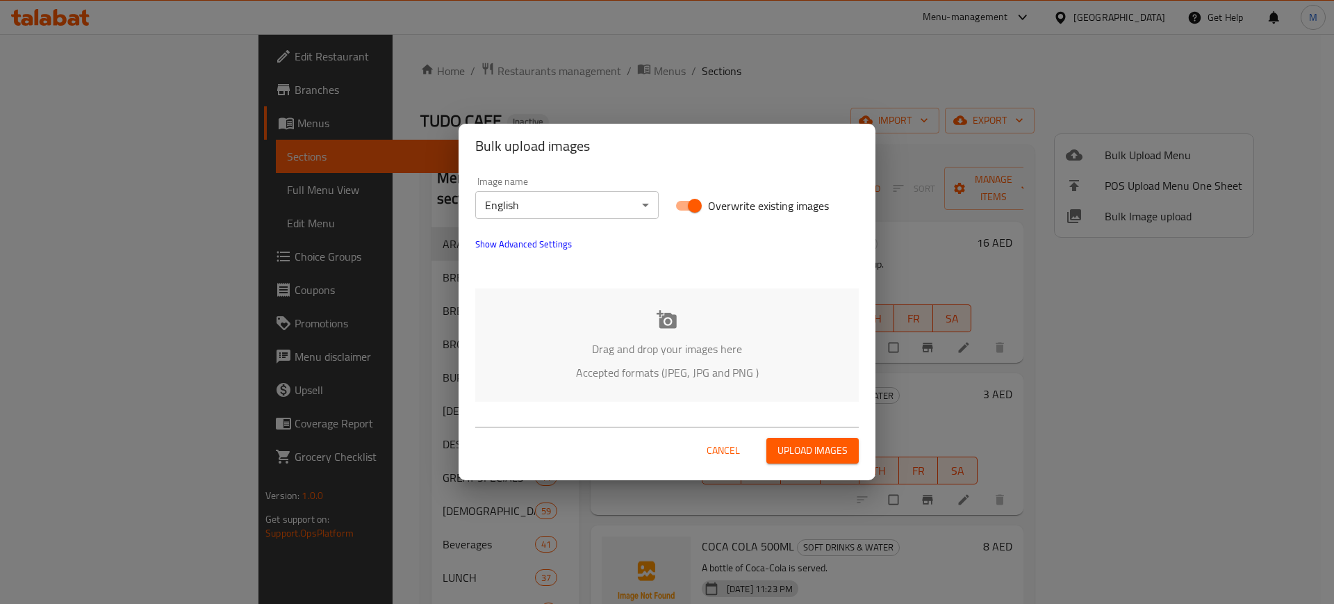
click at [780, 345] on p "Drag and drop your images here" at bounding box center [667, 349] width 342 height 17
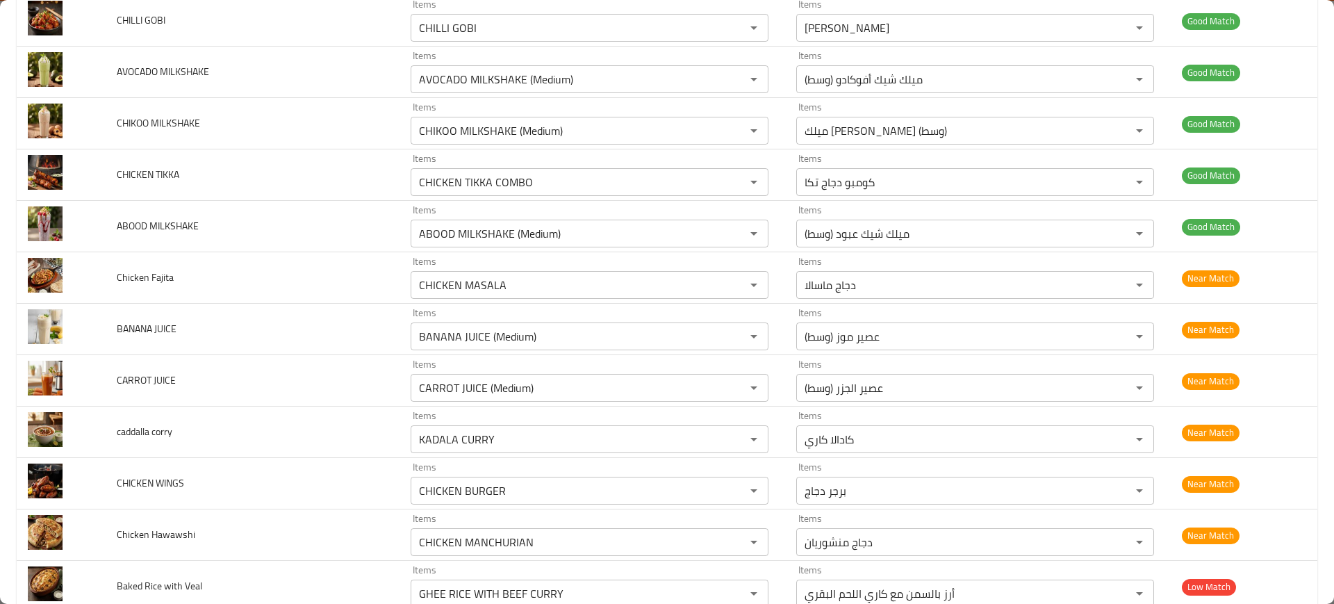
scroll to position [2687, 0]
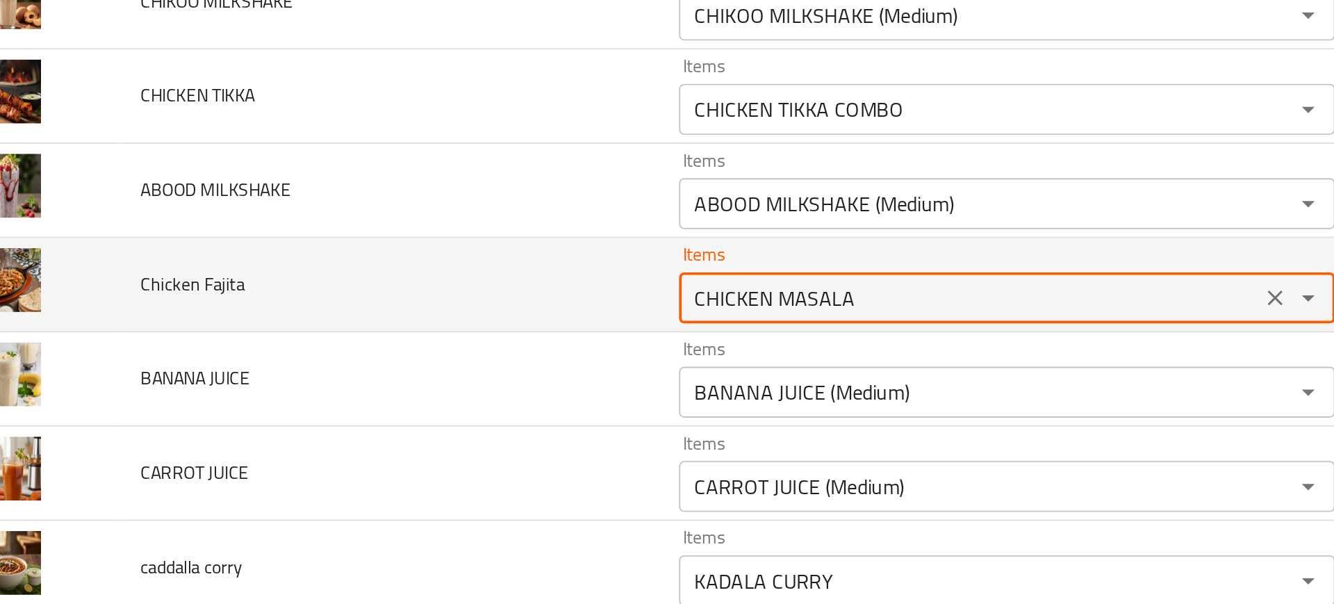
click at [439, 282] on Fajita "CHICKEN MASALA" at bounding box center [569, 284] width 309 height 19
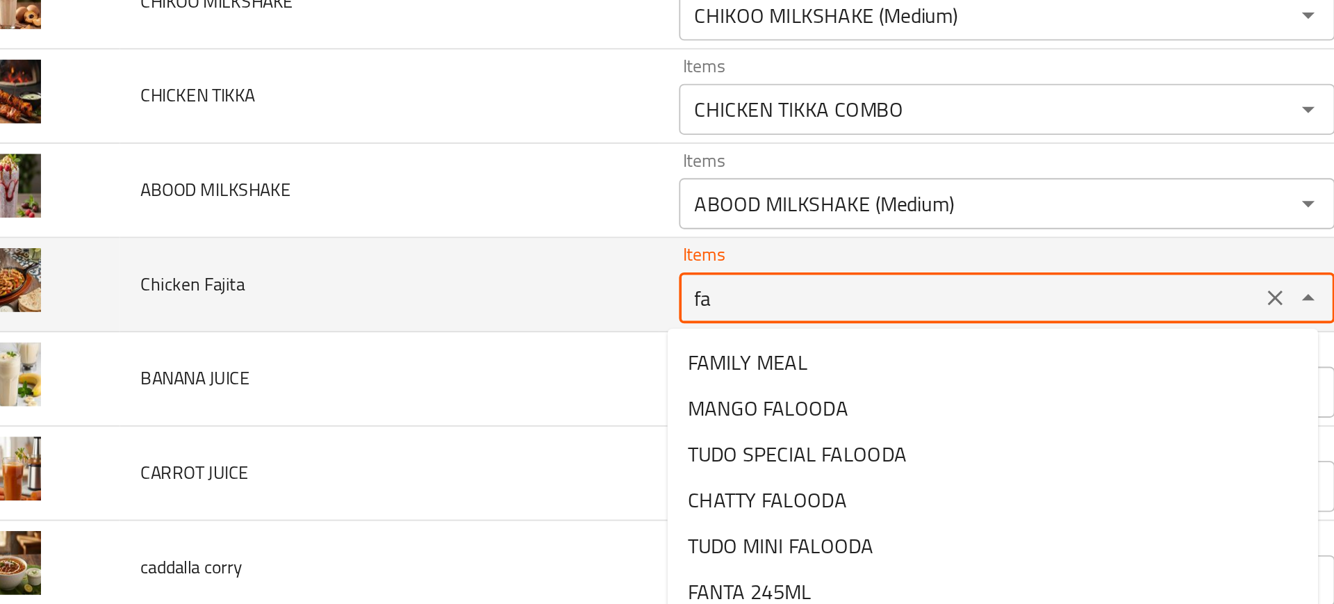
type Fajita "faj"
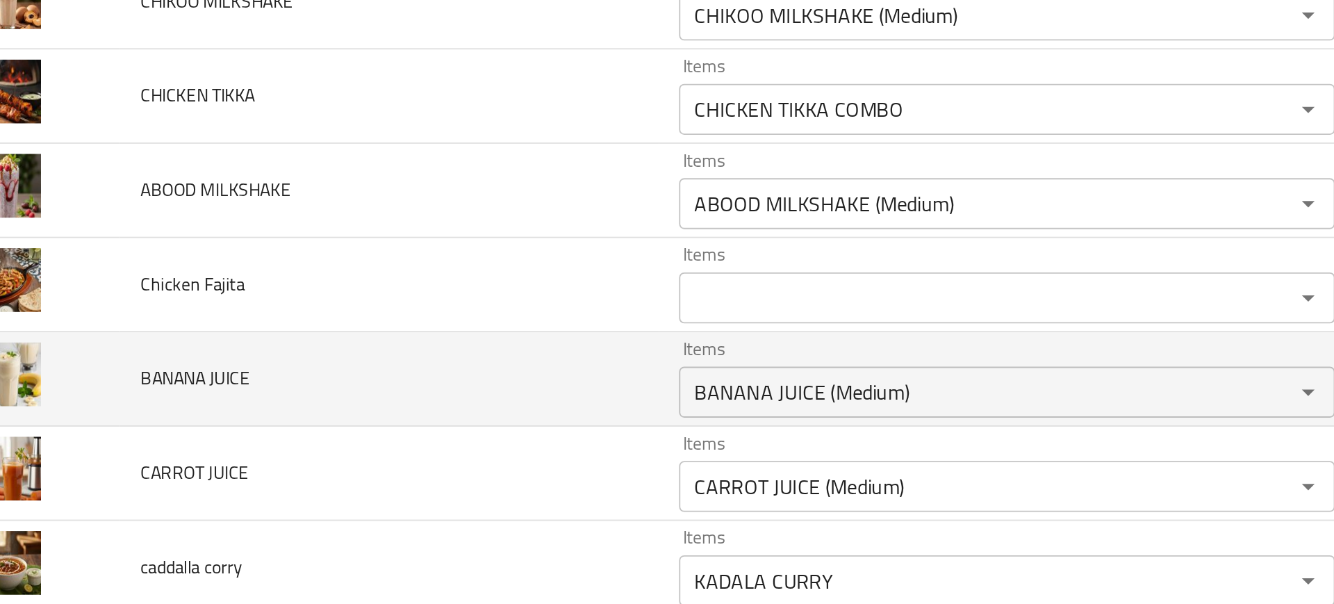
click at [352, 330] on td "BANANA JUICE" at bounding box center [253, 328] width 294 height 51
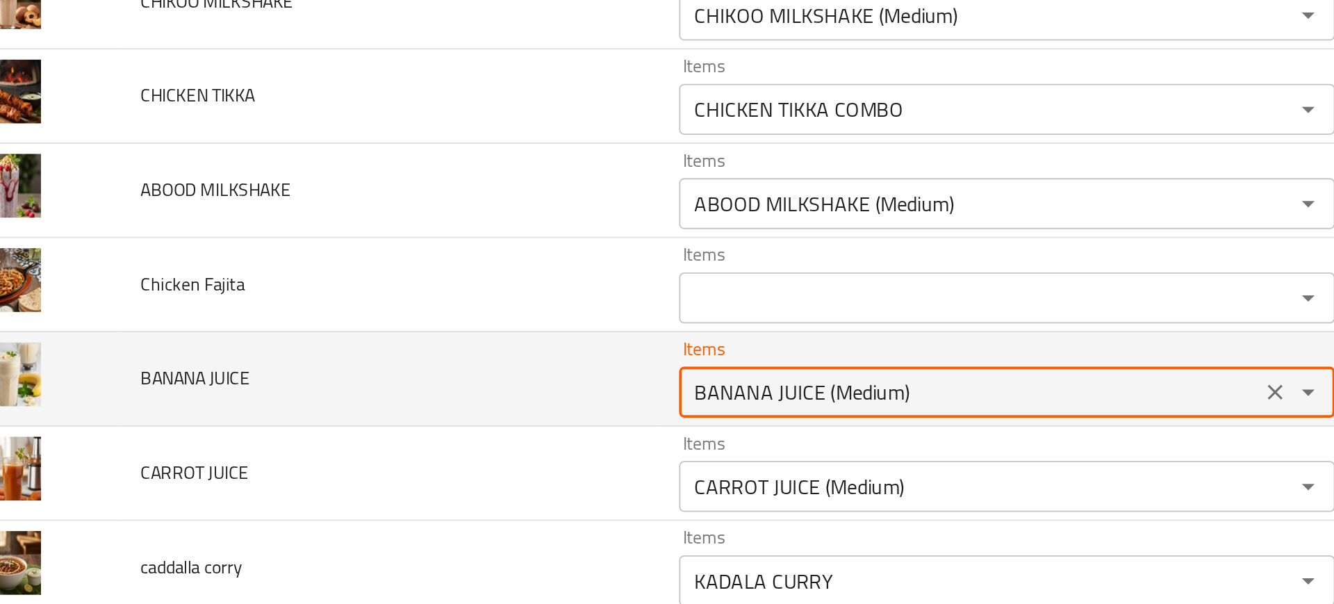
click at [435, 341] on JUICE "BANANA JUICE (Medium)" at bounding box center [569, 335] width 309 height 19
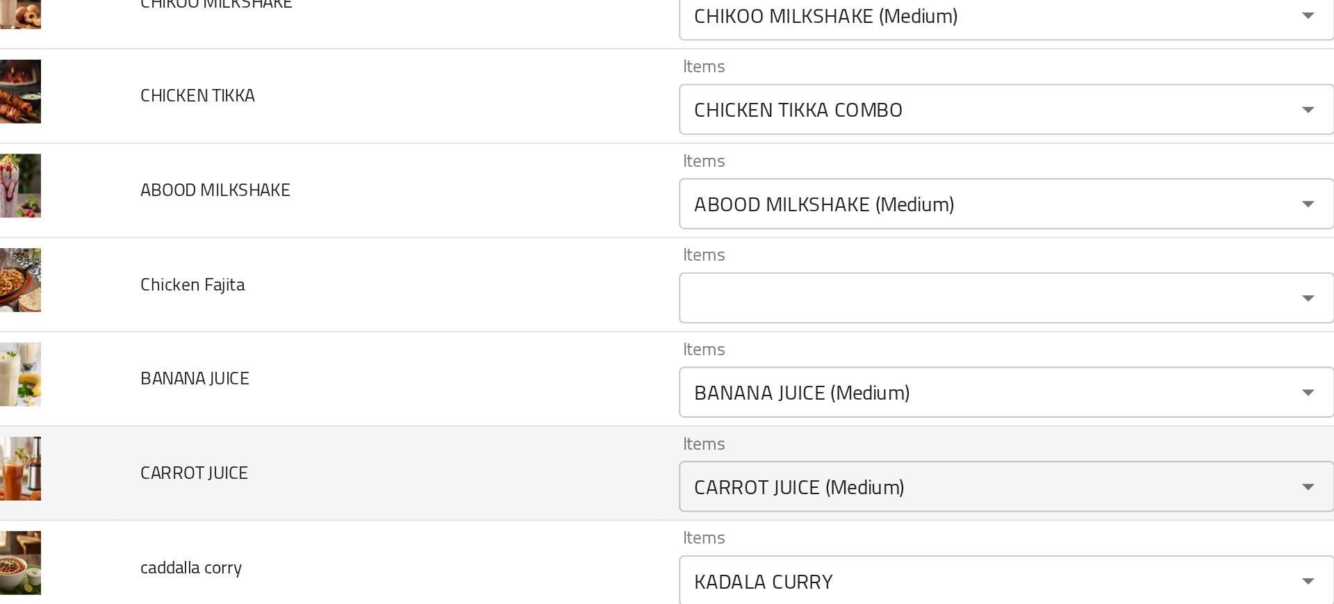
click at [364, 361] on td "CARROT JUICE" at bounding box center [253, 379] width 294 height 51
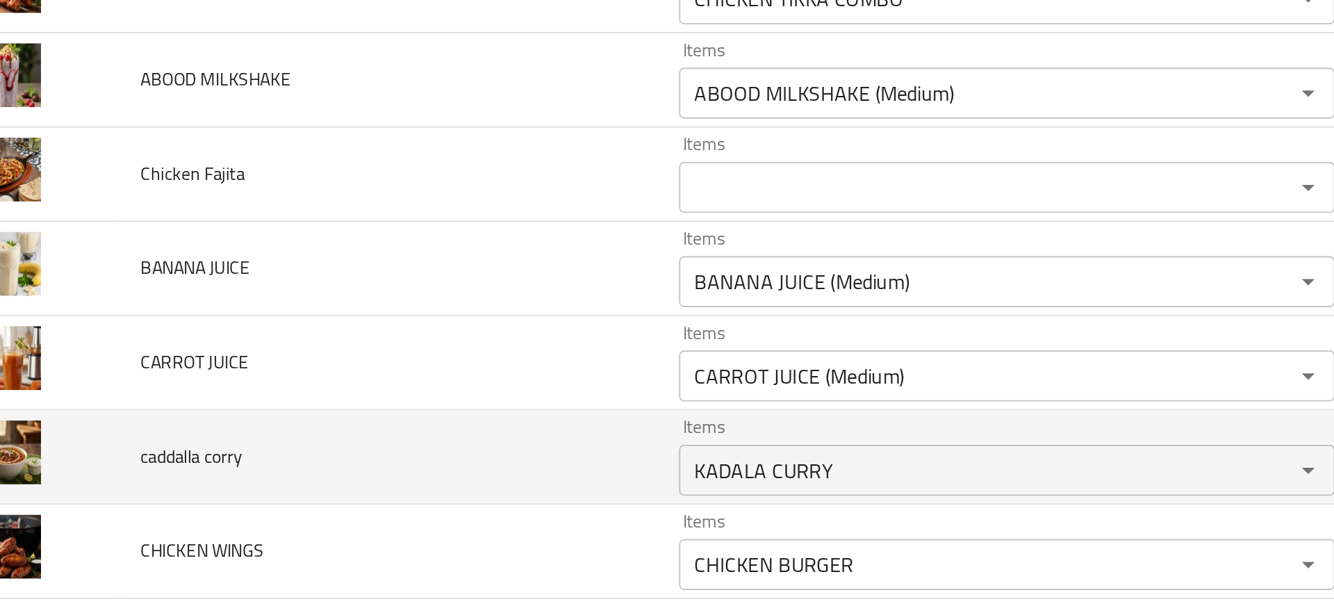
scroll to position [2799, 0]
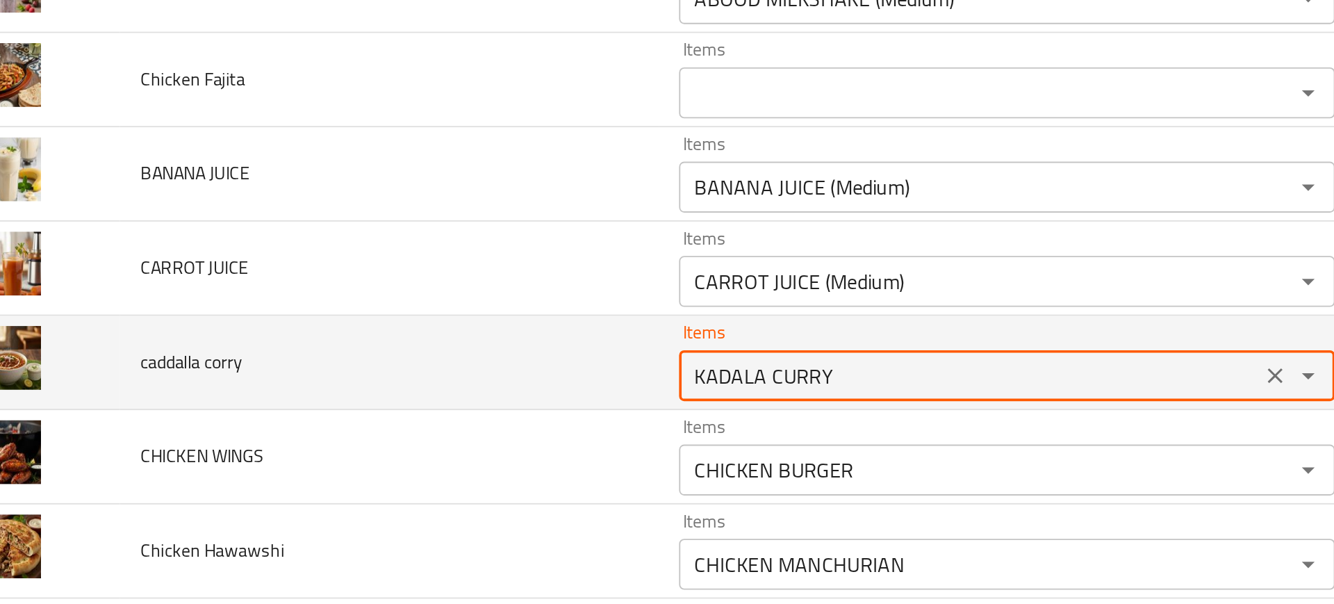
click at [438, 332] on corry "KADALA CURRY" at bounding box center [569, 326] width 309 height 19
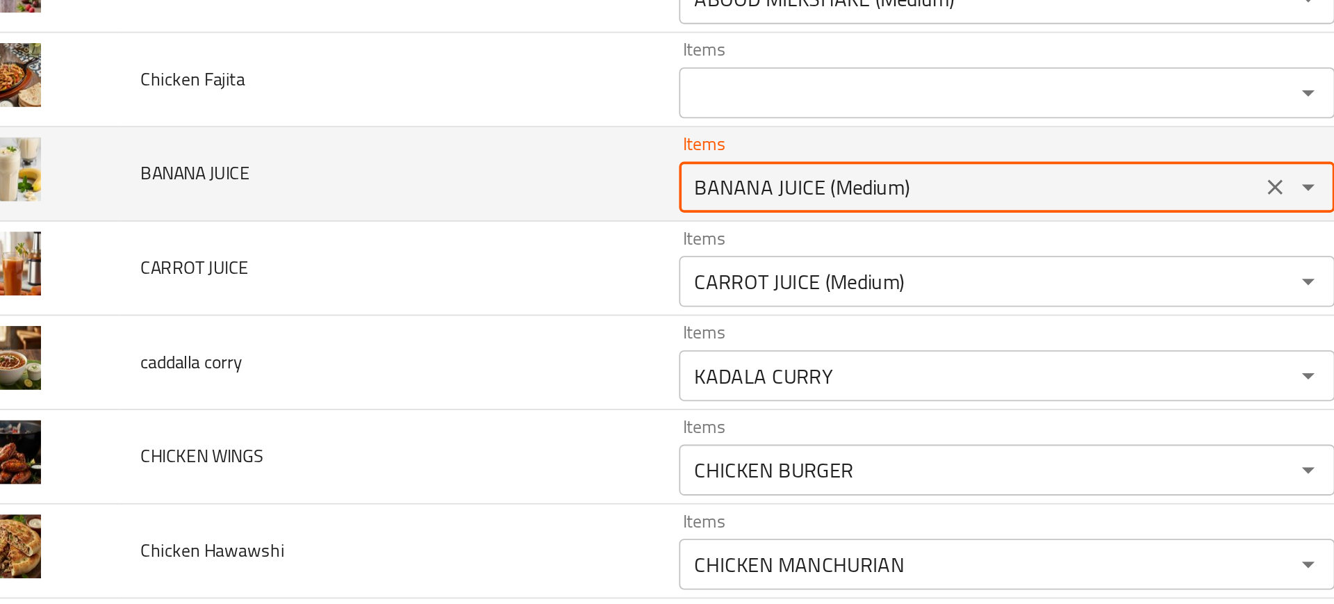
drag, startPoint x: 484, startPoint y: 224, endPoint x: 578, endPoint y: 217, distance: 93.4
click at [578, 217] on JUICE "BANANA JUICE (Medium)" at bounding box center [569, 223] width 309 height 19
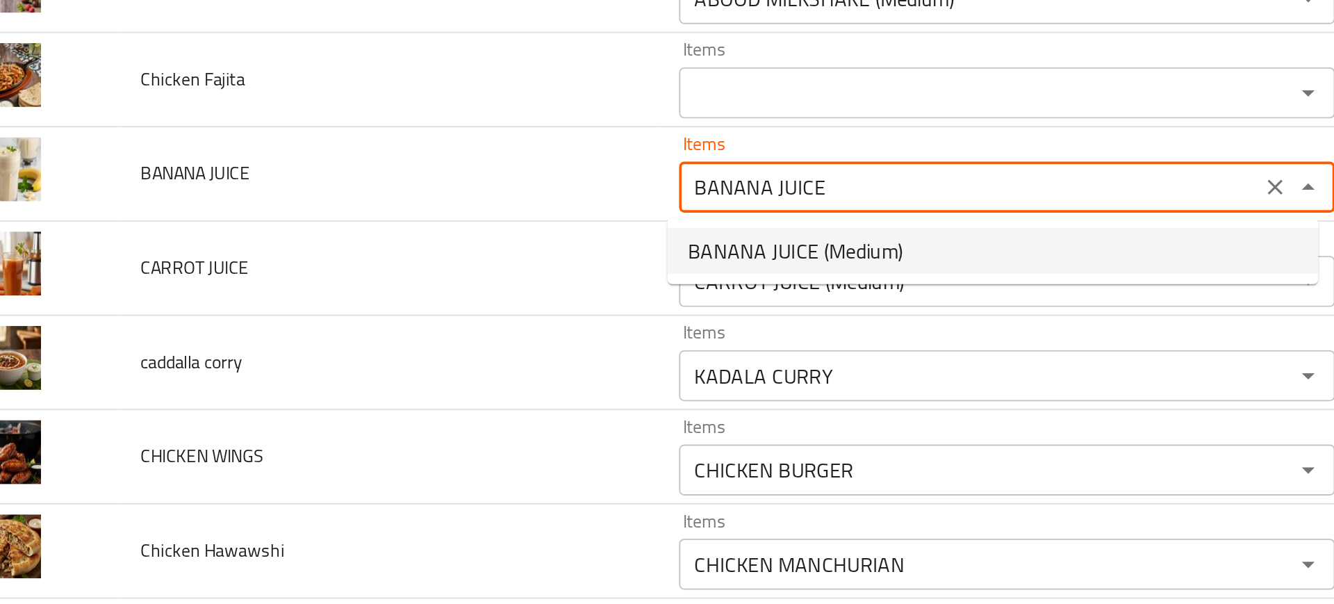
click at [474, 261] on span "BANANA JUICE (Medium)" at bounding box center [474, 258] width 117 height 17
type JUICE "BANANA JUICE (Medium)"
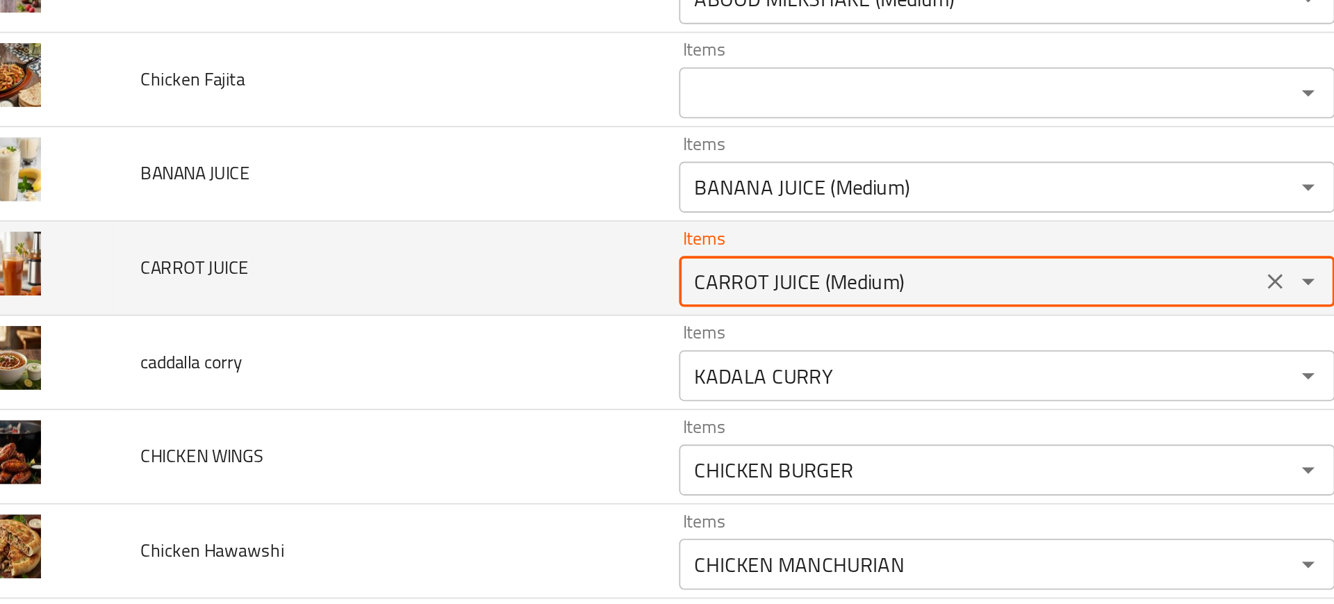
drag, startPoint x: 481, startPoint y: 277, endPoint x: 589, endPoint y: 268, distance: 108.0
click at [589, 268] on JUICE "CARROT JUICE (Medium)" at bounding box center [569, 274] width 309 height 19
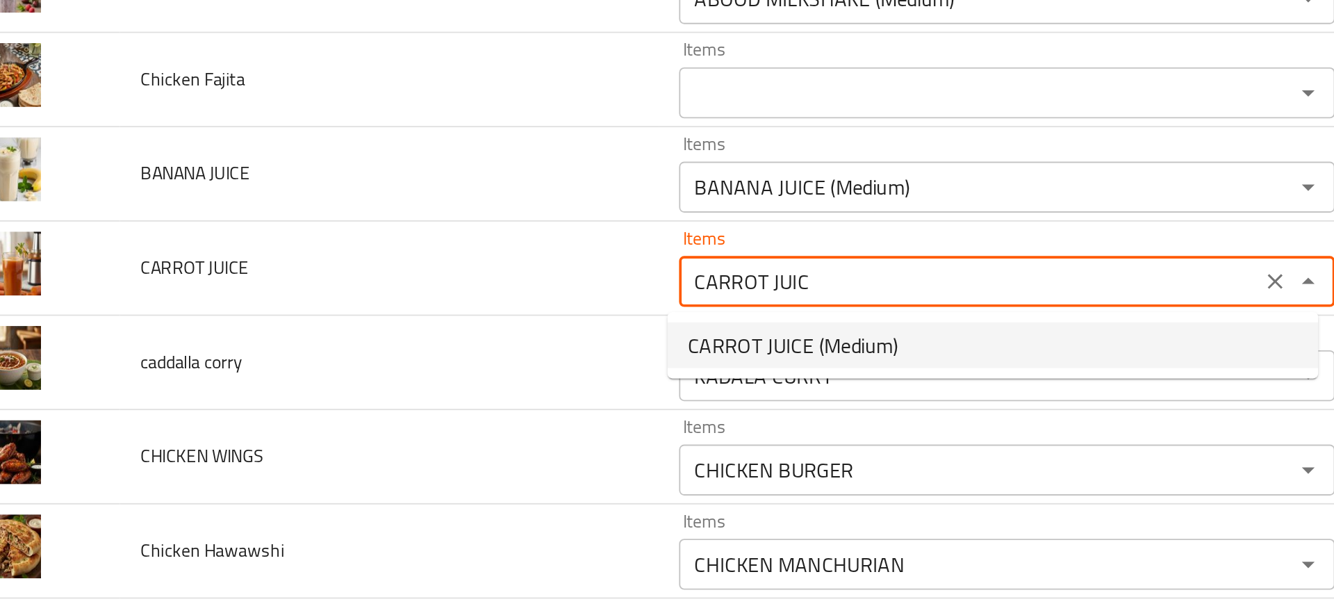
click at [500, 306] on span "CARROT JUICE (Medium)" at bounding box center [473, 310] width 115 height 17
type JUICE "CARROT JUICE (Medium)"
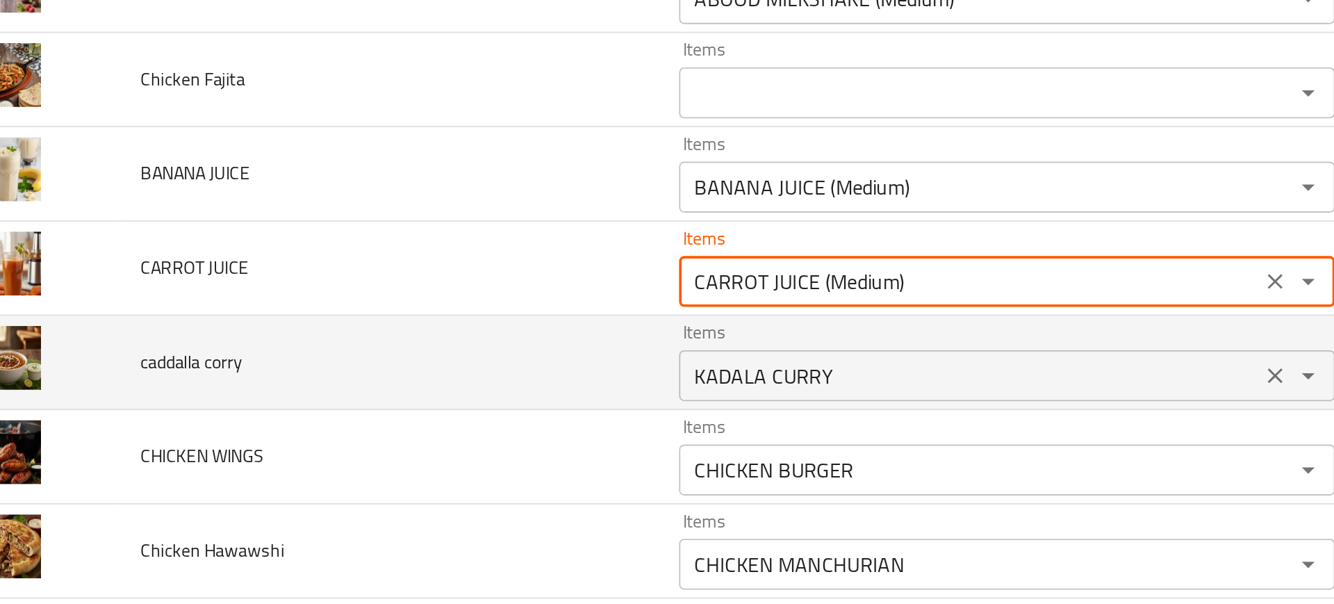
click at [455, 327] on corry "KADALA CURRY" at bounding box center [569, 326] width 309 height 19
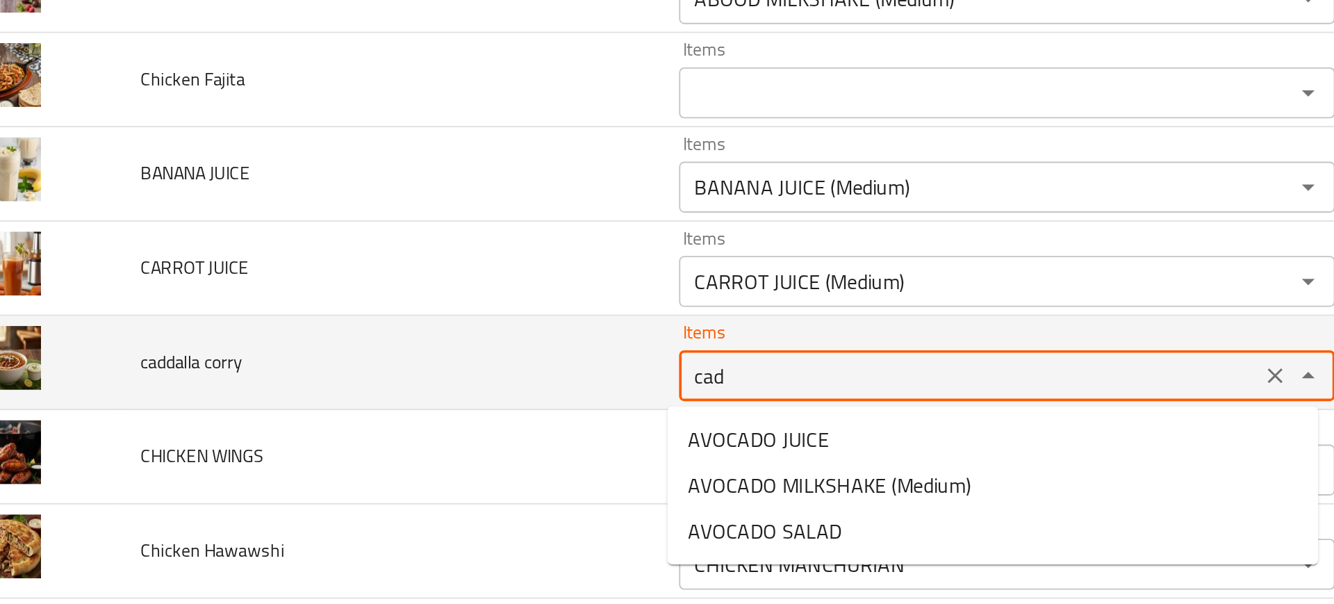
type corry "cadd"
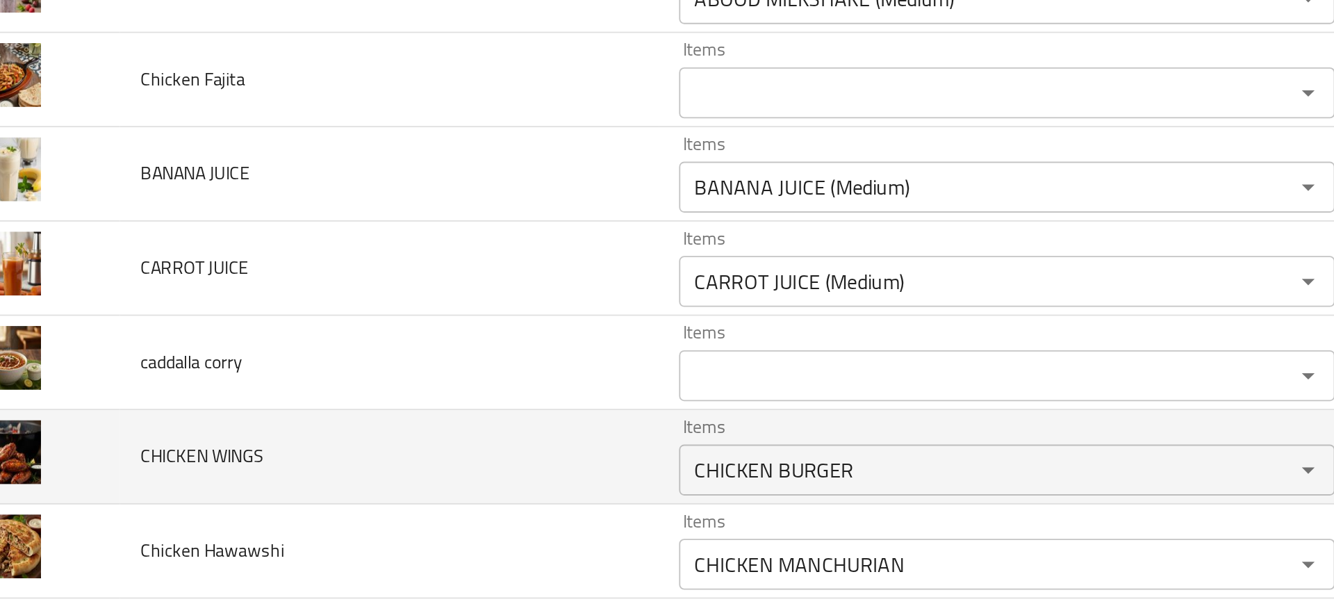
click at [302, 393] on td "CHICKEN WINGS" at bounding box center [253, 370] width 294 height 51
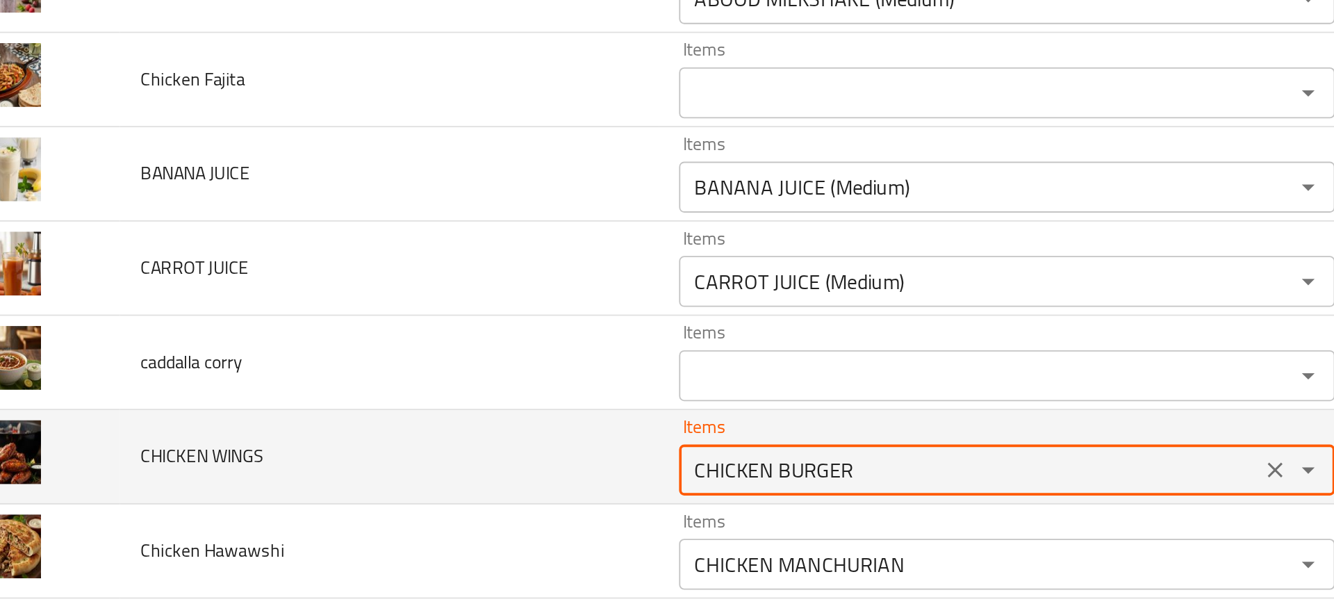
click at [416, 382] on WINGS "CHICKEN BURGER" at bounding box center [569, 377] width 309 height 19
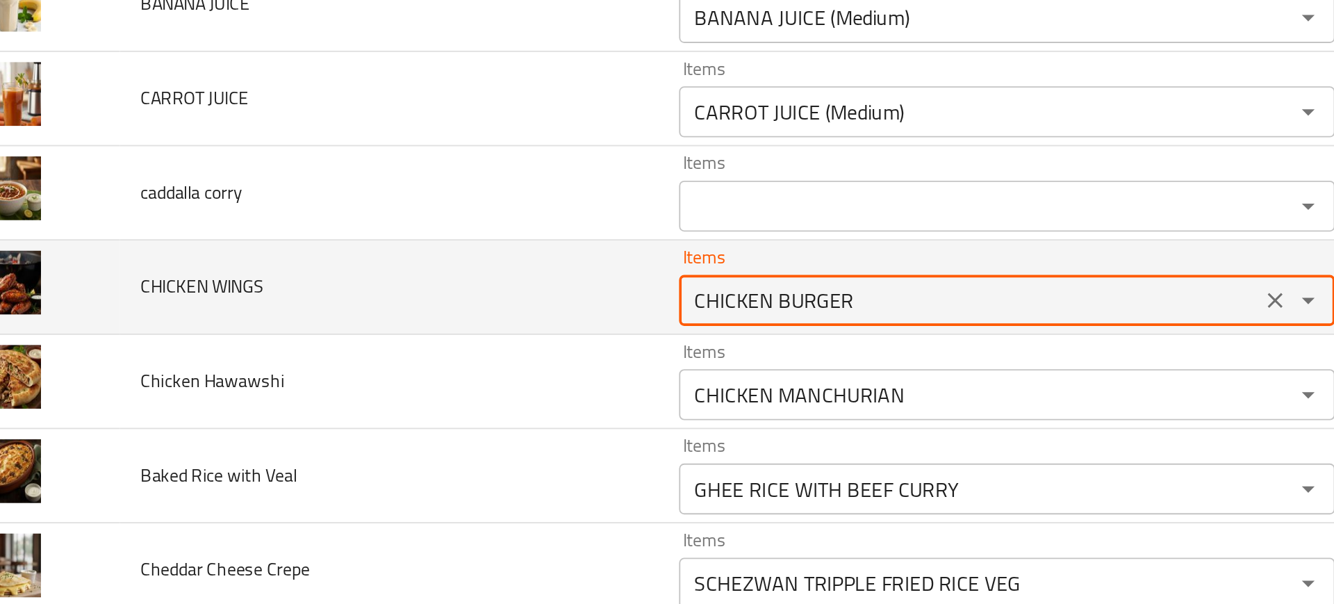
scroll to position [2892, 0]
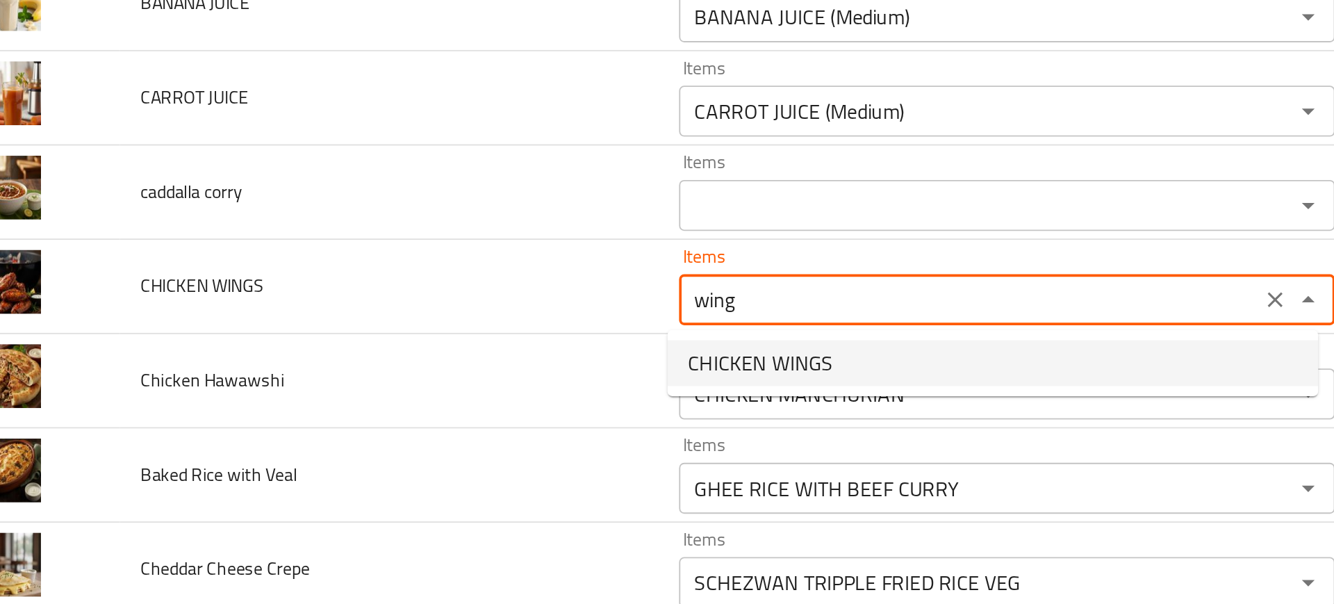
click at [462, 320] on span "CHICKEN WINGS" at bounding box center [455, 319] width 79 height 17
type WINGS "CHICKEN WINGS"
type WINGS-ar "أجنحة دجاج"
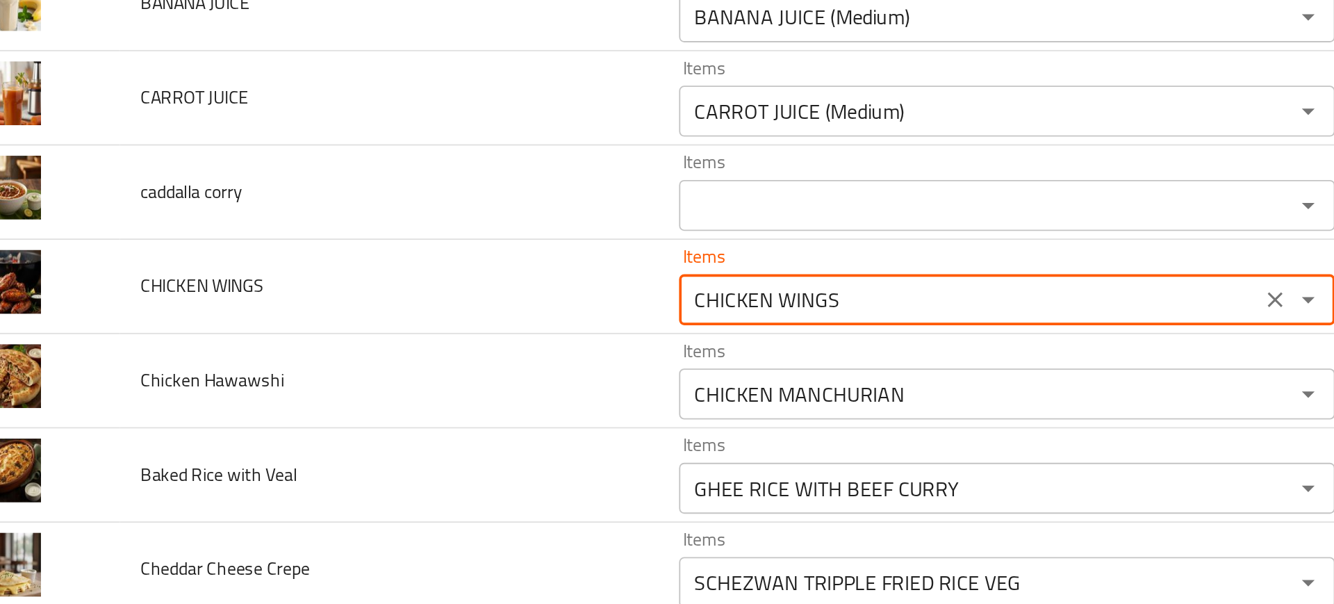
type WINGS "CHICKEN WINGS"
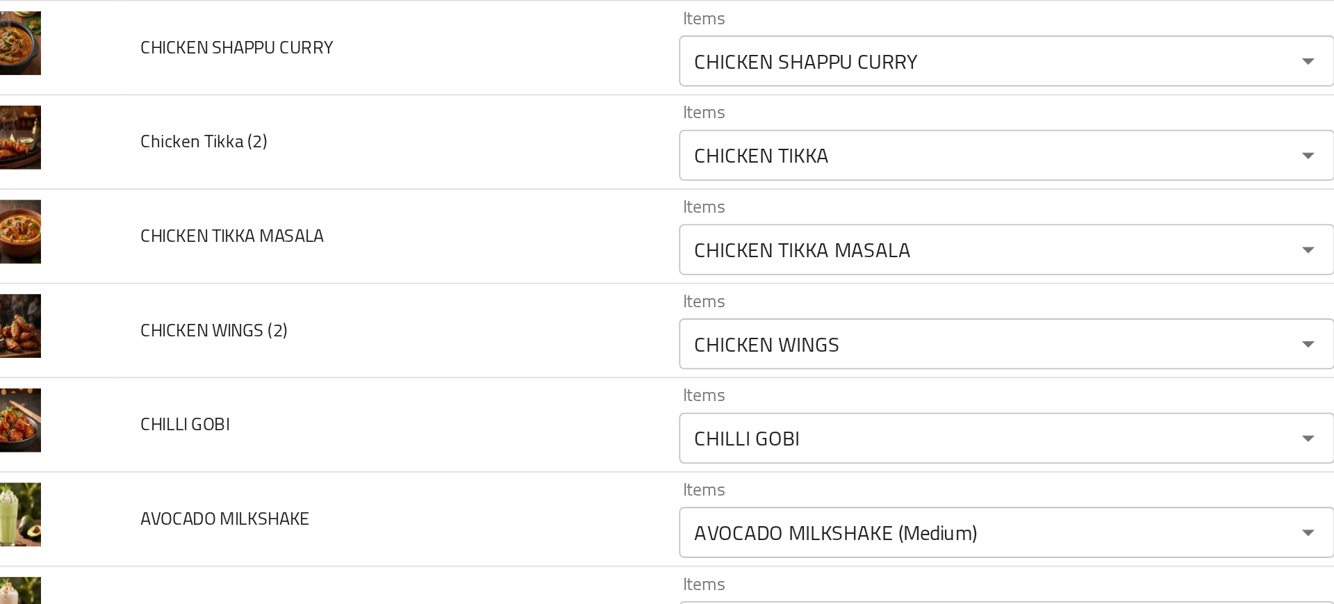
scroll to position [2868, 0]
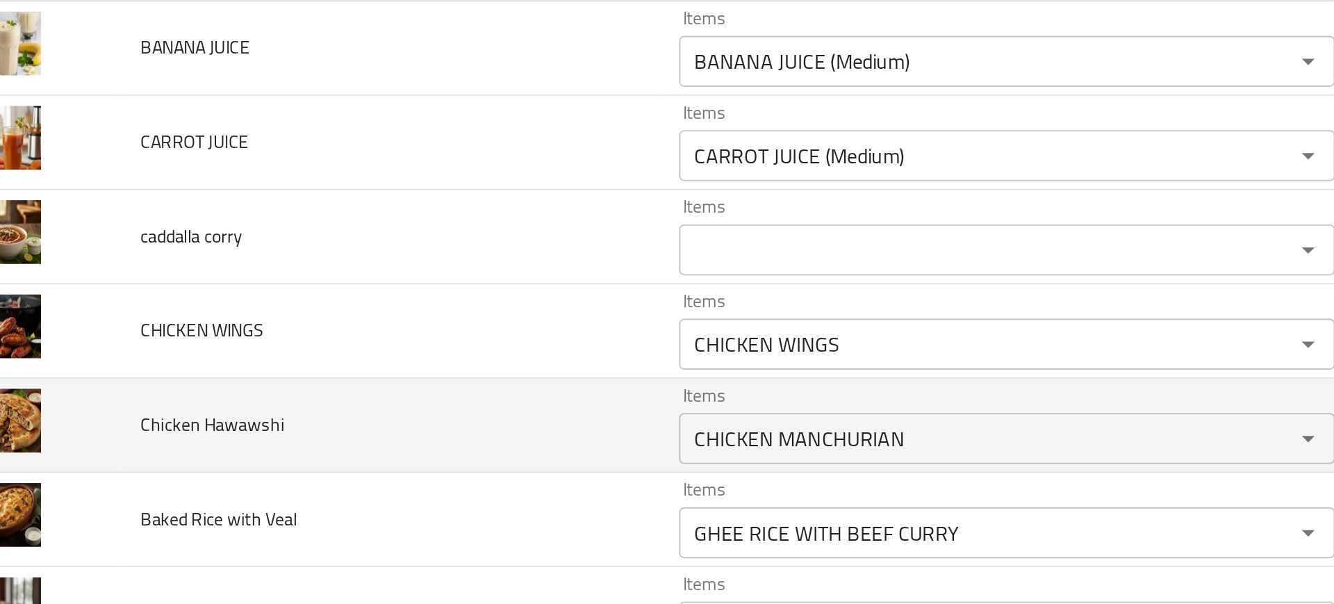
click at [403, 361] on td "Items CHICKEN MANCHURIAN Items" at bounding box center [593, 353] width 386 height 51
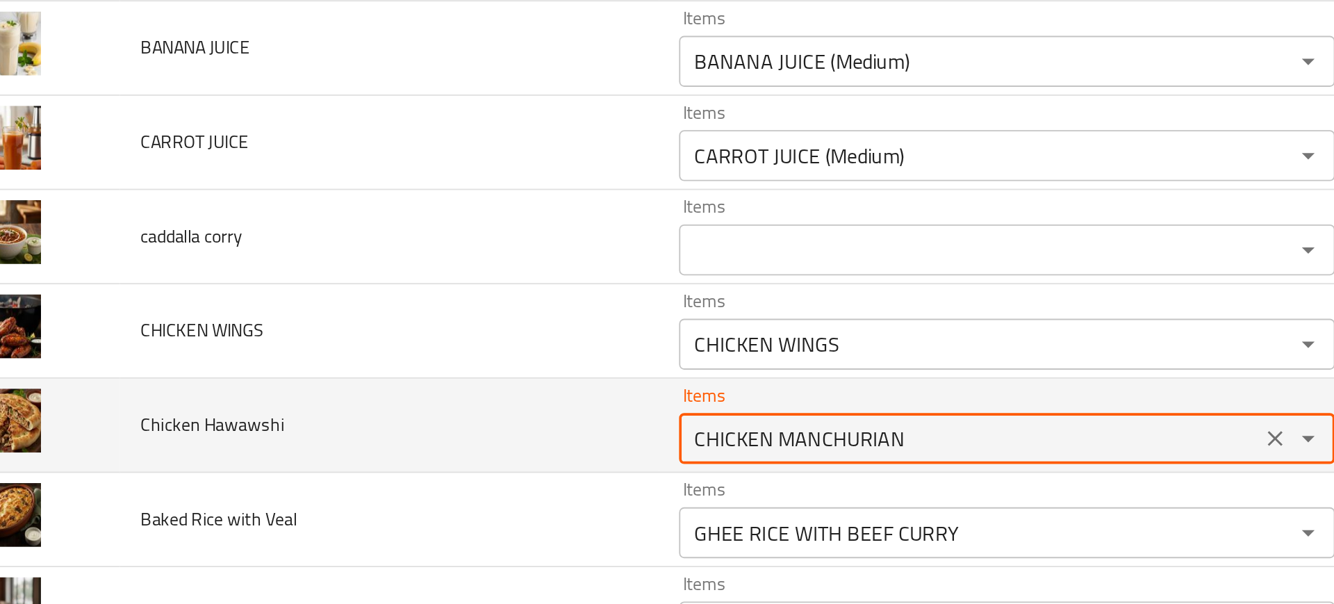
click at [435, 358] on Hawawshi "CHICKEN MANCHURIAN" at bounding box center [569, 360] width 309 height 19
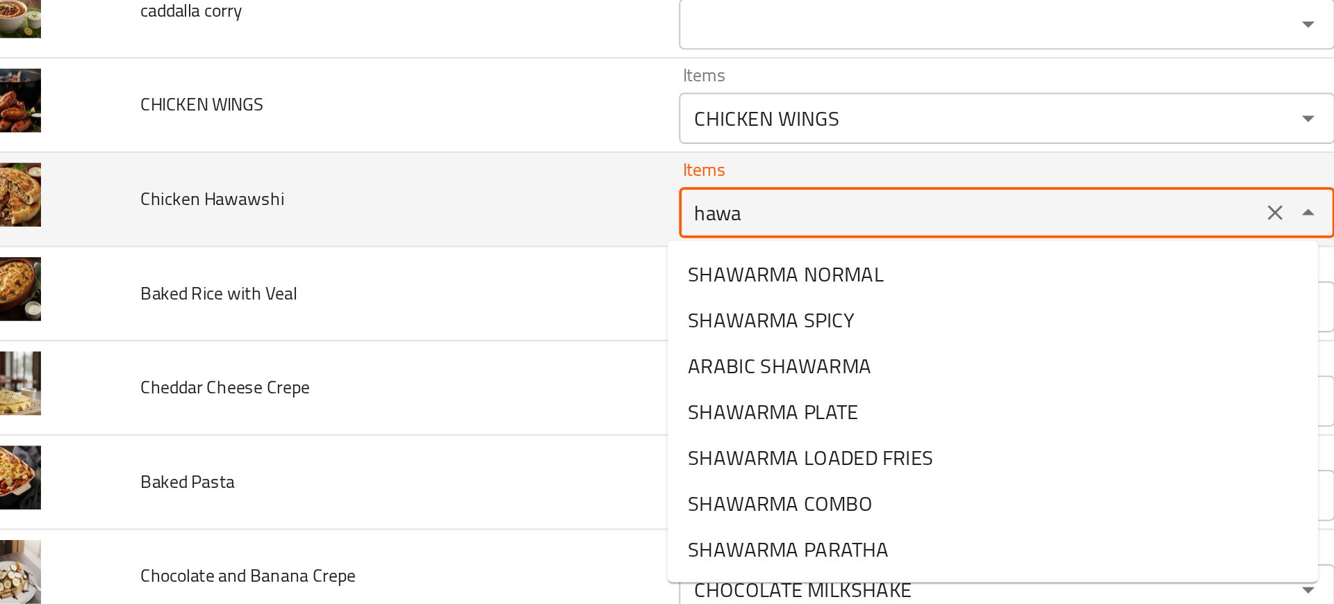
scroll to position [2993, 0]
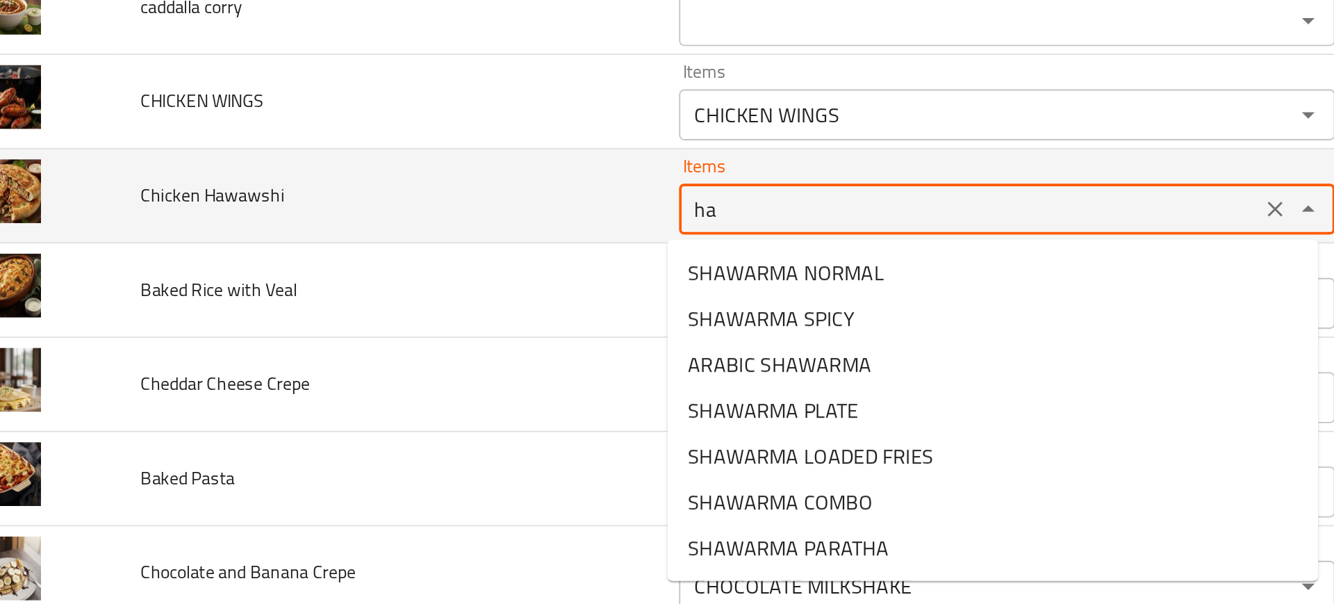
type Hawawshi "h"
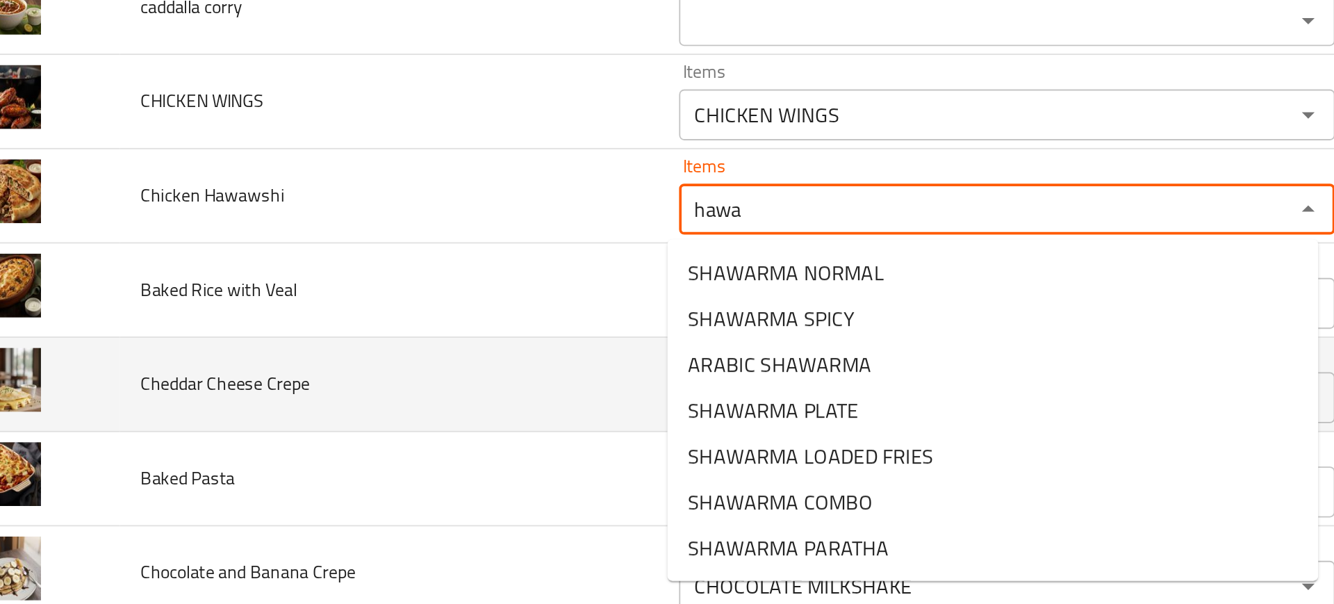
type Hawawshi "hawaw"
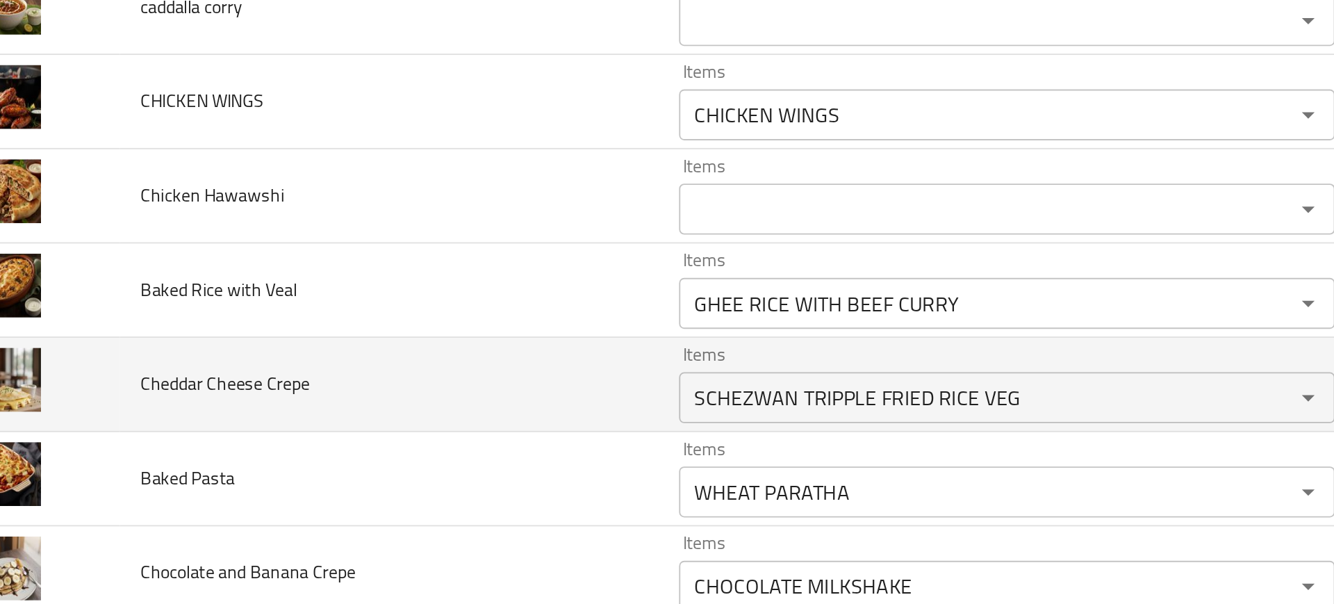
click at [357, 336] on td "Cheddar Cheese Crepe" at bounding box center [253, 331] width 294 height 51
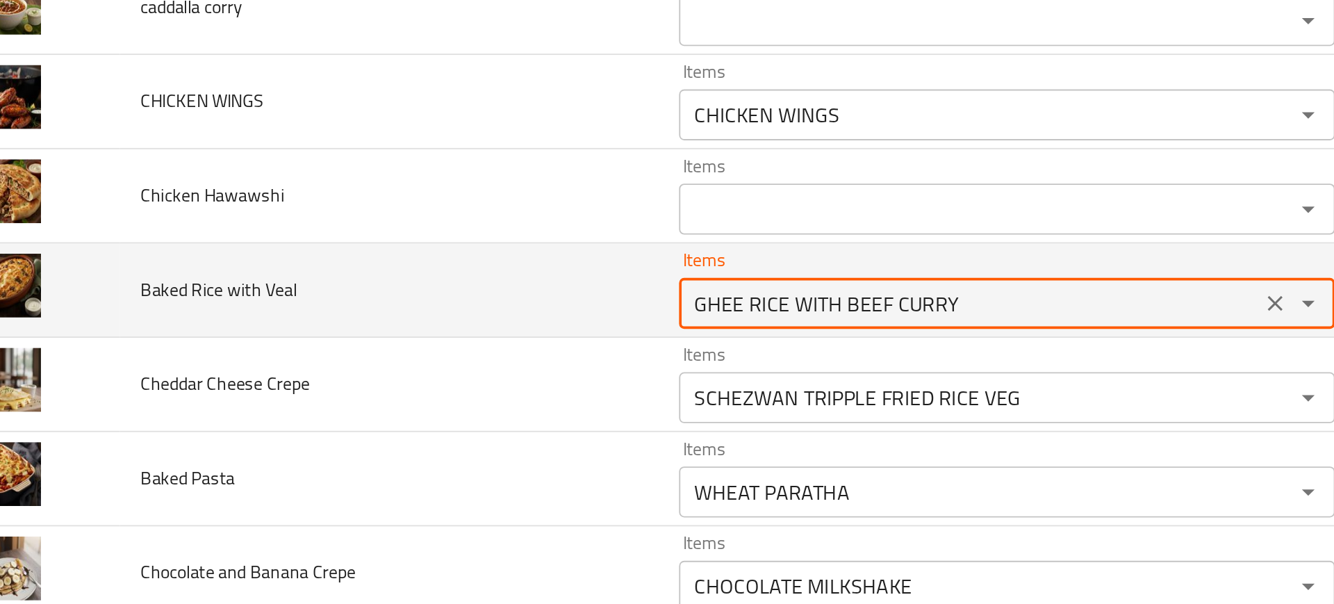
click at [427, 288] on Veal "GHEE RICE WITH BEEF CURRY" at bounding box center [569, 286] width 309 height 19
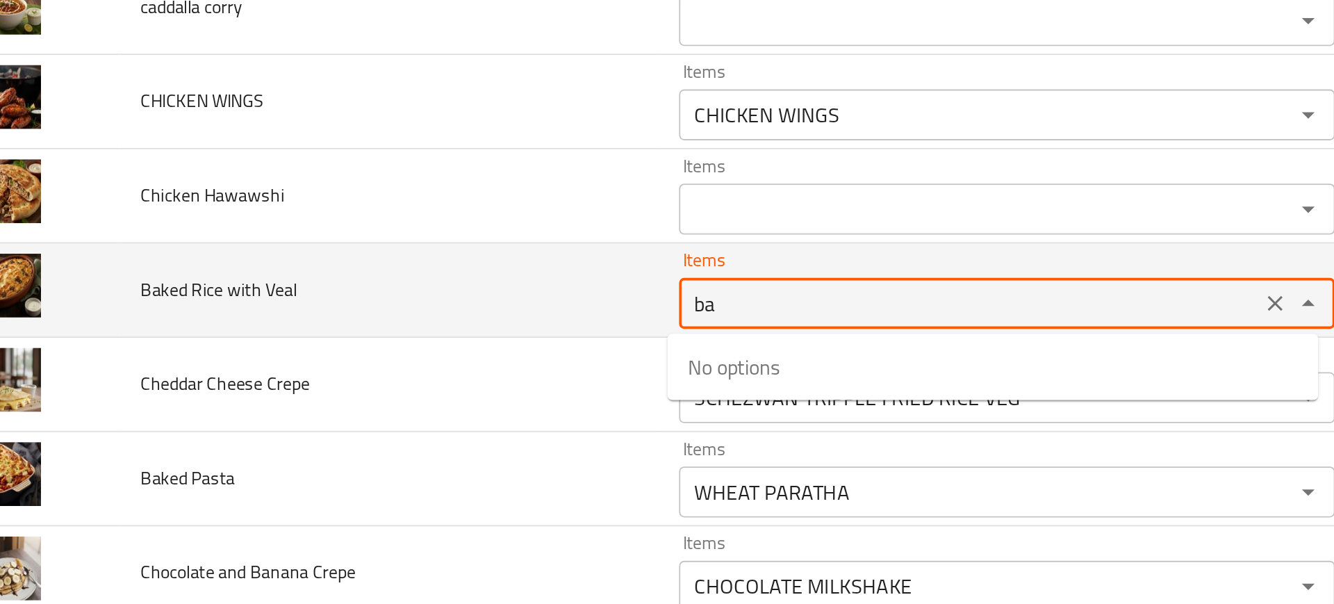
type Veal "b"
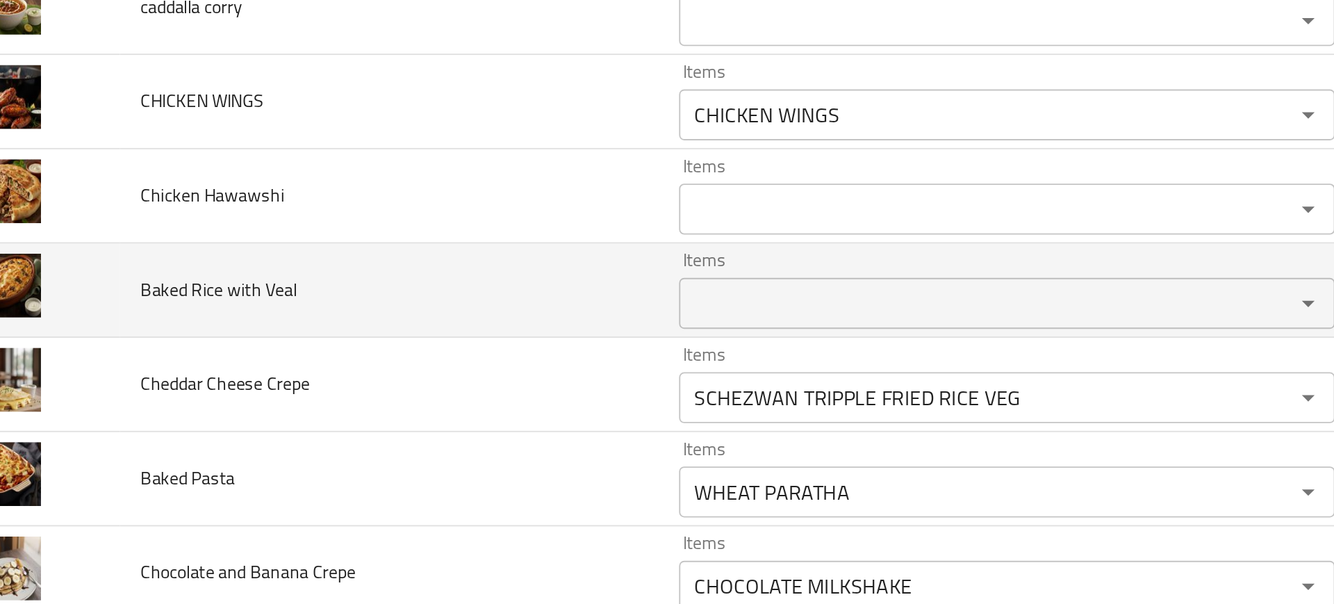
click at [360, 302] on td "Baked Rice with Veal" at bounding box center [253, 279] width 294 height 51
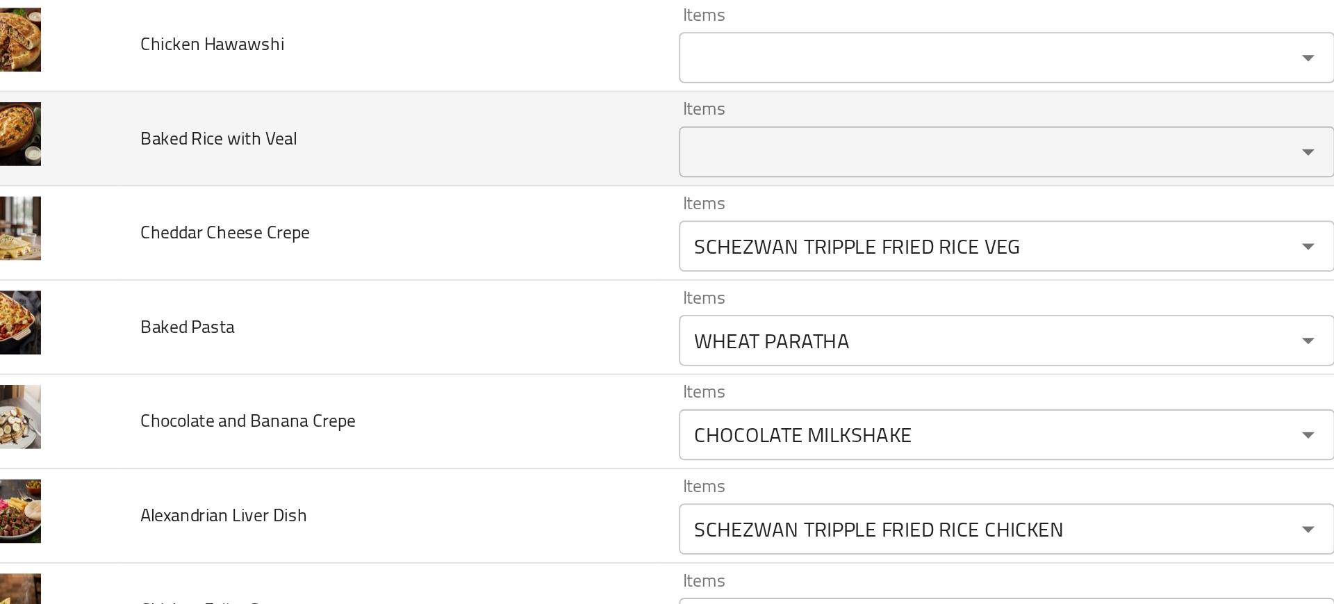
scroll to position [3077, 0]
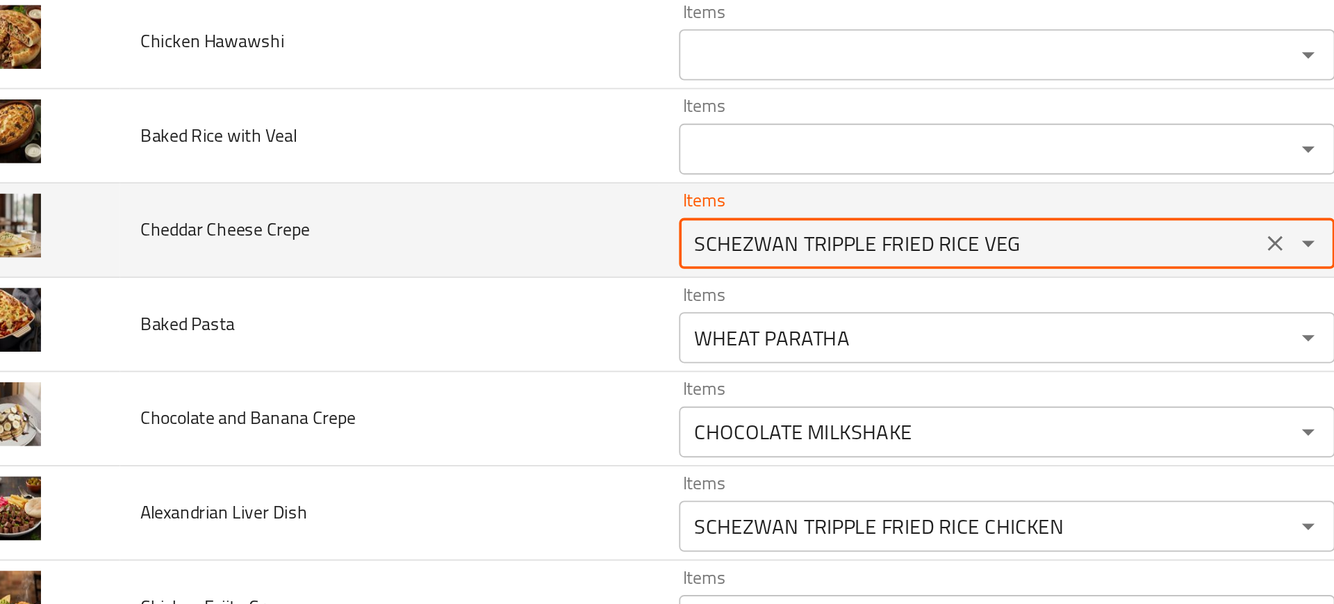
click at [459, 254] on Crepe "SCHEZWAN TRIPPLE FRIED RICE VEG" at bounding box center [569, 254] width 309 height 19
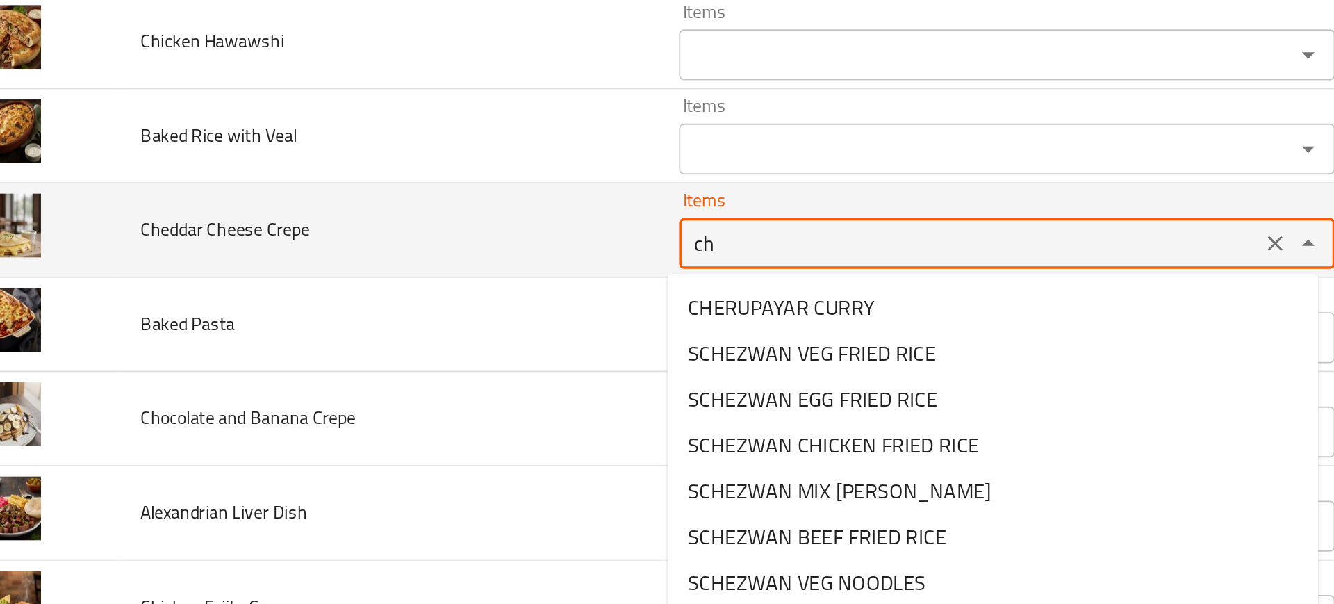
type Crepe "c"
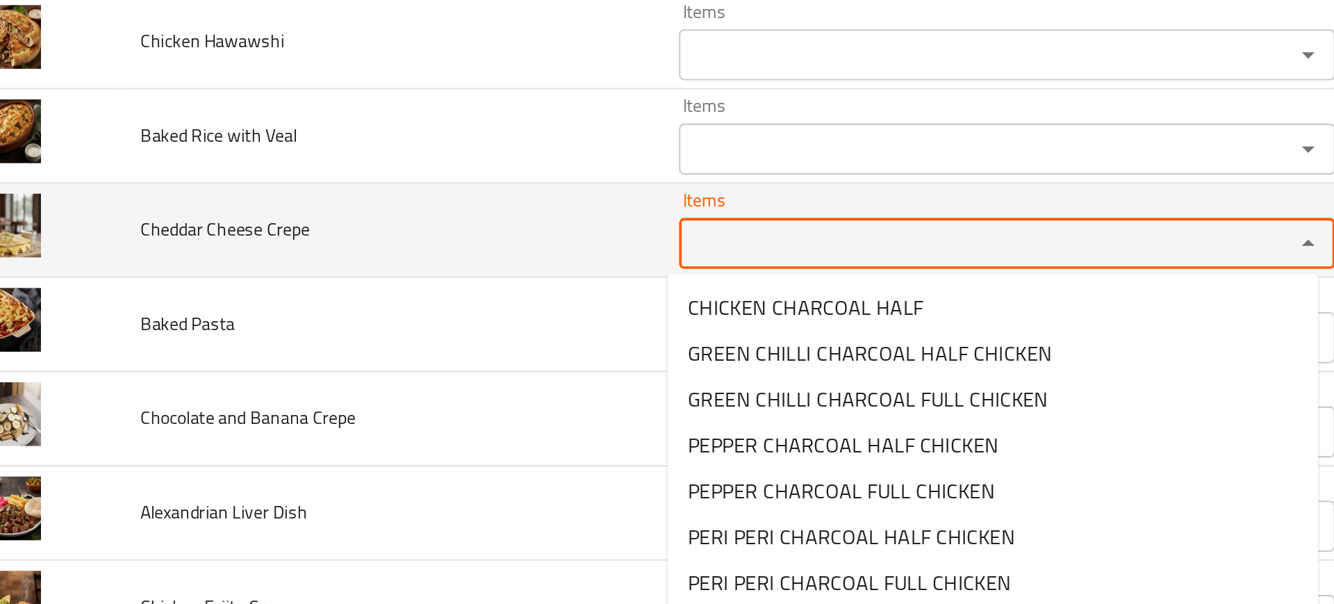
click at [352, 269] on td "Cheddar Cheese Crepe" at bounding box center [253, 247] width 294 height 51
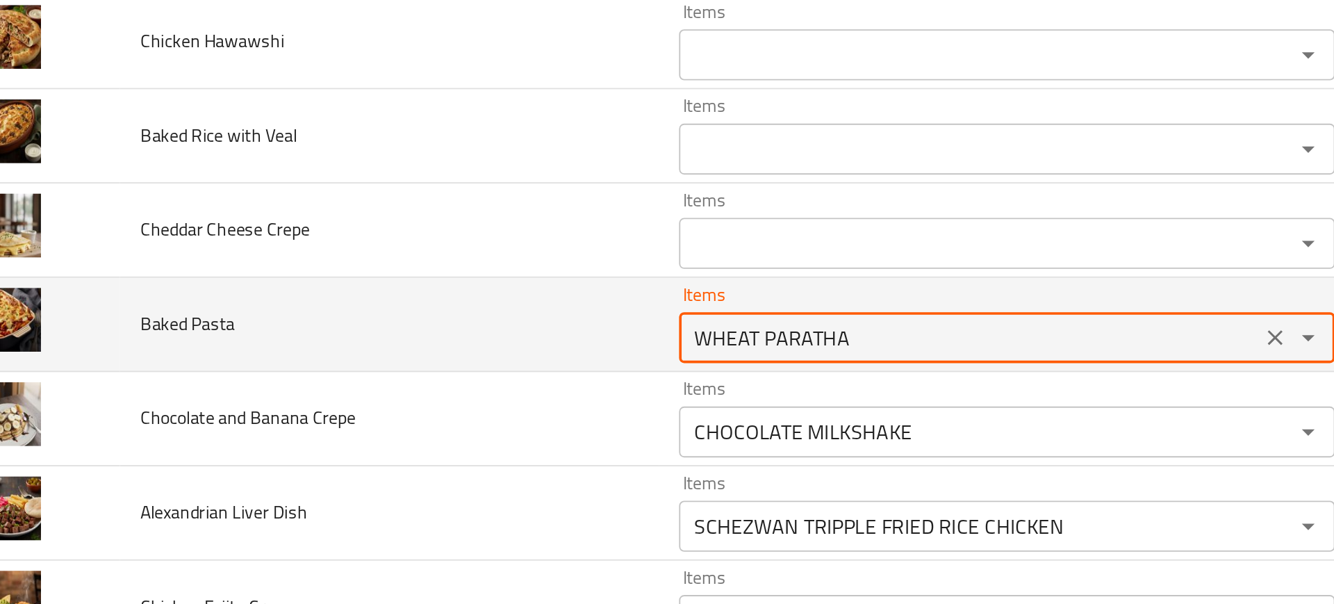
click at [466, 302] on Pasta "WHEAT PARATHA" at bounding box center [569, 305] width 309 height 19
type Pasta "p"
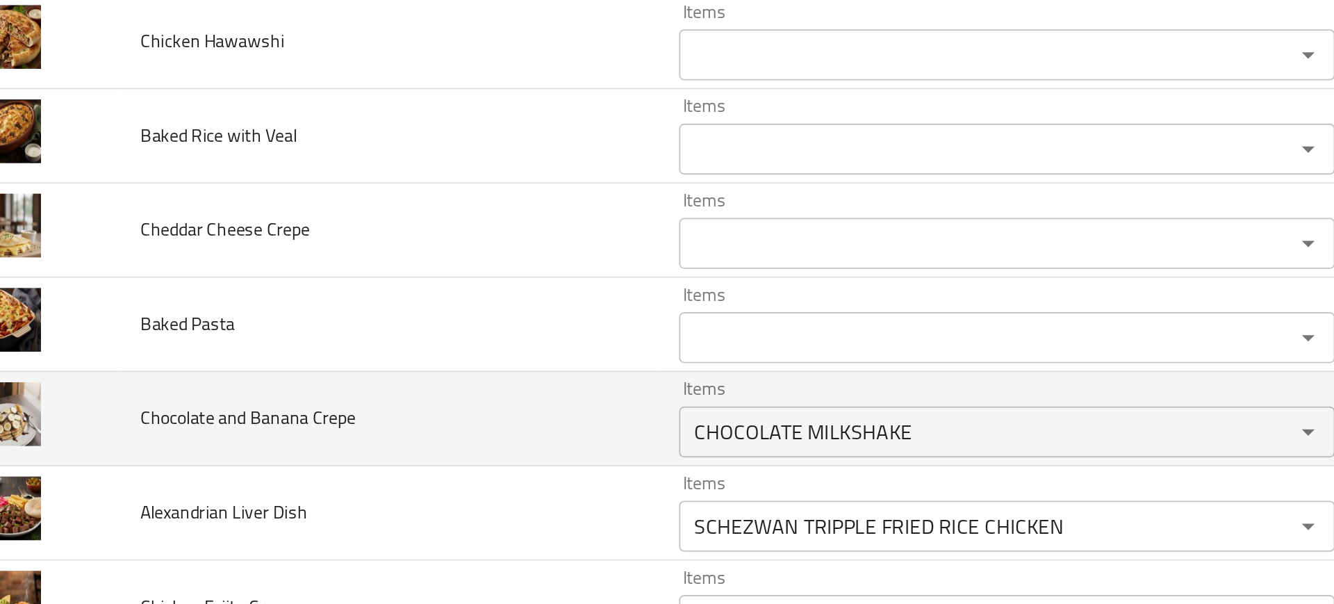
click at [341, 338] on td "Chocolate and Banana Crepe" at bounding box center [253, 350] width 294 height 51
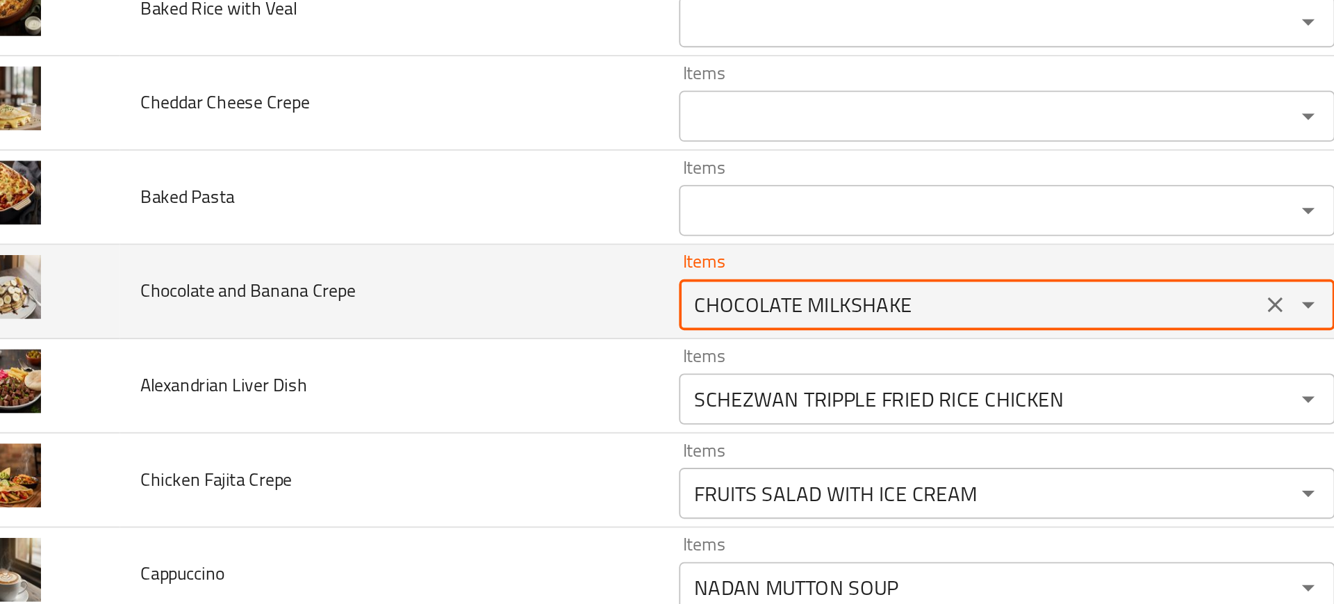
click at [474, 296] on Crepe "CHOCOLATE MILKSHAKE" at bounding box center [569, 287] width 309 height 19
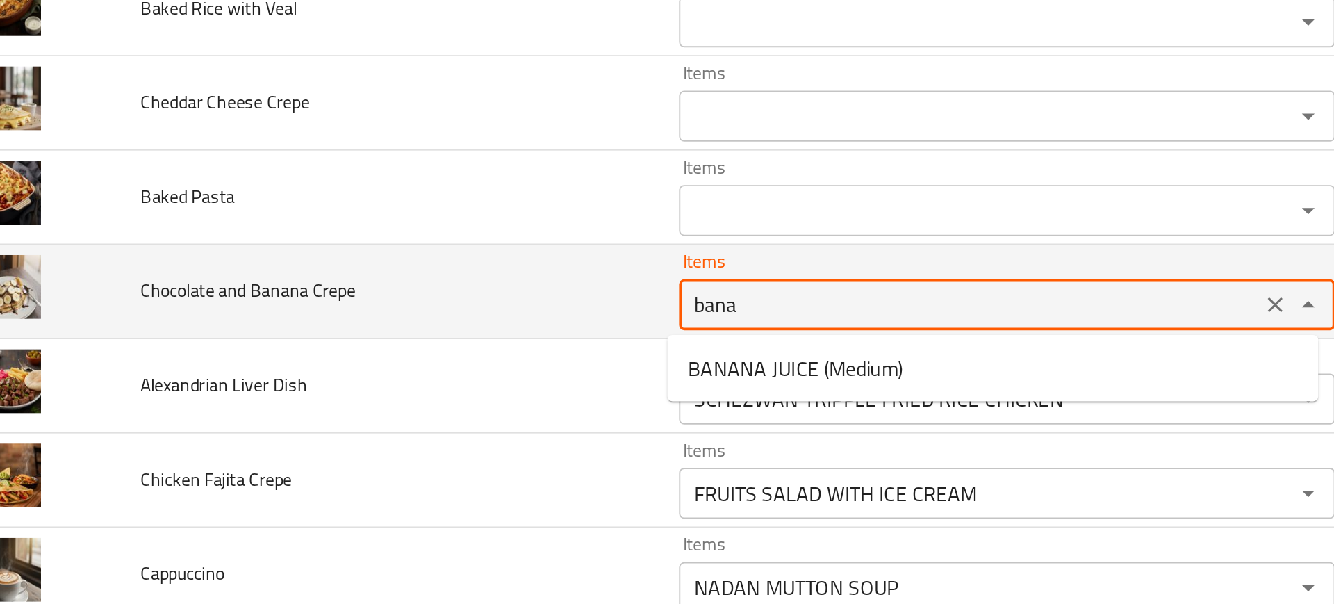
type Crepe "[MEDICAL_DATA]"
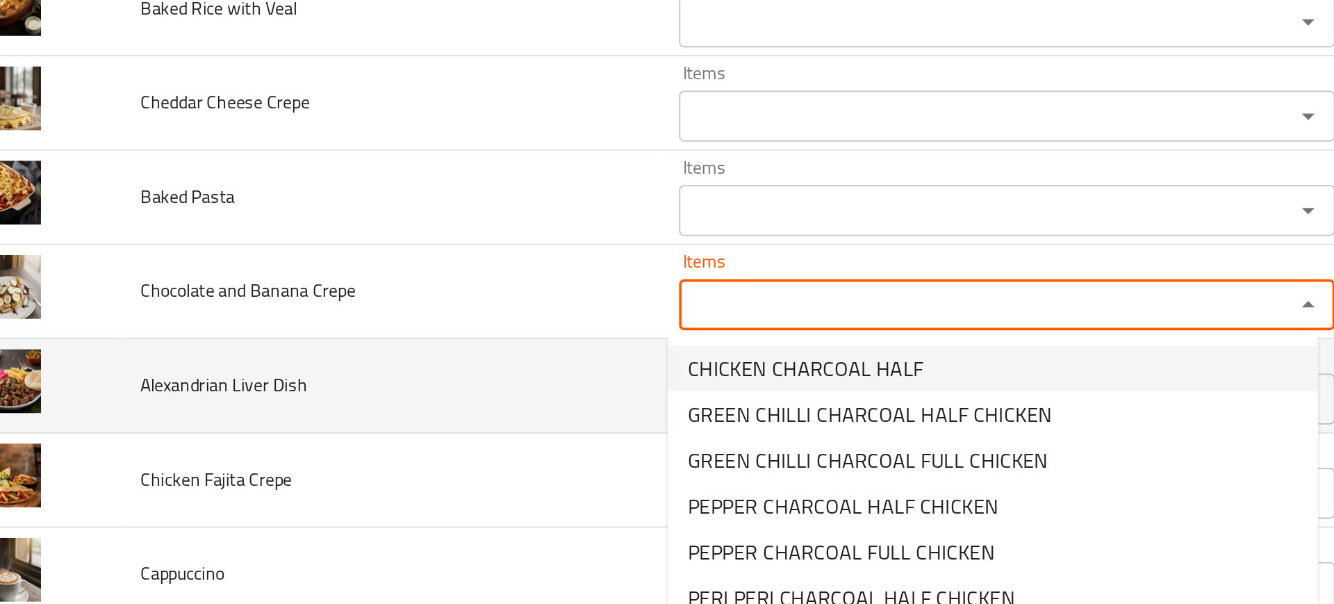
click at [355, 329] on td "Alexandrian Liver Dish" at bounding box center [253, 331] width 294 height 51
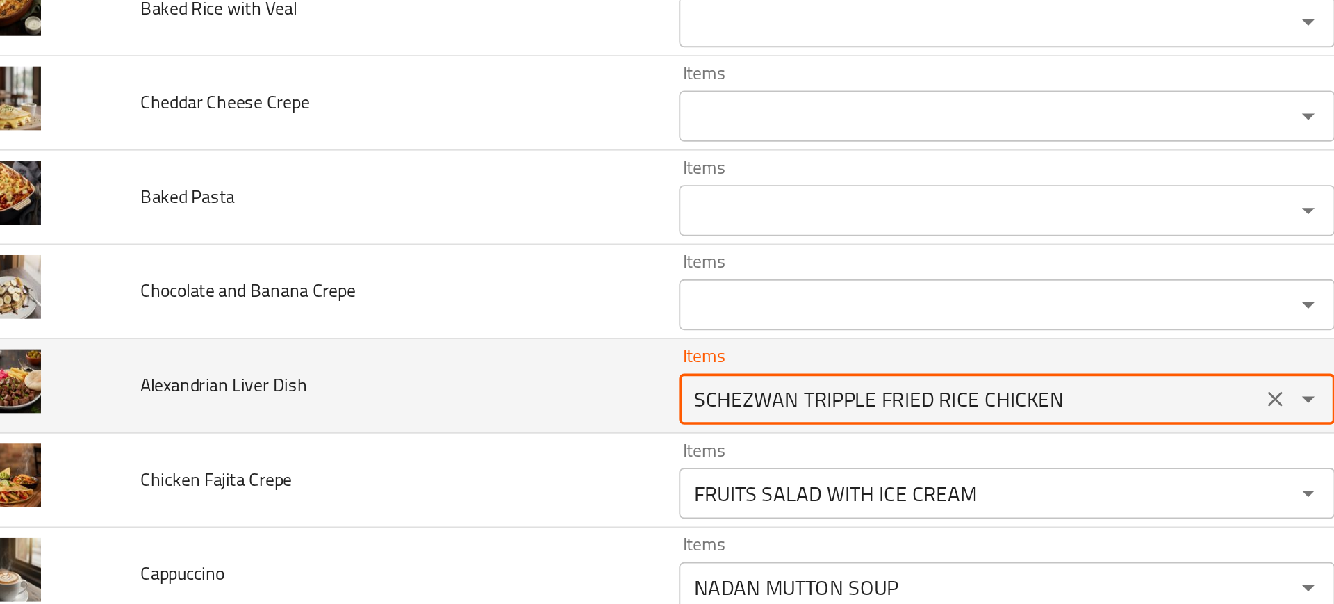
click at [432, 334] on Dish "SCHEZWAN TRIPPLE FRIED RICE CHICKEN" at bounding box center [569, 338] width 309 height 19
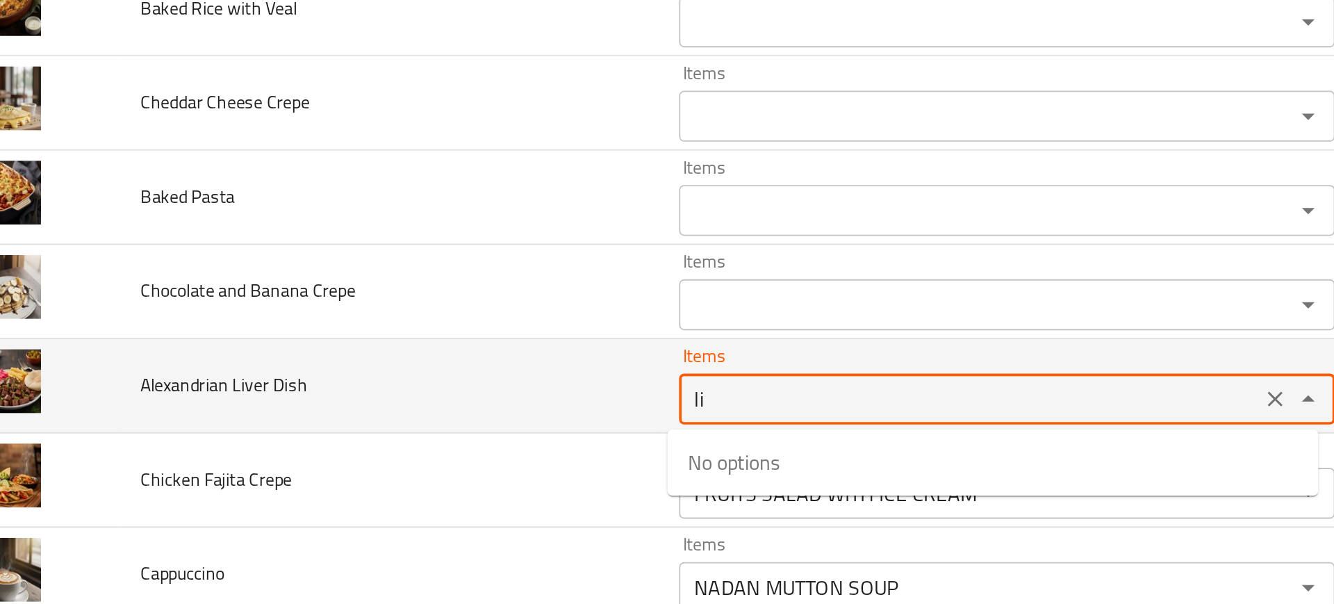
type Dish "l"
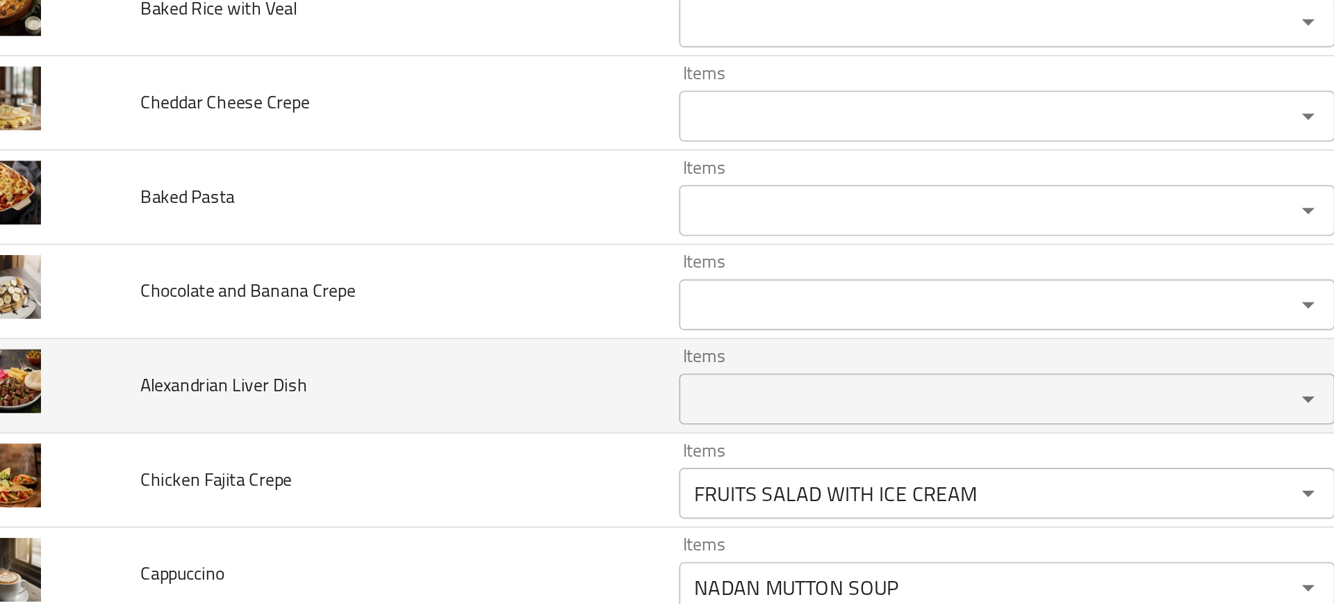
click at [372, 350] on td "Alexandrian Liver Dish" at bounding box center [253, 331] width 294 height 51
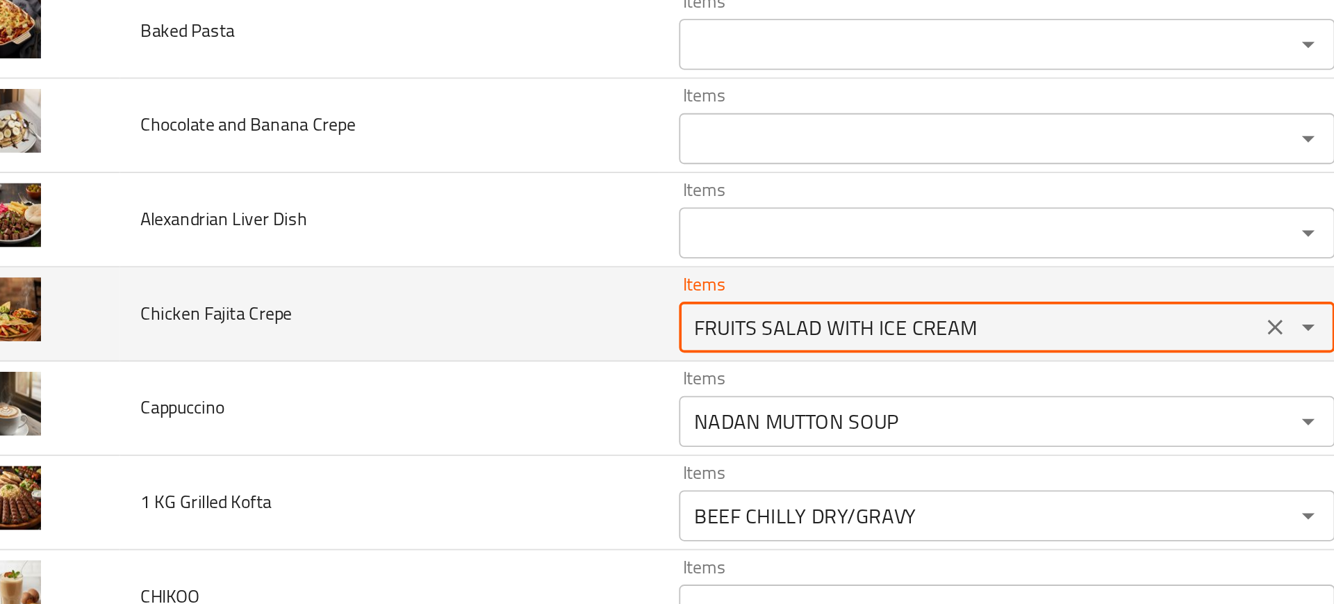
click at [445, 309] on Crepe "FRUITS SALAD WITH ICE CREAM" at bounding box center [569, 300] width 309 height 19
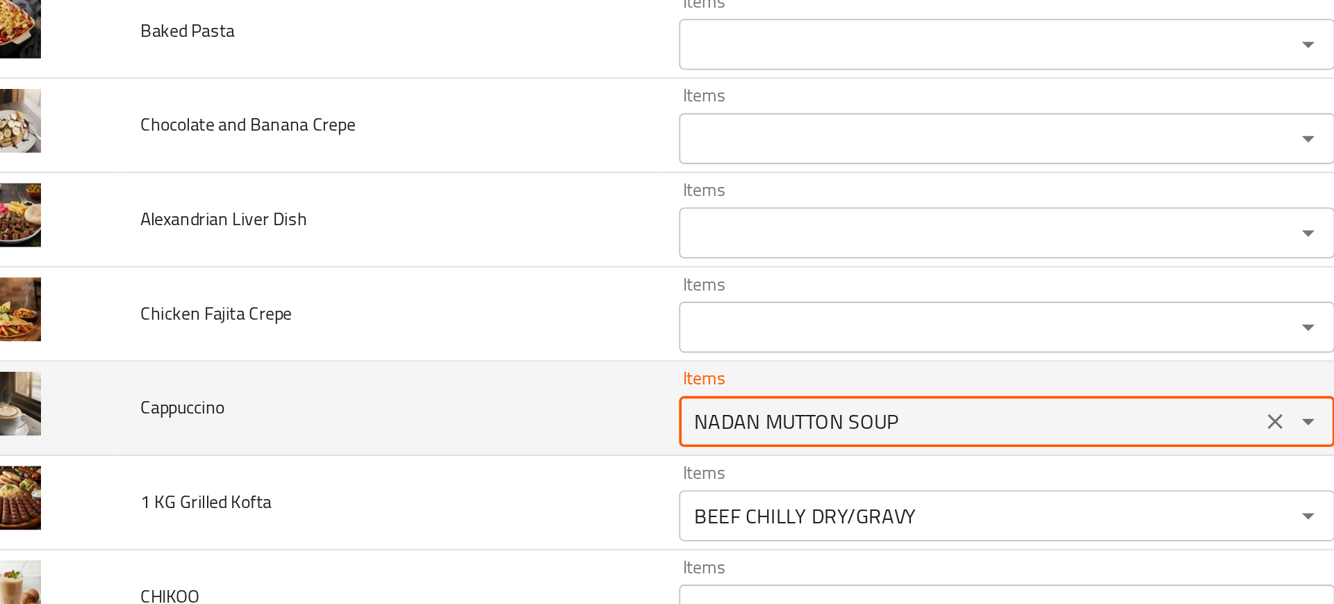
click at [452, 350] on input "NADAN MUTTON SOUP" at bounding box center [569, 351] width 309 height 19
type input "capp"
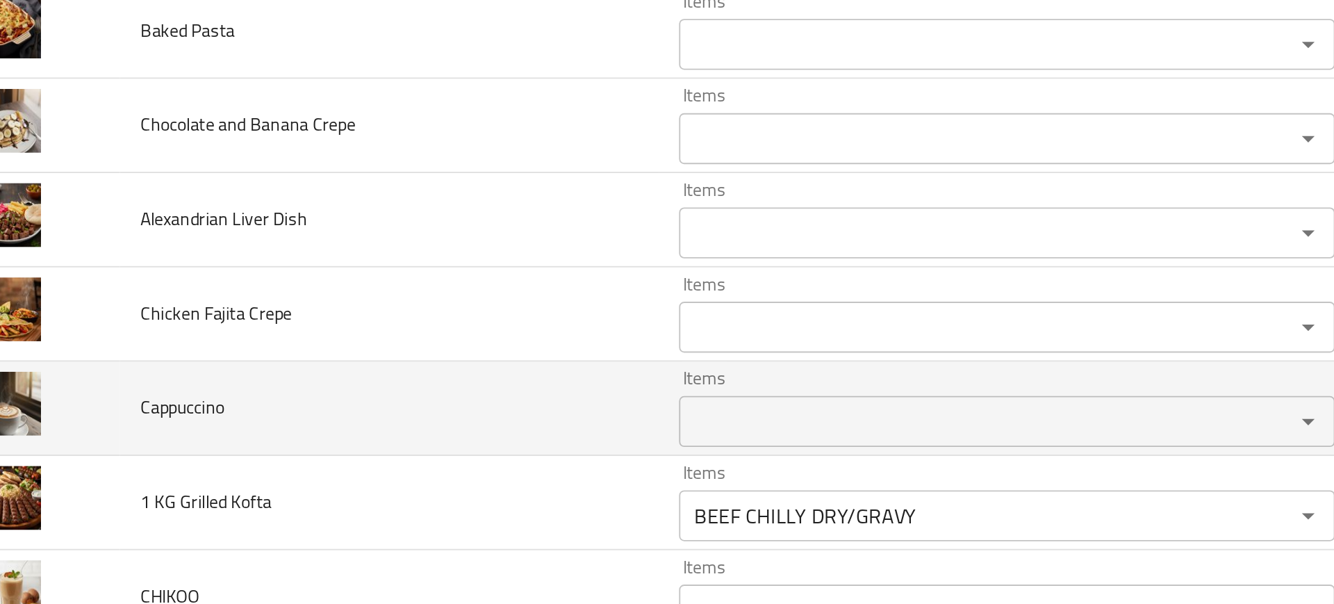
click at [334, 350] on td "Cappuccino" at bounding box center [253, 344] width 294 height 51
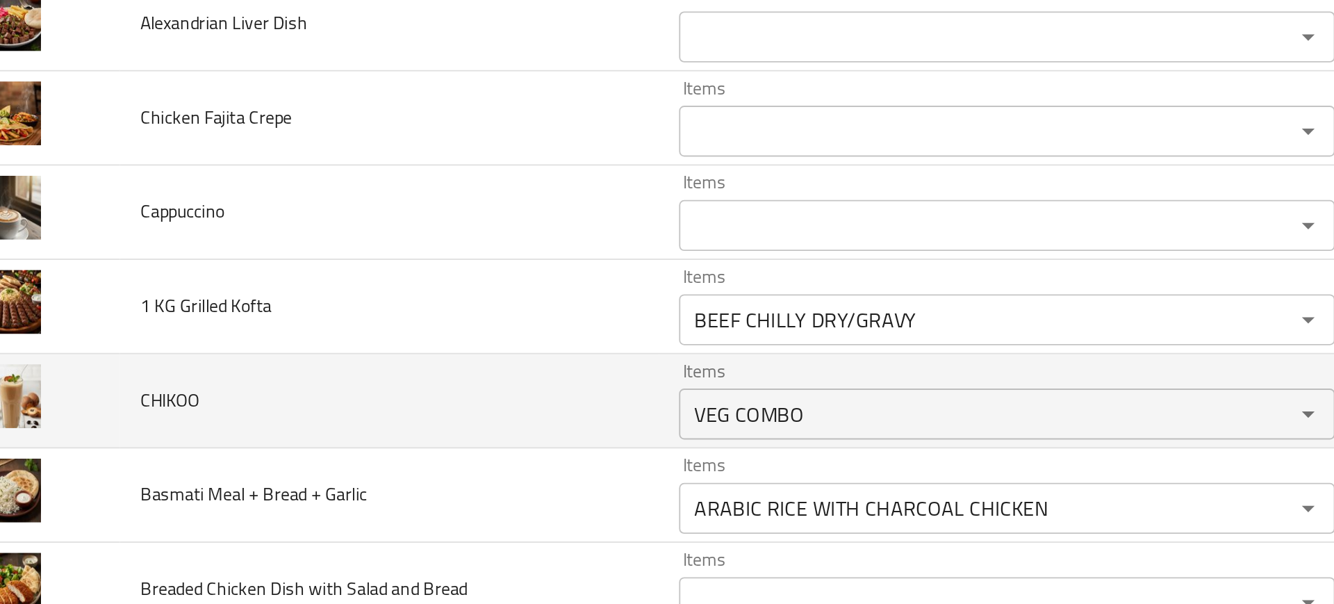
click at [447, 422] on td "Items VEG COMBO Items" at bounding box center [593, 447] width 386 height 51
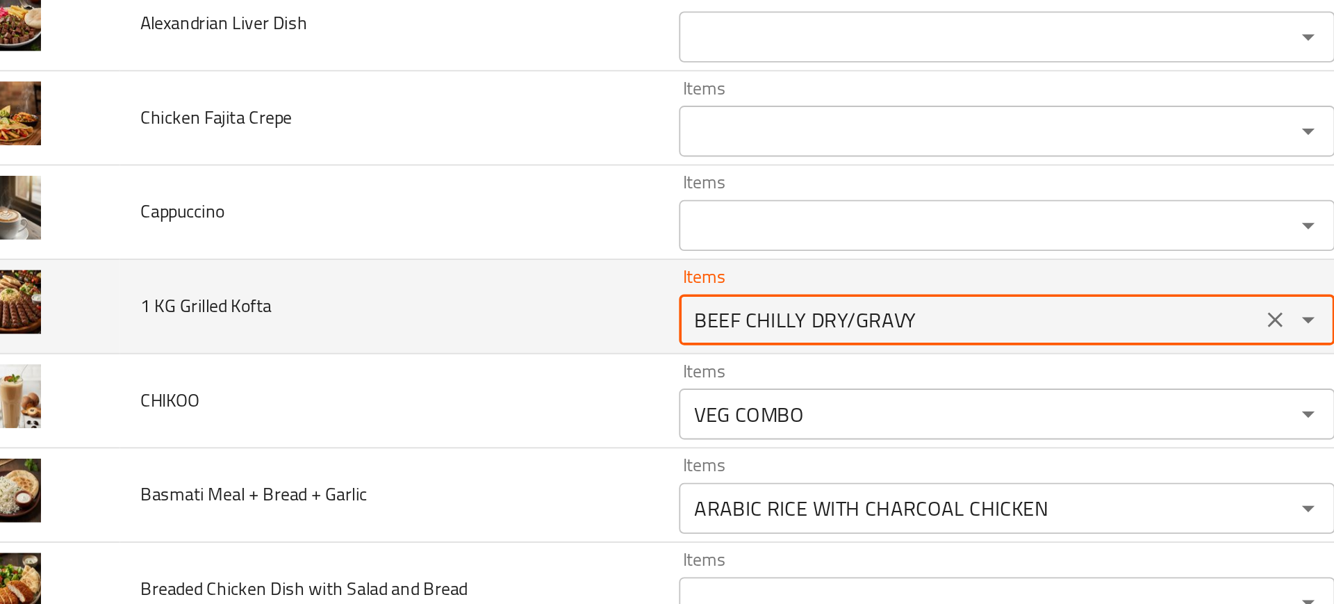
click at [425, 404] on Kofta "BEEF CHILLY DRY/GRAVY" at bounding box center [569, 402] width 309 height 19
type Kofta "g"
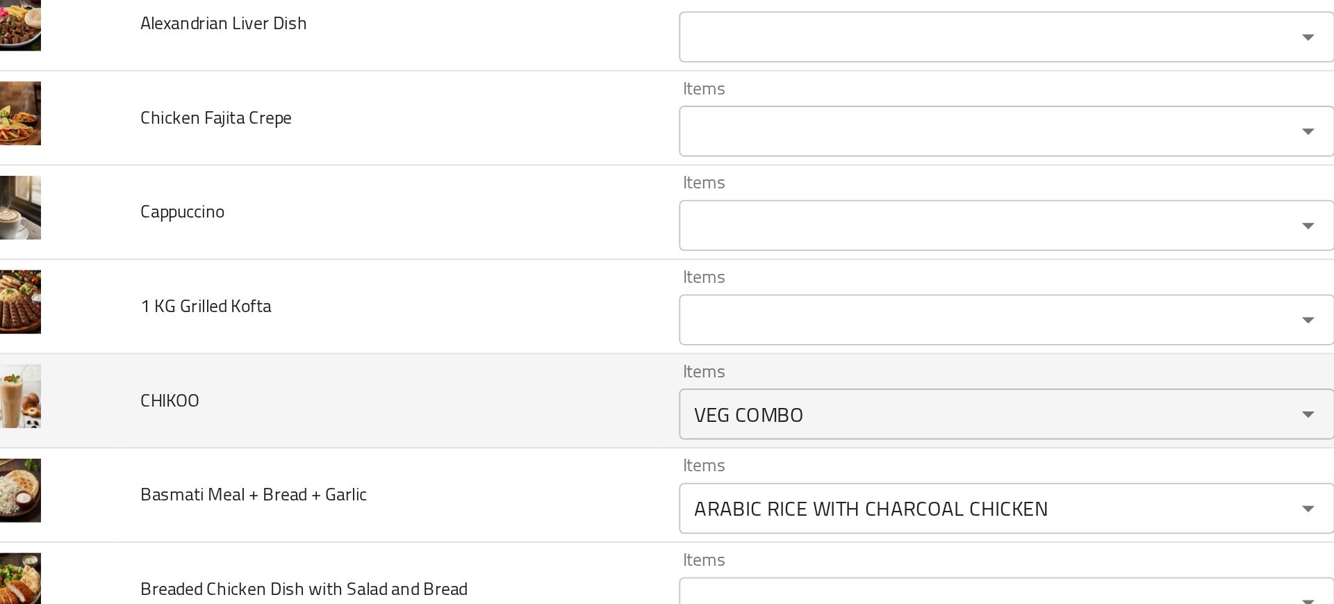
click at [370, 432] on td "CHIKOO" at bounding box center [253, 447] width 294 height 51
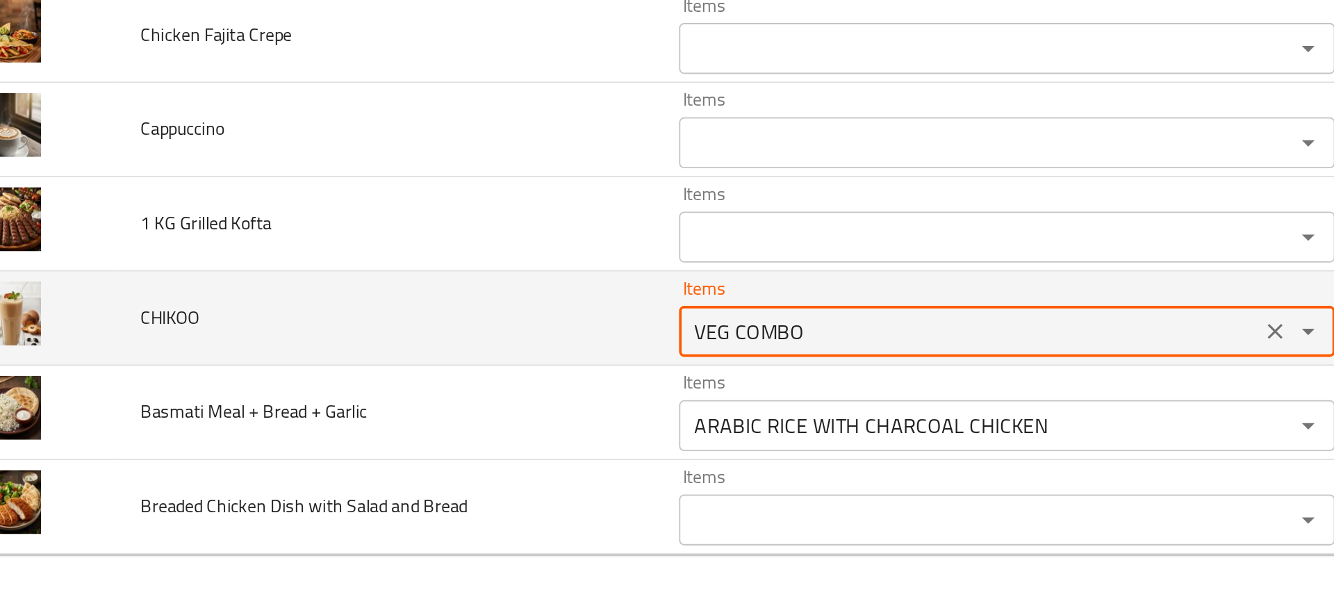
click at [450, 452] on input "VEG COMBO" at bounding box center [569, 454] width 309 height 19
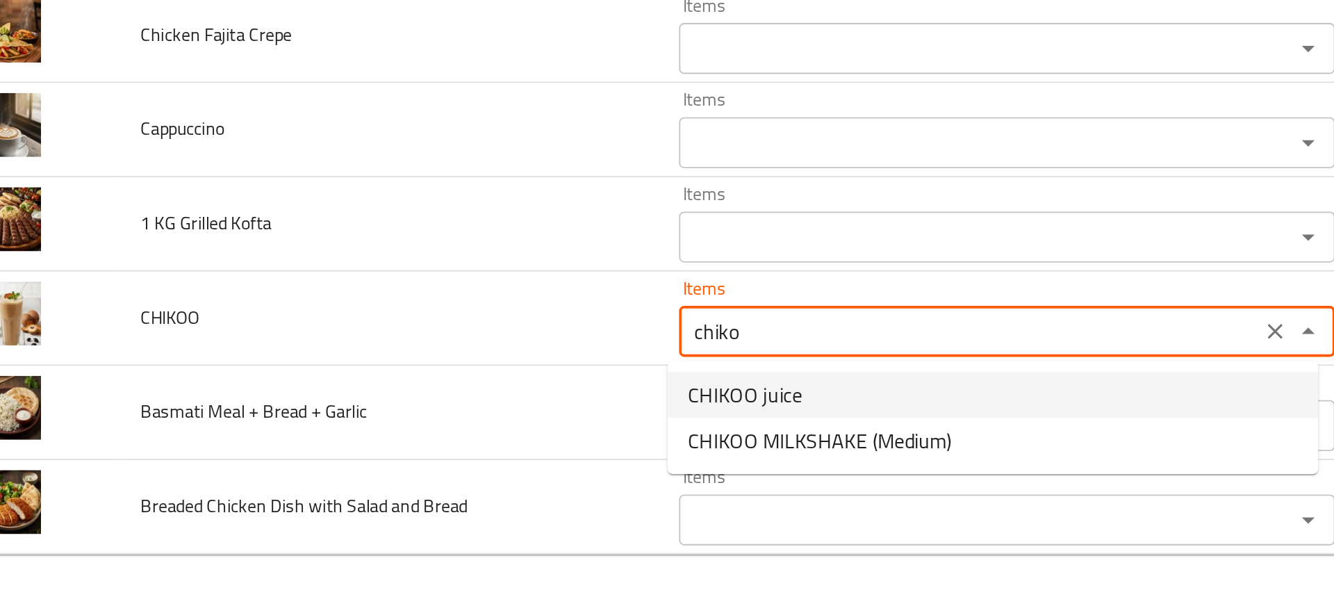
click at [442, 483] on span "CHIKOO juice" at bounding box center [447, 489] width 63 height 17
type input "CHIKOO juice"
type input "عصير تشيكو"
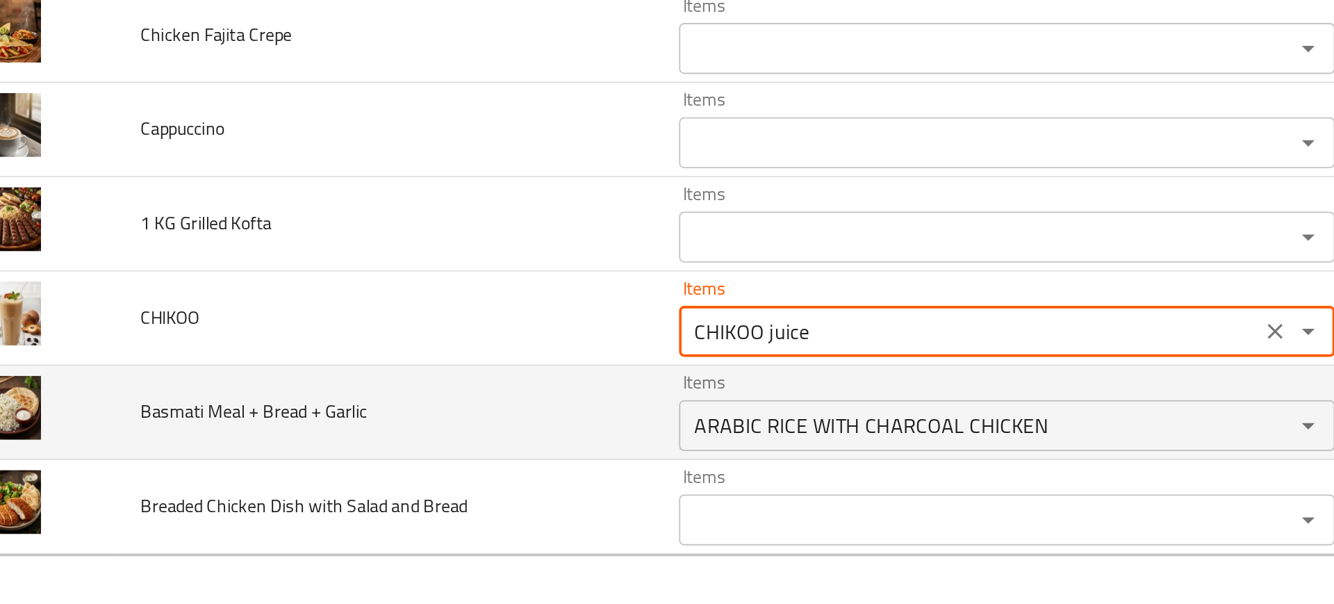
type input "CHIKOO juice"
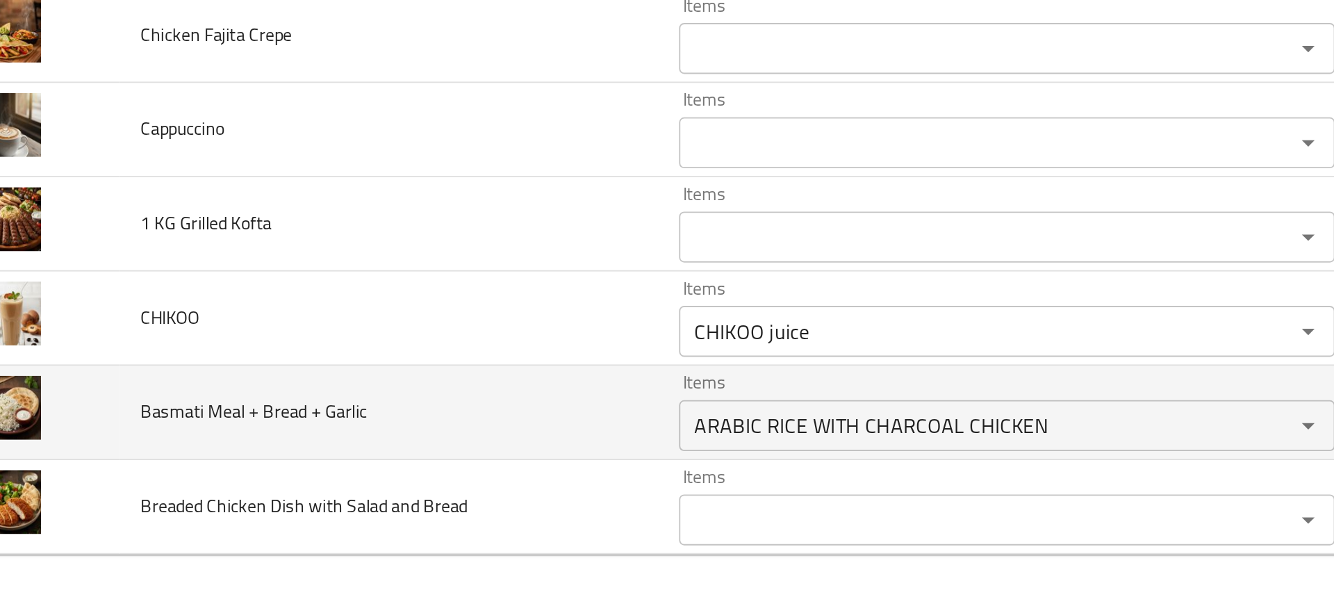
click at [339, 505] on td "Basmati Meal + Bread + Garlic" at bounding box center [253, 498] width 294 height 51
click at [376, 501] on td "Basmati Meal + Bread + Garlic" at bounding box center [253, 498] width 294 height 51
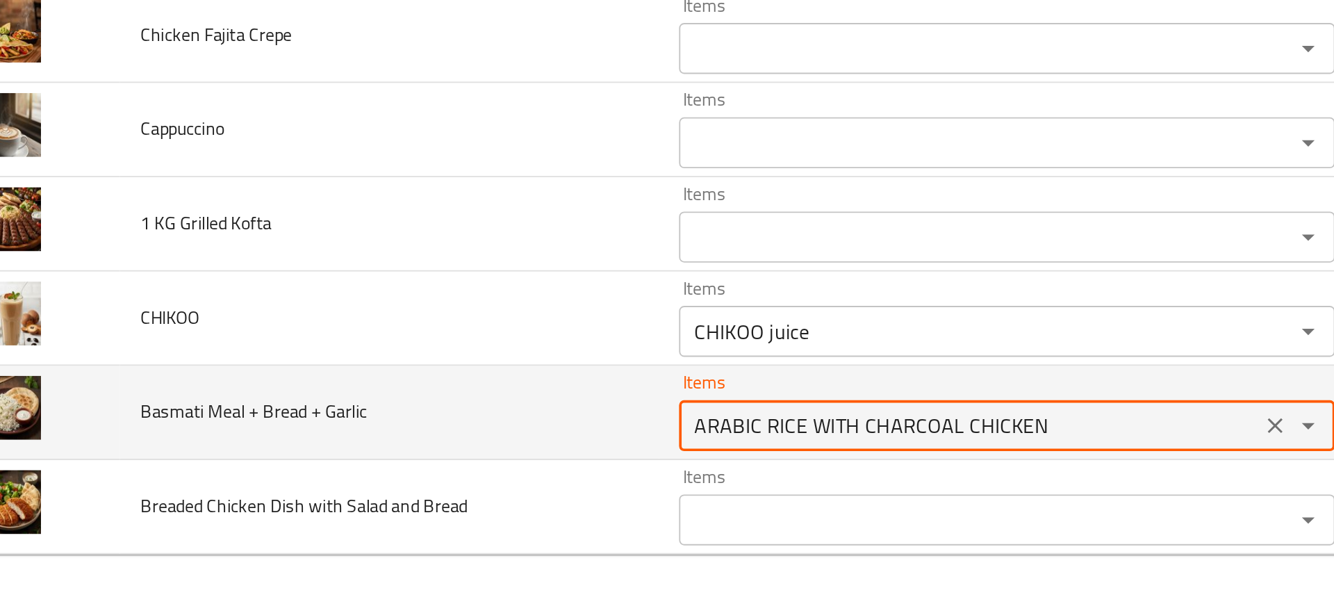
click at [457, 506] on Garlic "ARABIC RICE WITH CHARCOAL CHICKEN" at bounding box center [569, 505] width 309 height 19
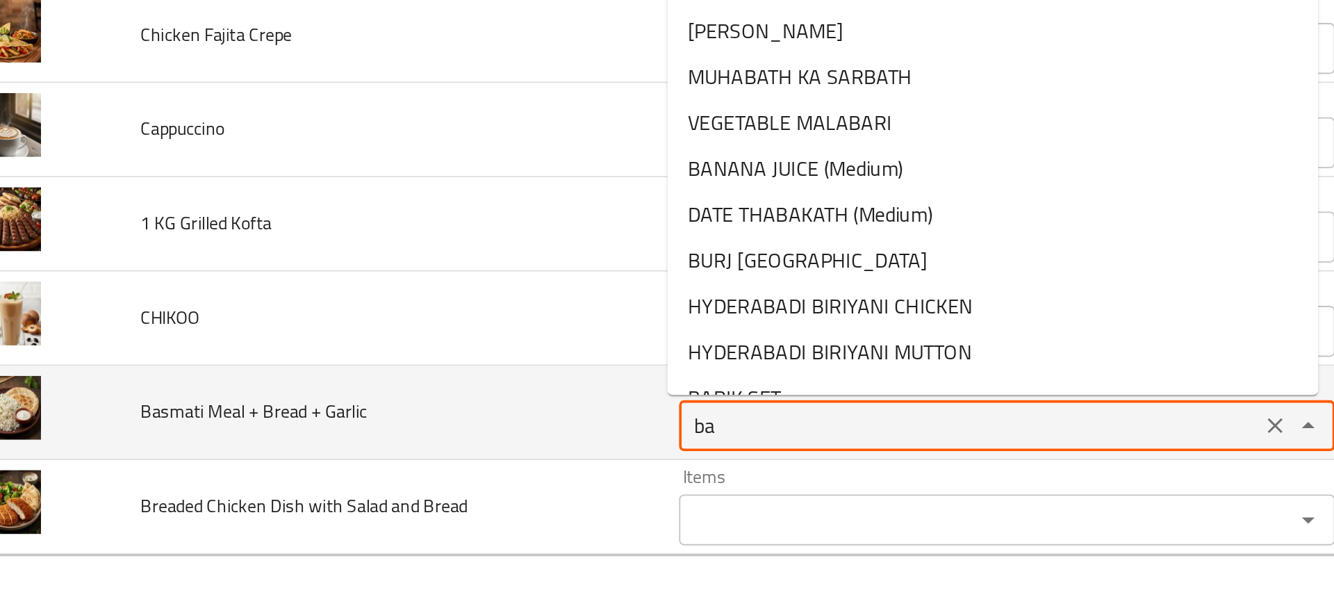
type Garlic "b"
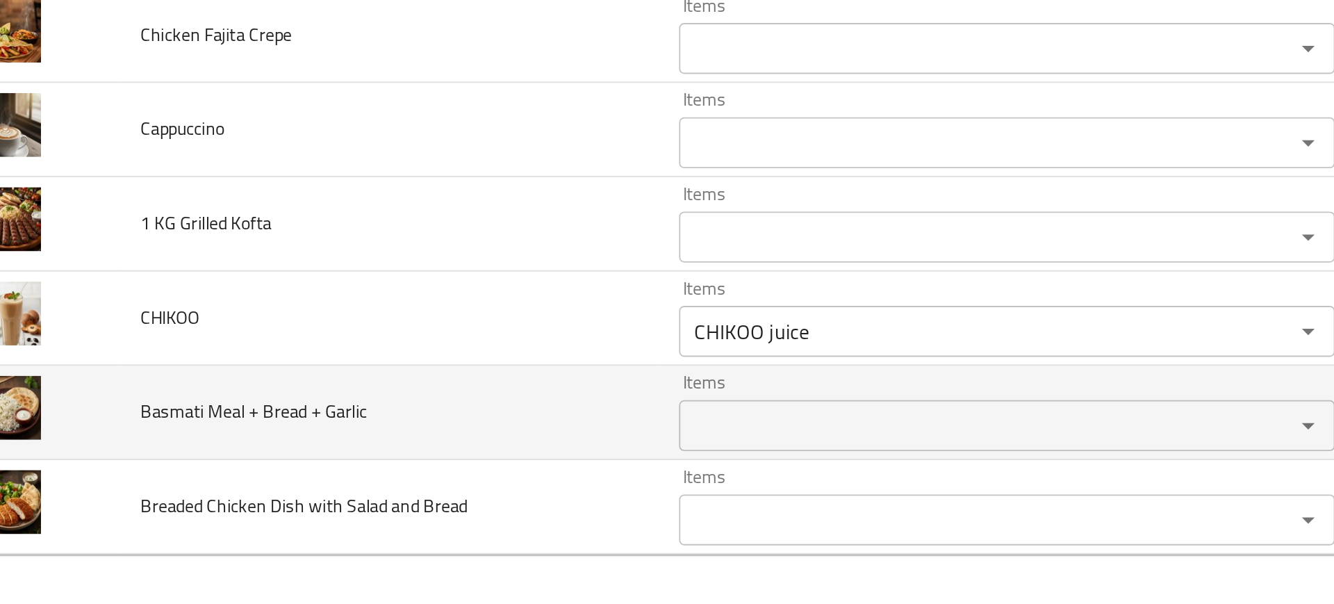
click at [359, 507] on td "Basmati Meal + Bread + Garlic" at bounding box center [253, 498] width 294 height 51
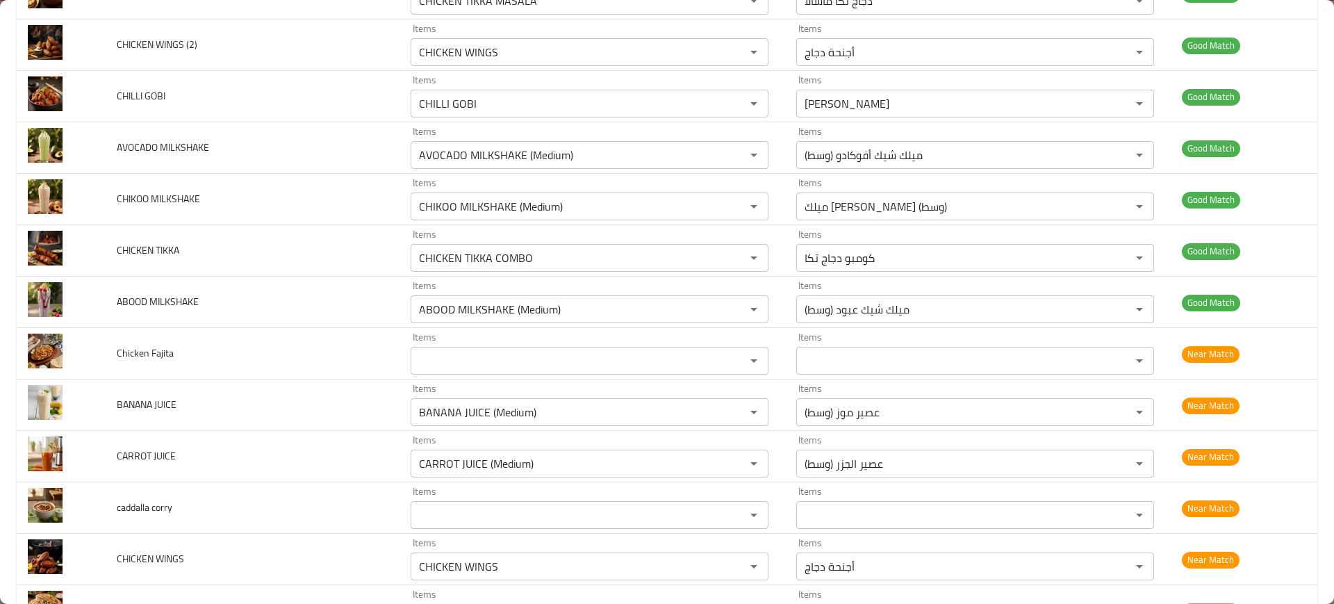
scroll to position [2610, 0]
click at [327, 389] on td "BANANA JUICE" at bounding box center [253, 404] width 294 height 51
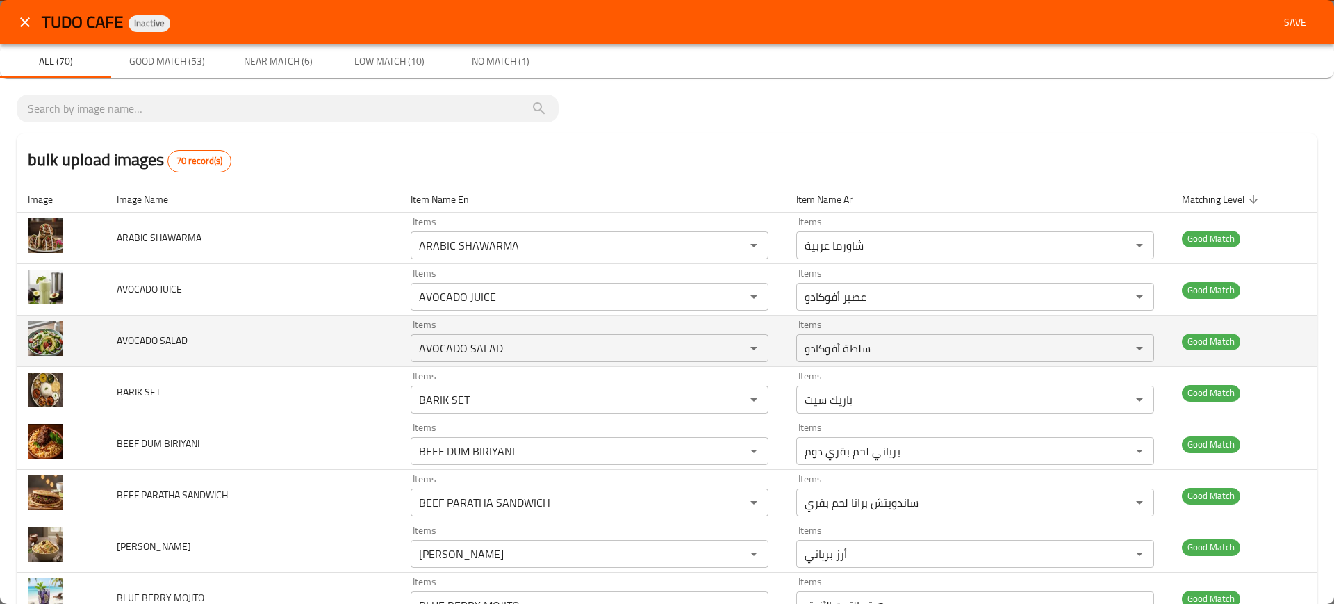
scroll to position [1, 0]
